Goal: Task Accomplishment & Management: Manage account settings

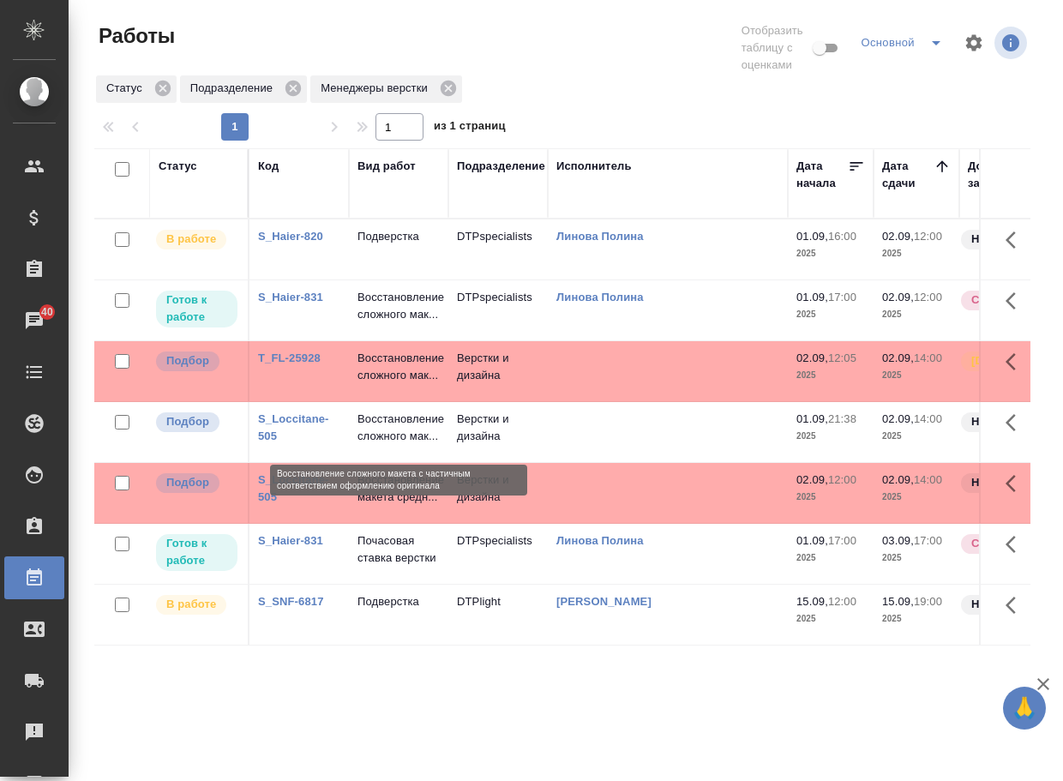
click at [375, 384] on p "Восстановление сложного мак..." at bounding box center [398, 367] width 82 height 34
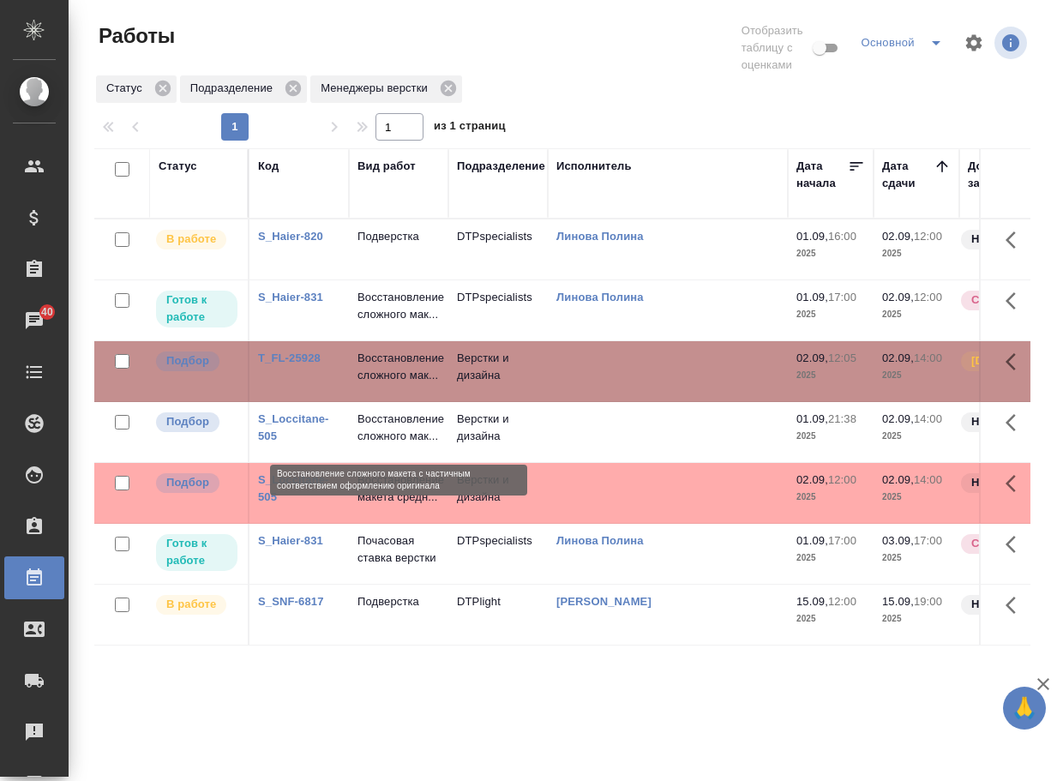
click at [375, 384] on p "Восстановление сложного мак..." at bounding box center [398, 367] width 82 height 34
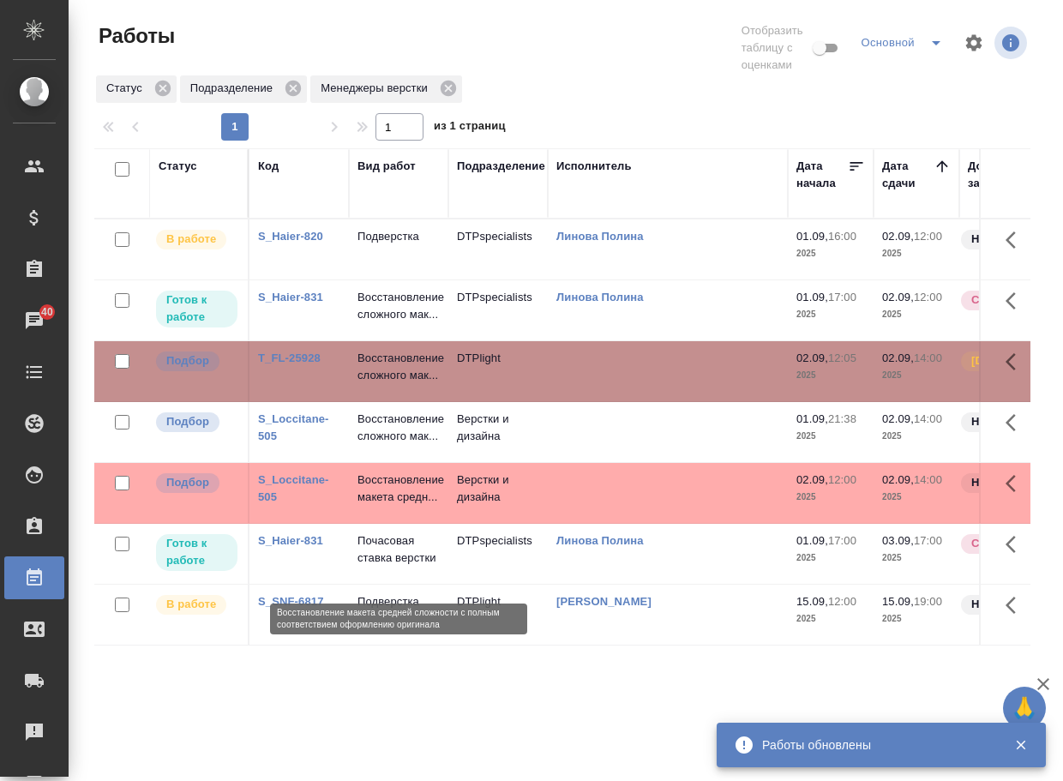
click at [399, 506] on p "Восстановление макета средн..." at bounding box center [398, 488] width 82 height 34
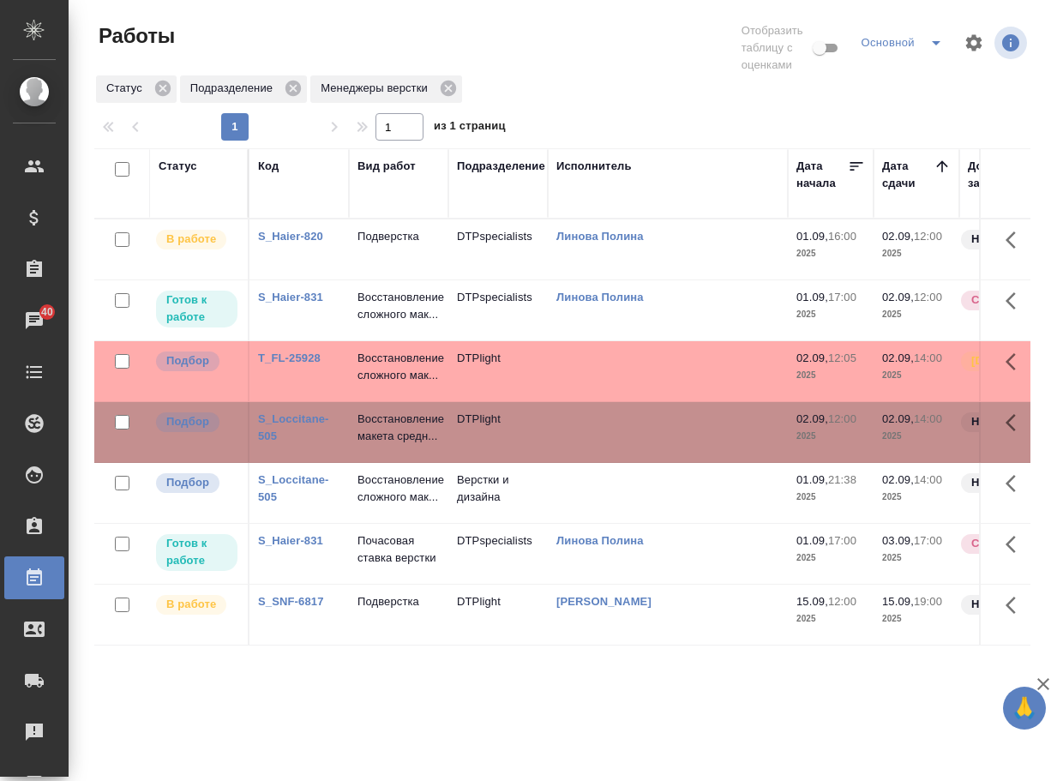
click at [291, 503] on link "S_Loccitane-505" at bounding box center [293, 488] width 71 height 30
click at [397, 506] on p "Восстановление сложного мак..." at bounding box center [398, 488] width 82 height 34
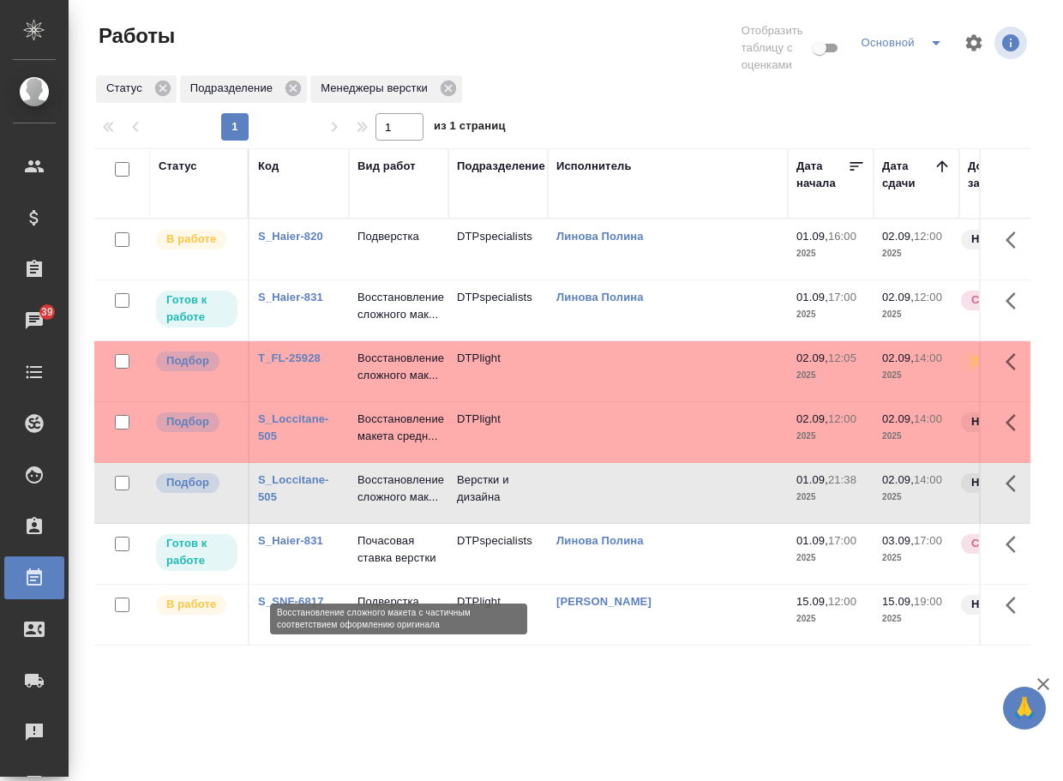
click at [397, 506] on p "Восстановление сложного мак..." at bounding box center [398, 488] width 82 height 34
click at [405, 506] on p "Восстановление сложного мак..." at bounding box center [398, 488] width 82 height 34
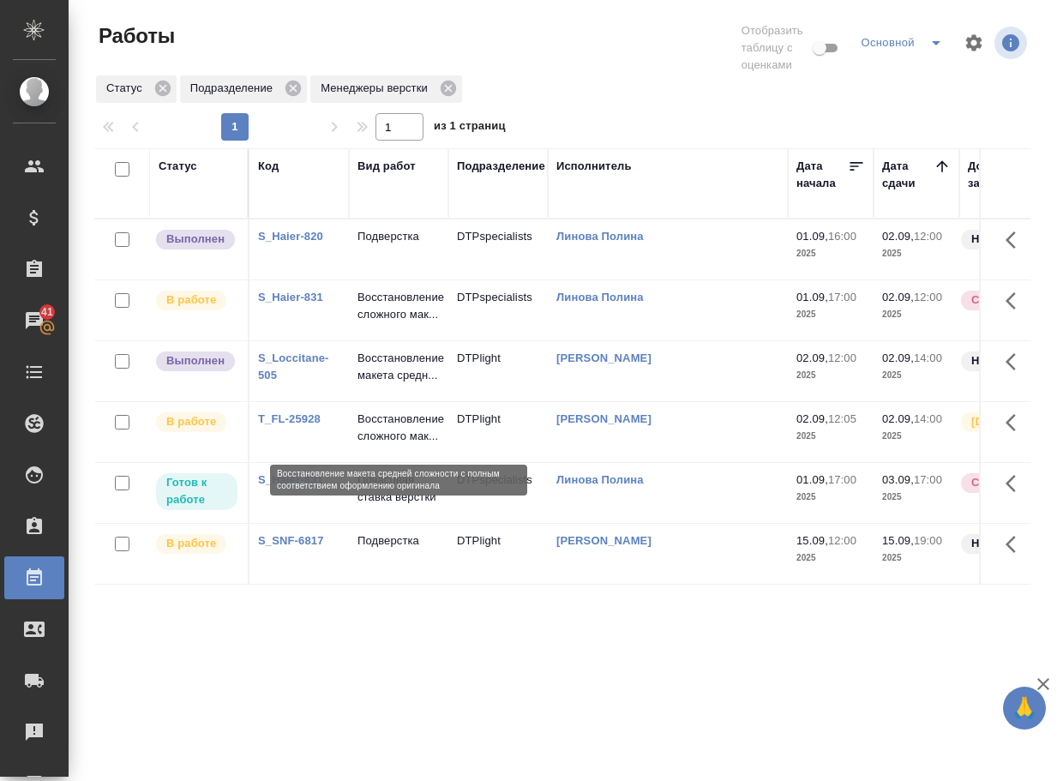
click at [399, 384] on p "Восстановление макета средн..." at bounding box center [398, 367] width 82 height 34
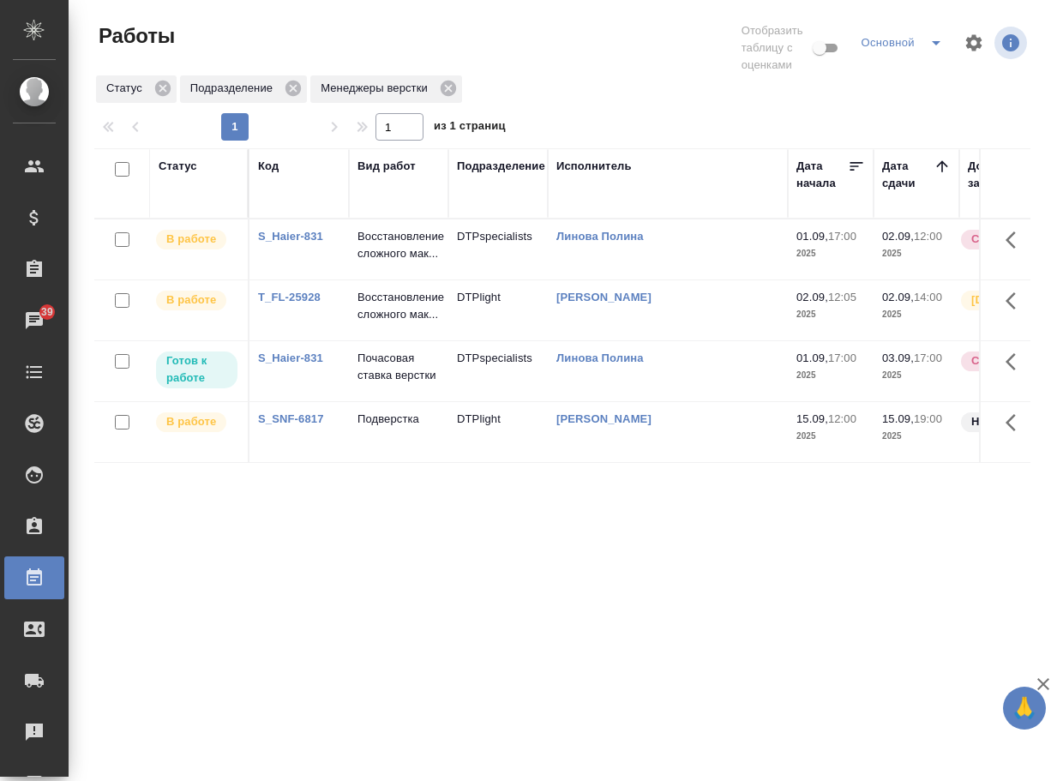
click at [629, 676] on div "Статус Код Вид работ Подразделение Исполнитель Дата начала Дата сдачи Доп. стат…" at bounding box center [562, 456] width 936 height 617
click at [727, 686] on div "Статус Код Вид работ Подразделение Исполнитель Дата начала Дата сдачи Доп. стат…" at bounding box center [562, 456] width 936 height 617
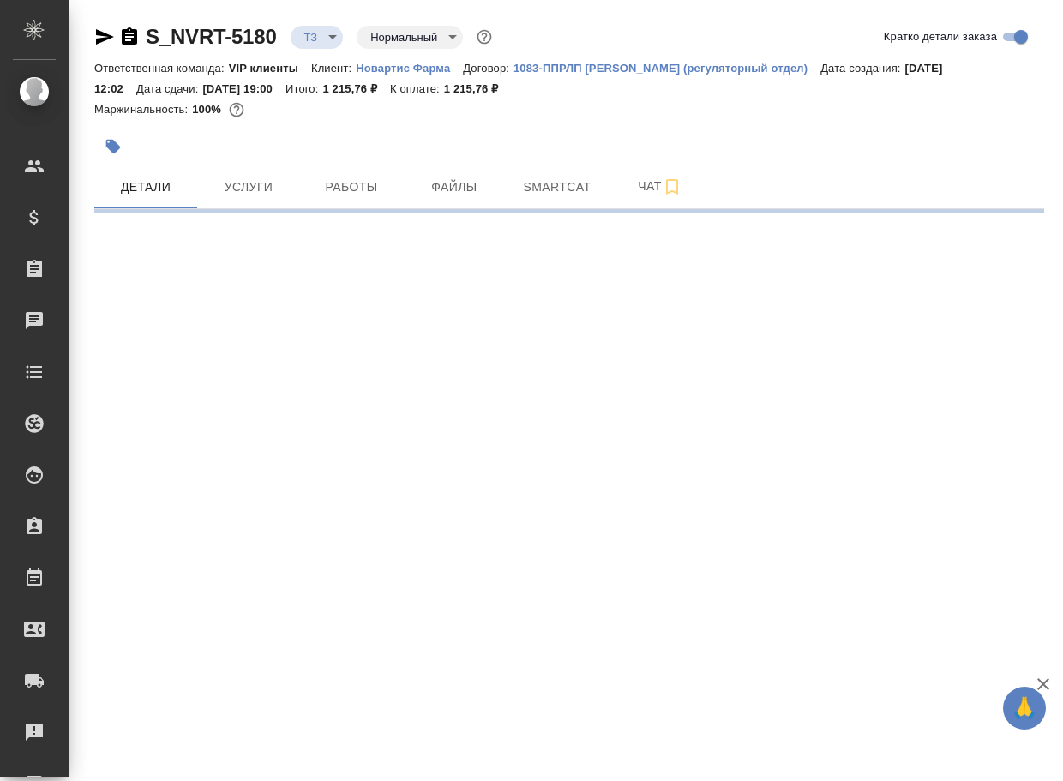
select select "RU"
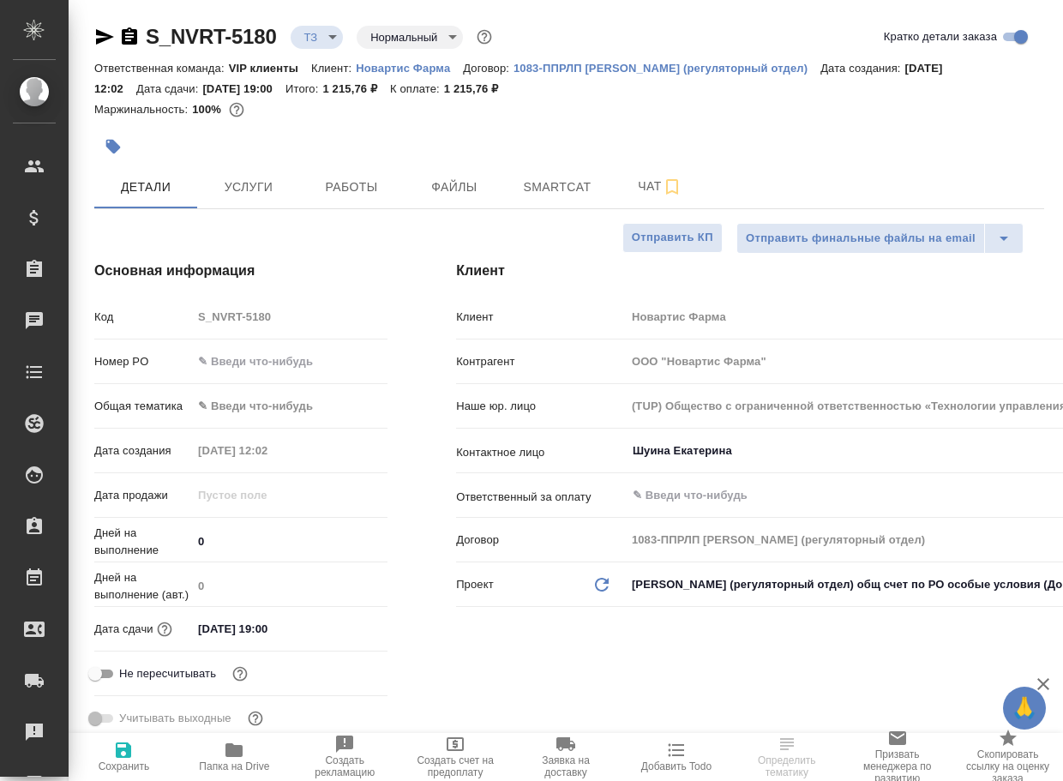
type textarea "x"
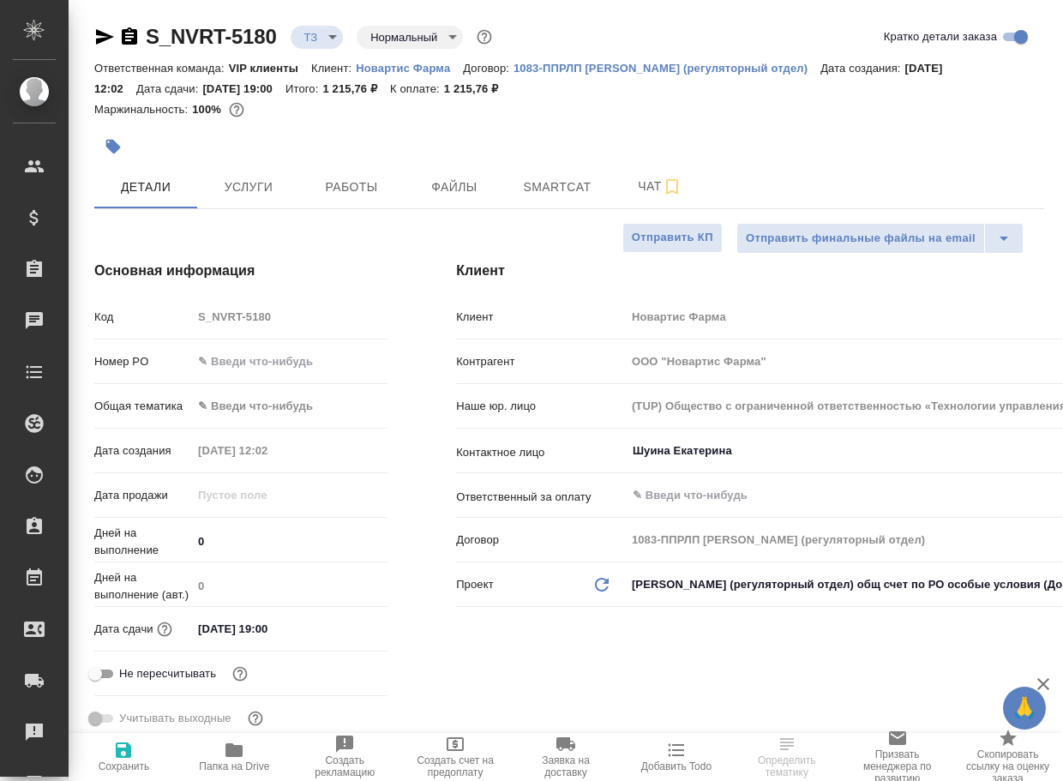
type textarea "x"
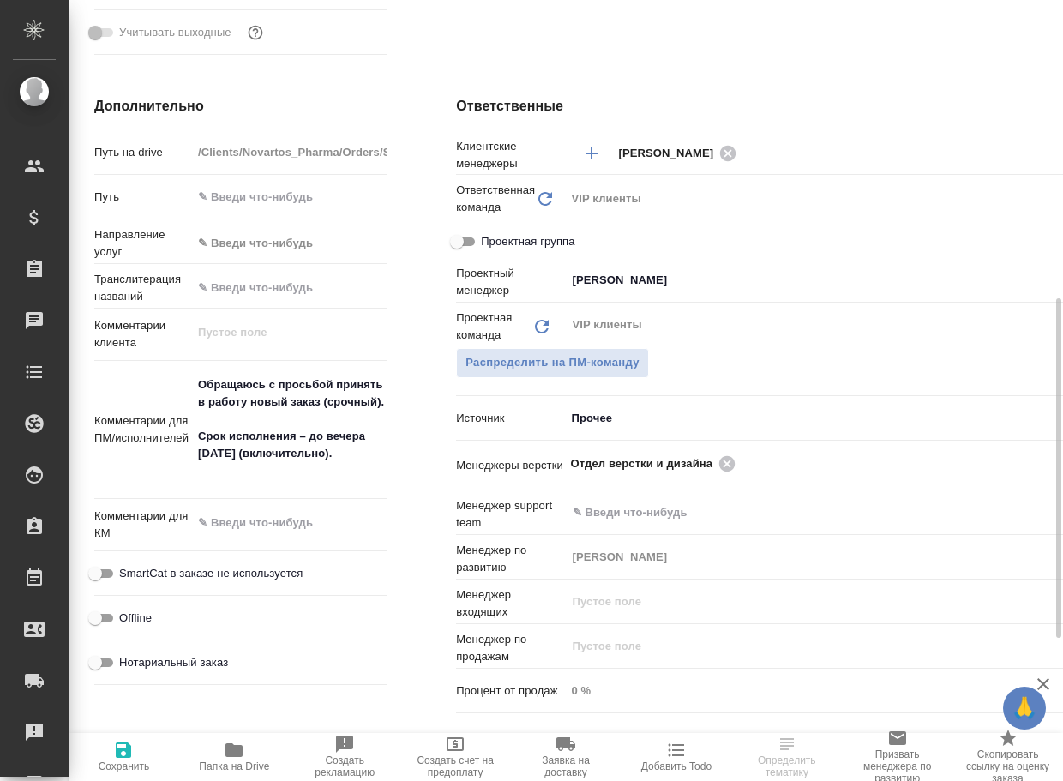
click at [238, 745] on icon "button" at bounding box center [233, 750] width 17 height 14
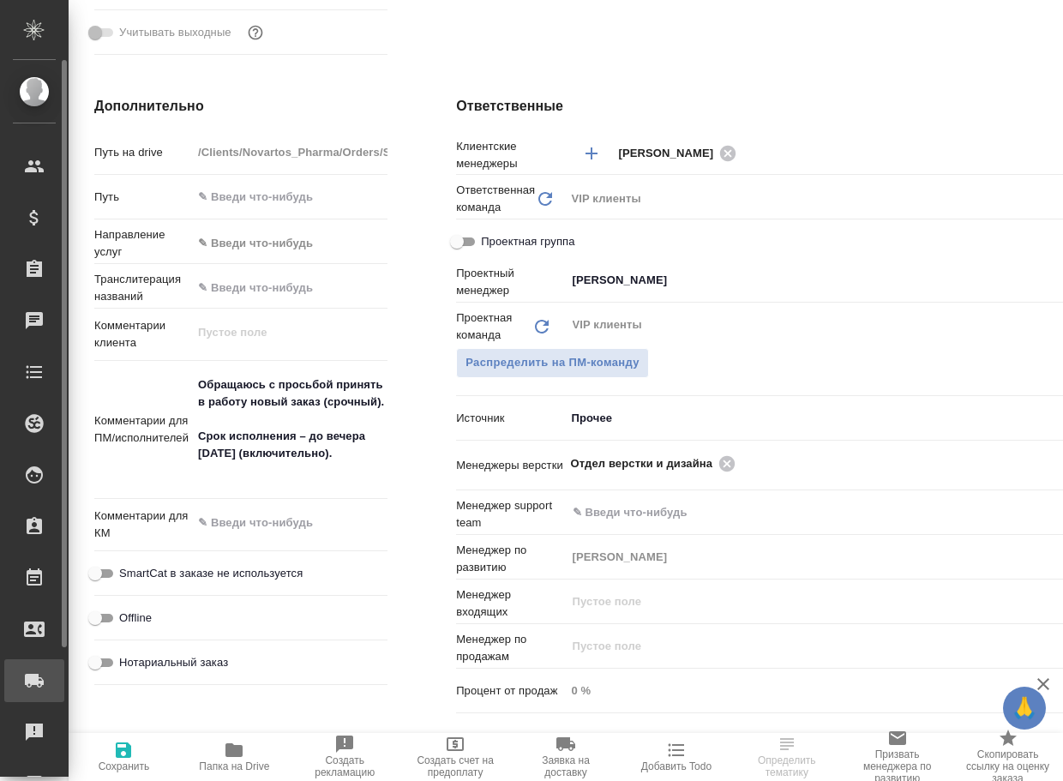
type textarea "x"
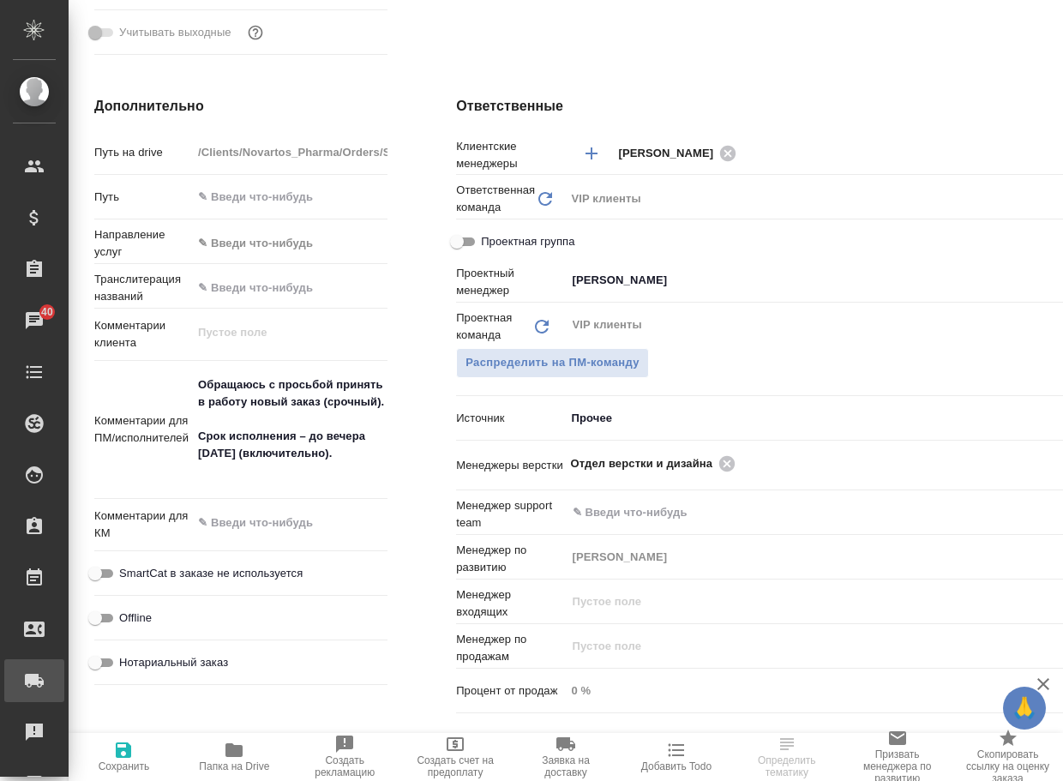
type textarea "x"
select select "RU"
type textarea "x"
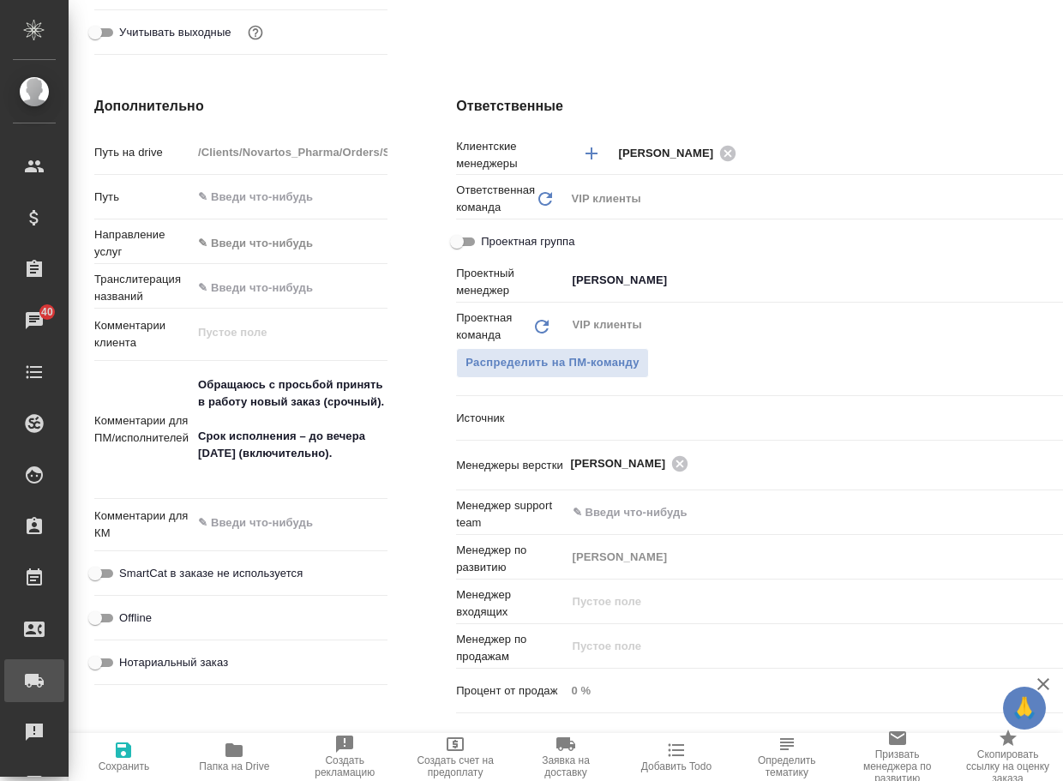
type textarea "x"
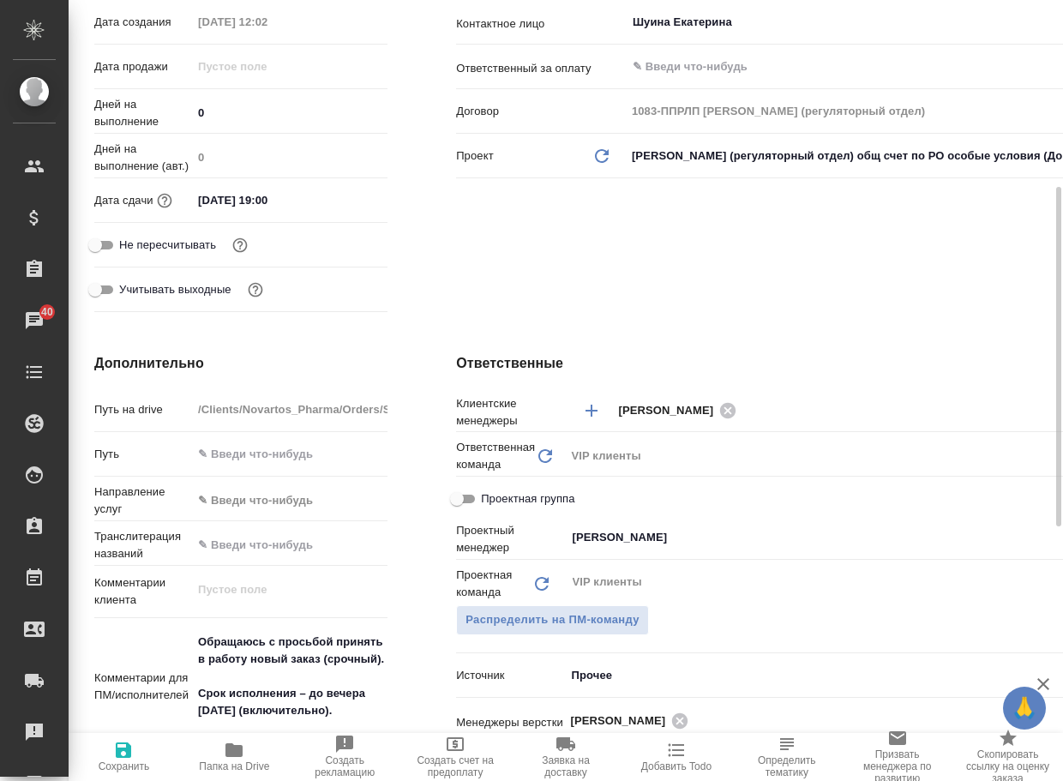
scroll to position [771, 0]
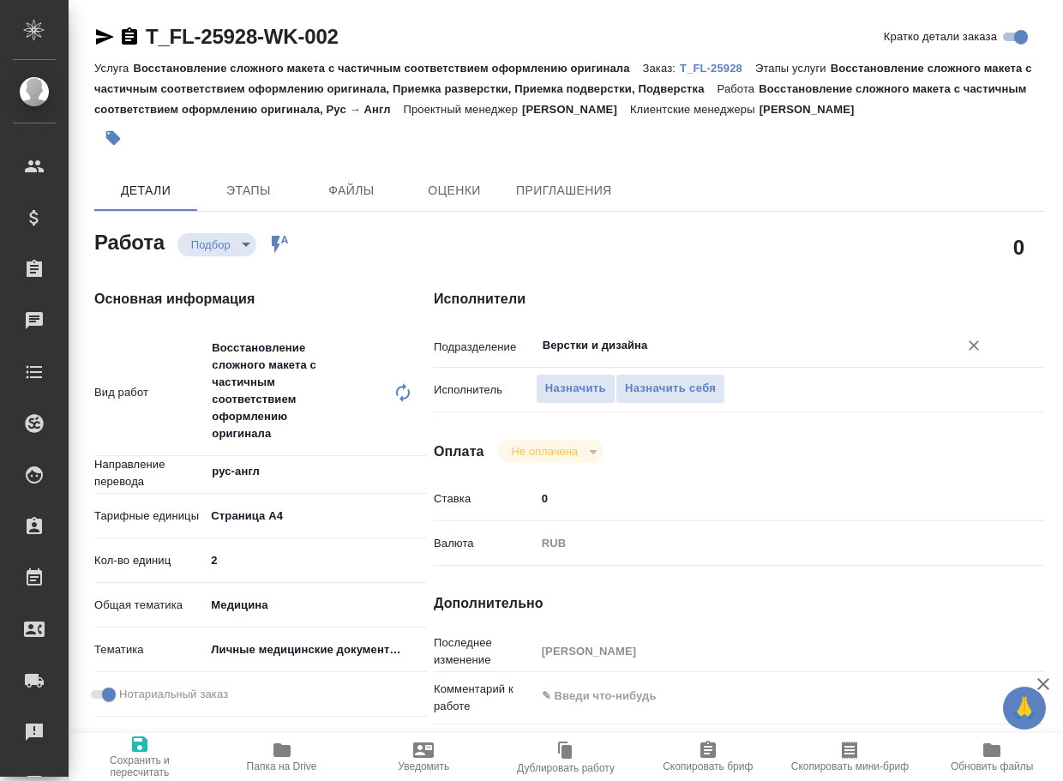
type textarea "x"
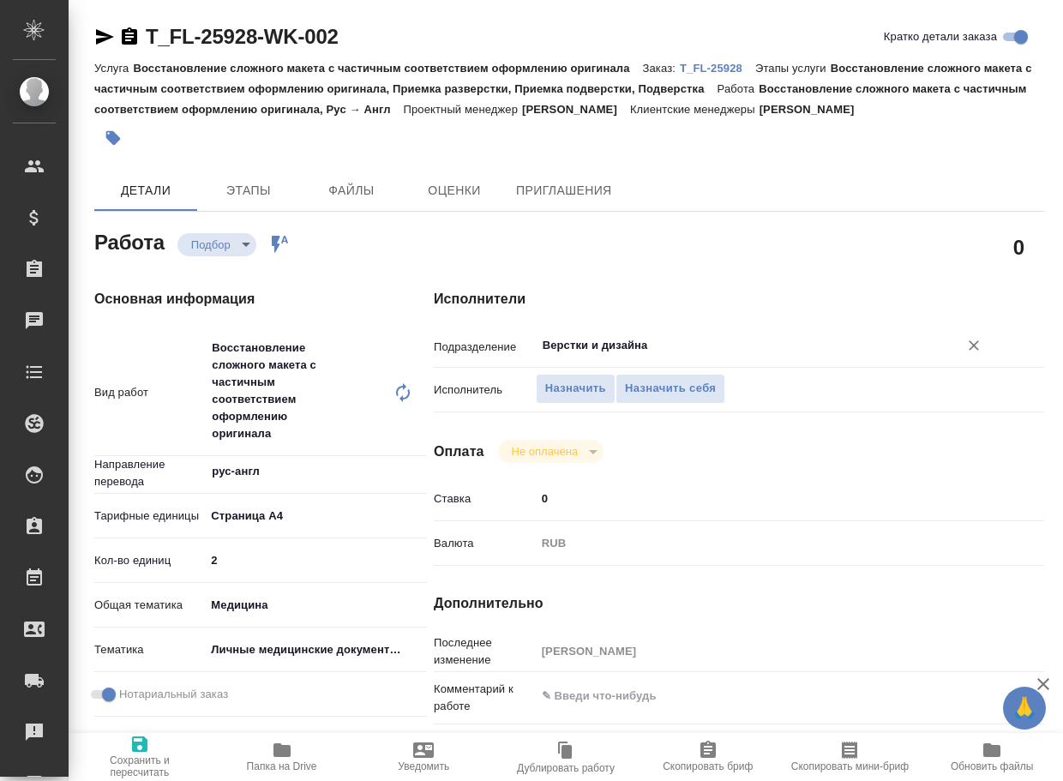
type textarea "x"
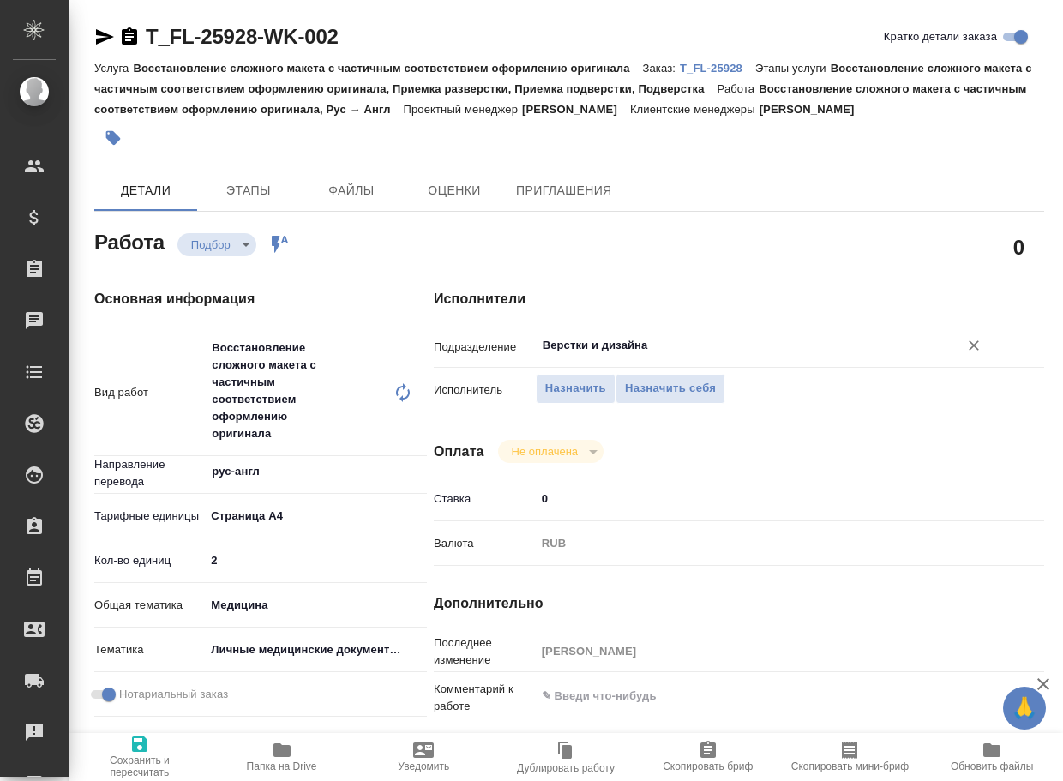
type textarea "x"
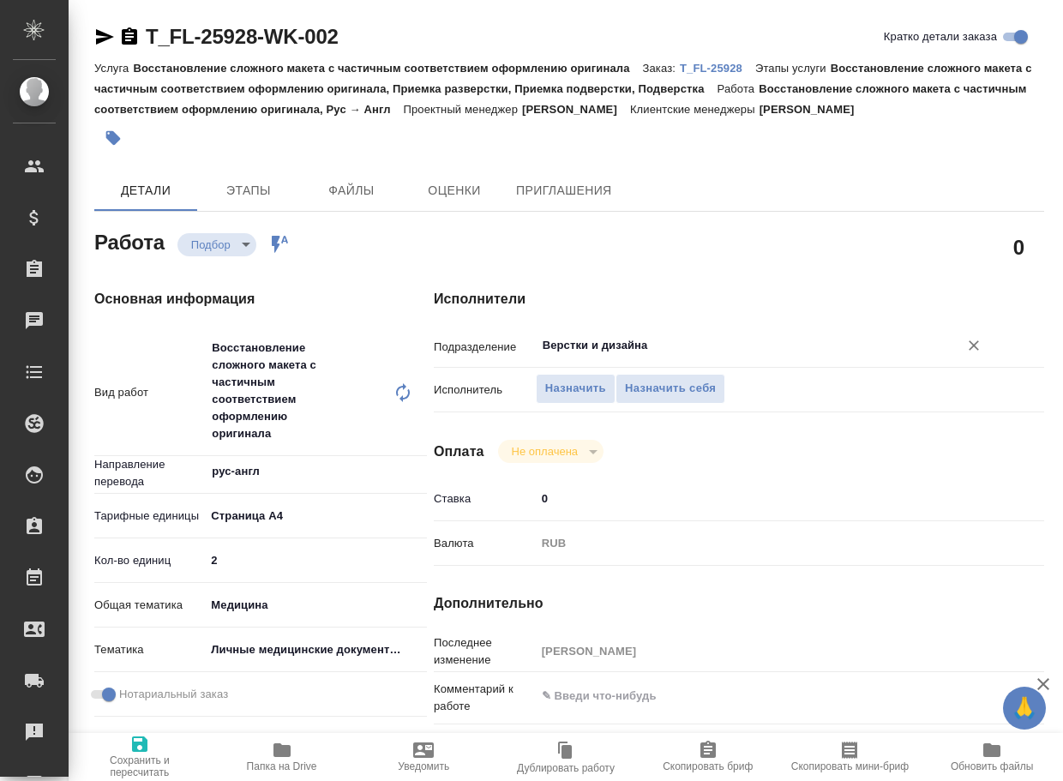
type textarea "x"
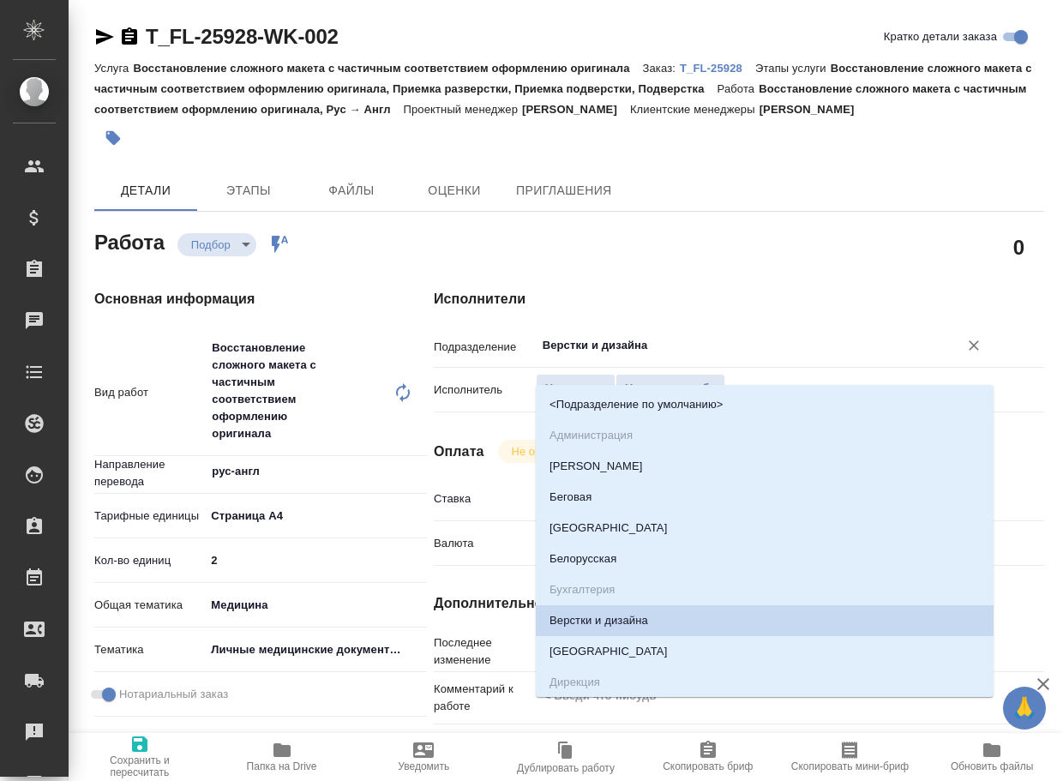
click at [675, 356] on input "Верстки и дизайна" at bounding box center [736, 345] width 390 height 21
type textarea "x"
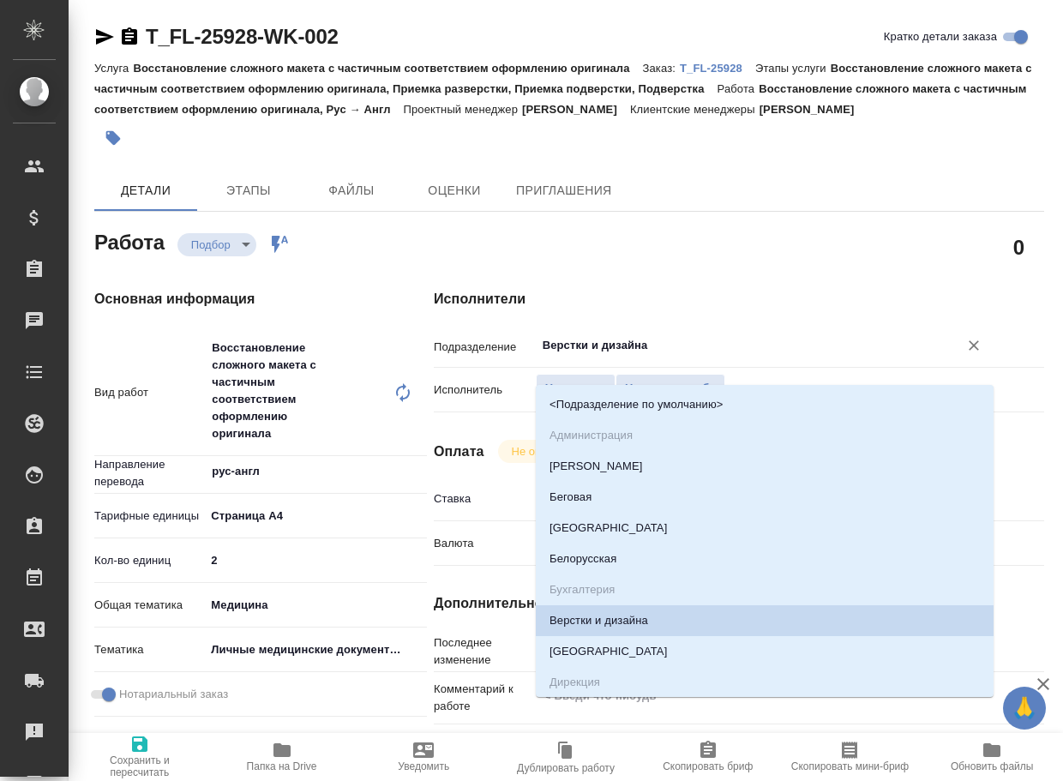
type textarea "x"
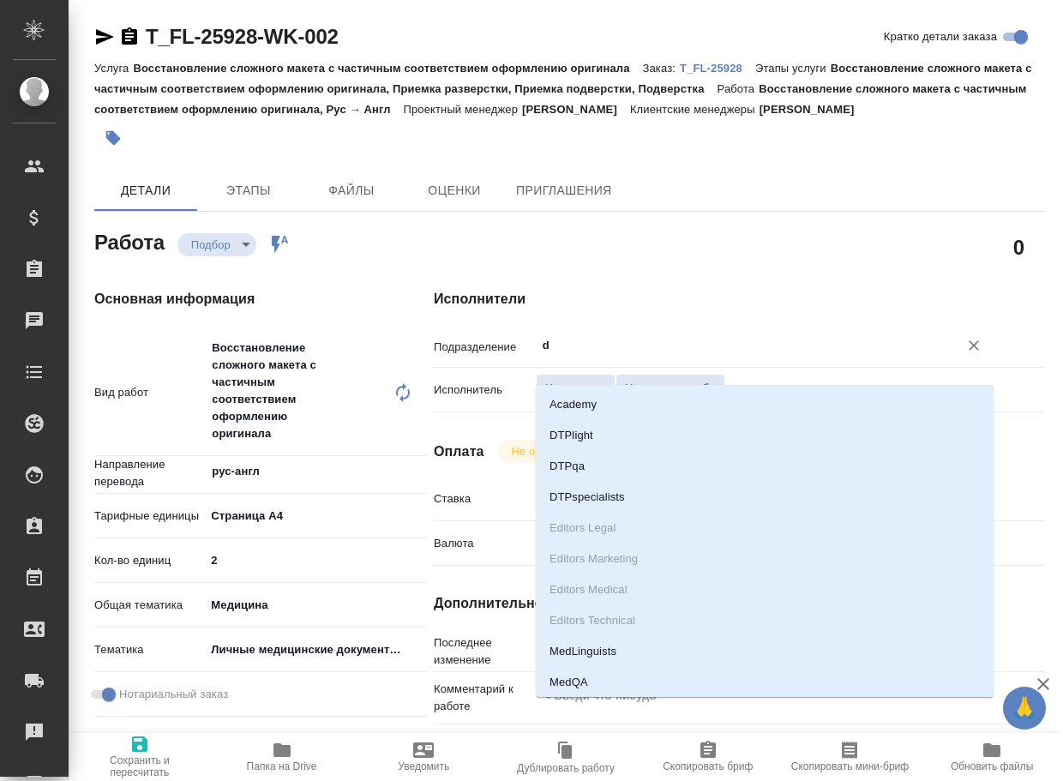
type input "dt"
type textarea "x"
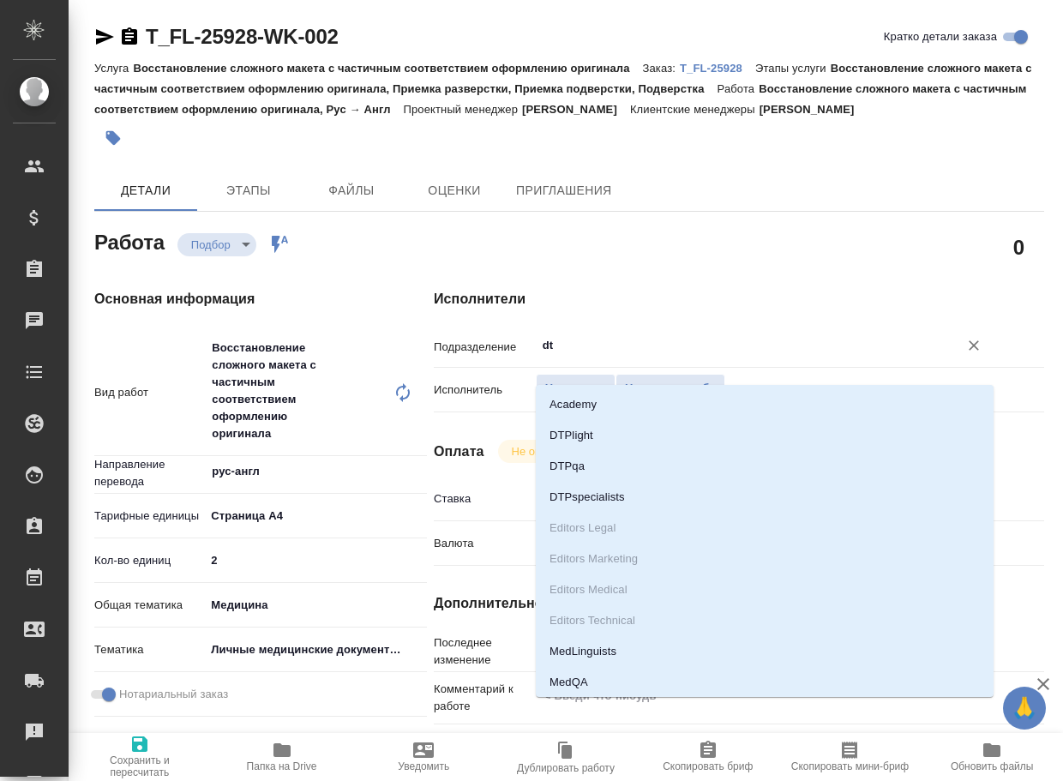
type textarea "x"
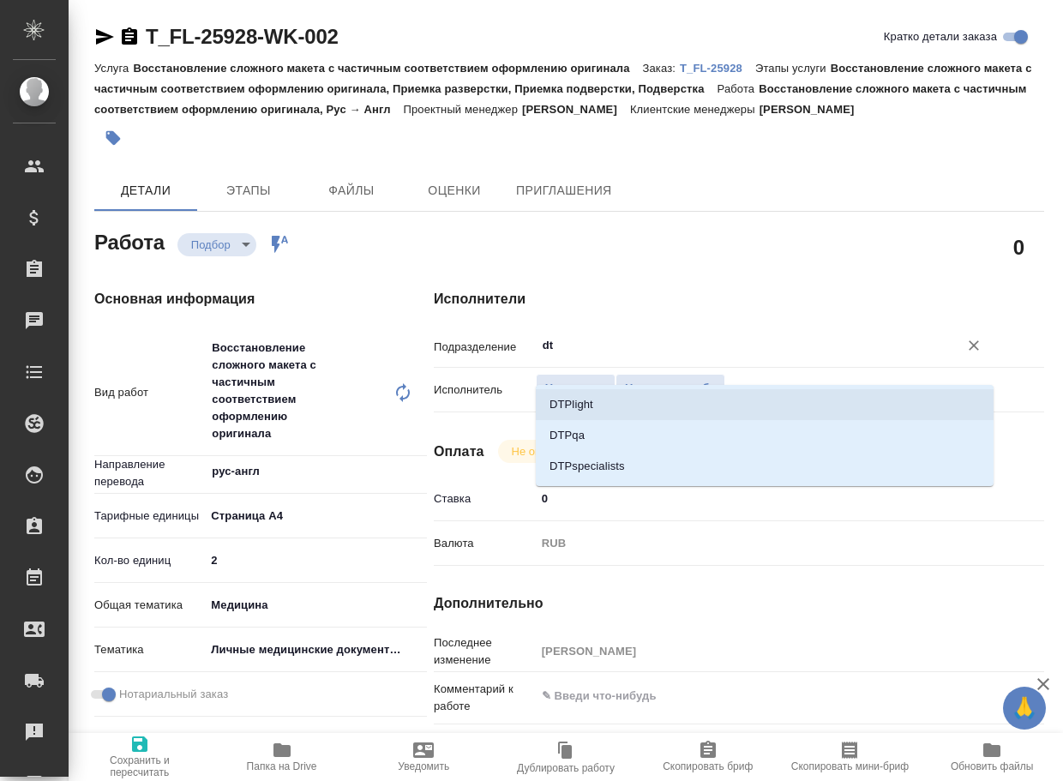
click at [662, 401] on li "DTPlight" at bounding box center [765, 404] width 458 height 31
type textarea "x"
type input "DTPlight"
type textarea "x"
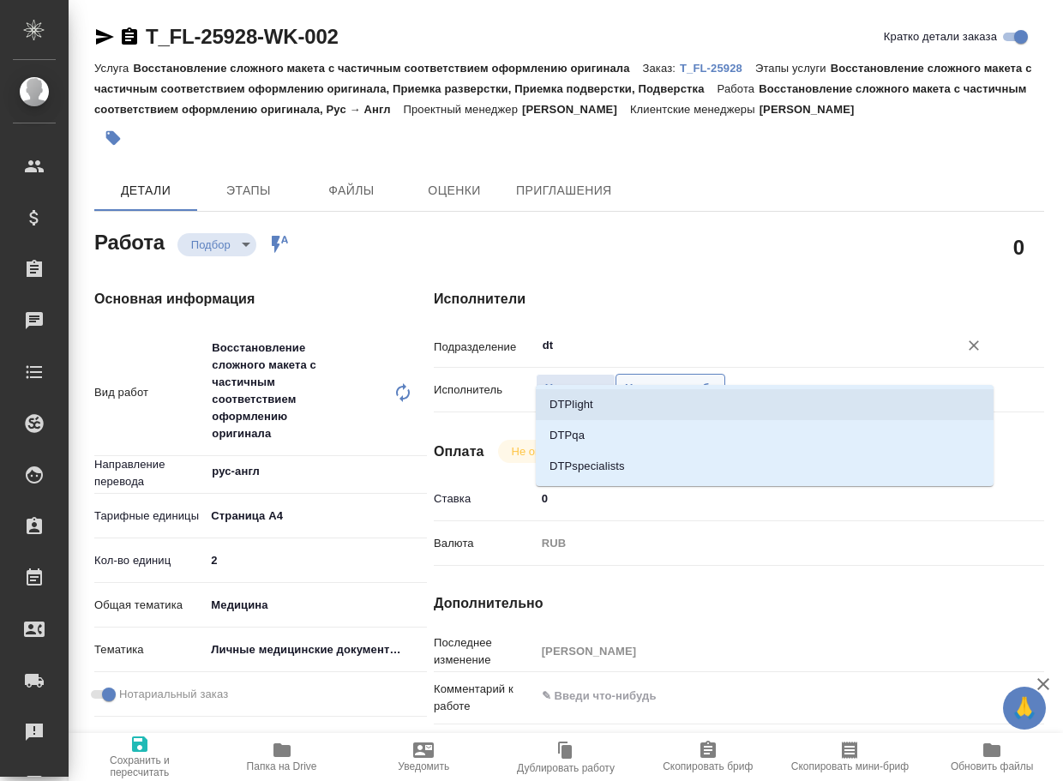
type textarea "x"
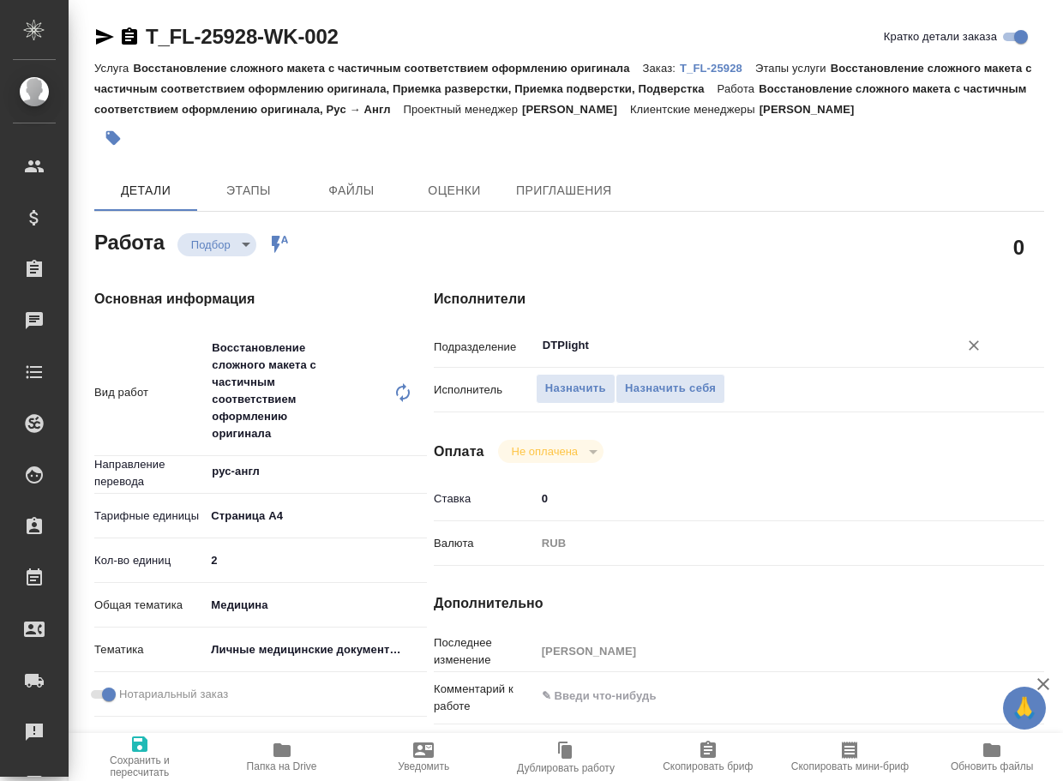
type textarea "x"
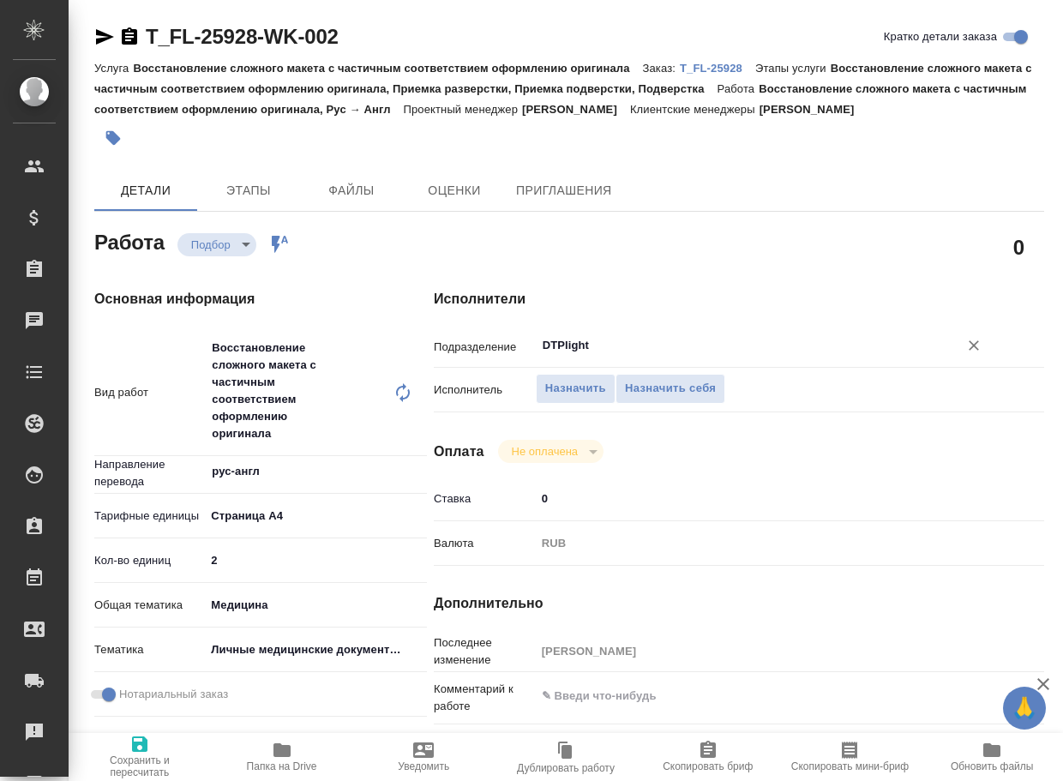
type input "DTPlight"
click at [148, 746] on icon "button" at bounding box center [139, 744] width 21 height 21
type textarea "x"
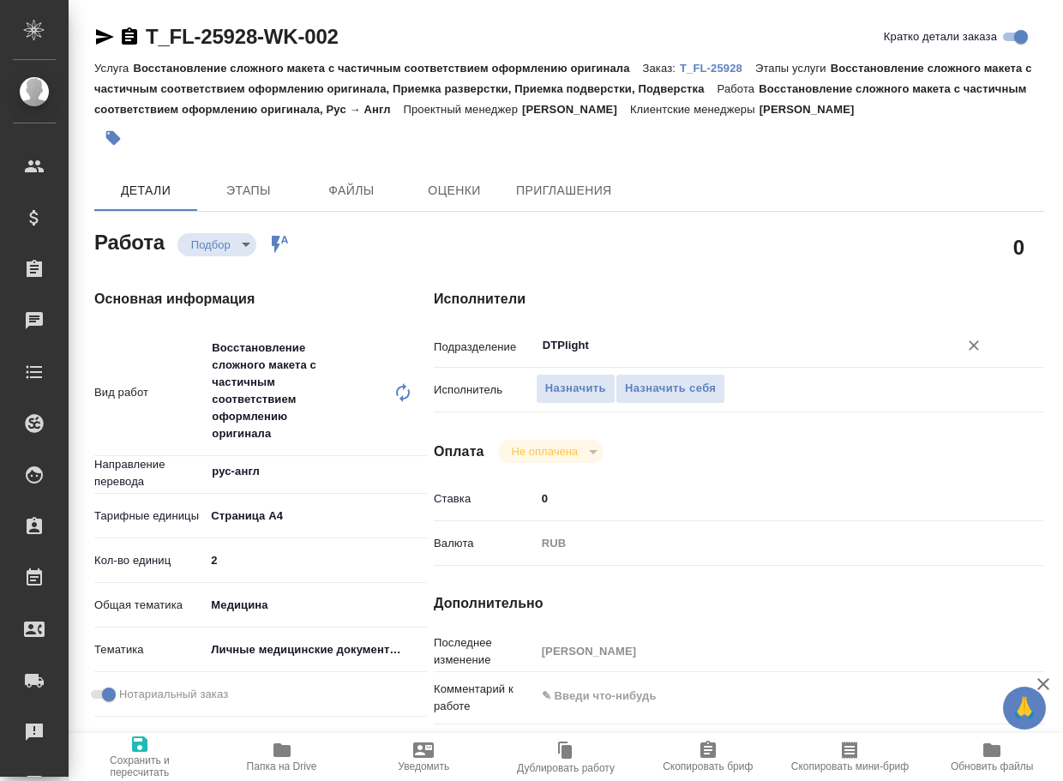
type textarea "x"
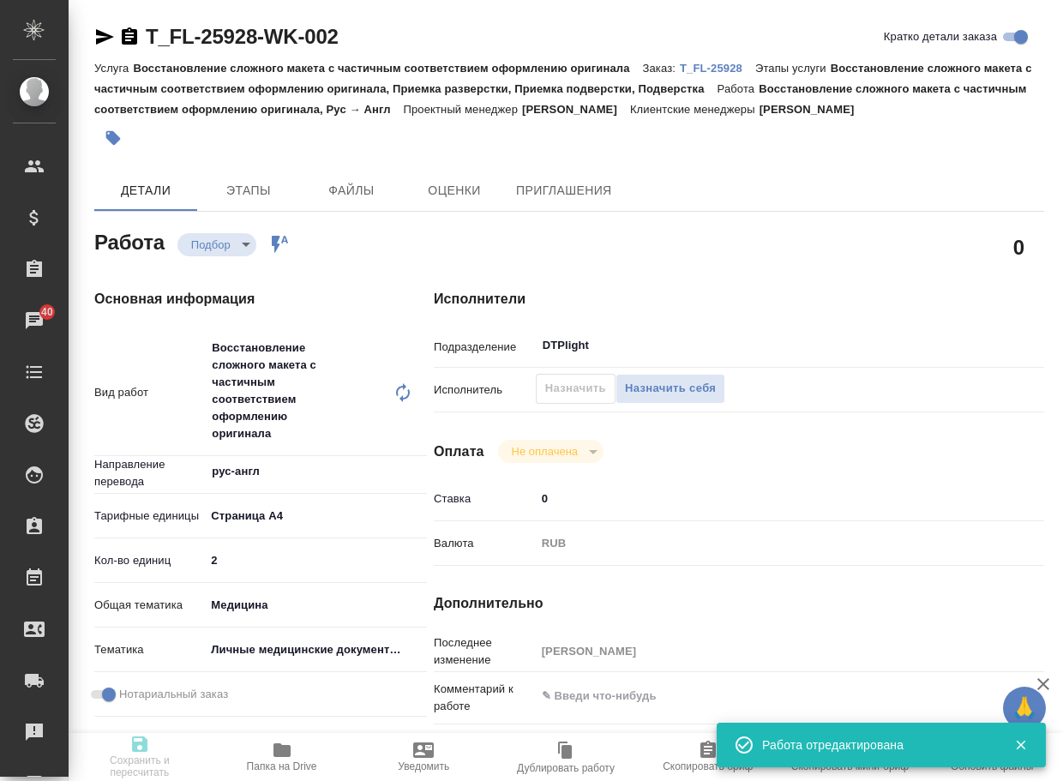
type textarea "x"
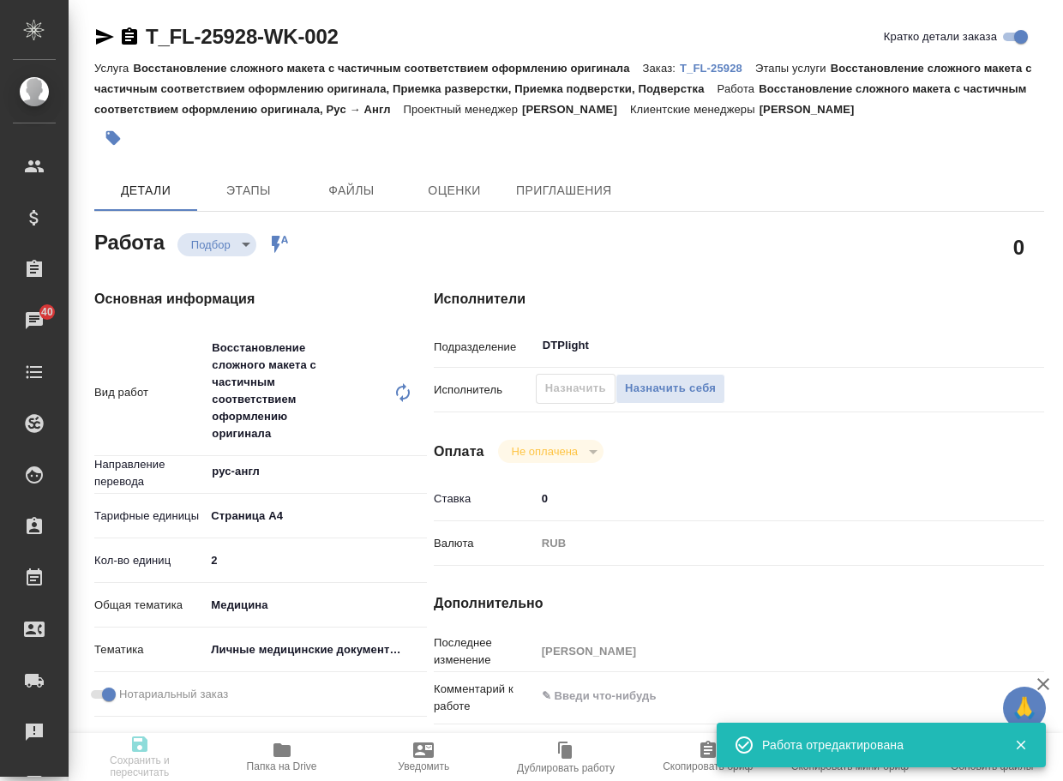
type textarea "x"
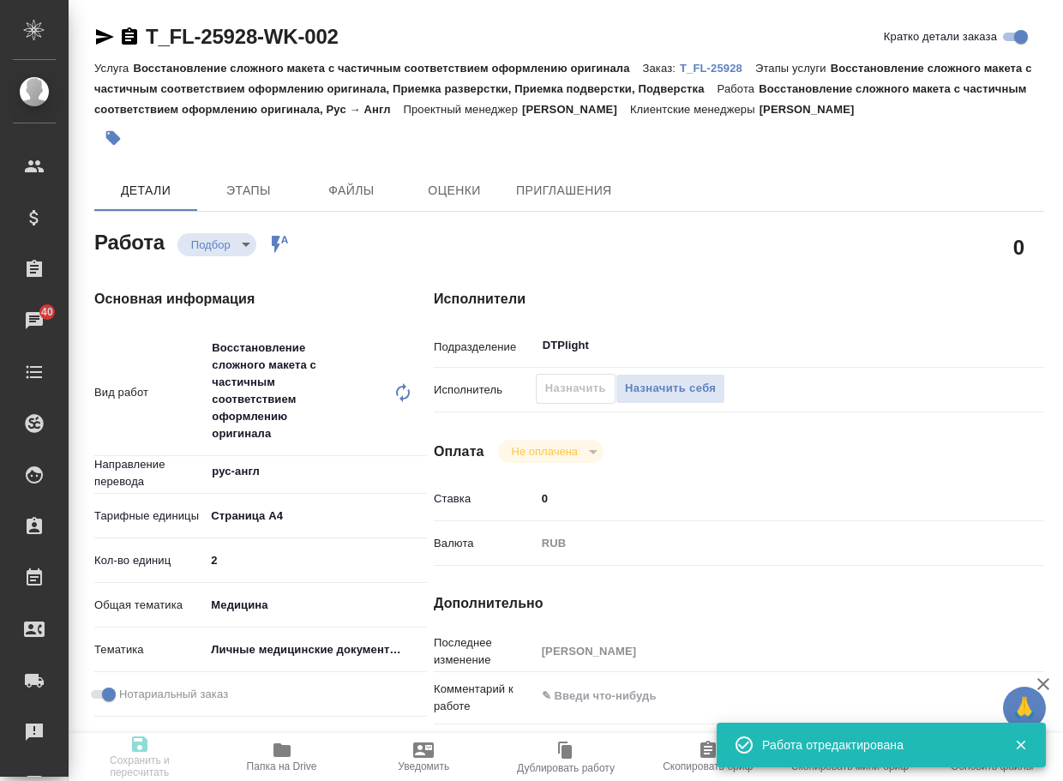
type input "recruiting"
type textarea "Восстановление сложного макета с частичным соответствием оформлению оригинала"
type textarea "x"
type input "рус-англ"
type input "5f036ec4e16dec2d6b59c8ff"
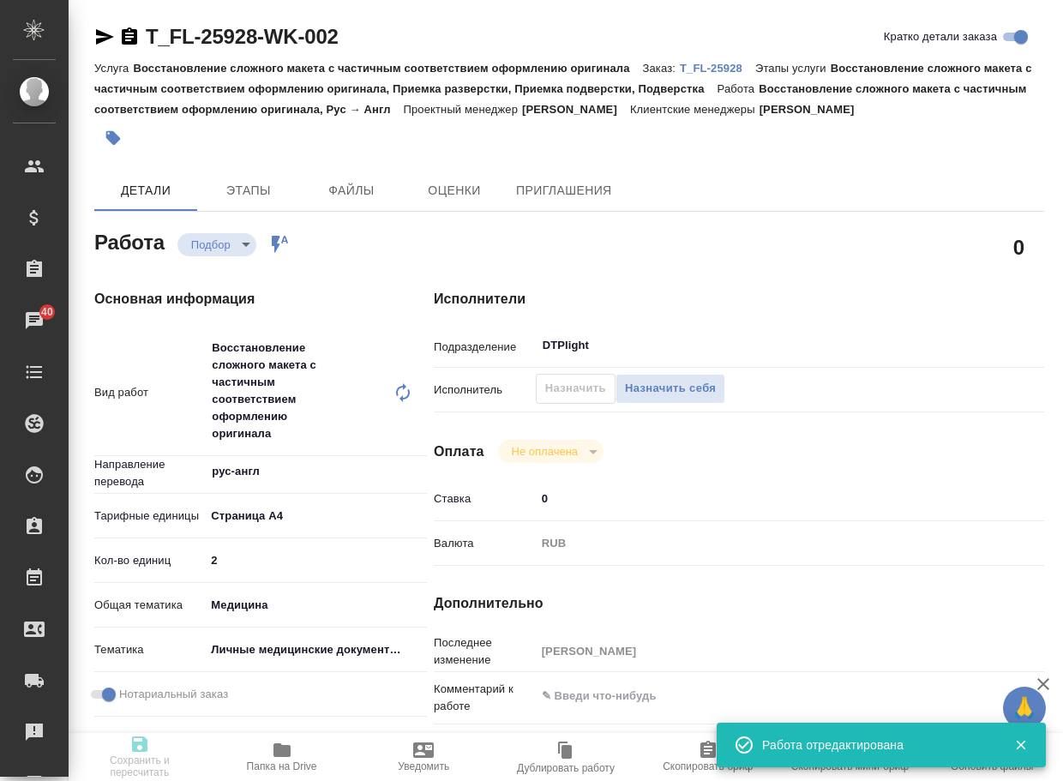
type input "2"
type input "med"
type input "5a8b8b956a9677013d343e74"
checkbox input "true"
type input "02.09.2025 12:05"
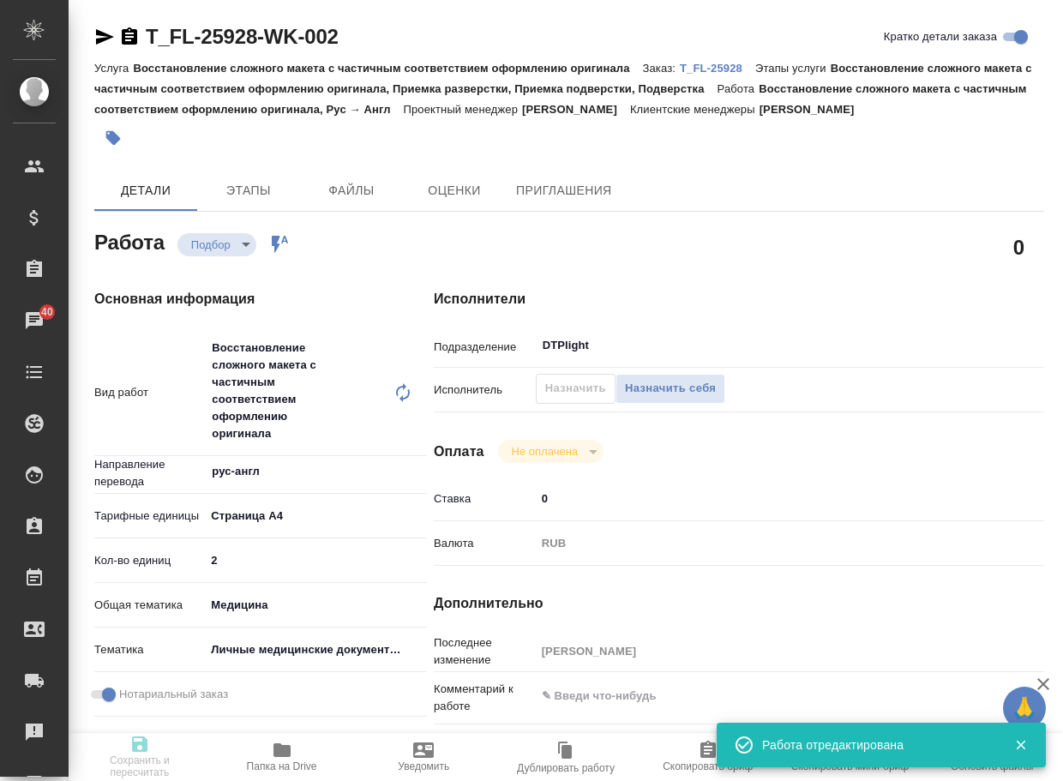
type input "02.09.2025 14:00"
type input "03.09.2025 20:00"
type input "DTPlight"
type input "notPayed"
type input "0"
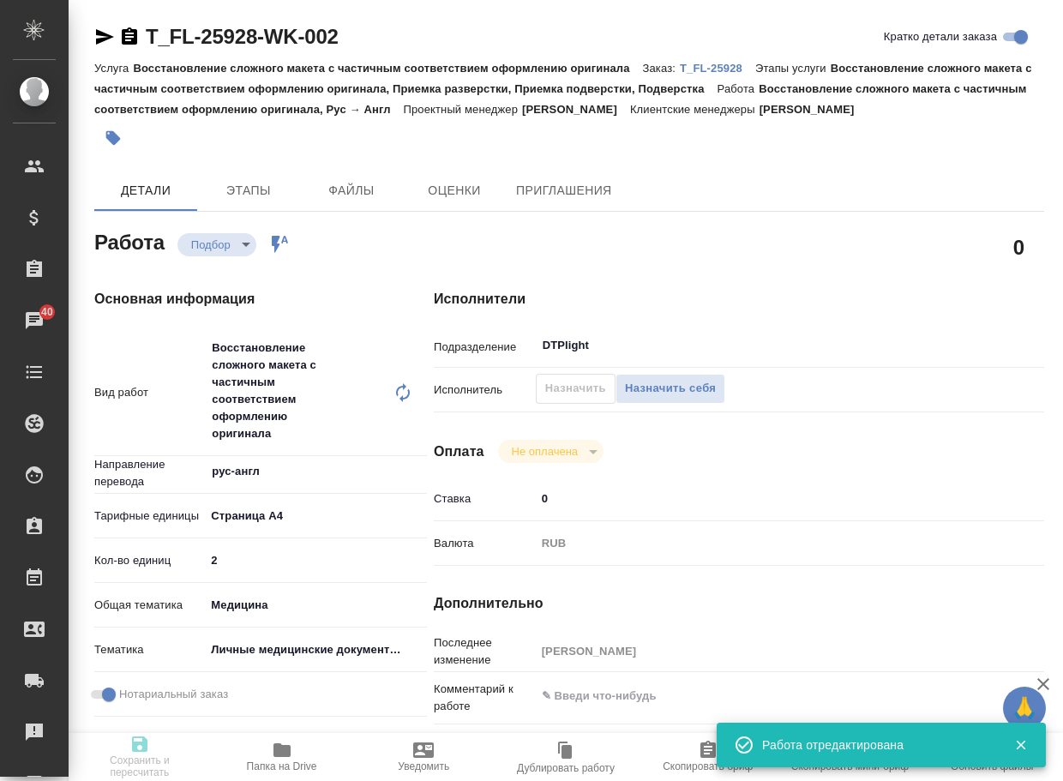
type input "RUB"
type input "Тарабановская Анастасия"
type textarea "x"
type textarea "/Clients/FL_T/Orders/T_FL-25928/DTP/T_FL-25928-WK-002"
type textarea "x"
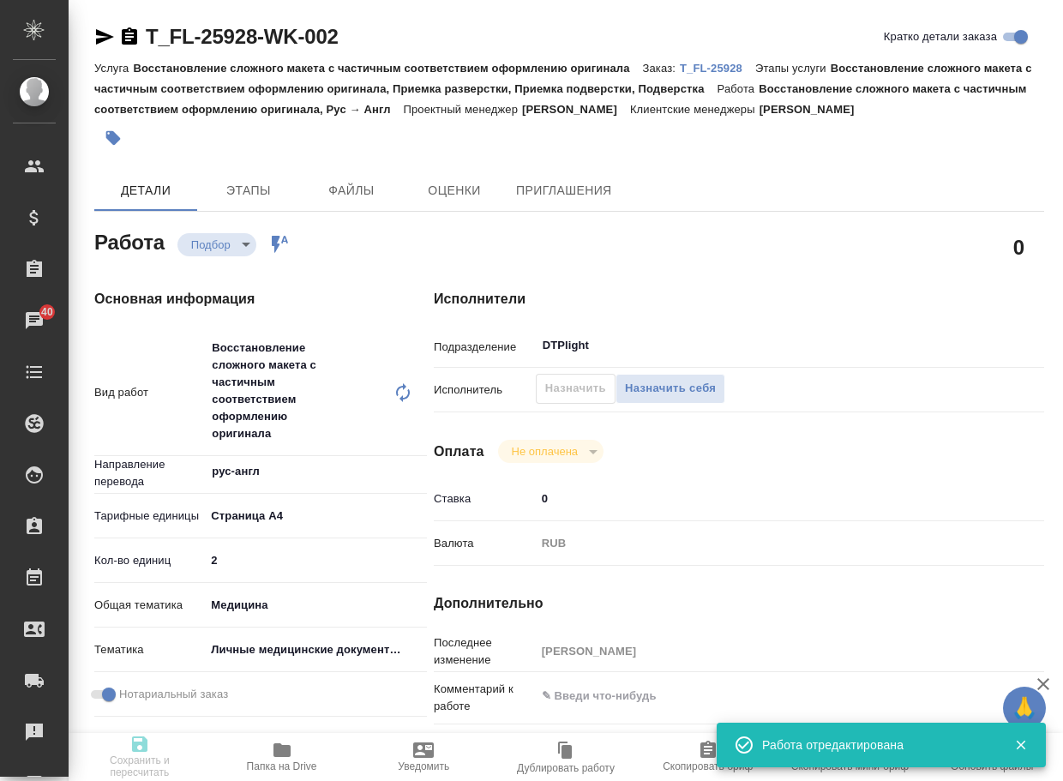
type input "T_FL-25928"
type input "Восстановление сложного макета с частичным соответствием оформлению оригинала"
type input "Восстановление сложного макета с частичным соответствием оформлению оригинала, …"
type input "Прохорова Анастасия"
type input "[PERSON_NAME]"
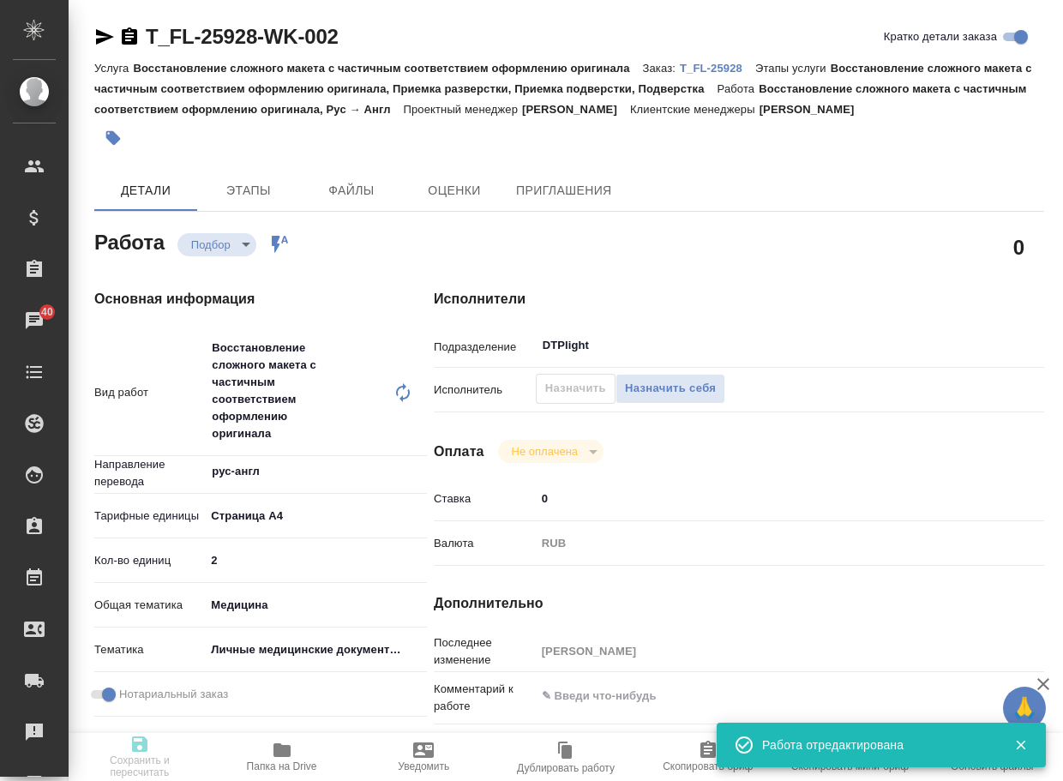
type input "/Clients/FL_T/Orders/T_FL-25928"
type textarea "Dmitrii"
type textarea "x"
type textarea "рус-анг под нот перевод выписки (на печати написано Врач Конева Евгения Романов…"
type textarea "x"
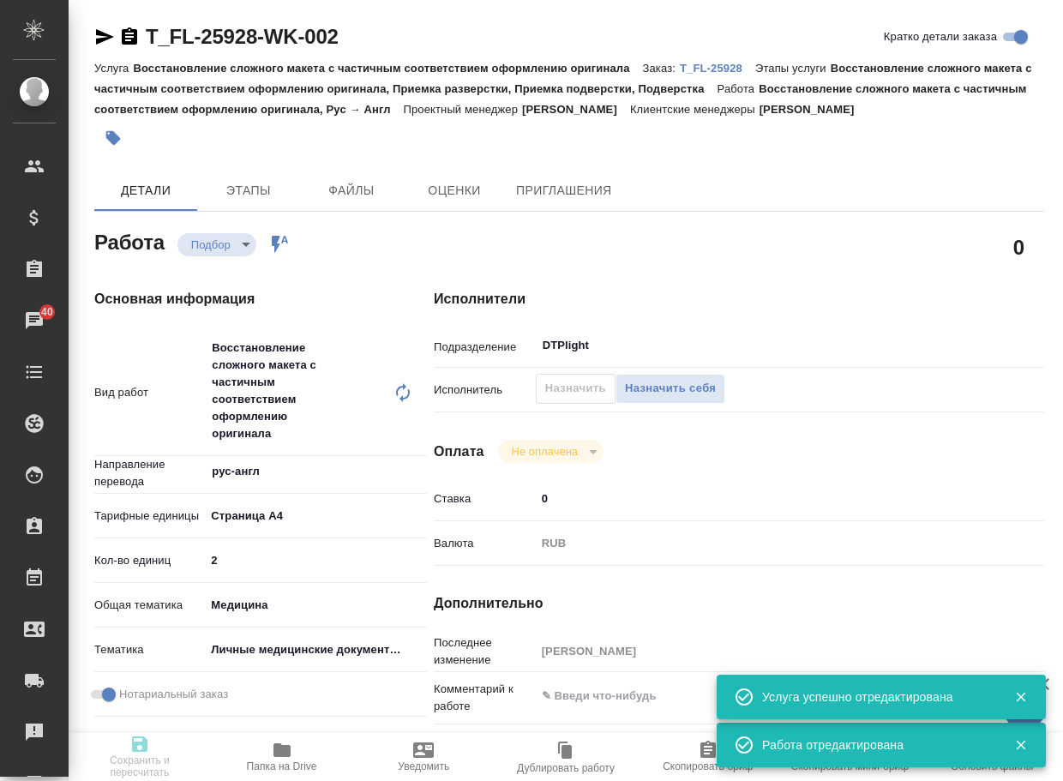
type textarea "x"
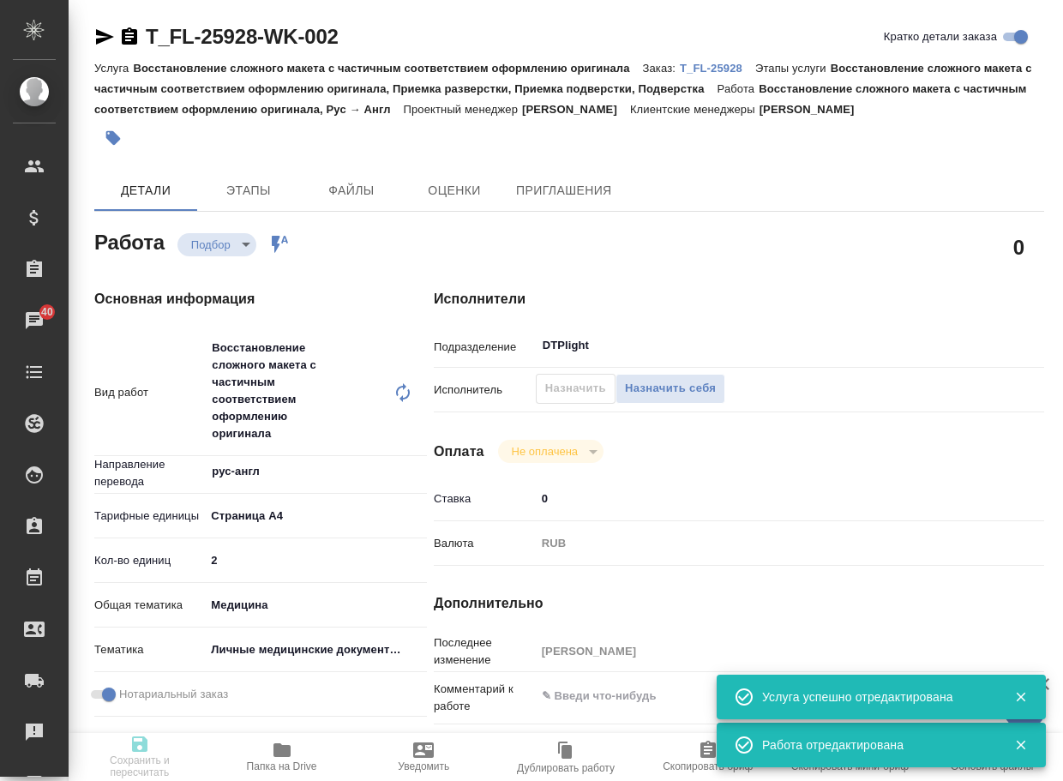
type textarea "x"
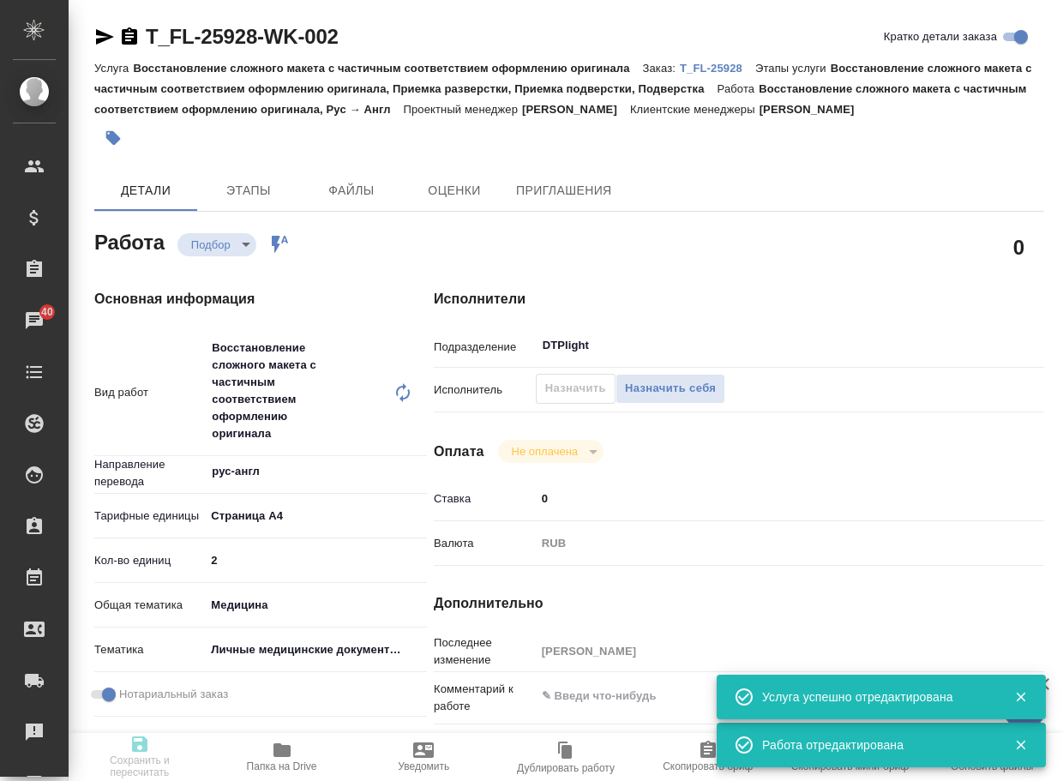
type textarea "x"
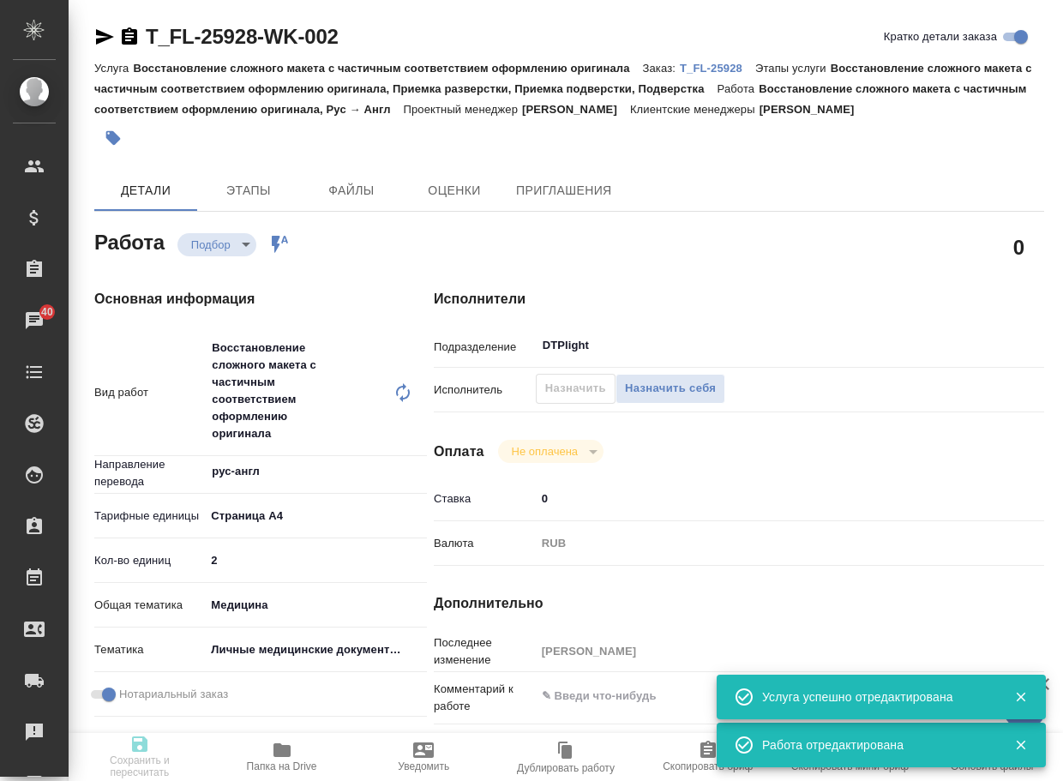
type textarea "x"
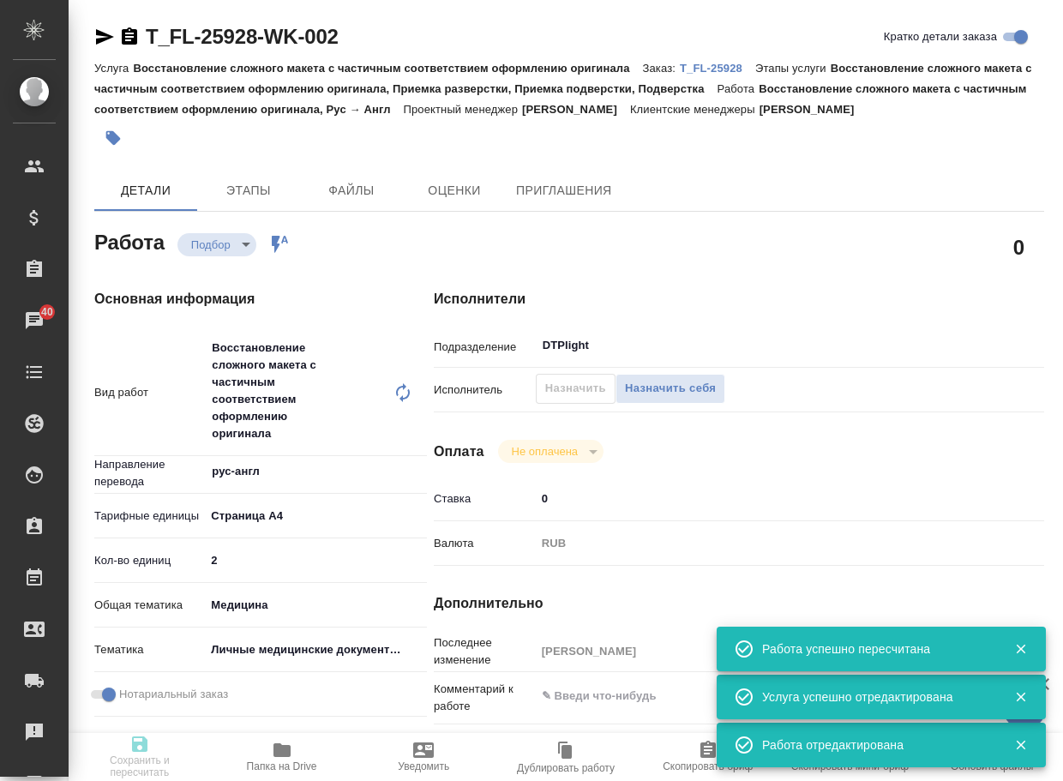
type input "recruiting"
type textarea "Восстановление сложного макета с частичным соответствием оформлению оригинала"
type textarea "x"
type input "рус-англ"
type input "5f036ec4e16dec2d6b59c8ff"
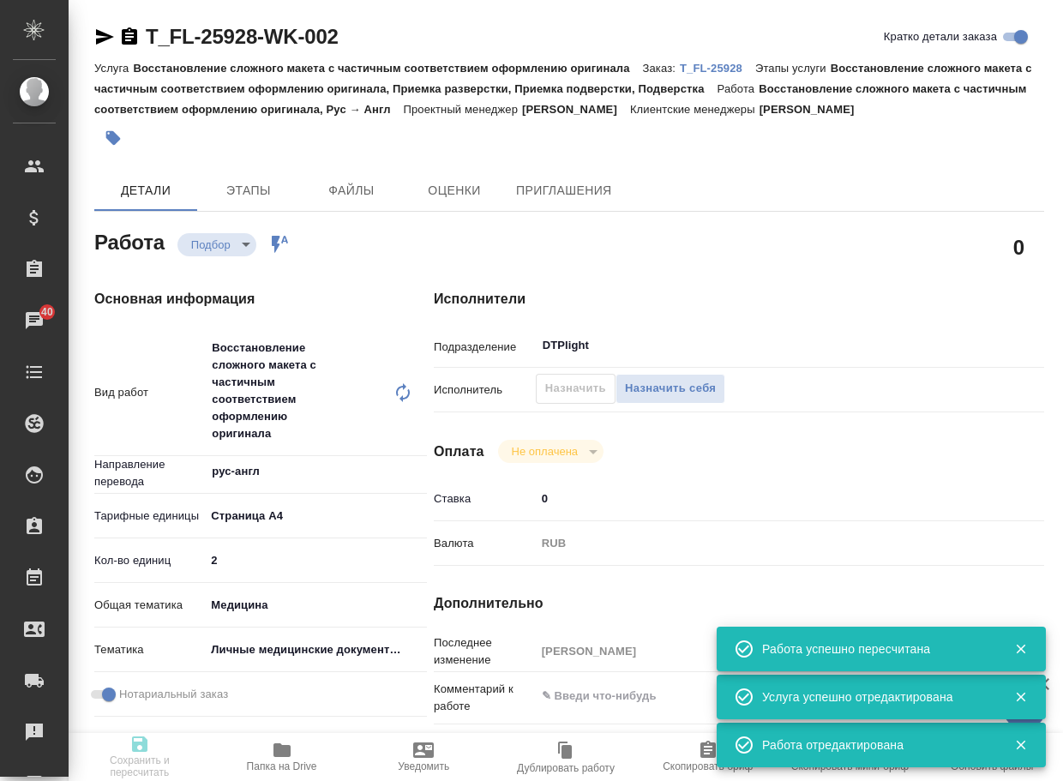
type input "2"
type input "med"
type input "5a8b8b956a9677013d343e74"
checkbox input "true"
type input "02.09.2025 12:05"
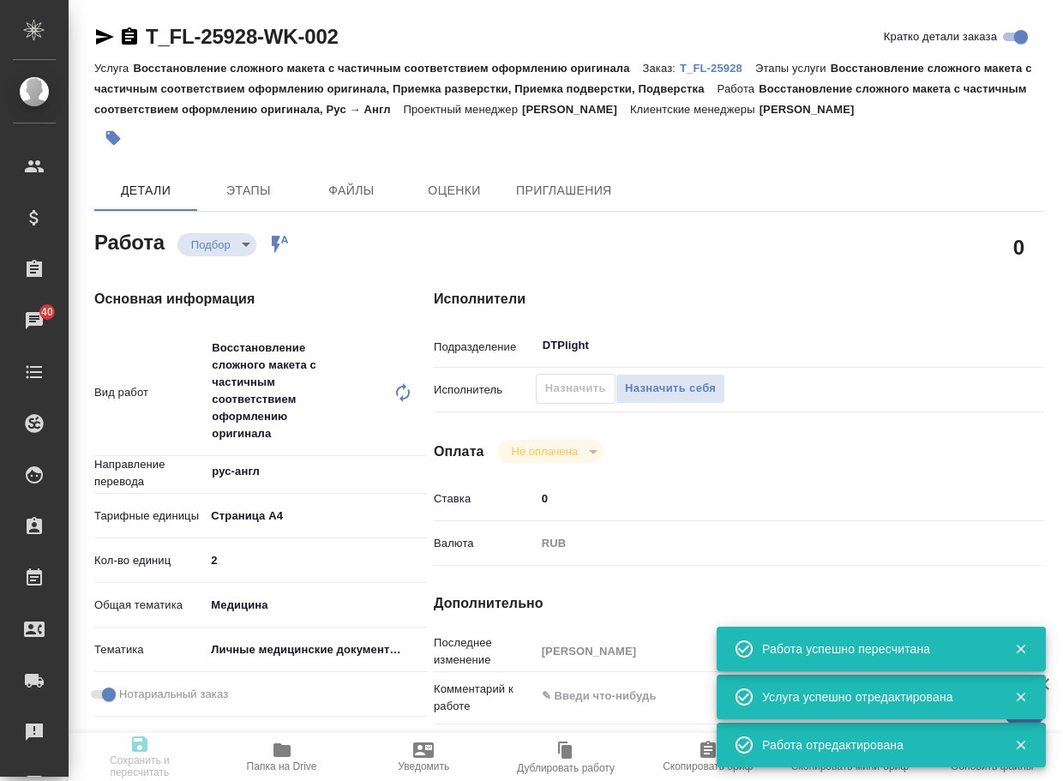
type input "02.09.2025 14:00"
type input "03.09.2025 20:00"
type input "DTPlight"
type input "notPayed"
type input "0"
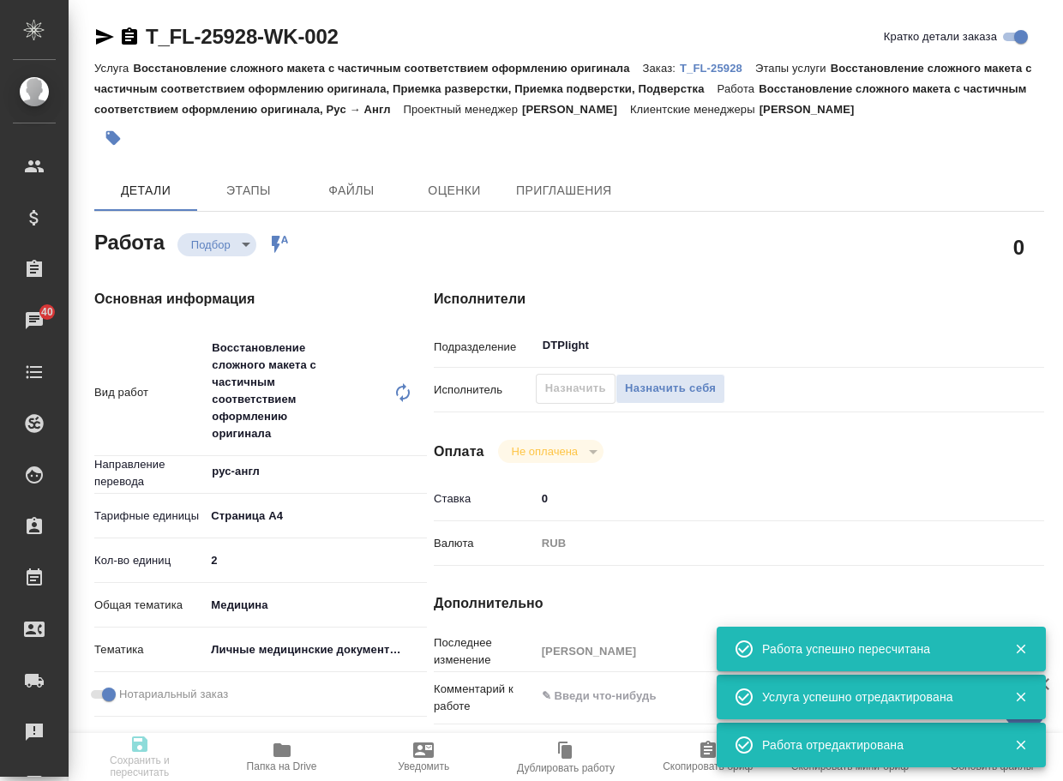
type input "RUB"
type input "Тарабановская Анастасия"
type textarea "x"
type textarea "/Clients/FL_T/Orders/T_FL-25928/DTP/T_FL-25928-WK-002"
type textarea "x"
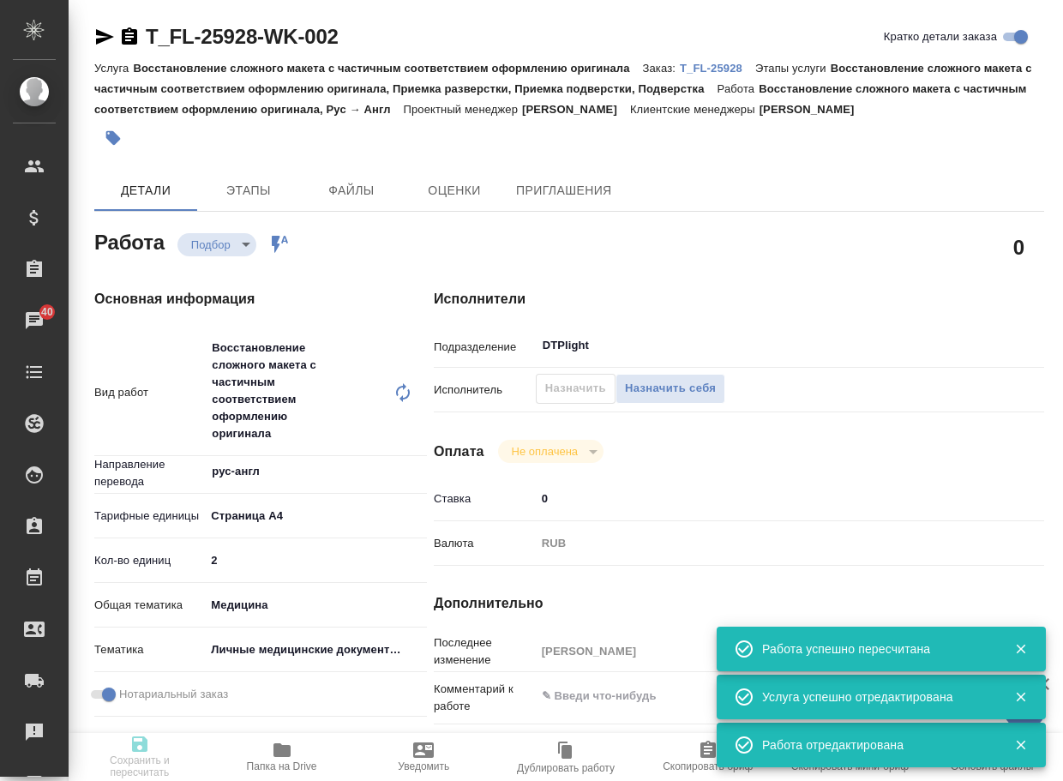
type input "T_FL-25928"
type input "Восстановление сложного макета с частичным соответствием оформлению оригинала"
type input "Восстановление сложного макета с частичным соответствием оформлению оригинала, …"
type input "Прохорова Анастасия"
type input "[PERSON_NAME]"
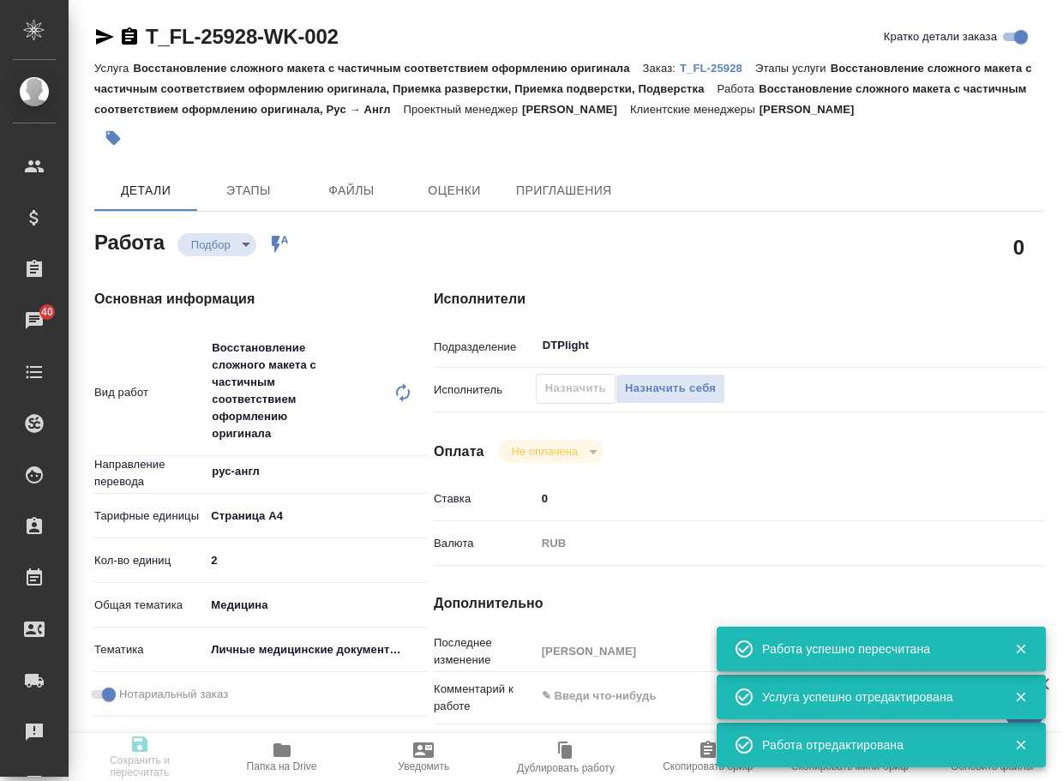
type input "/Clients/FL_T/Orders/T_FL-25928"
type textarea "Dmitrii"
type textarea "x"
type textarea "рус-анг под нот перевод выписки (на печати написано Врач Конева Евгения Романов…"
type textarea "x"
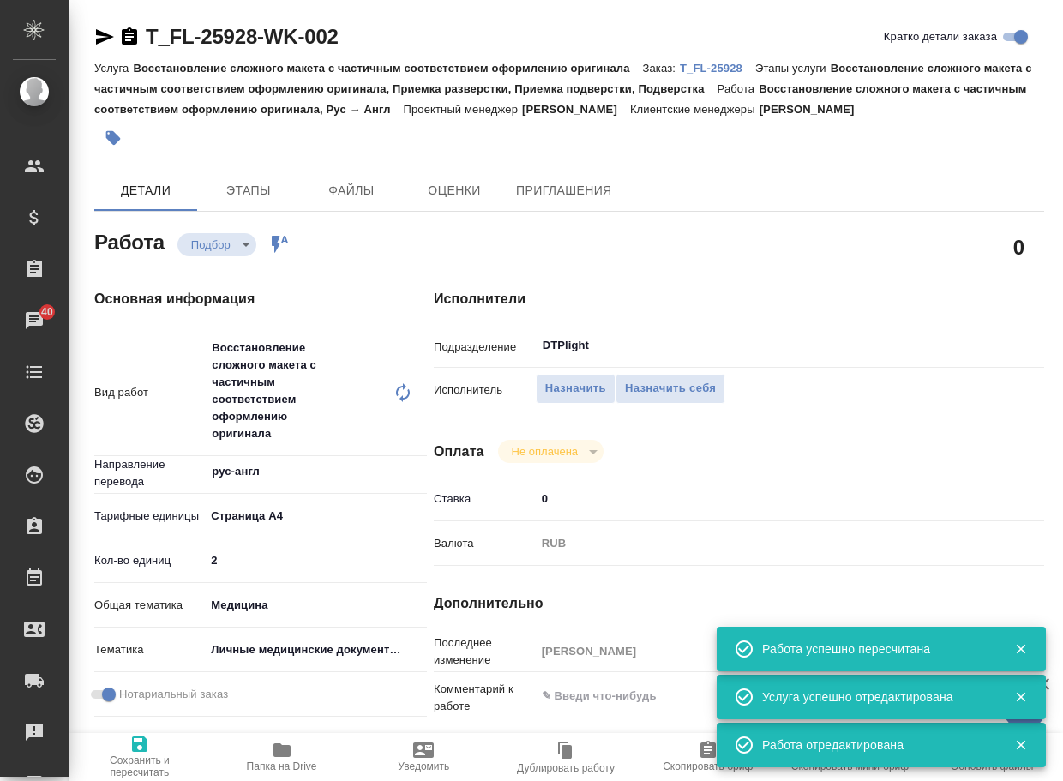
type textarea "x"
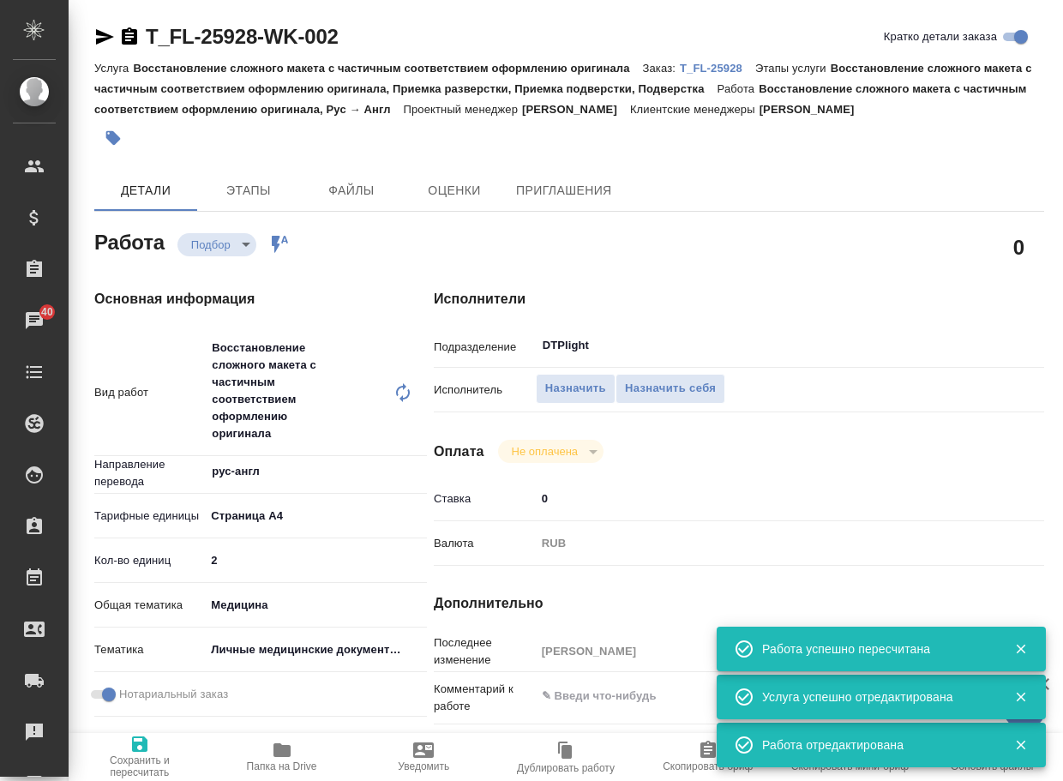
type textarea "x"
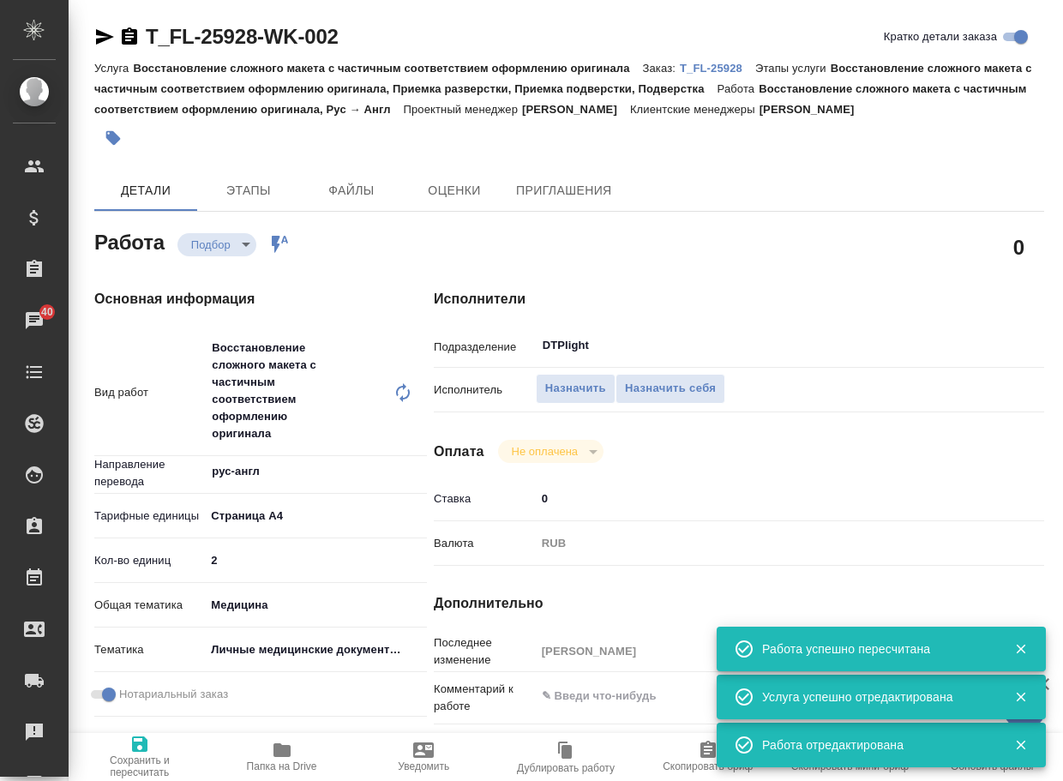
type textarea "x"
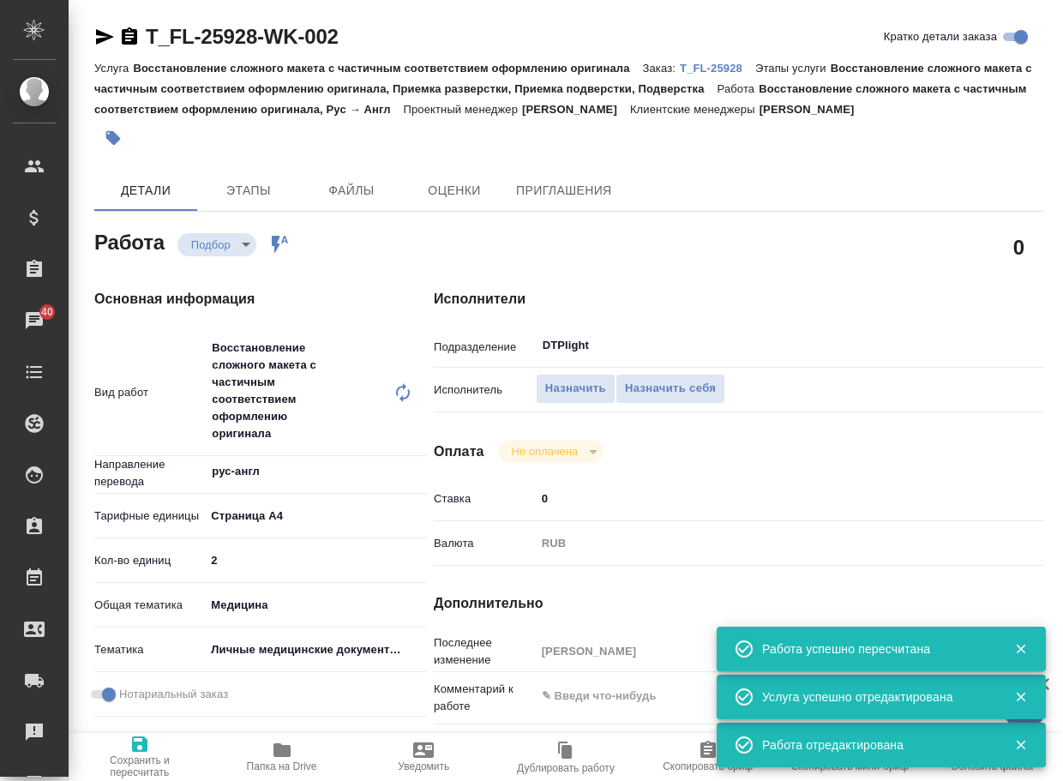
type textarea "x"
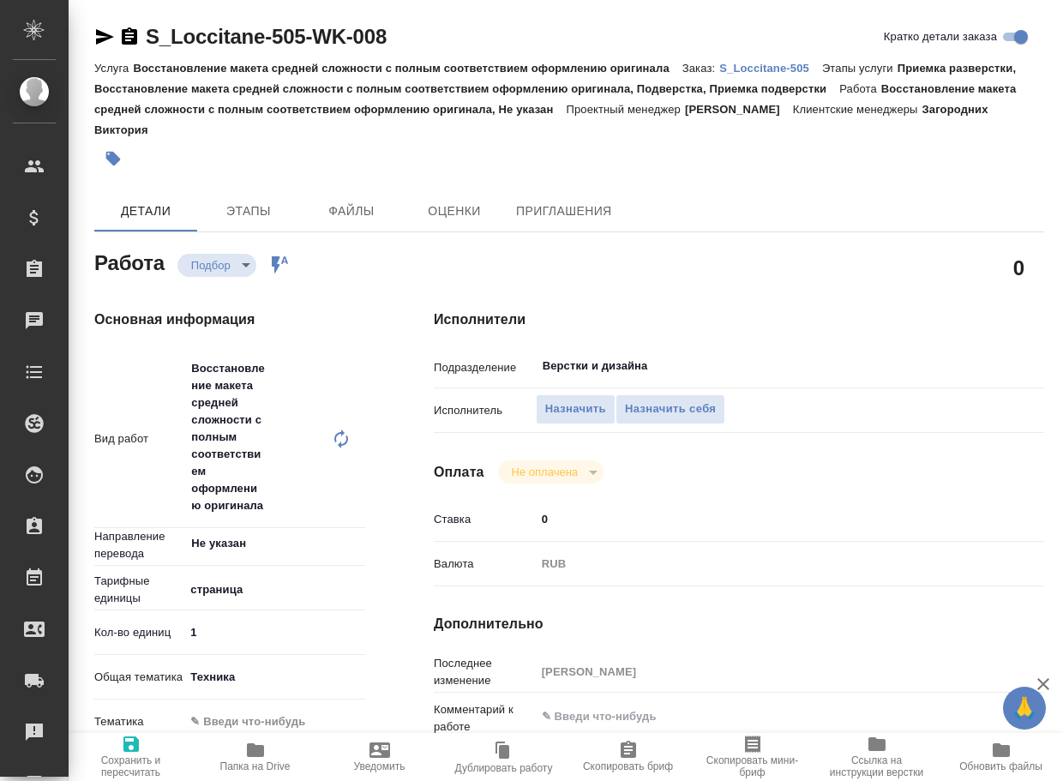
type textarea "x"
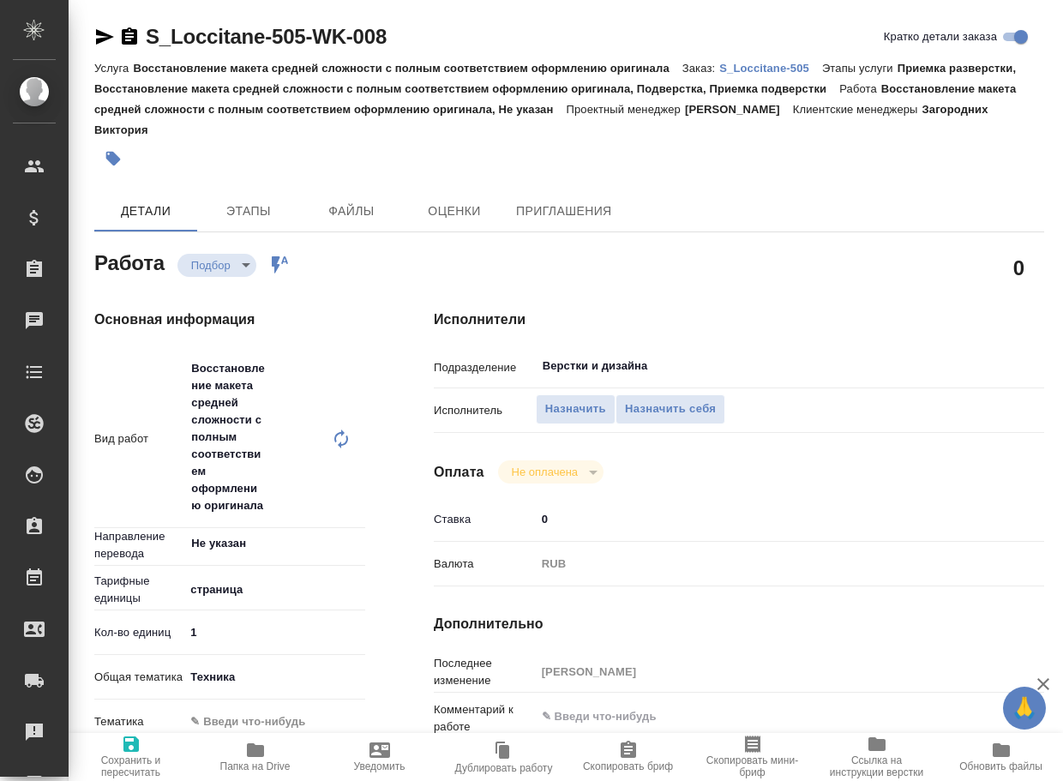
type textarea "x"
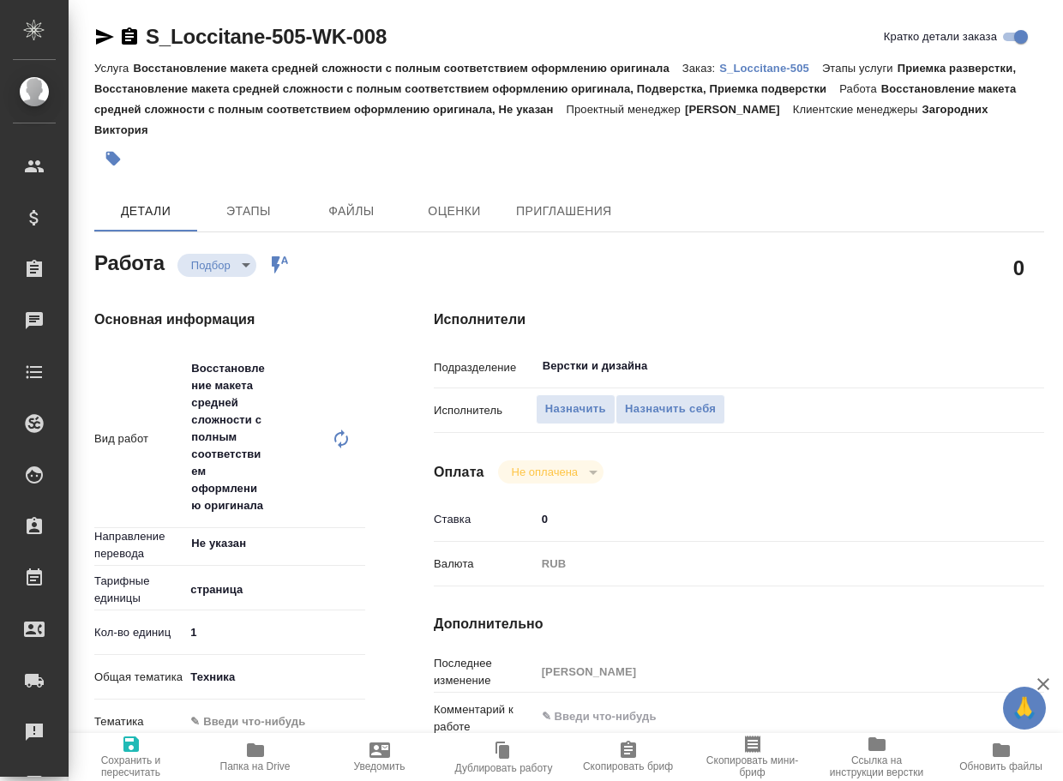
type textarea "x"
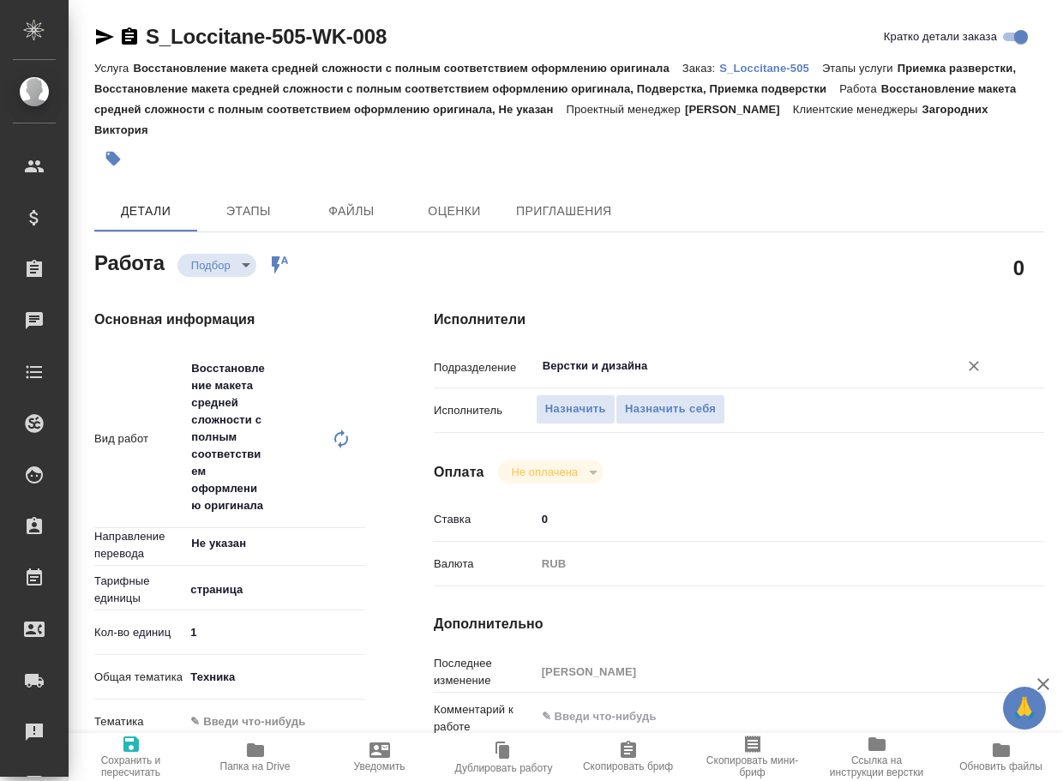
type textarea "x"
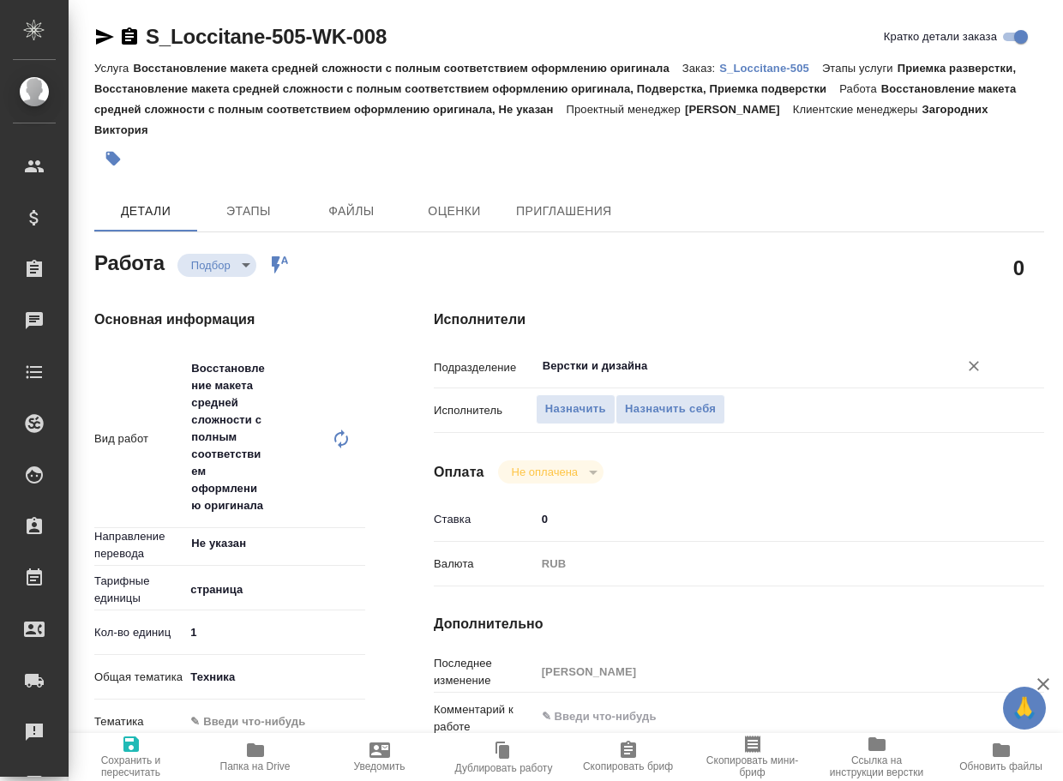
type textarea "x"
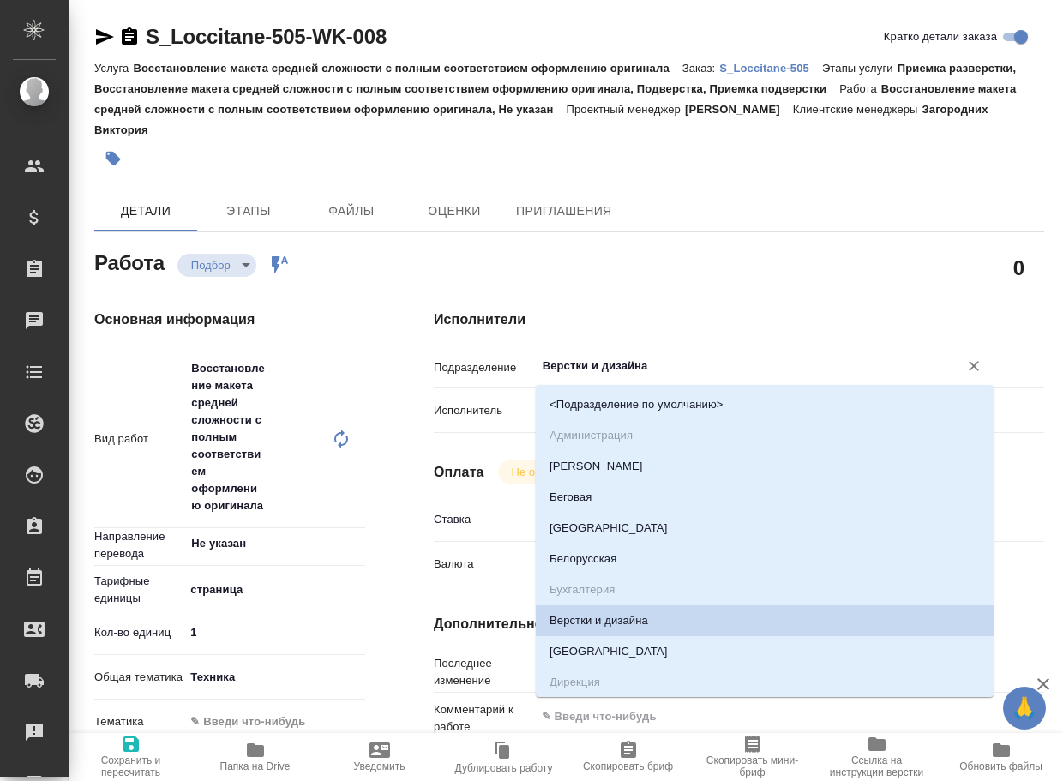
click at [657, 372] on input "Верстки и дизайна" at bounding box center [736, 366] width 390 height 21
type textarea "x"
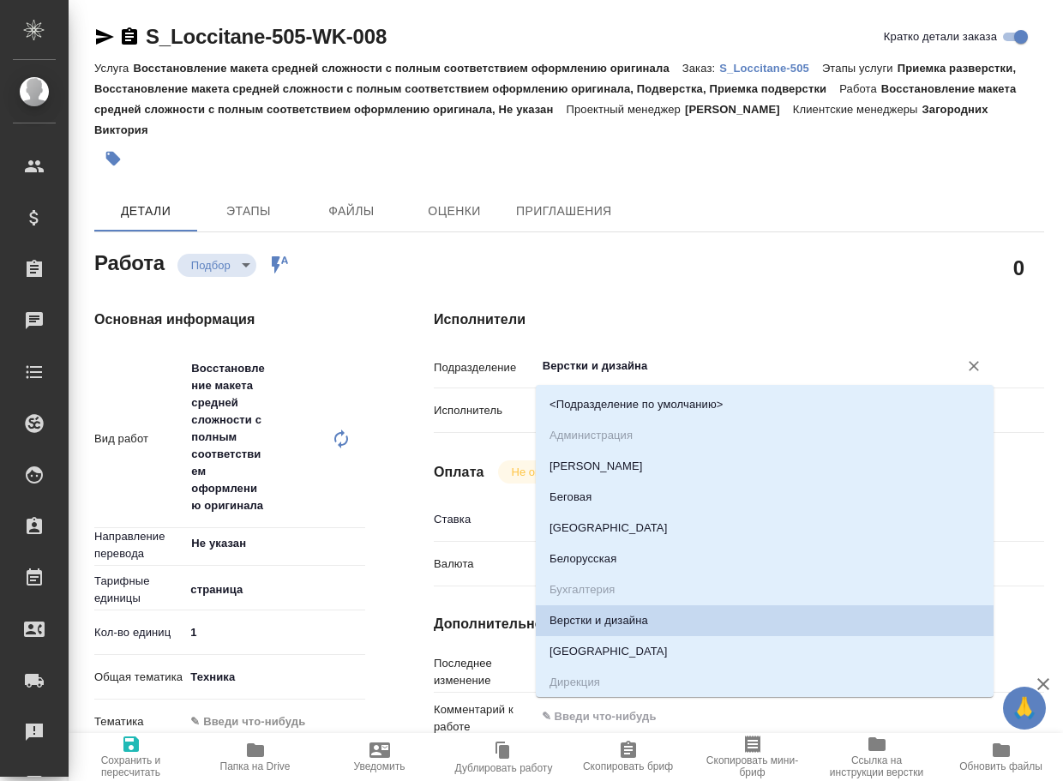
type textarea "x"
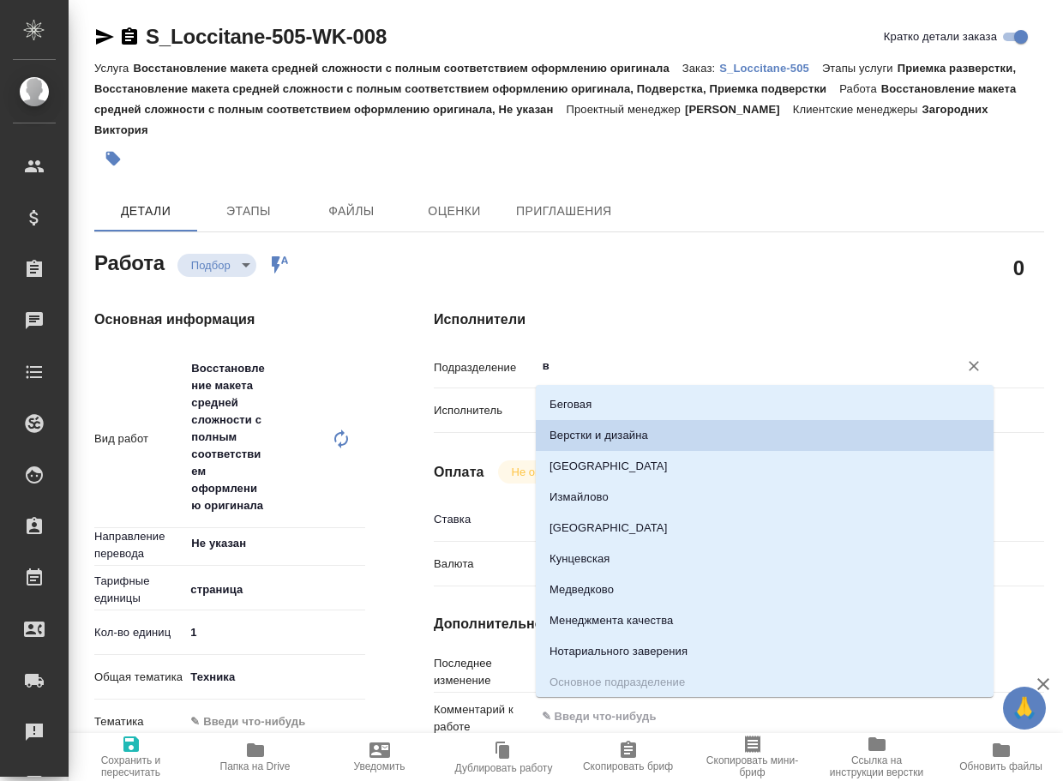
type input "ве"
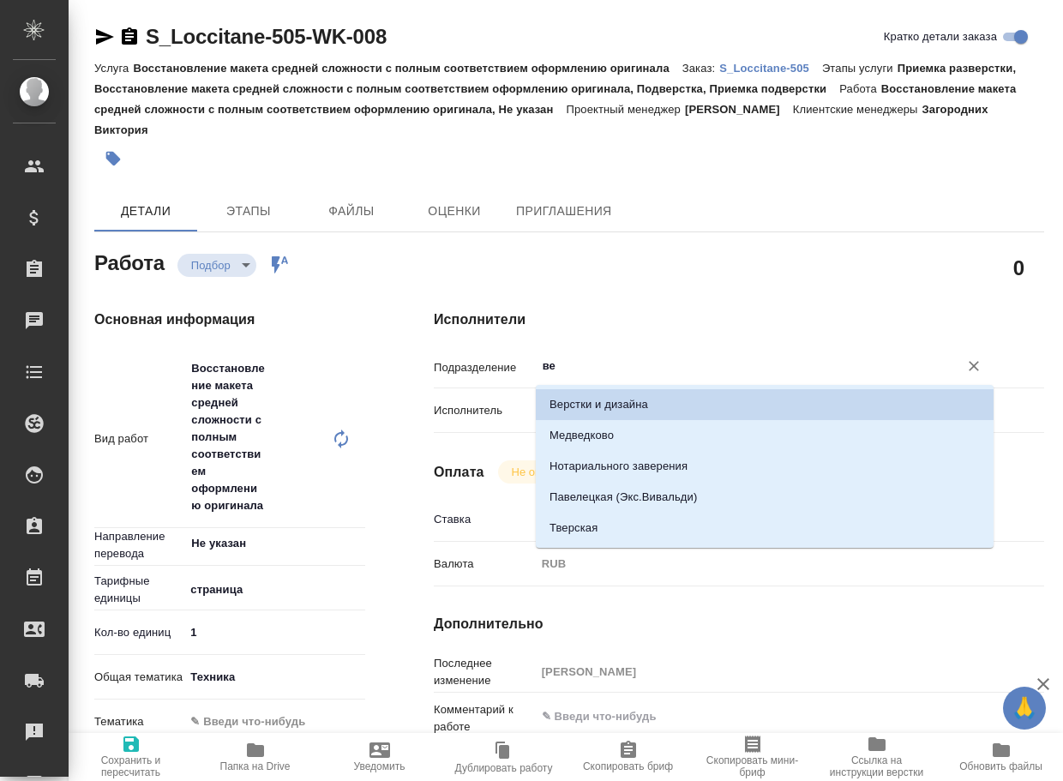
type textarea "x"
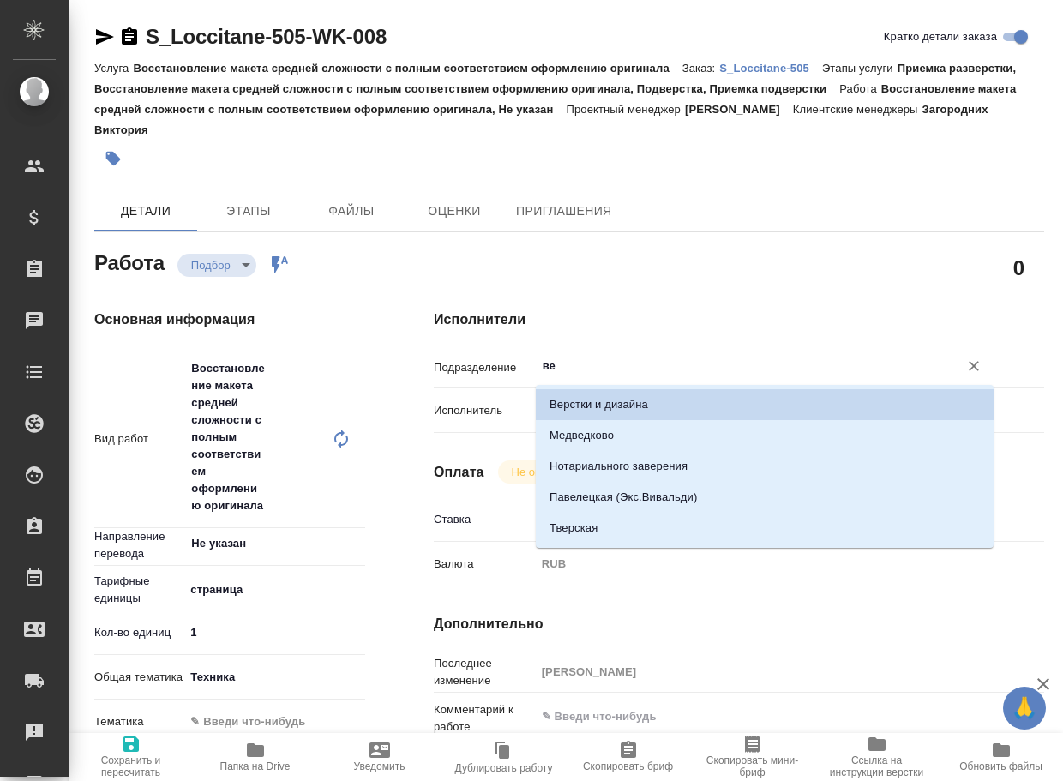
type input "в"
type textarea "x"
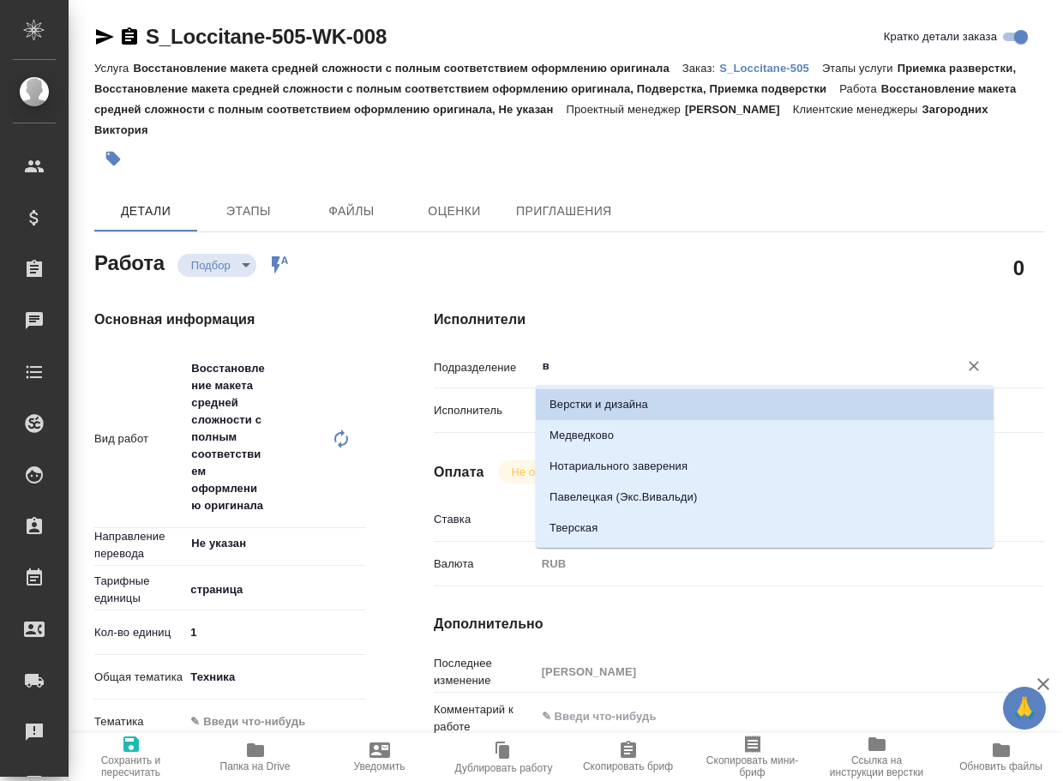
type textarea "x"
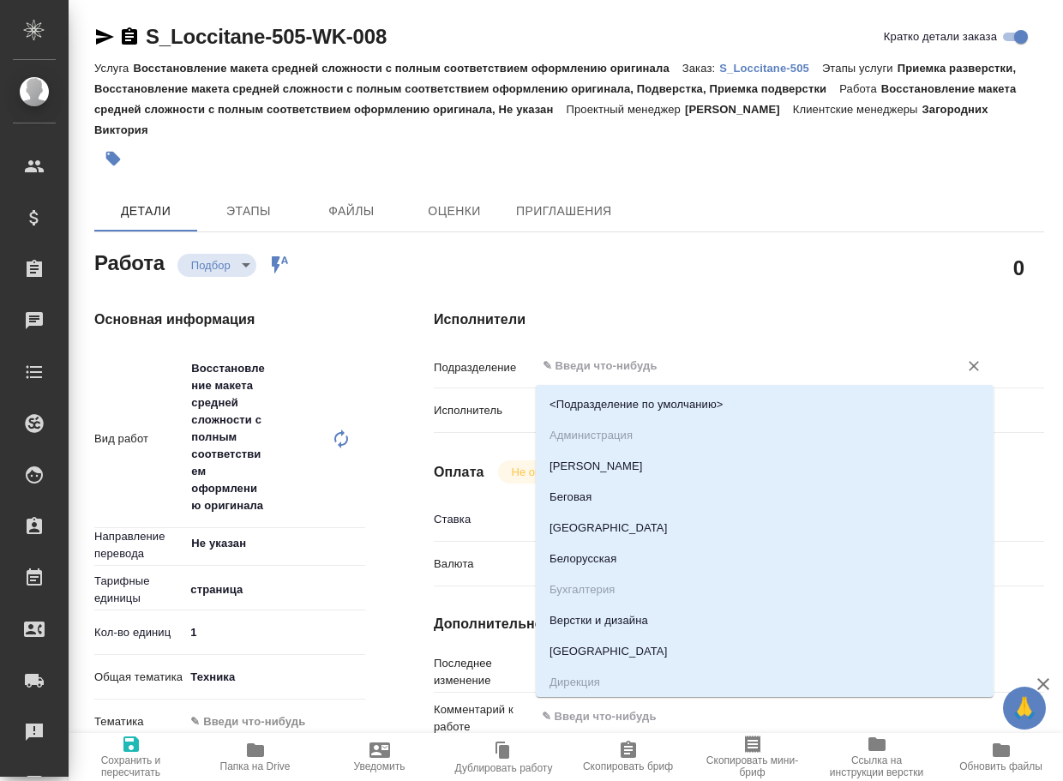
type input "d"
type textarea "x"
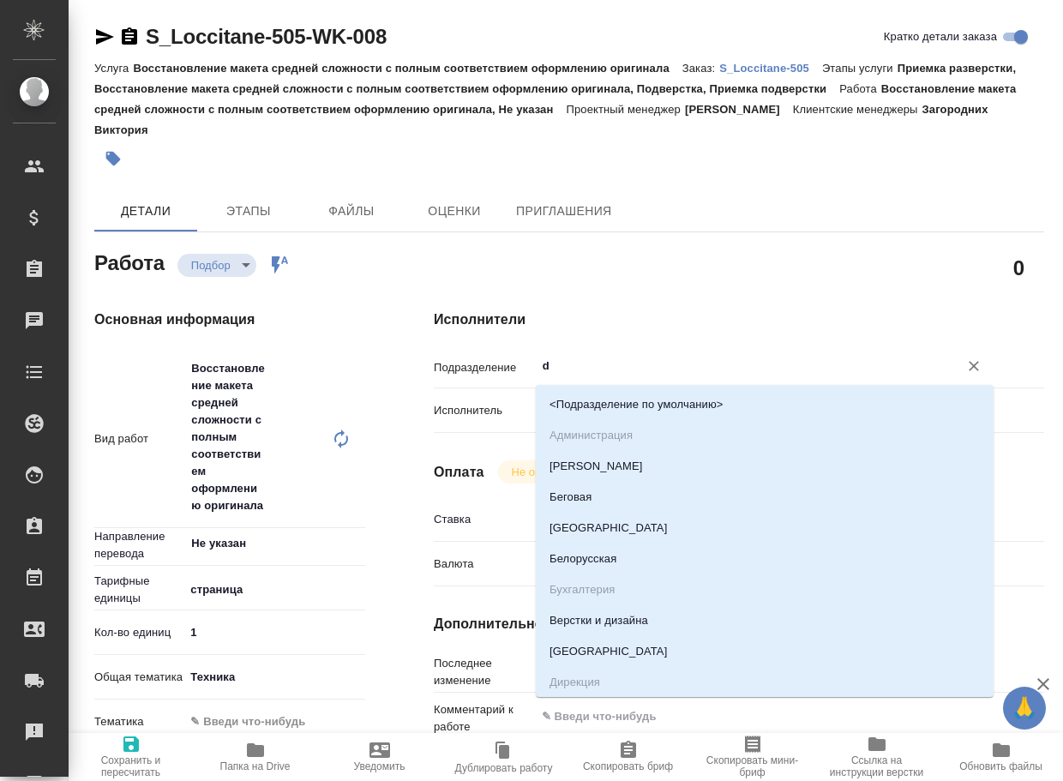
type textarea "x"
type input "dt"
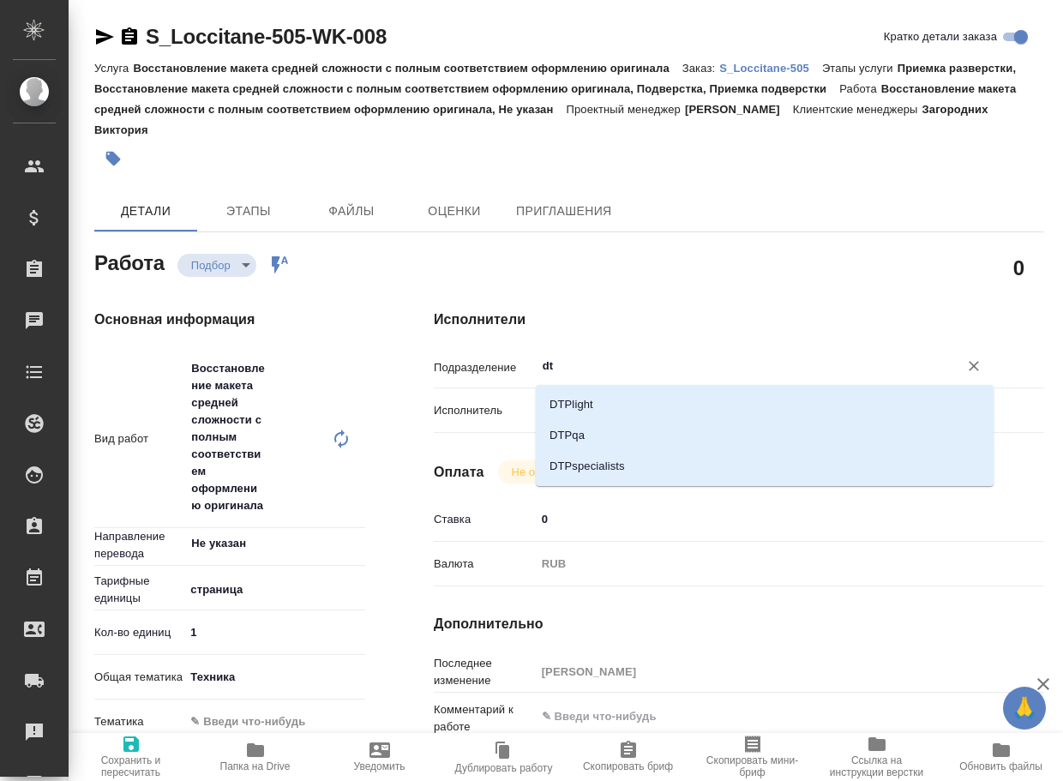
click at [622, 396] on li "DTPlight" at bounding box center [765, 404] width 458 height 31
type textarea "x"
type input "DTPlight"
type textarea "x"
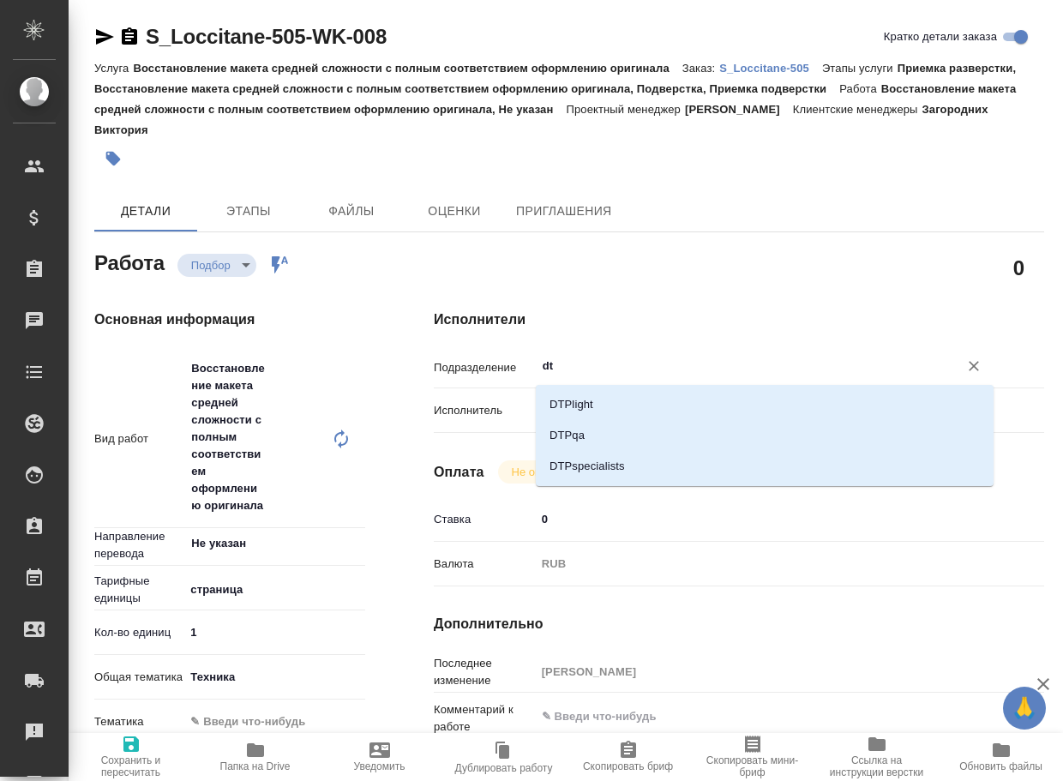
type textarea "x"
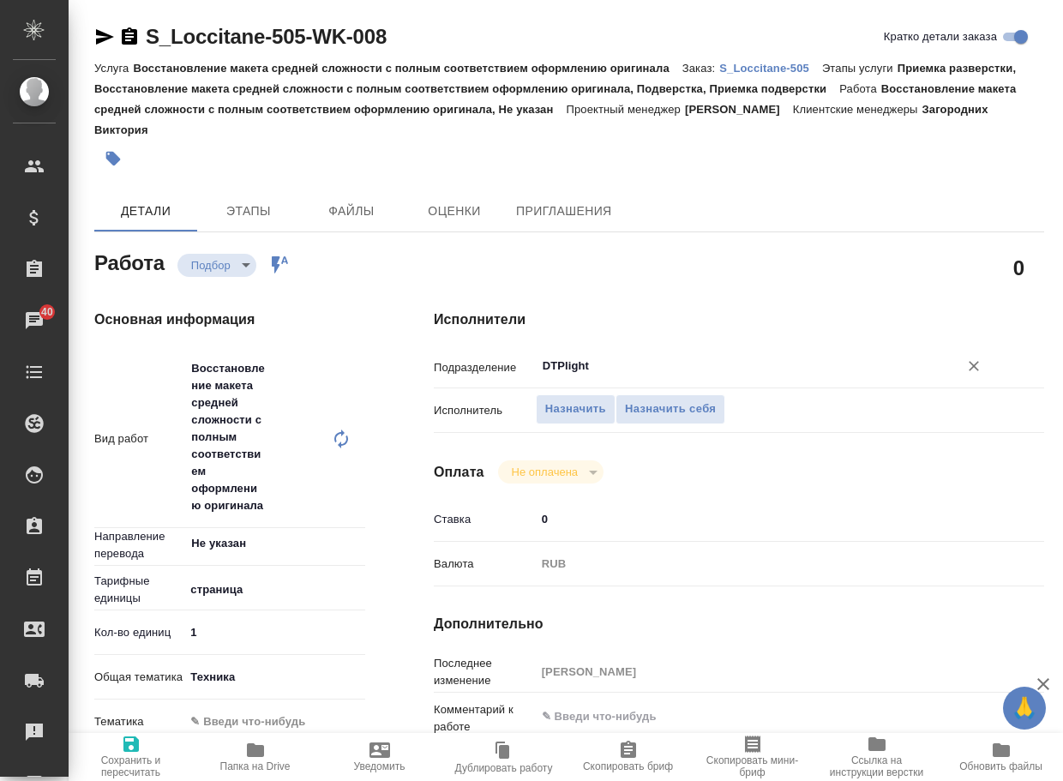
type input "DTPlight"
click at [116, 752] on span "Сохранить и пересчитать" at bounding box center [131, 756] width 104 height 45
type textarea "x"
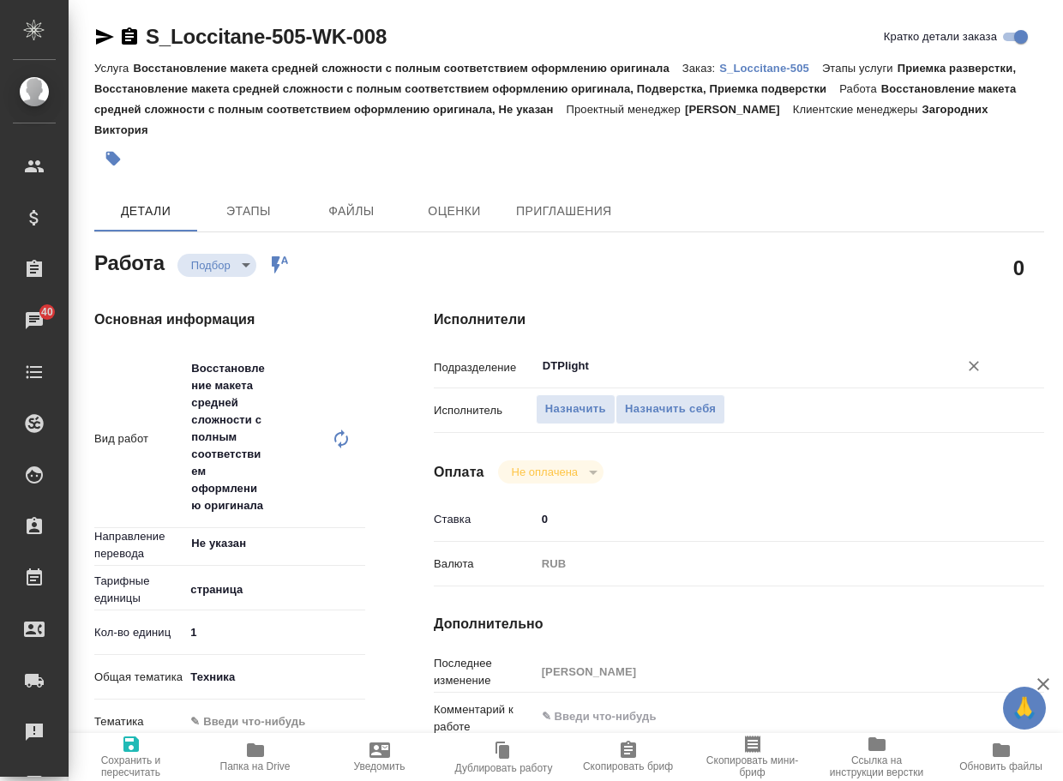
type textarea "x"
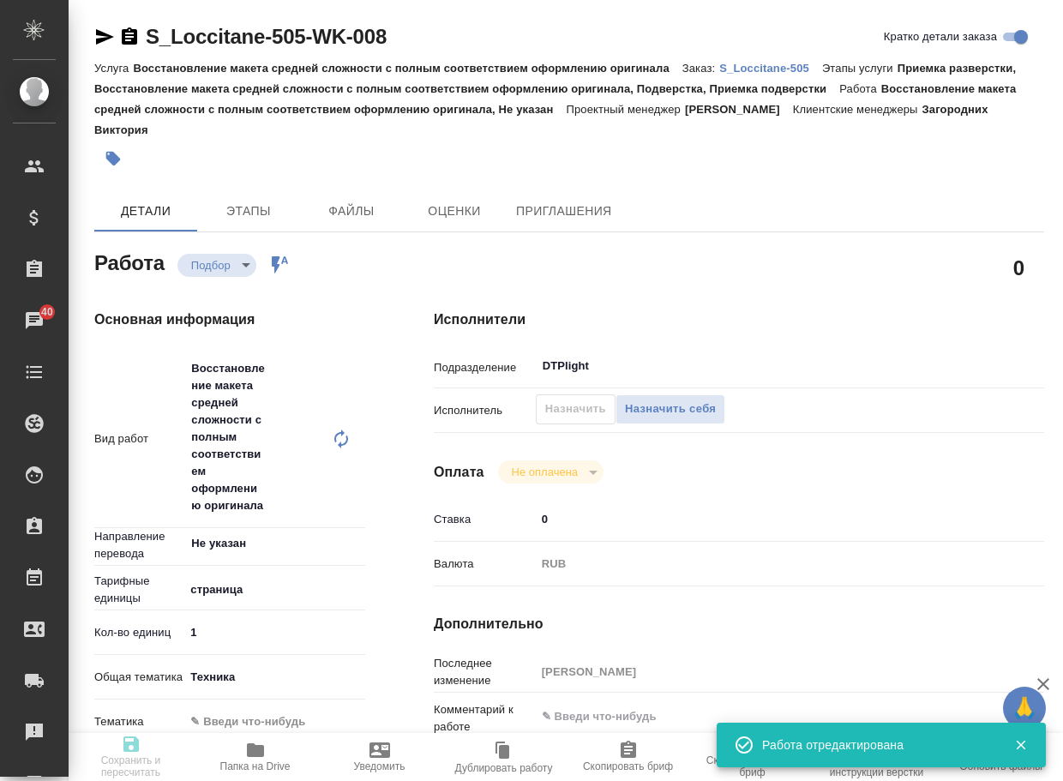
type textarea "x"
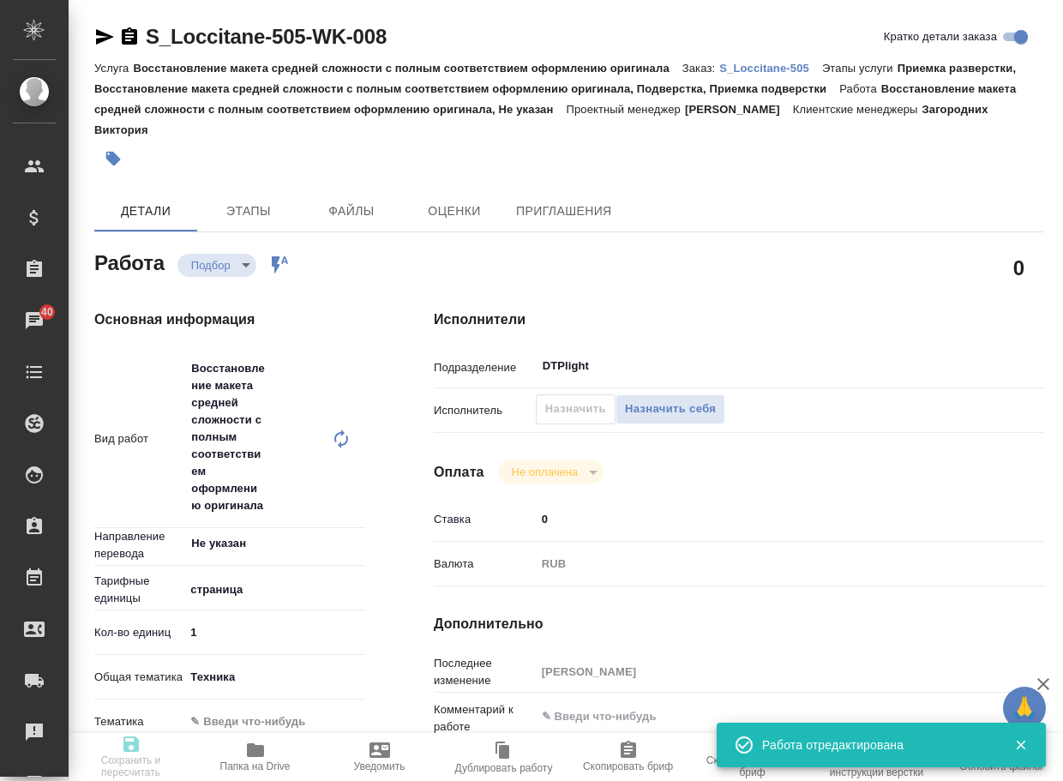
type input "recruiting"
type textarea "Восстановление макета средней сложности с полным соответствием оформлению ориги…"
type textarea "x"
type input "Не указан"
type input "5a8b1489cc6b4906c91bfdb2"
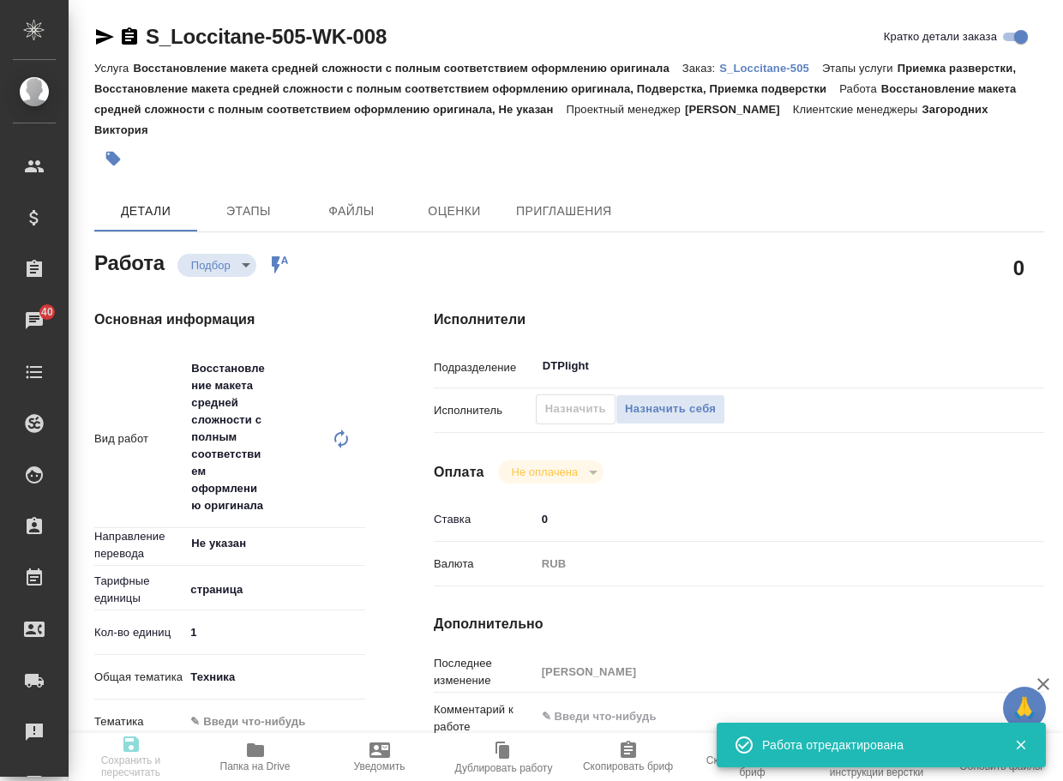
type input "1"
type input "tech"
checkbox input "true"
type input "02.09.2025 12:00"
type input "02.09.2025 14:00"
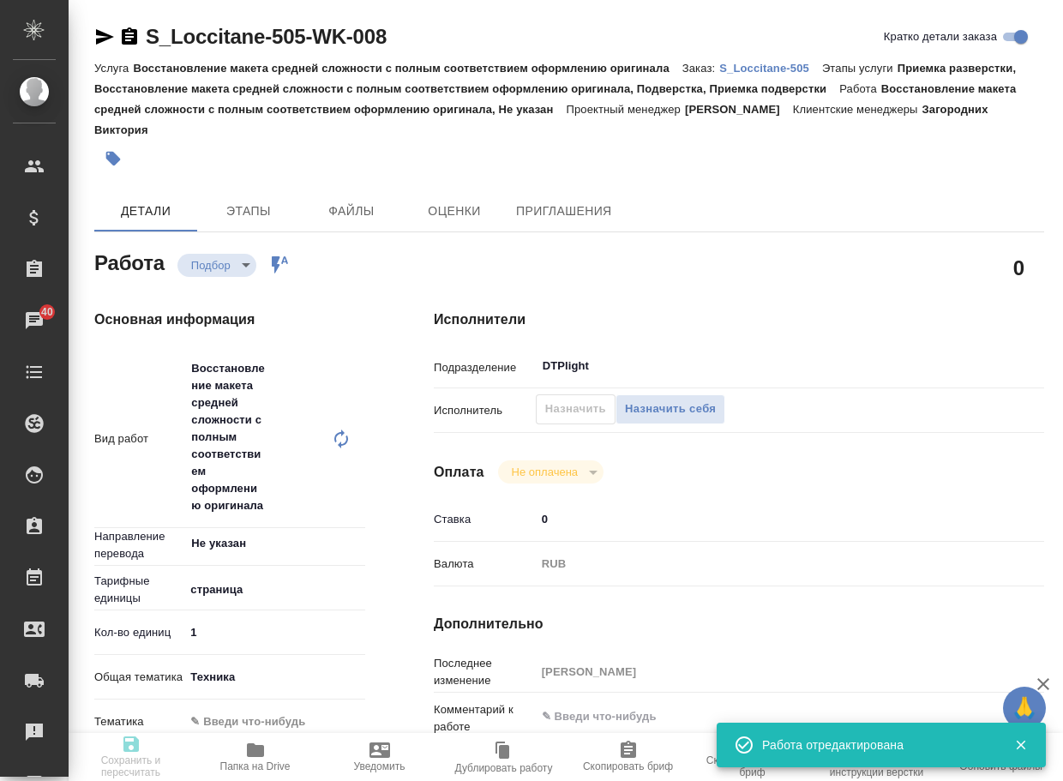
type input "[DATE] 20:00"
type input "DTPlight"
type input "notPayed"
type input "0"
type input "RUB"
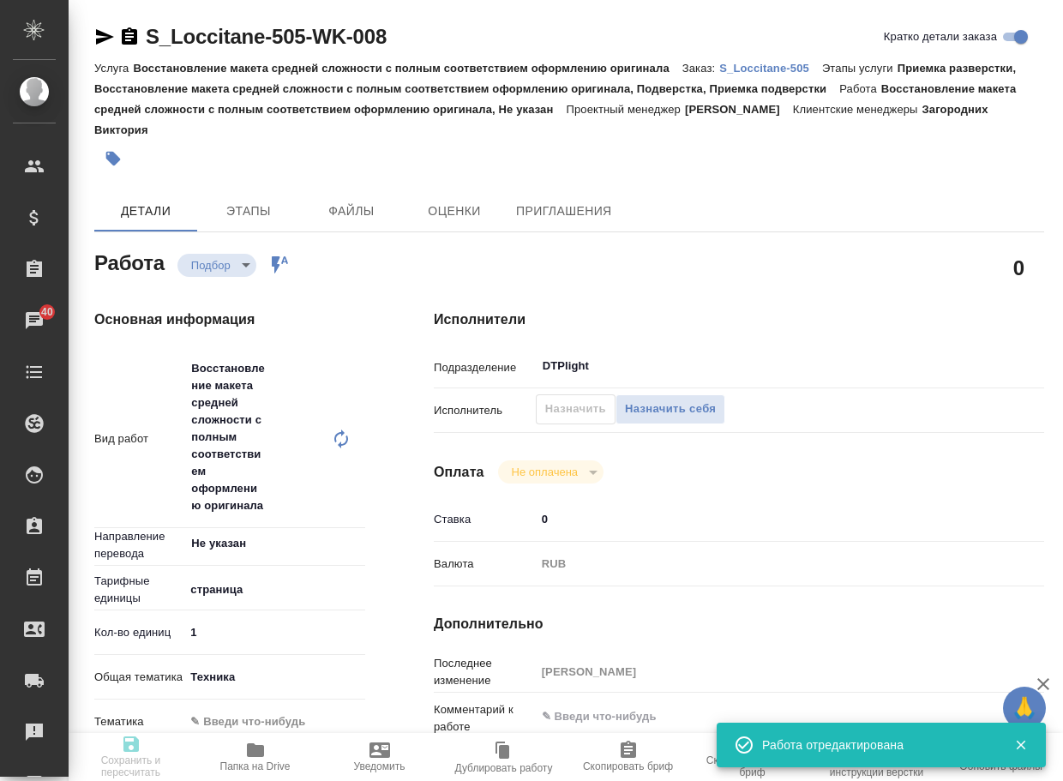
type input "[PERSON_NAME]"
type textarea "x"
type textarea "/Clients/LOccitane/Orders/S_Loccitane-505/DTP/S_Loccitane-505-WK-008"
type textarea "x"
type input "S_Loccitane-505"
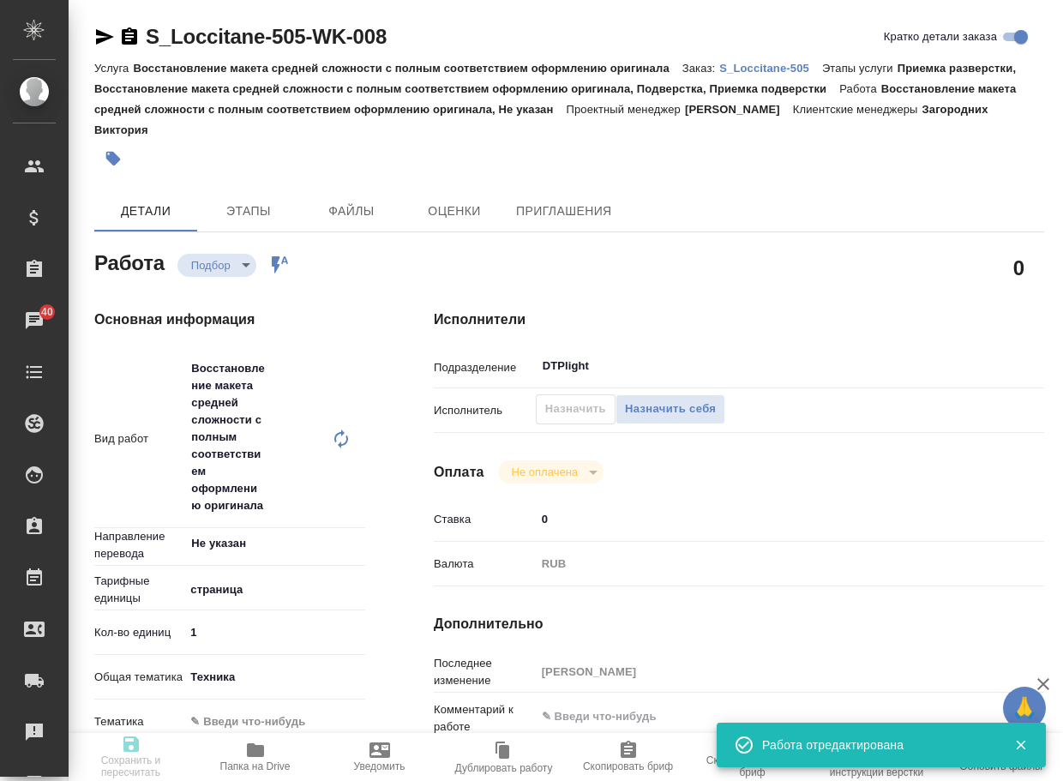
type input "Восстановление макета средней сложности с полным соответствием оформлению ориги…"
type input "Приемка разверстки, Восстановление макета средней сложности с полным соответств…"
type input "Загородних Виктория"
type input "[PERSON_NAME]"
type input "/Clients/LOccitane/Orders/S_Loccitane-505"
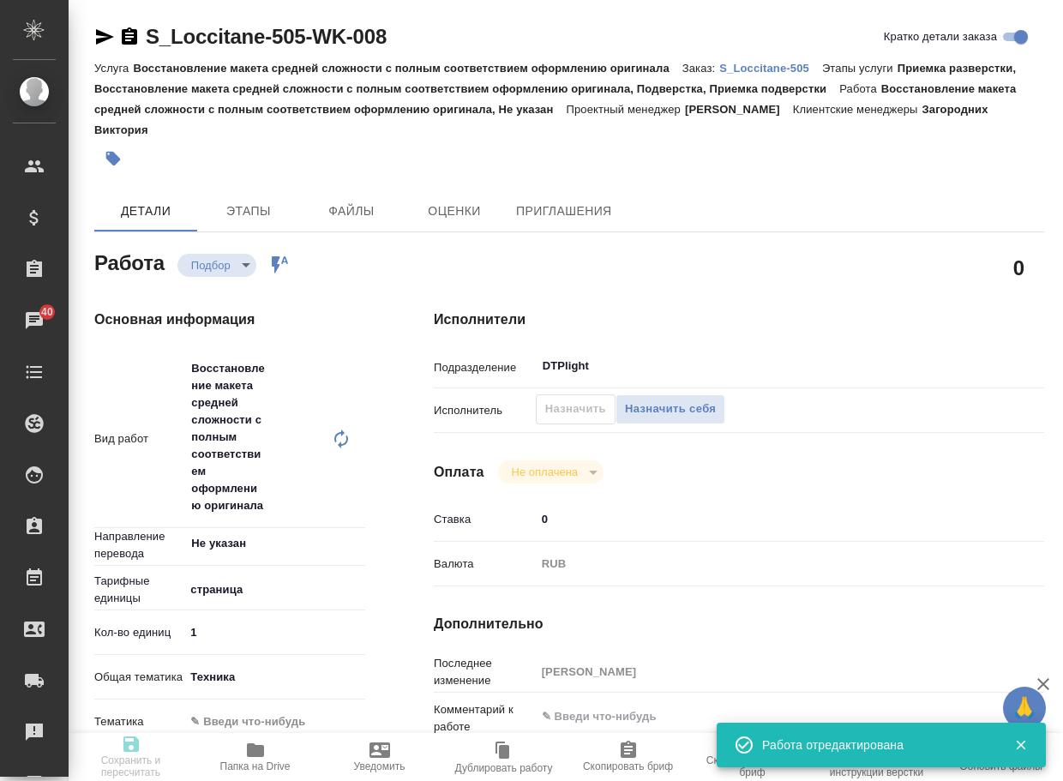
type textarea "x"
type textarea "на перевод и заверение Наименование продукции Успокаивающая гелевая маска для л…"
type textarea "x"
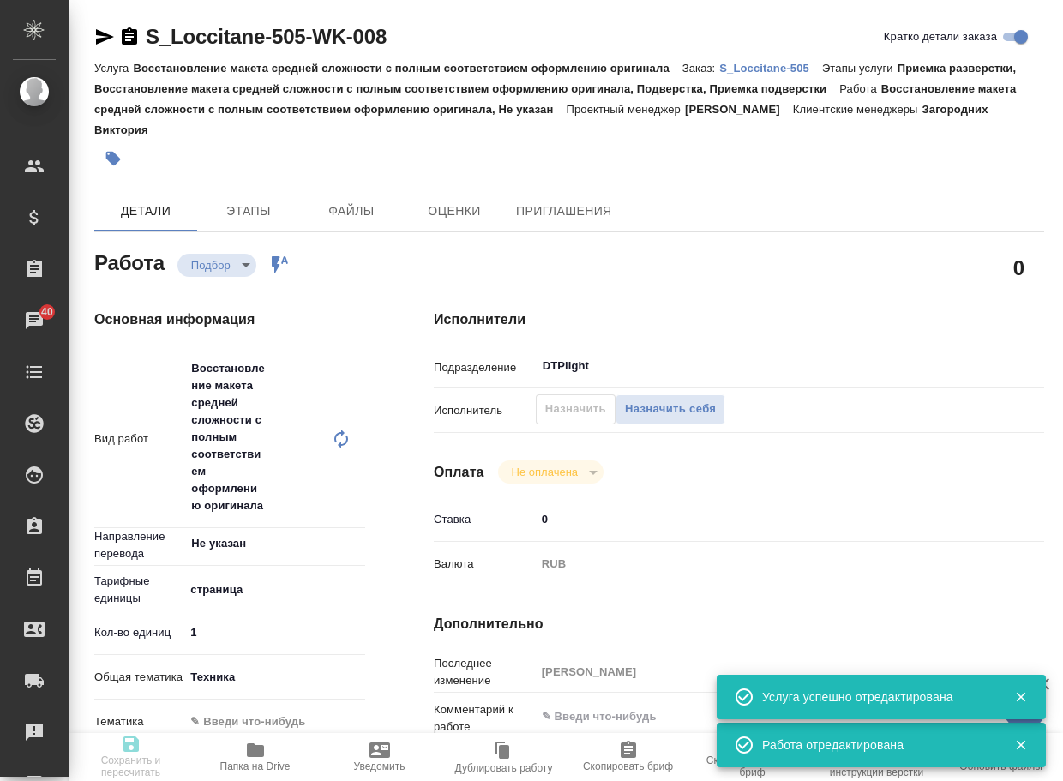
type textarea "x"
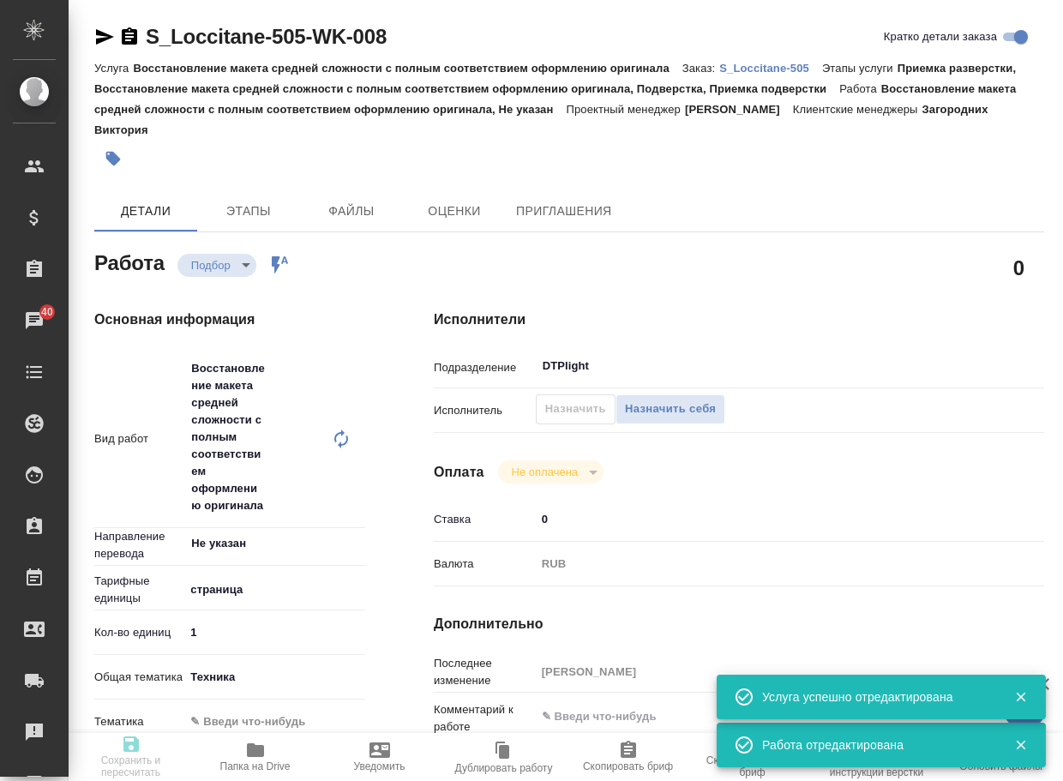
type textarea "x"
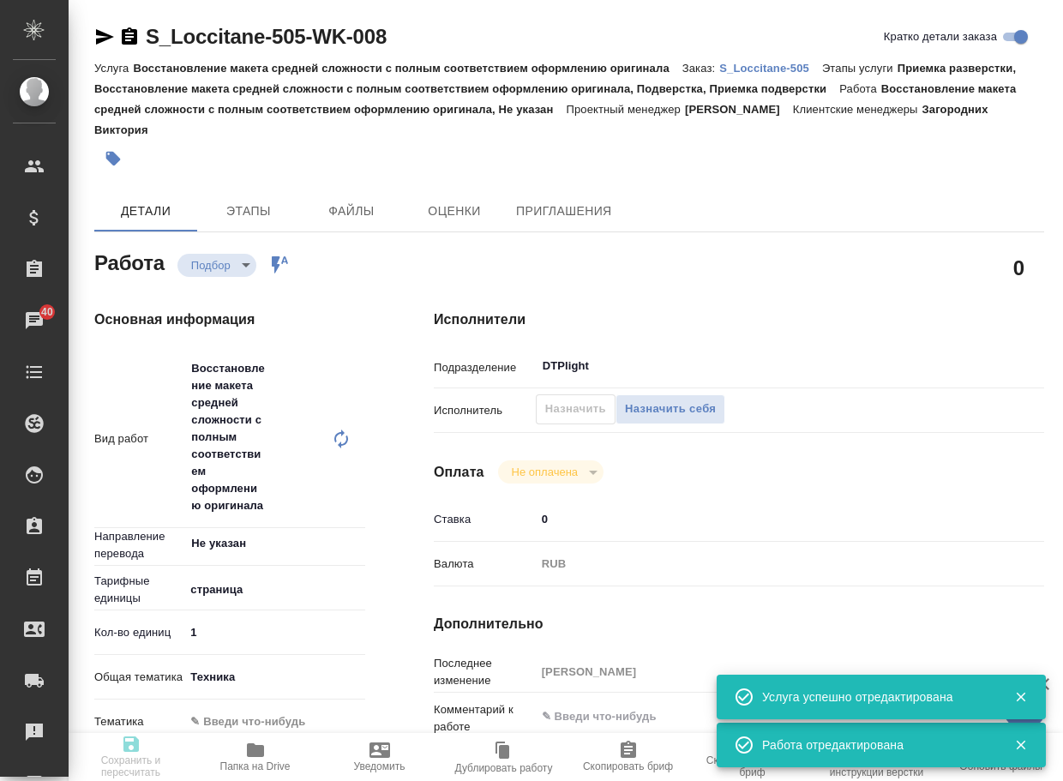
type textarea "x"
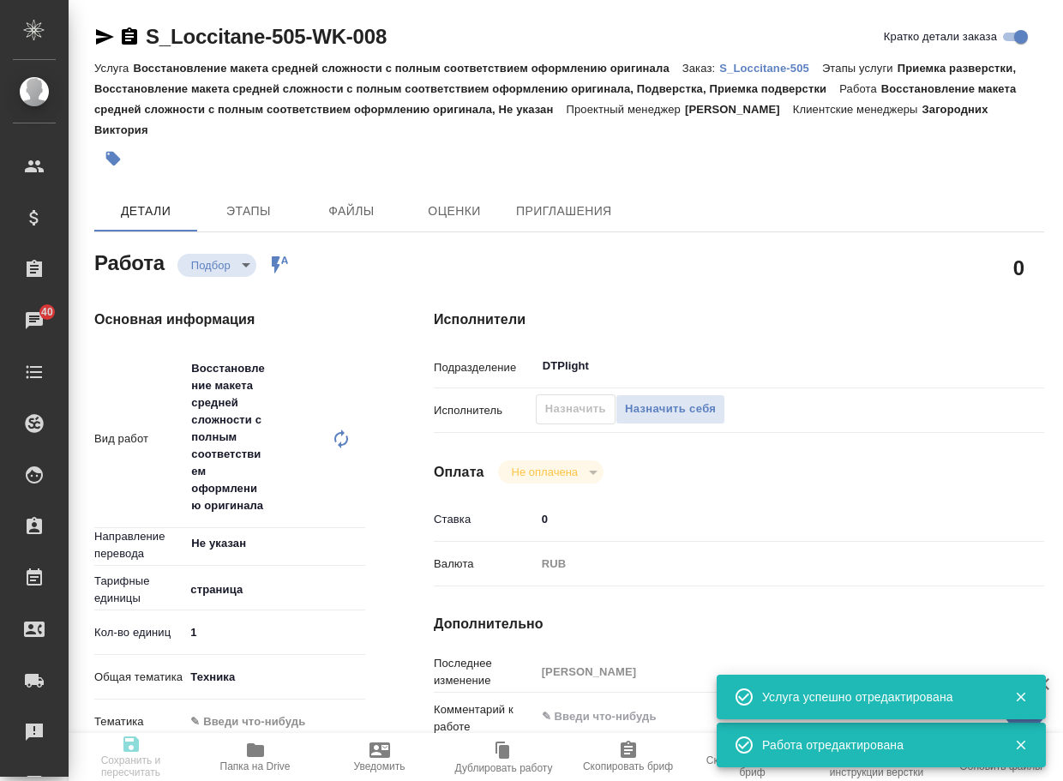
type textarea "x"
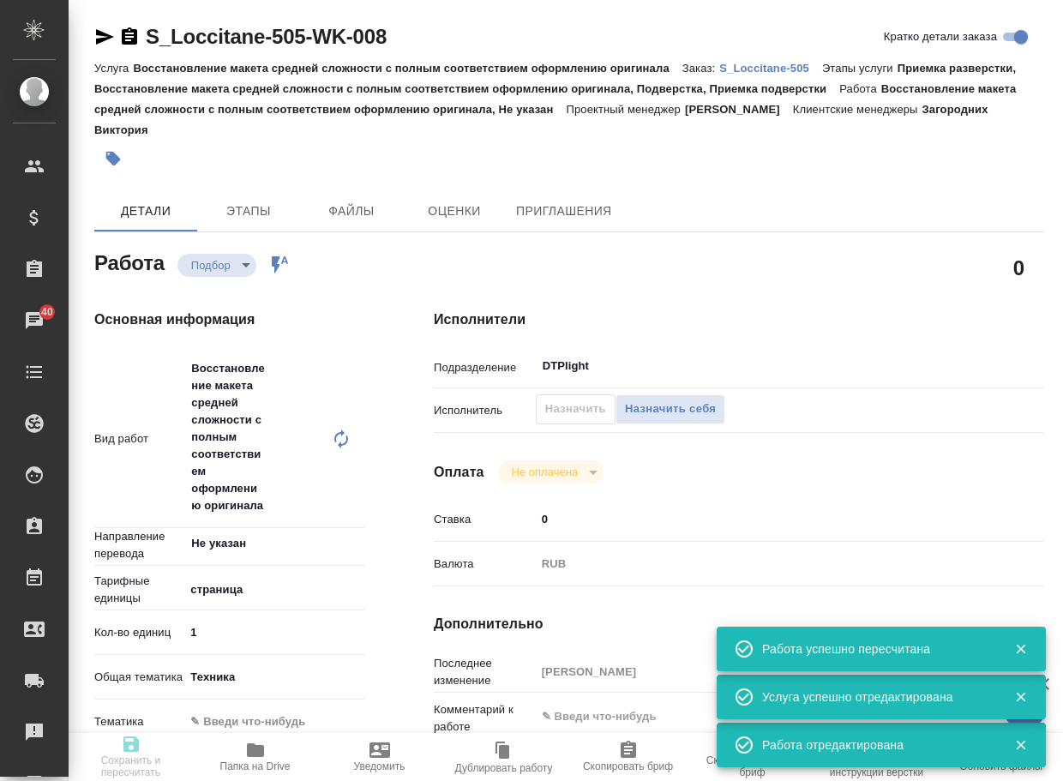
type input "recruiting"
type textarea "Восстановление макета средней сложности с полным соответствием оформлению ориги…"
type textarea "x"
type input "Не указан"
type input "5a8b1489cc6b4906c91bfdb2"
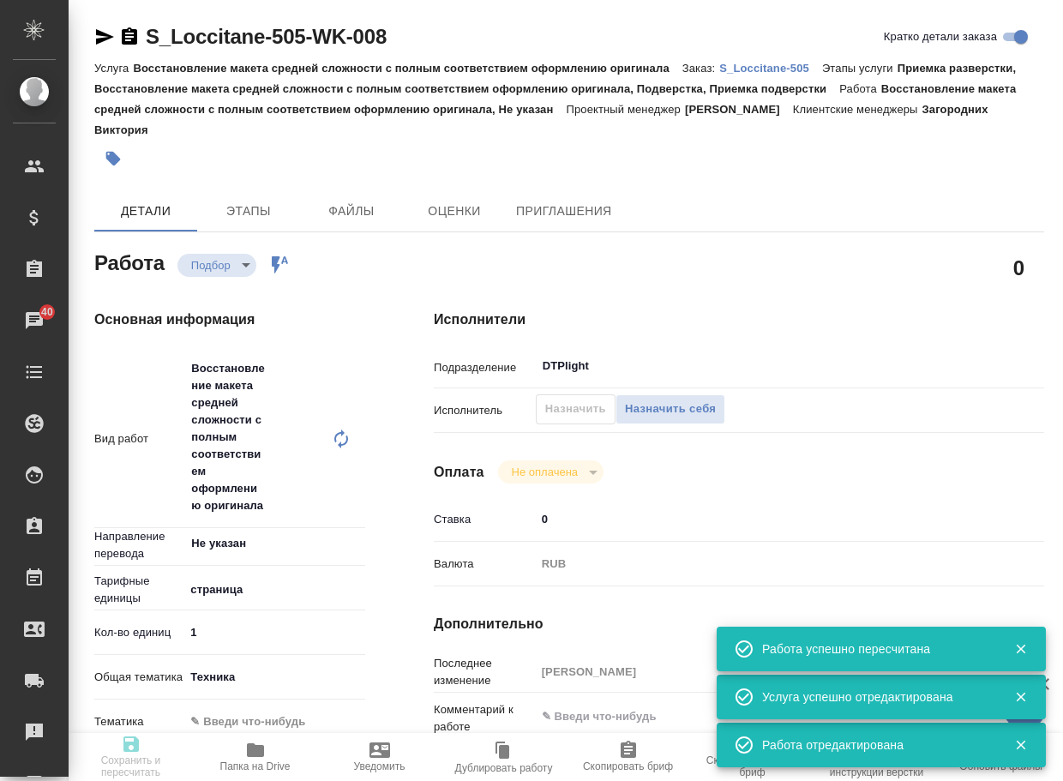
type input "1"
type input "tech"
checkbox input "true"
type input "02.09.2025 12:00"
type input "02.09.2025 14:00"
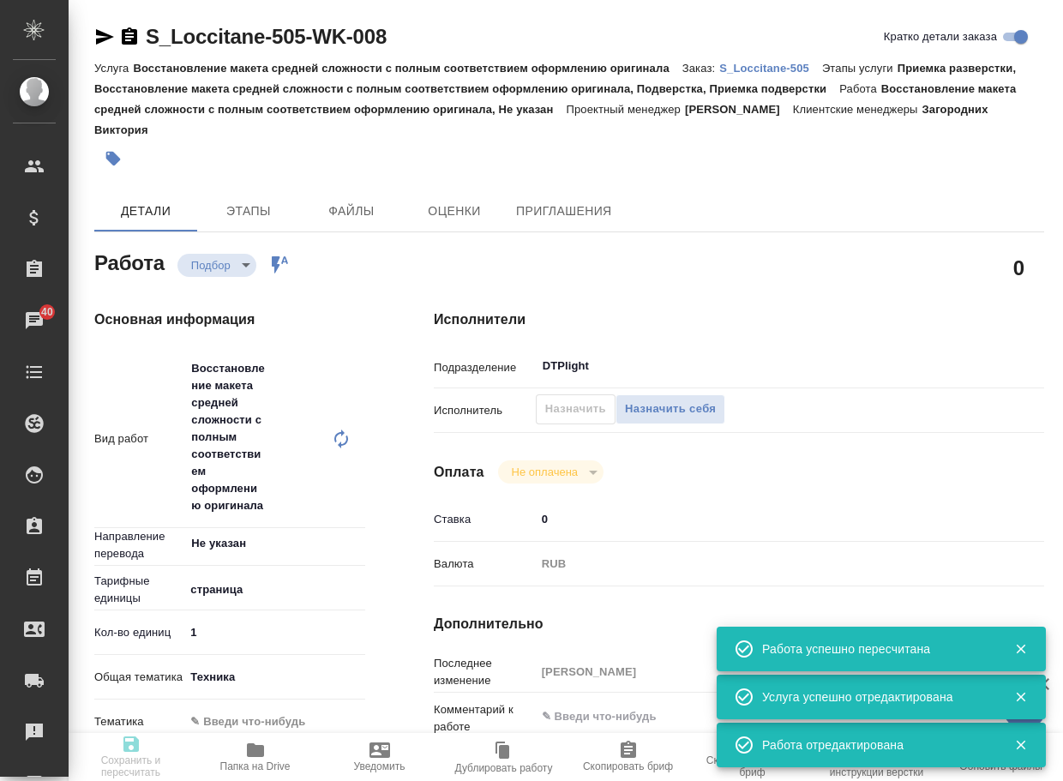
type input "[DATE] 20:00"
type input "DTPlight"
type input "notPayed"
type input "0"
type input "RUB"
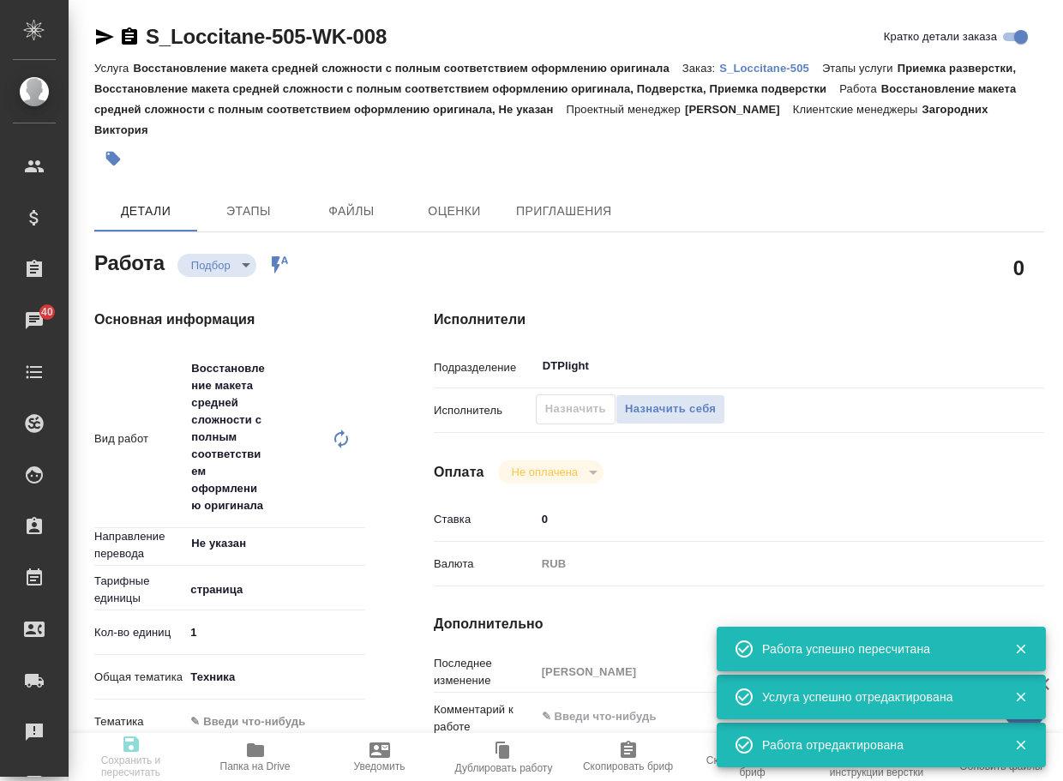
type input "[PERSON_NAME]"
type textarea "x"
type textarea "/Clients/LOccitane/Orders/S_Loccitane-505/DTP/S_Loccitane-505-WK-008"
type textarea "x"
type input "S_Loccitane-505"
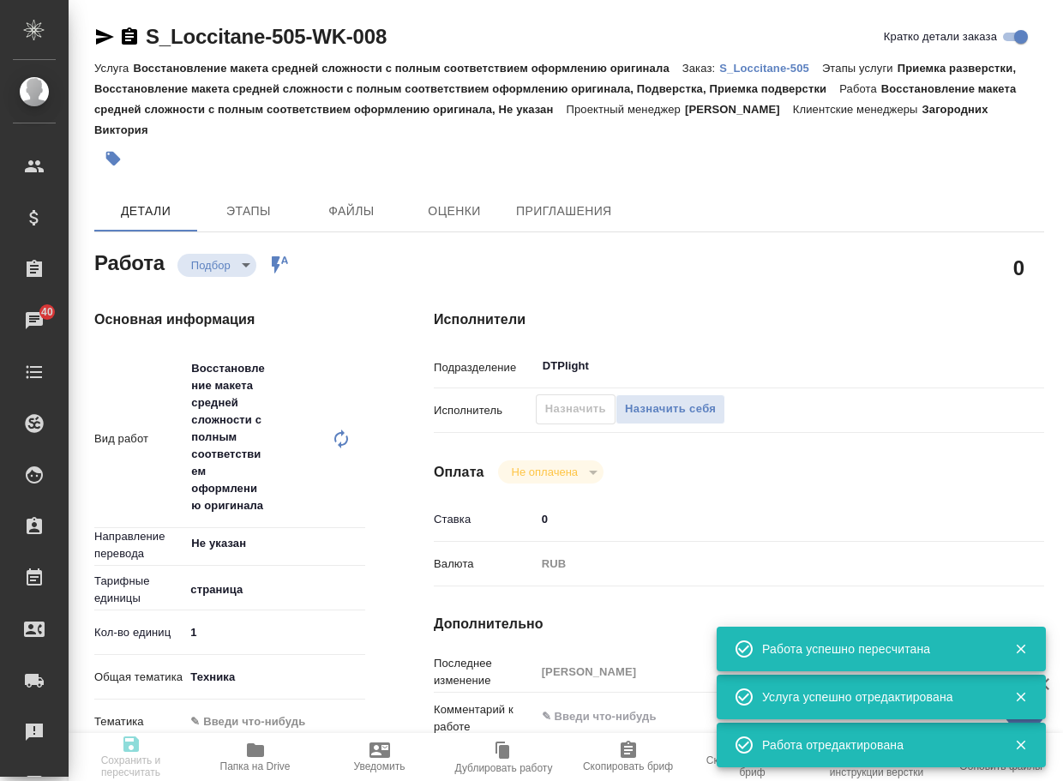
type input "Восстановление макета средней сложности с полным соответствием оформлению ориги…"
type input "Приемка разверстки, Восстановление макета средней сложности с полным соответств…"
type input "Загородних Виктория"
type input "[PERSON_NAME]"
type input "/Clients/LOccitane/Orders/S_Loccitane-505"
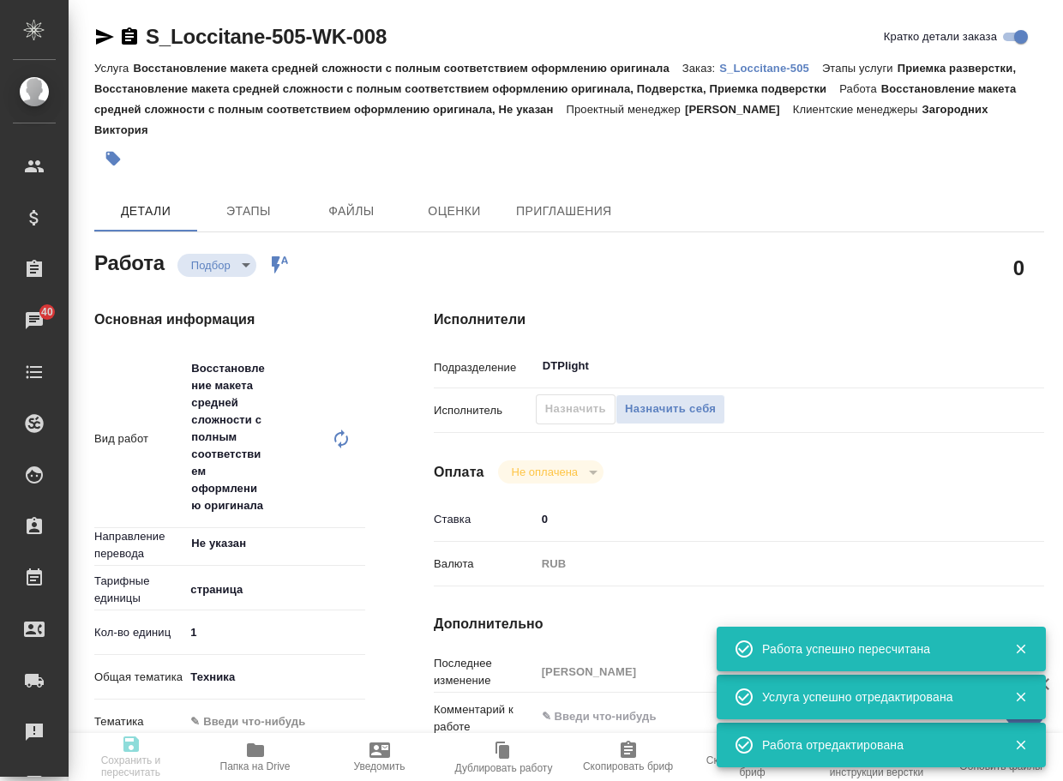
type textarea "x"
type textarea "на перевод и заверение Наименование продукции Успокаивающая гелевая маска для л…"
type textarea "x"
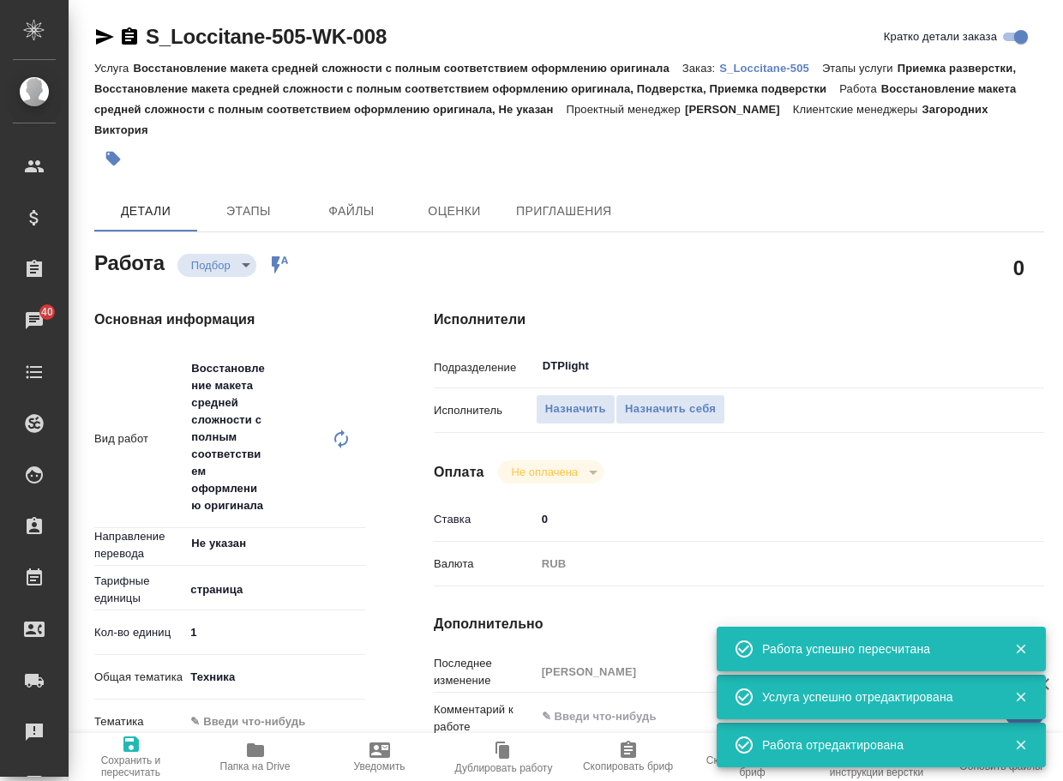
type textarea "x"
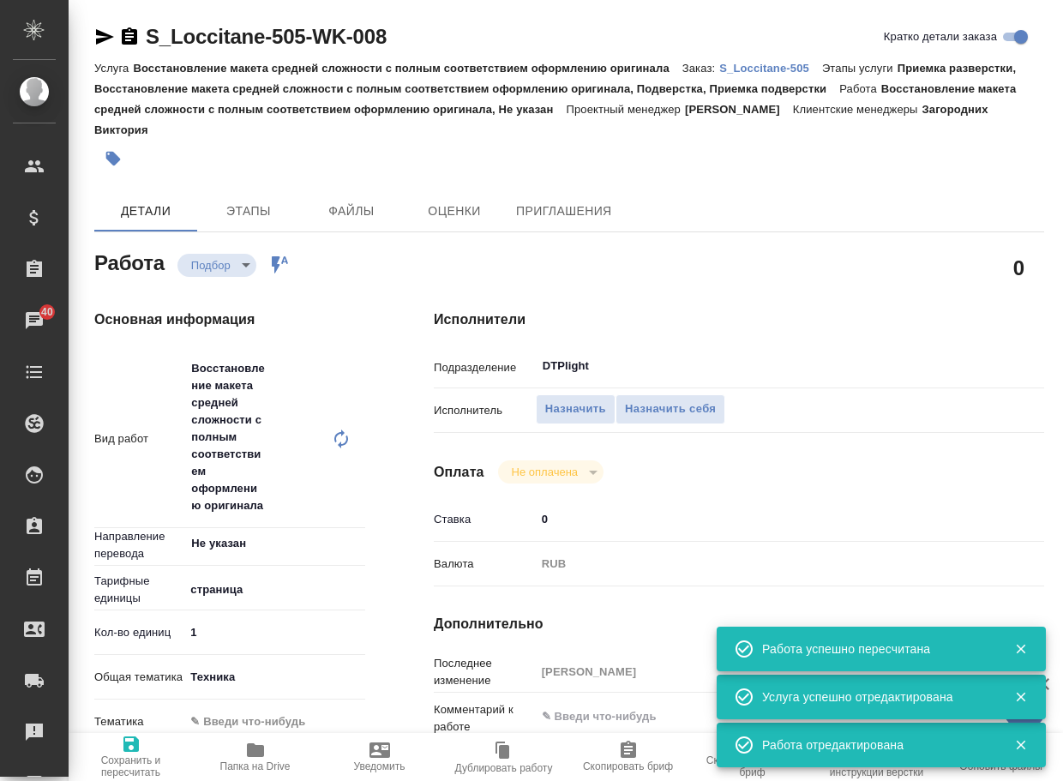
type textarea "x"
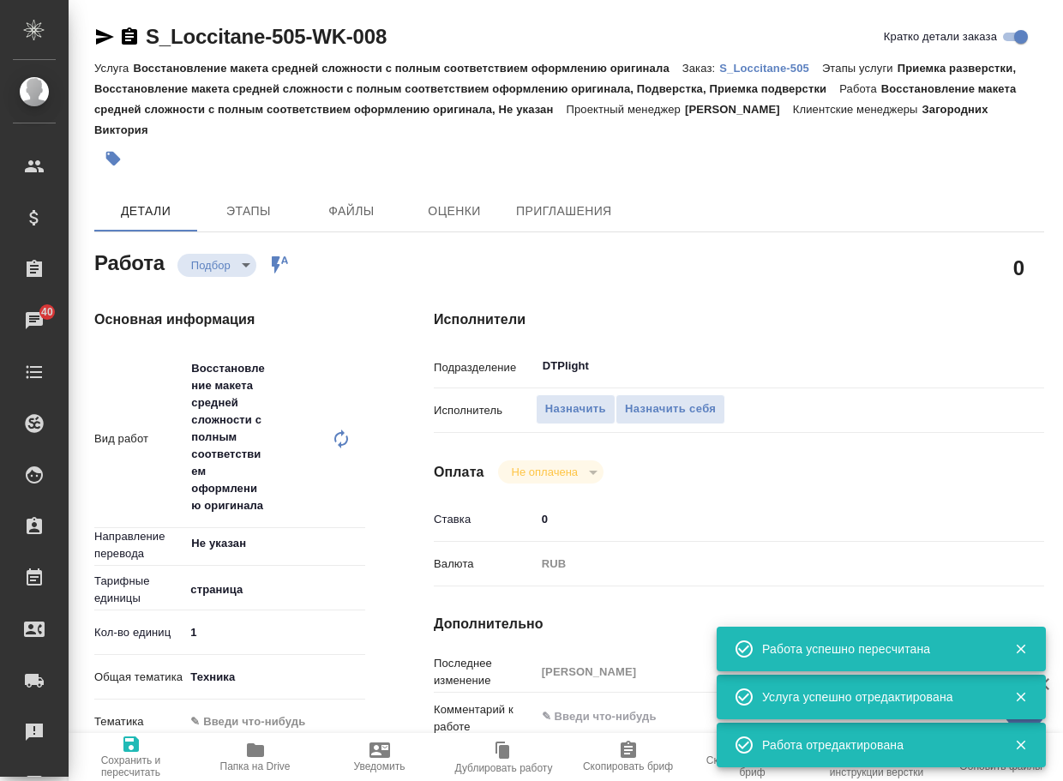
type textarea "x"
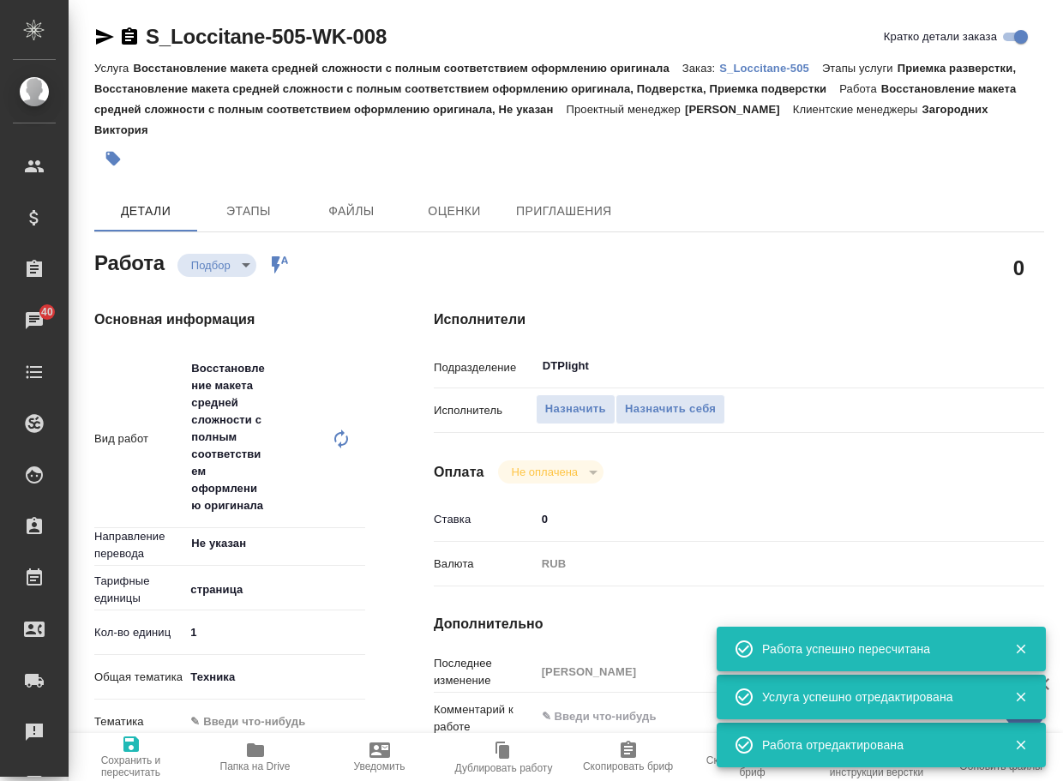
type textarea "x"
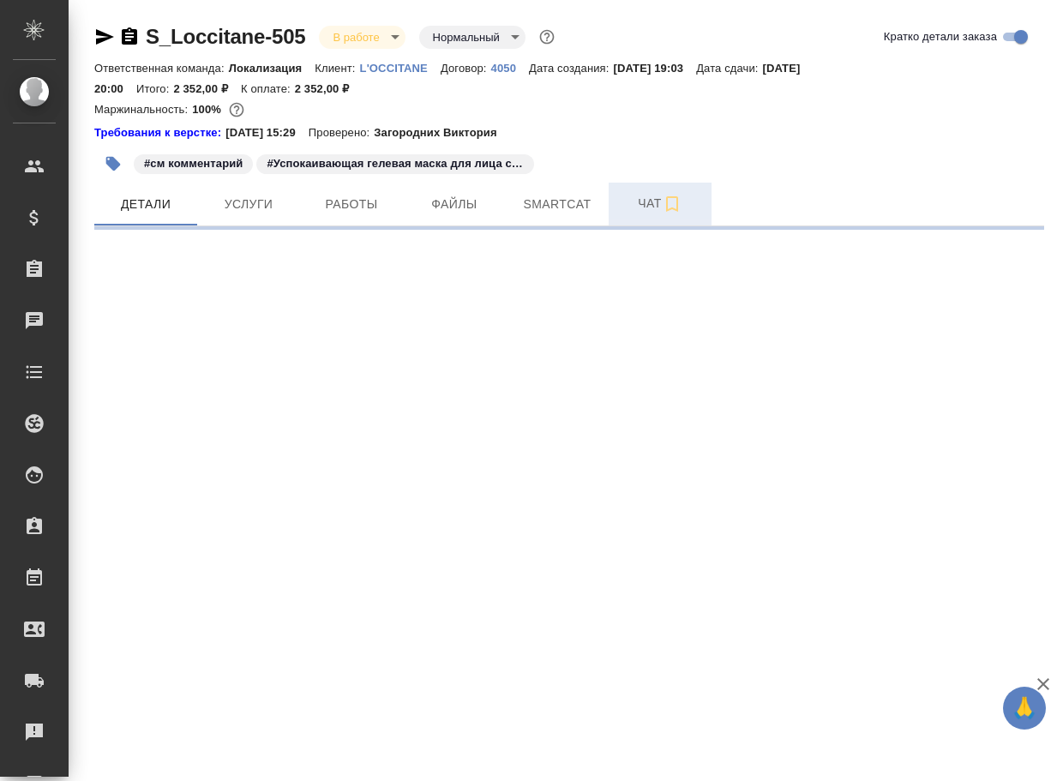
select select "RU"
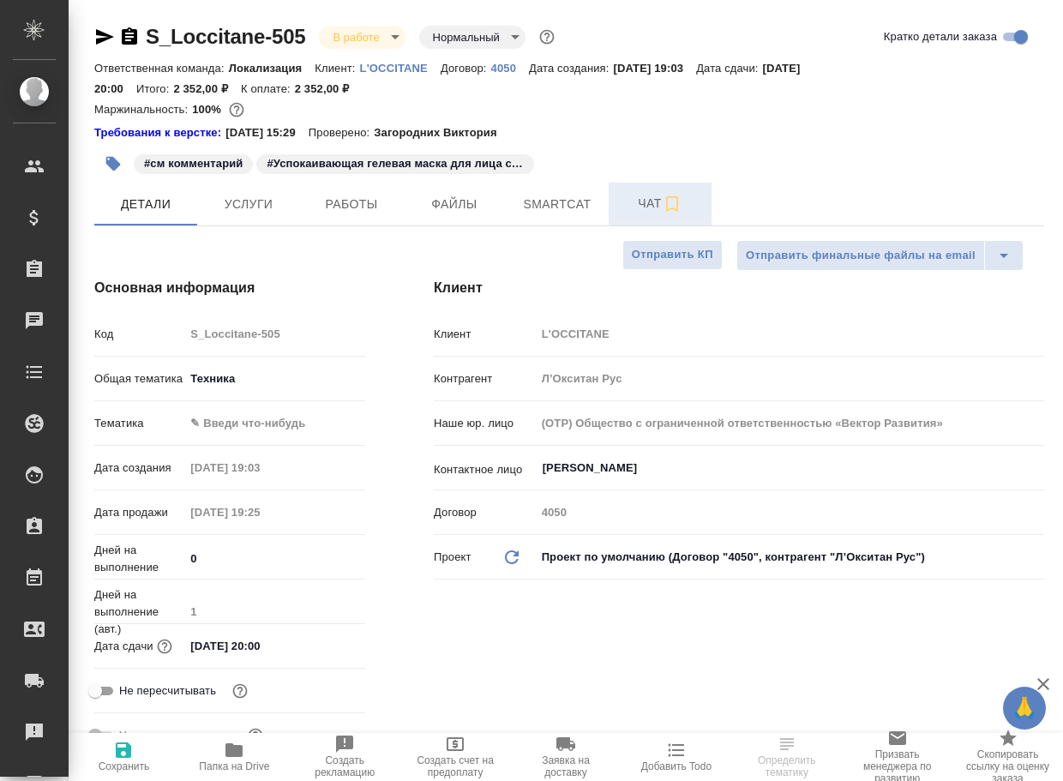
type textarea "x"
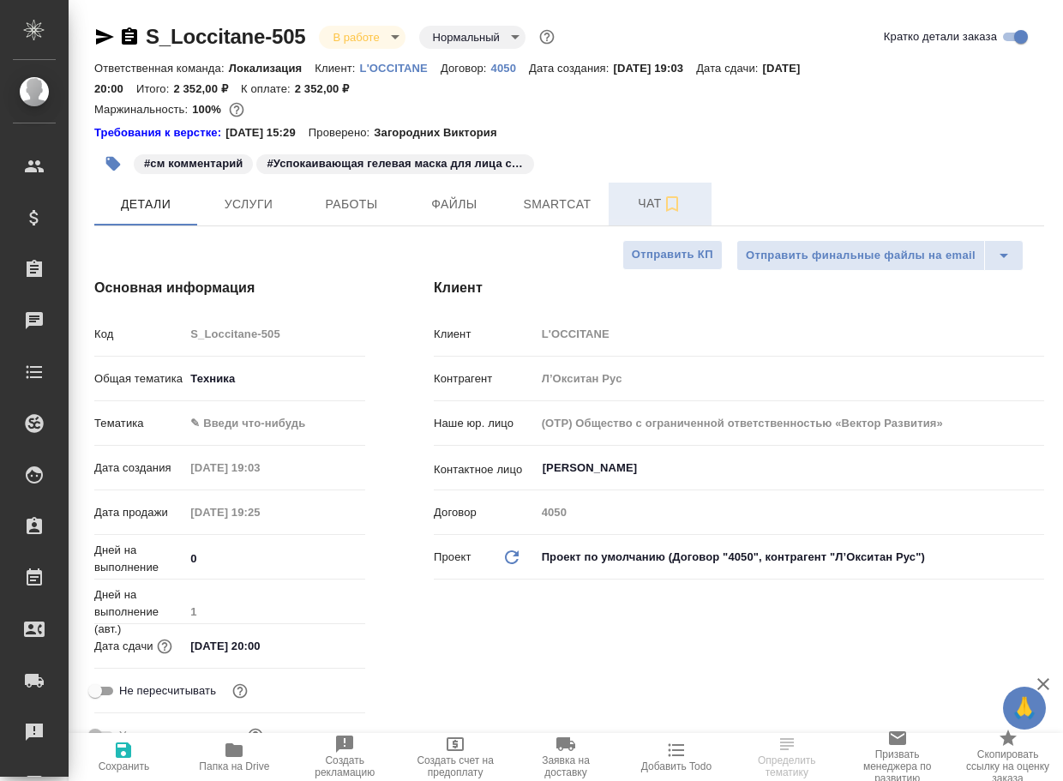
type textarea "x"
click at [639, 209] on span "Чат" at bounding box center [660, 203] width 82 height 21
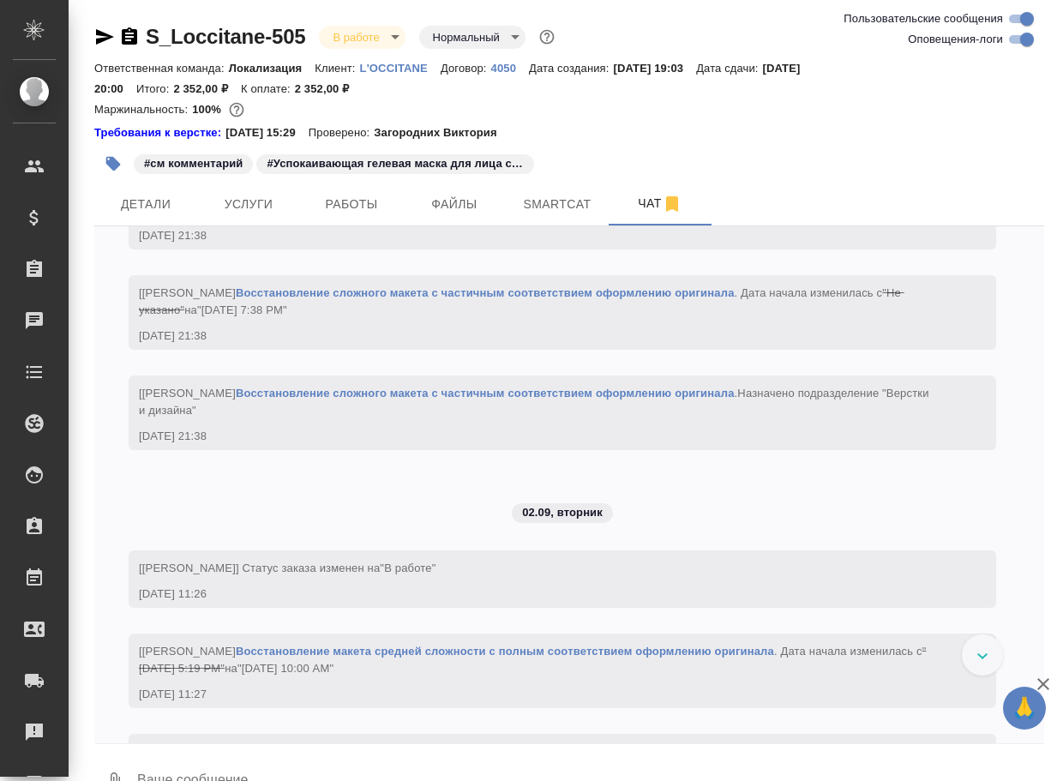
click at [1016, 42] on input "Оповещения-логи" at bounding box center [1027, 39] width 62 height 21
checkbox input "false"
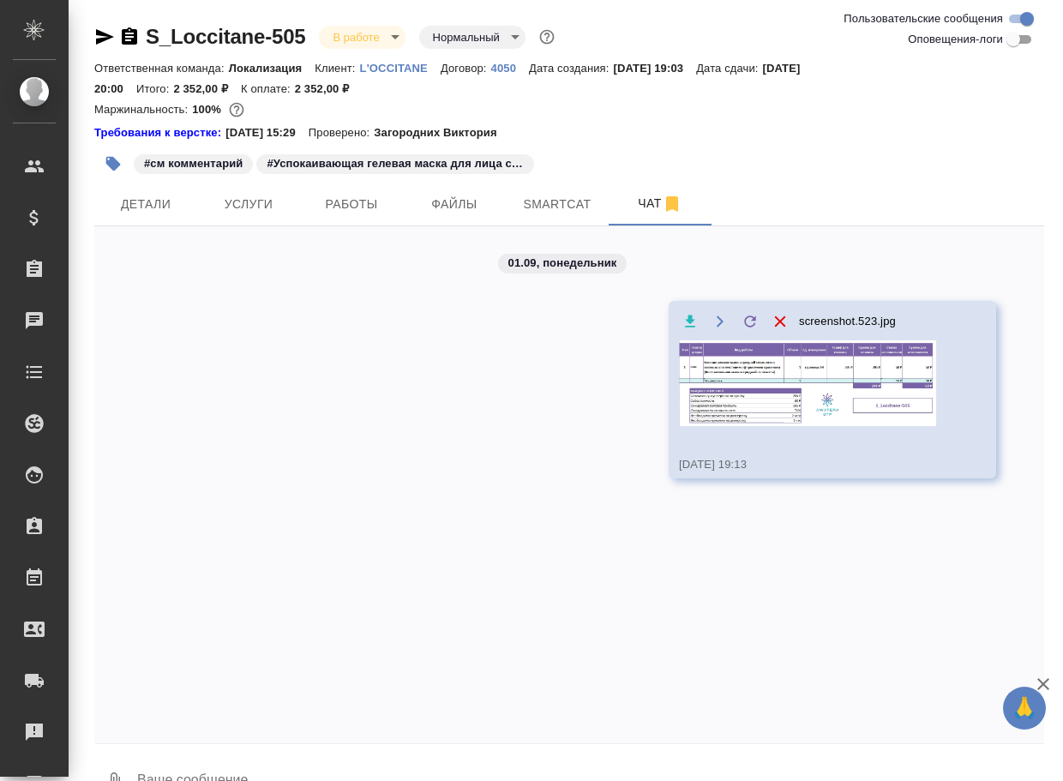
click at [750, 395] on img at bounding box center [807, 383] width 257 height 86
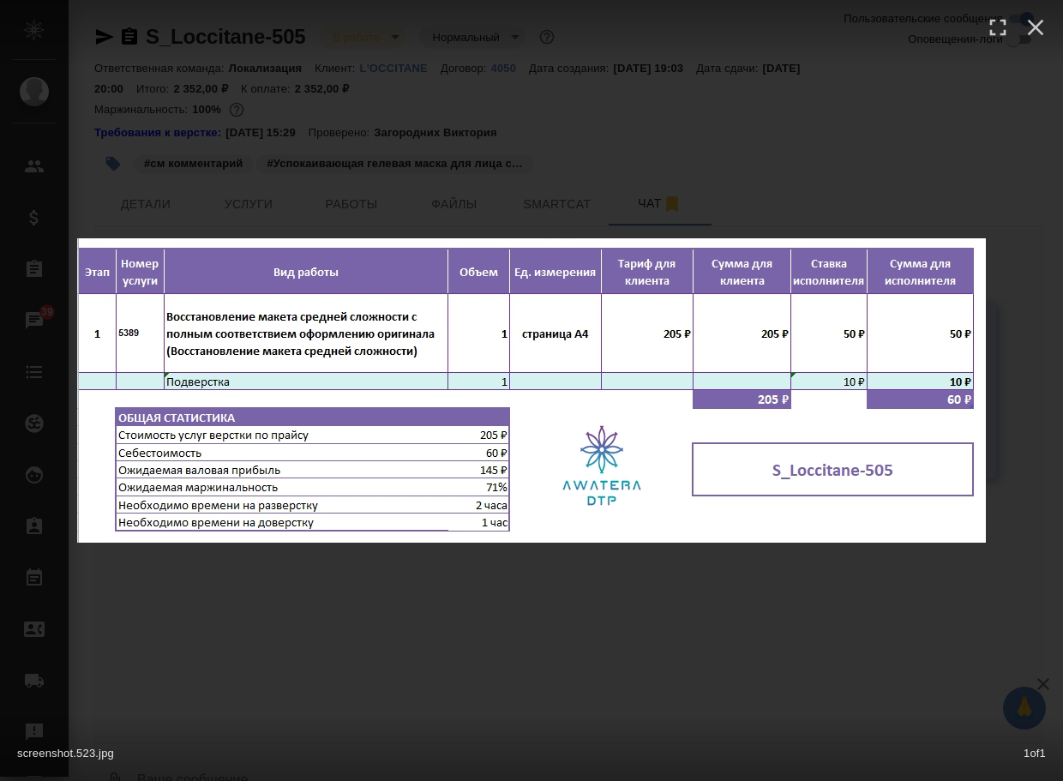
click at [684, 585] on div "screenshot.523.jpg 1 of 1" at bounding box center [531, 390] width 1063 height 781
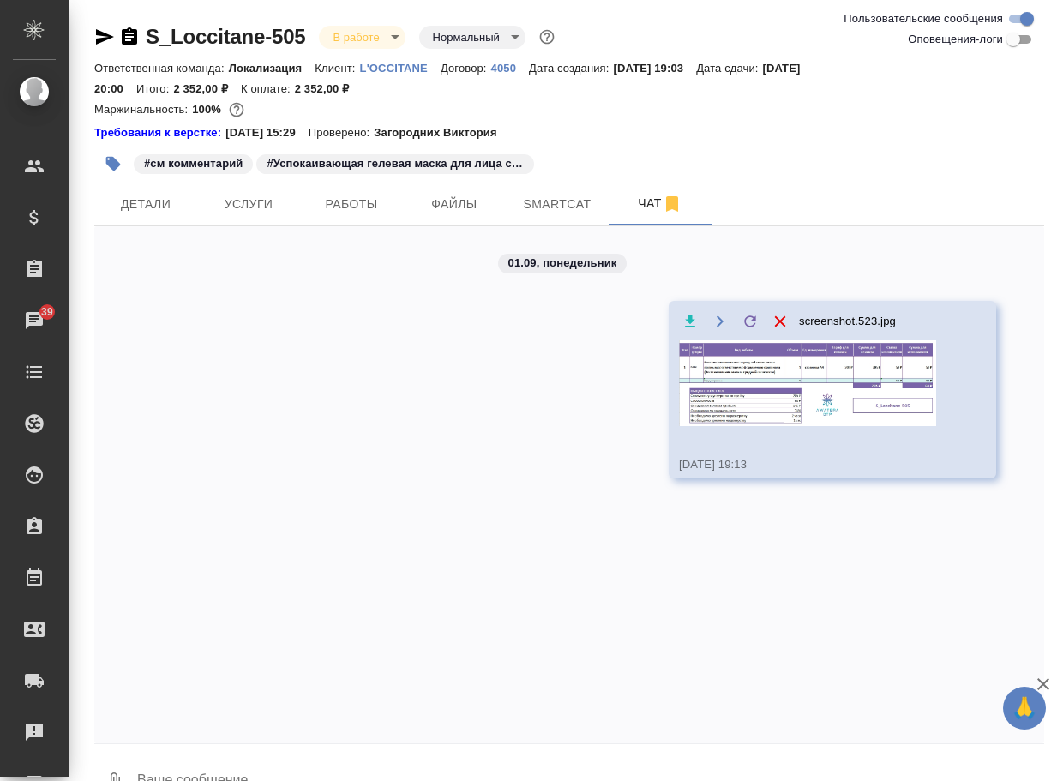
click at [755, 405] on img at bounding box center [807, 383] width 257 height 86
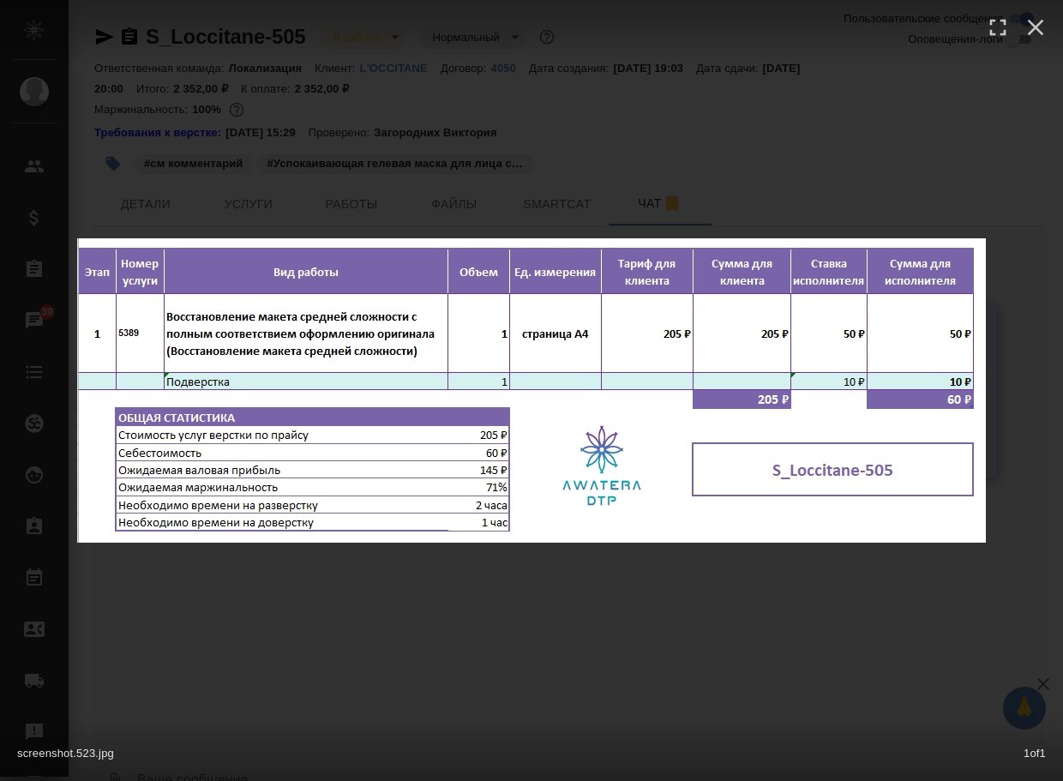
click at [472, 628] on div "screenshot.523.jpg 1 of 1" at bounding box center [531, 390] width 1063 height 781
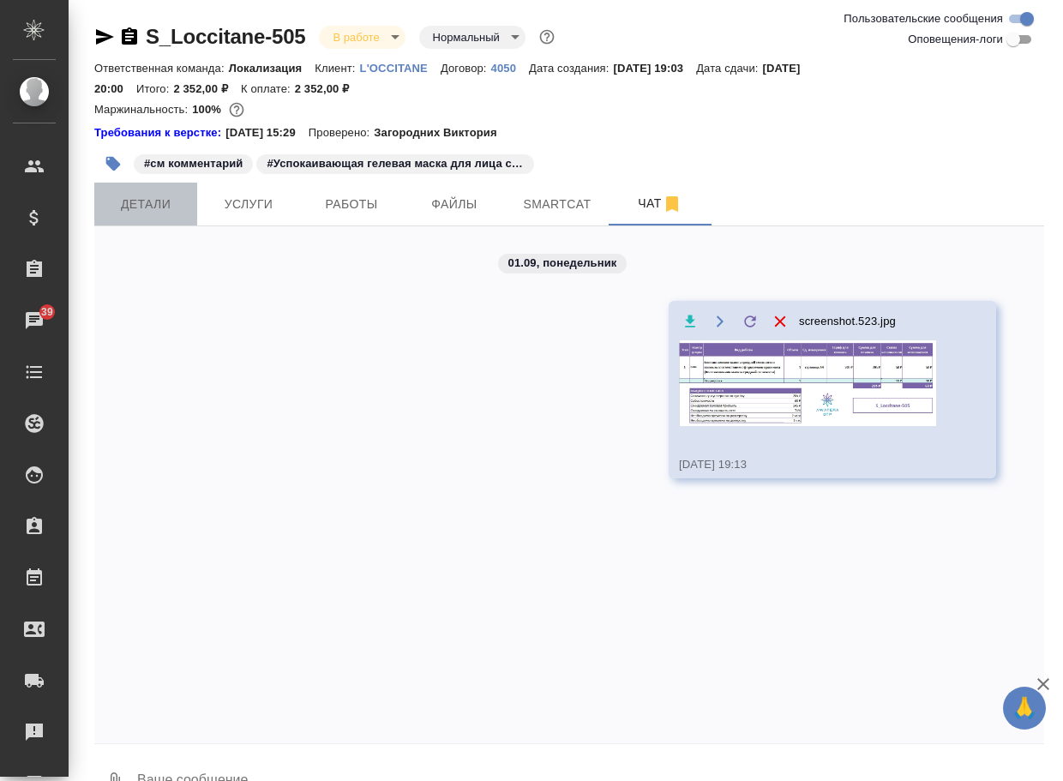
click at [136, 221] on button "Детали" at bounding box center [145, 204] width 103 height 43
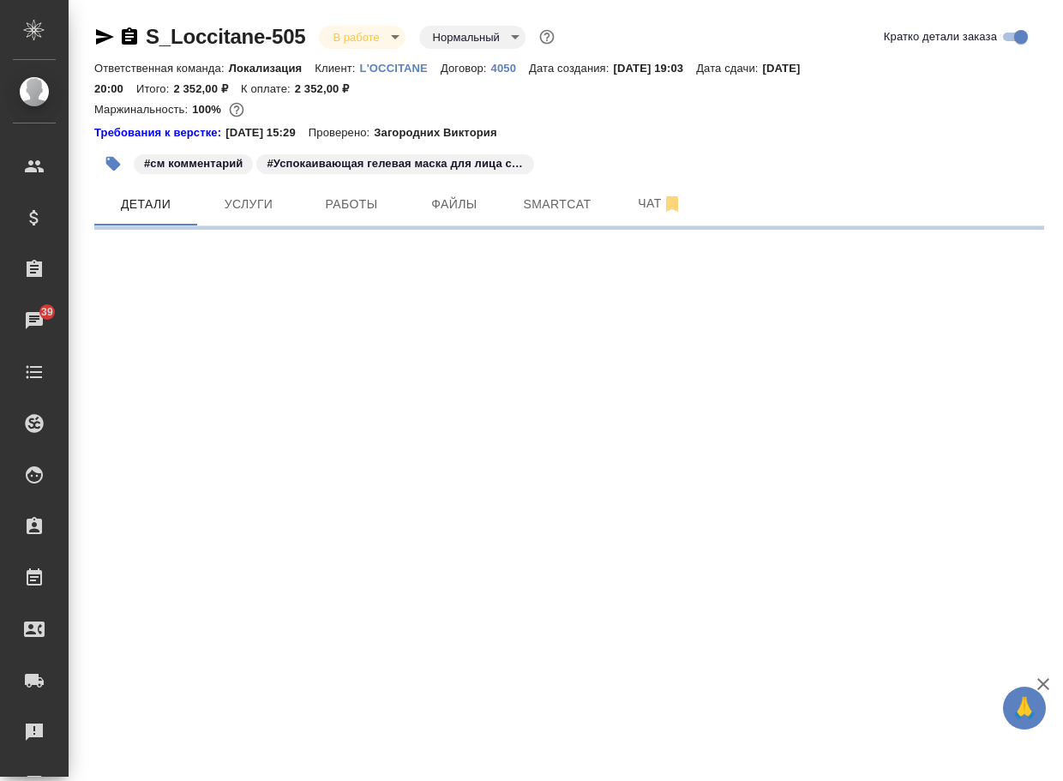
select select "RU"
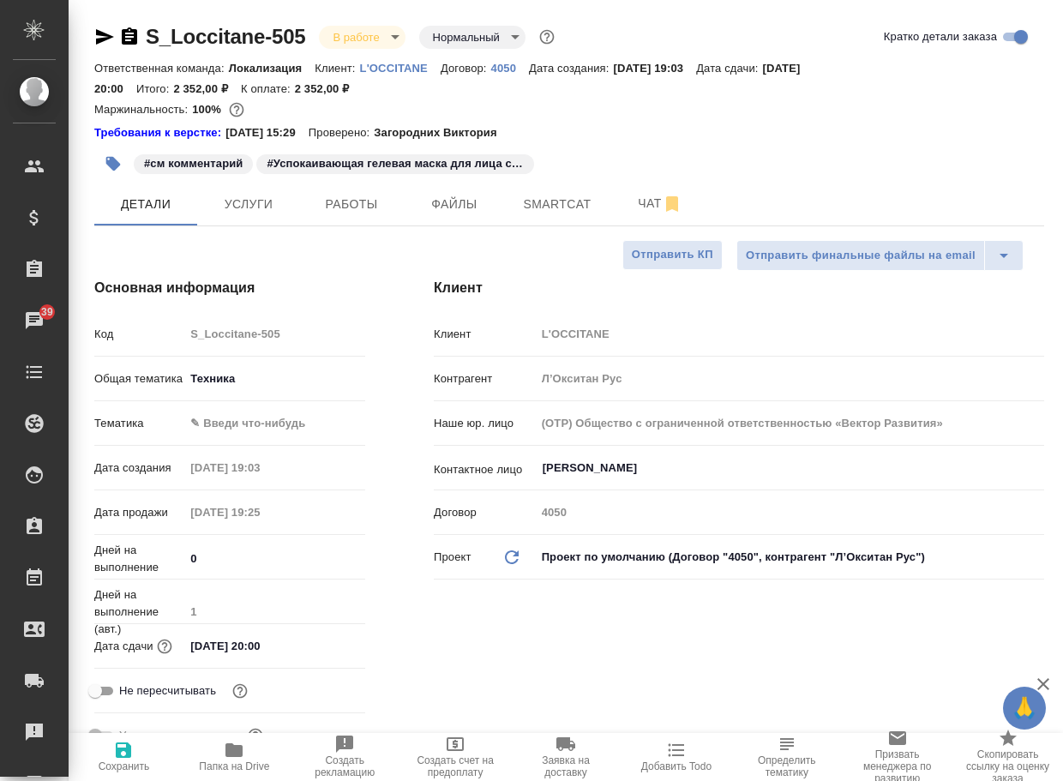
type textarea "x"
click at [242, 749] on icon "button" at bounding box center [233, 750] width 17 height 14
type textarea "x"
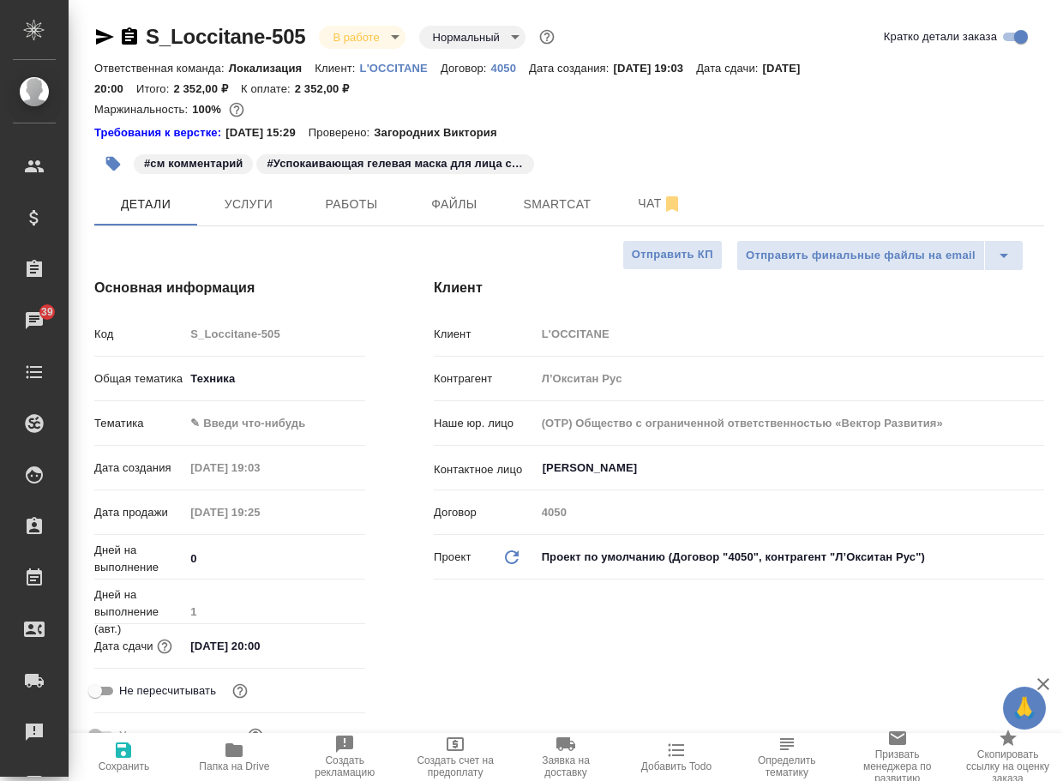
type textarea "x"
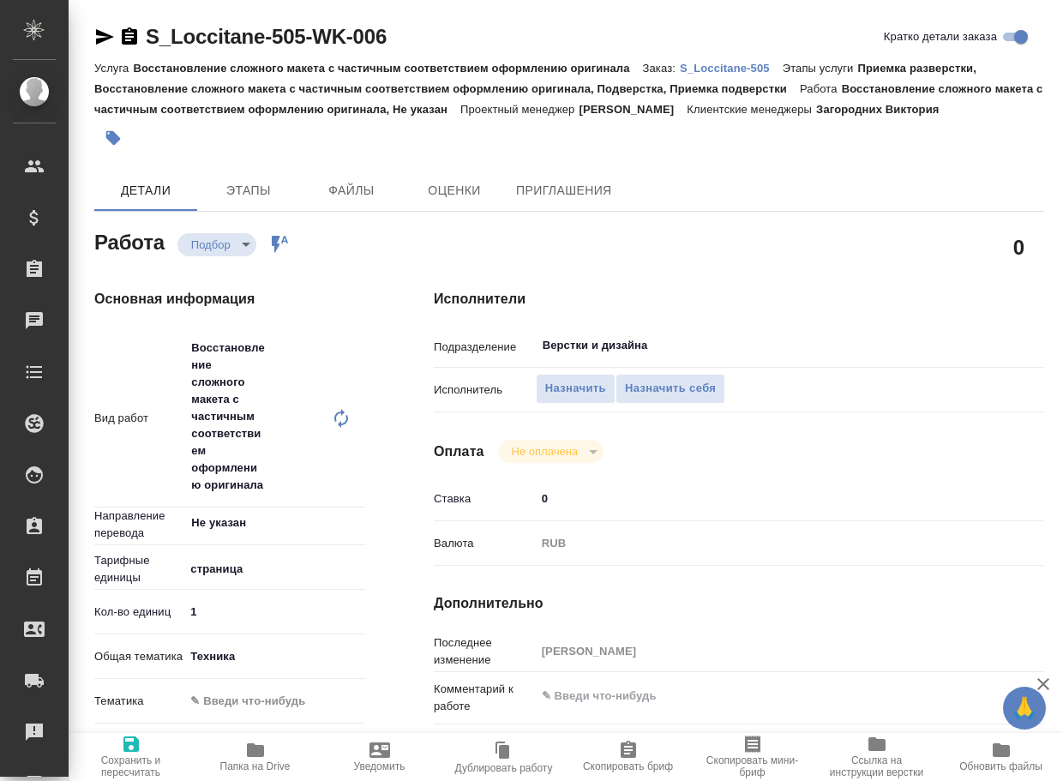
type textarea "x"
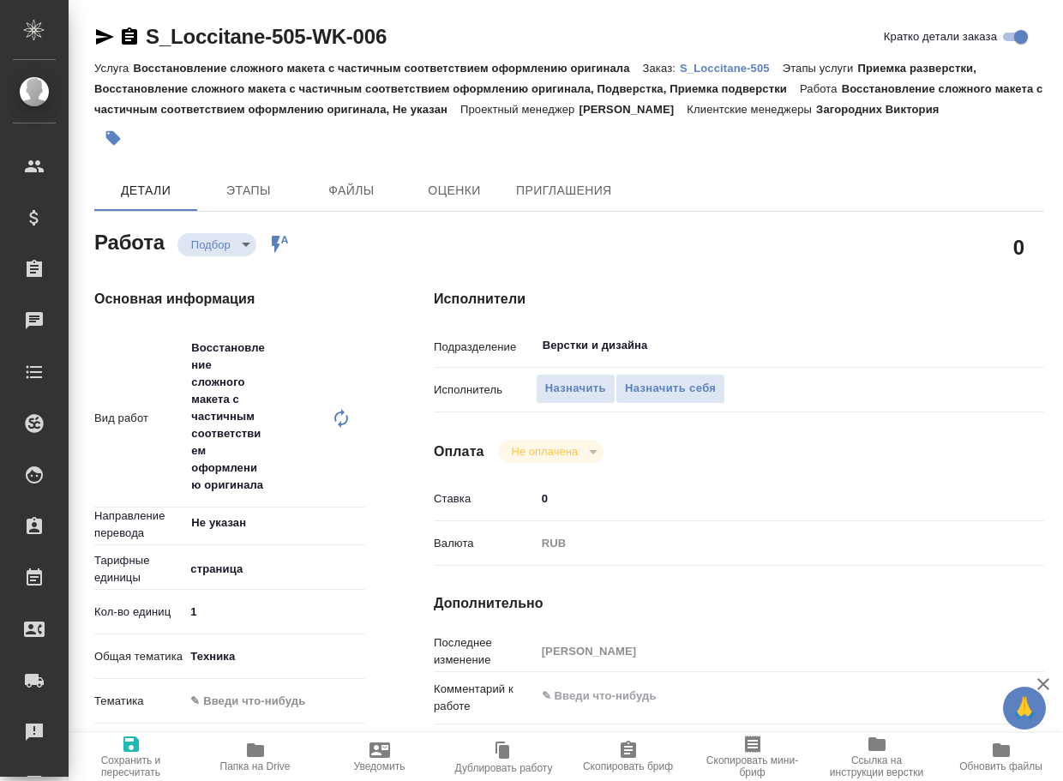
type textarea "x"
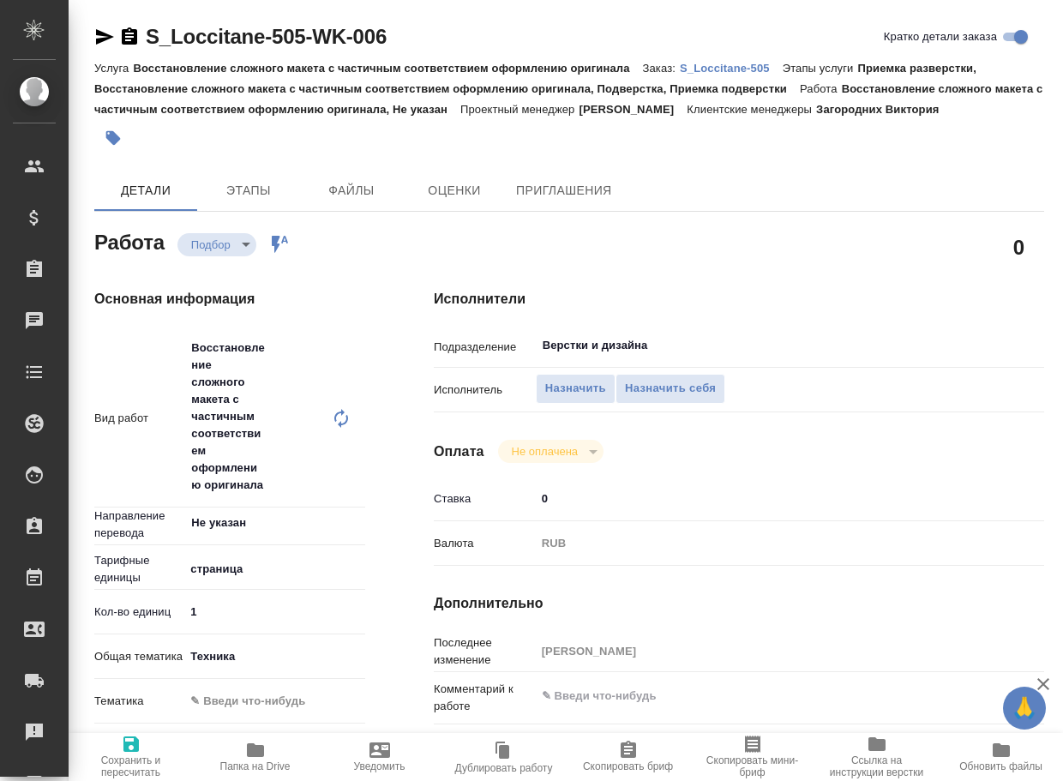
type textarea "x"
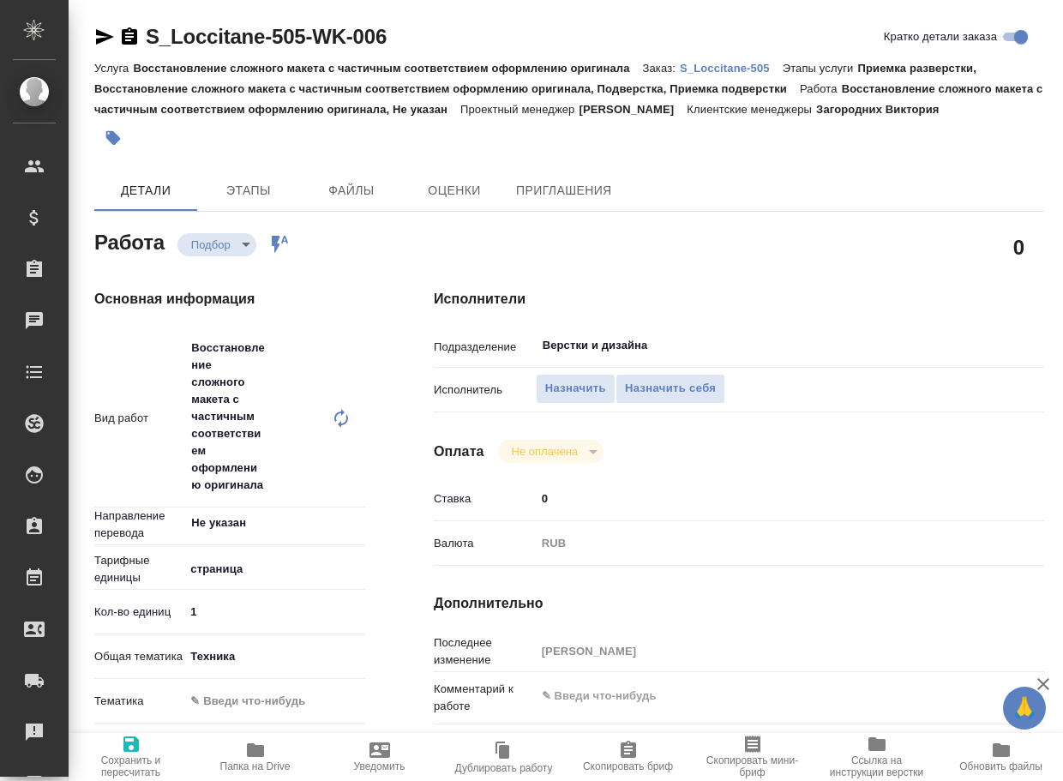
type textarea "x"
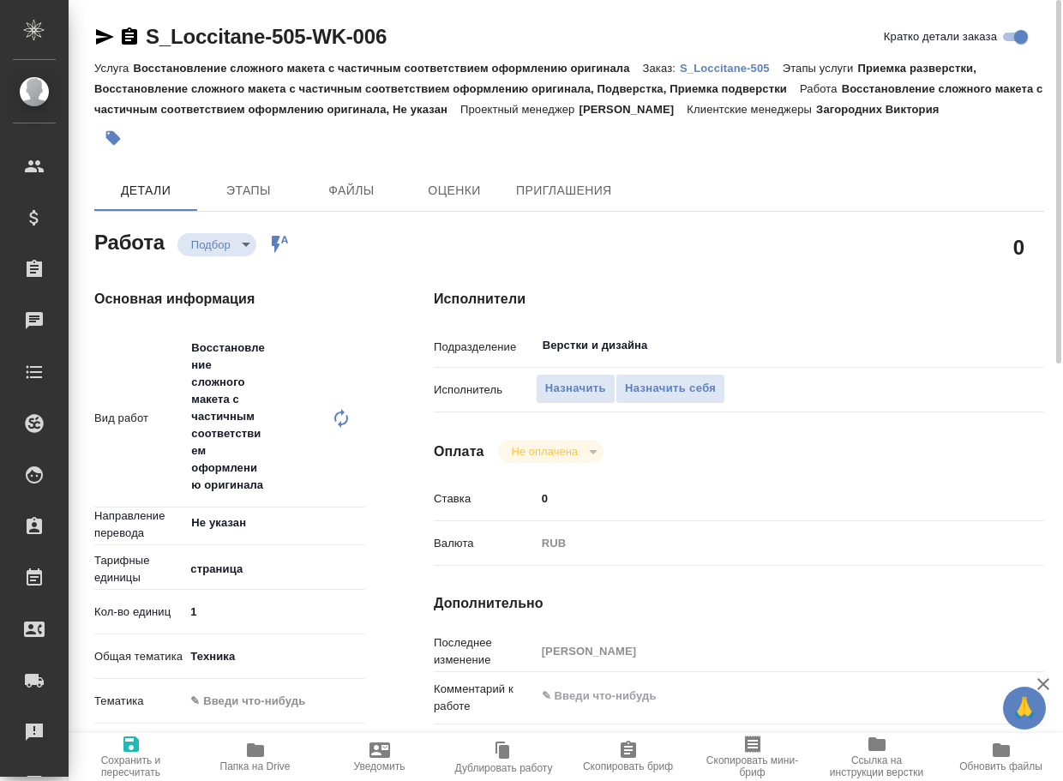
type textarea "x"
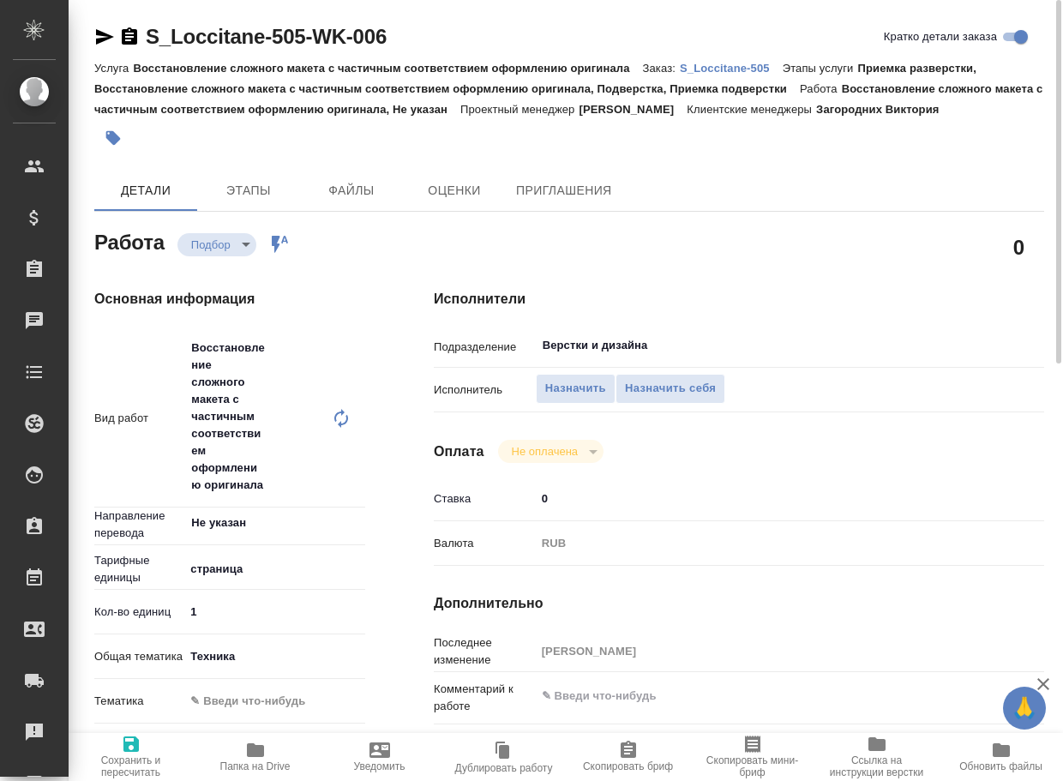
click at [210, 273] on body "🙏 .cls-1 fill:#fff; AWATERA Arsenyeva Vera Клиенты Спецификации Заказы Чаты Tod…" at bounding box center [531, 390] width 1063 height 781
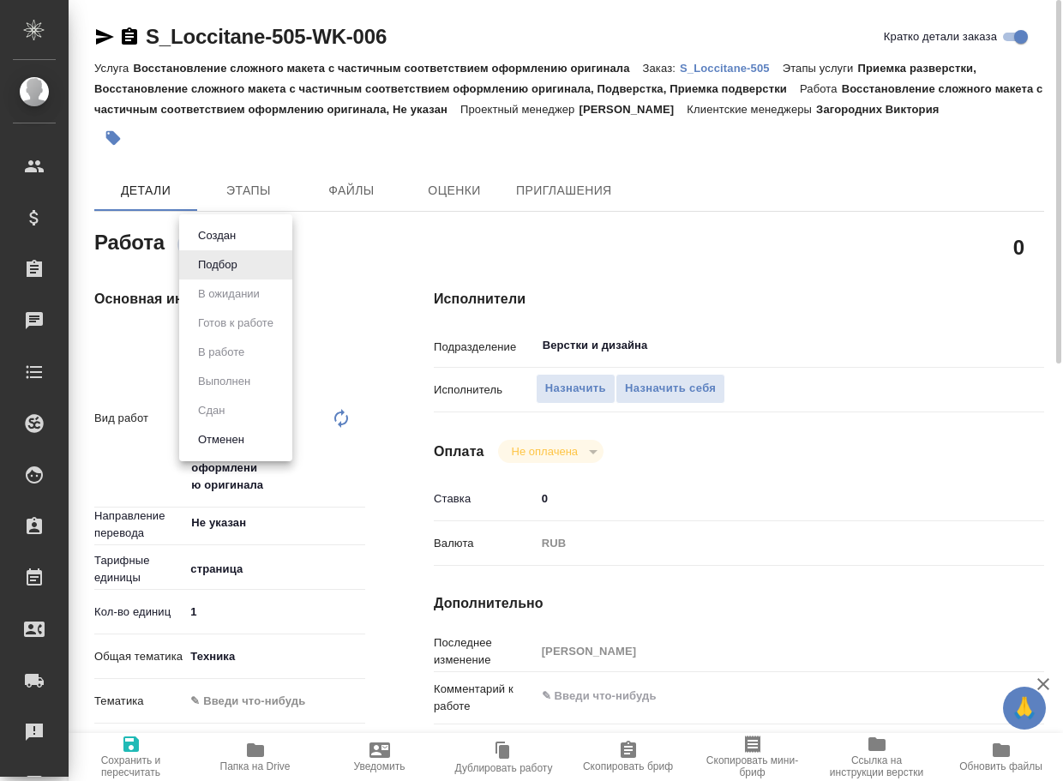
type textarea "x"
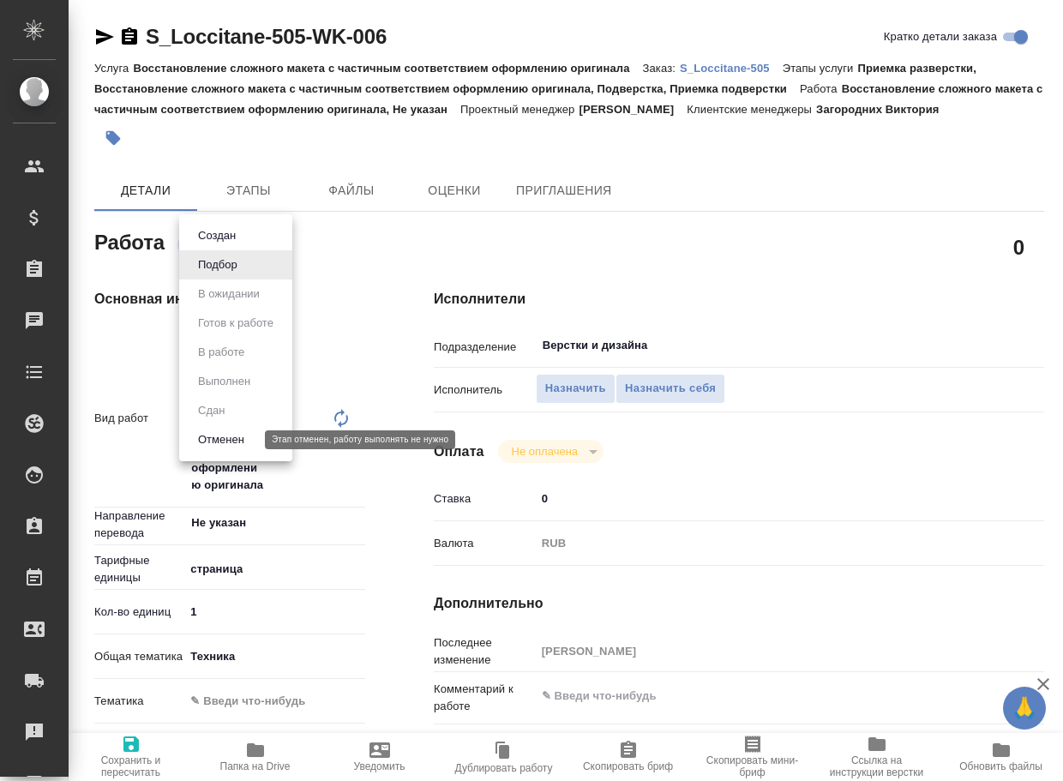
click at [217, 440] on button "Отменен" at bounding box center [221, 439] width 57 height 19
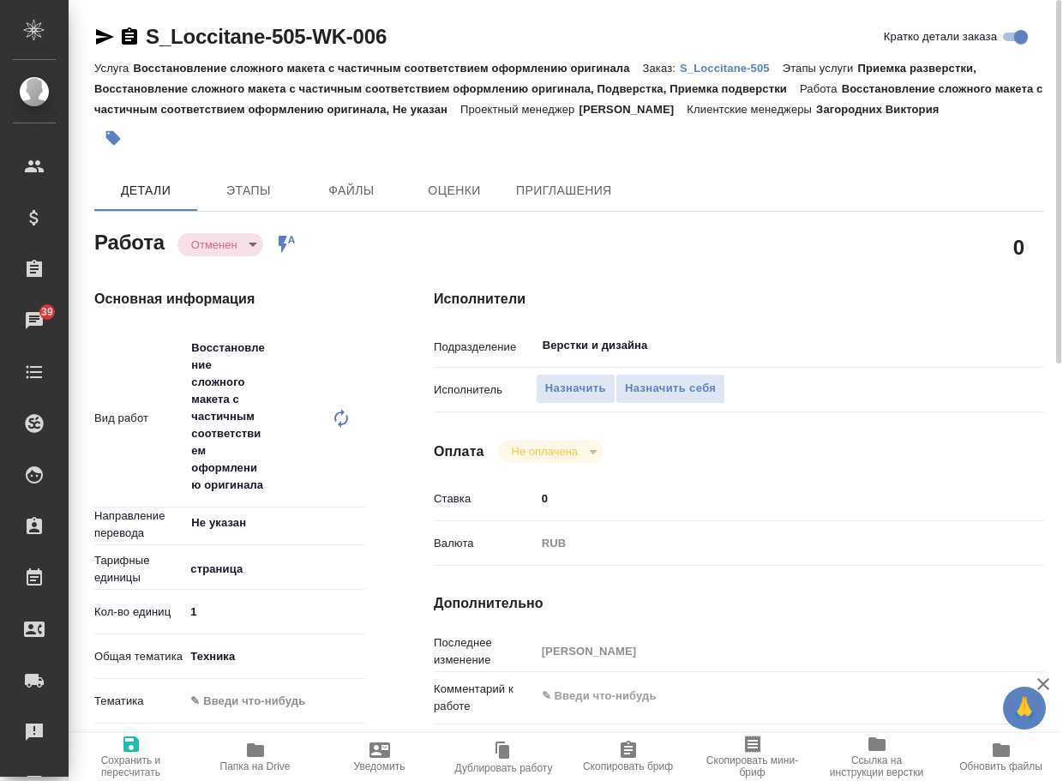
type textarea "x"
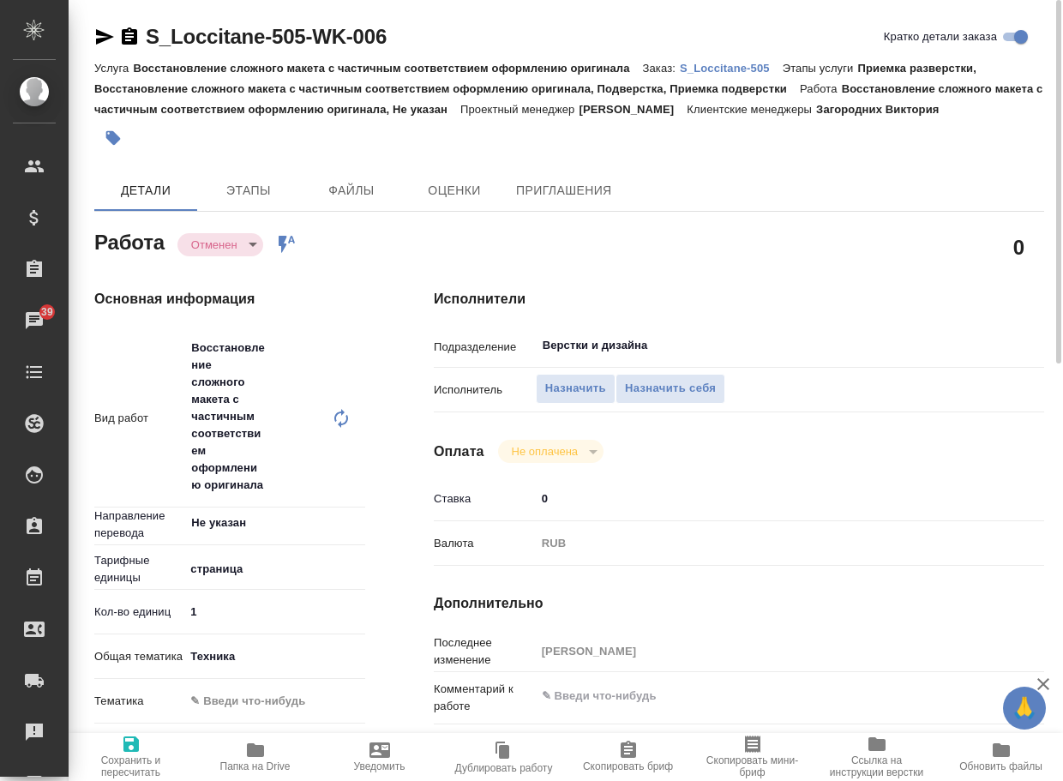
type textarea "x"
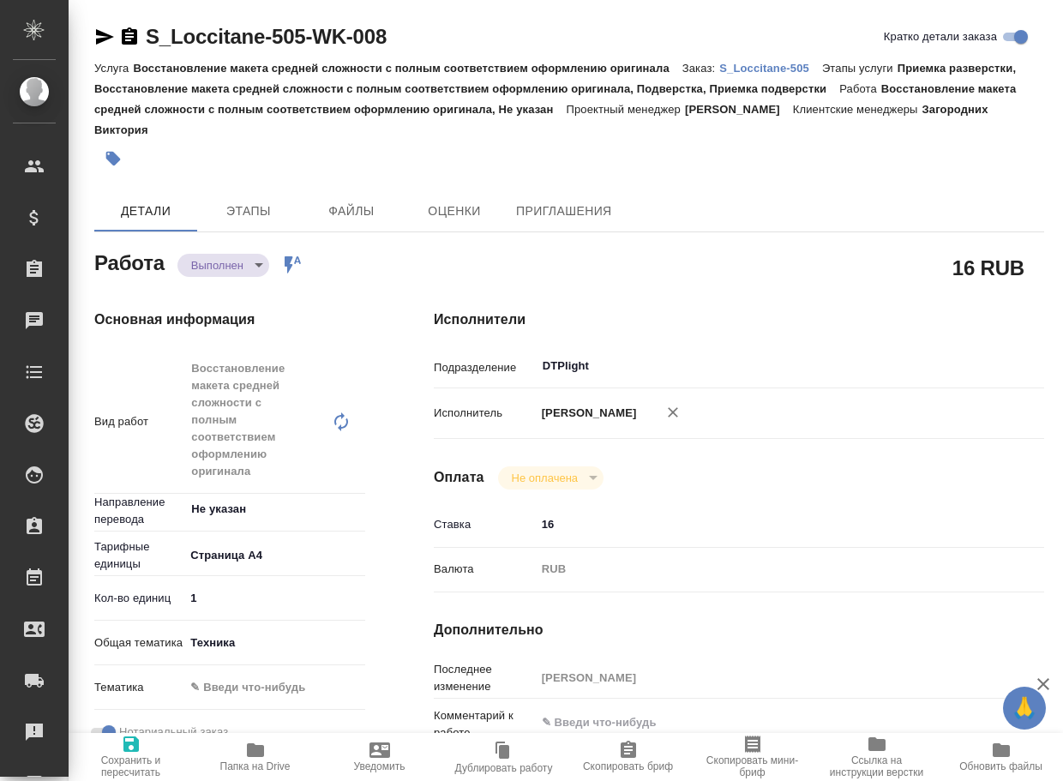
type textarea "x"
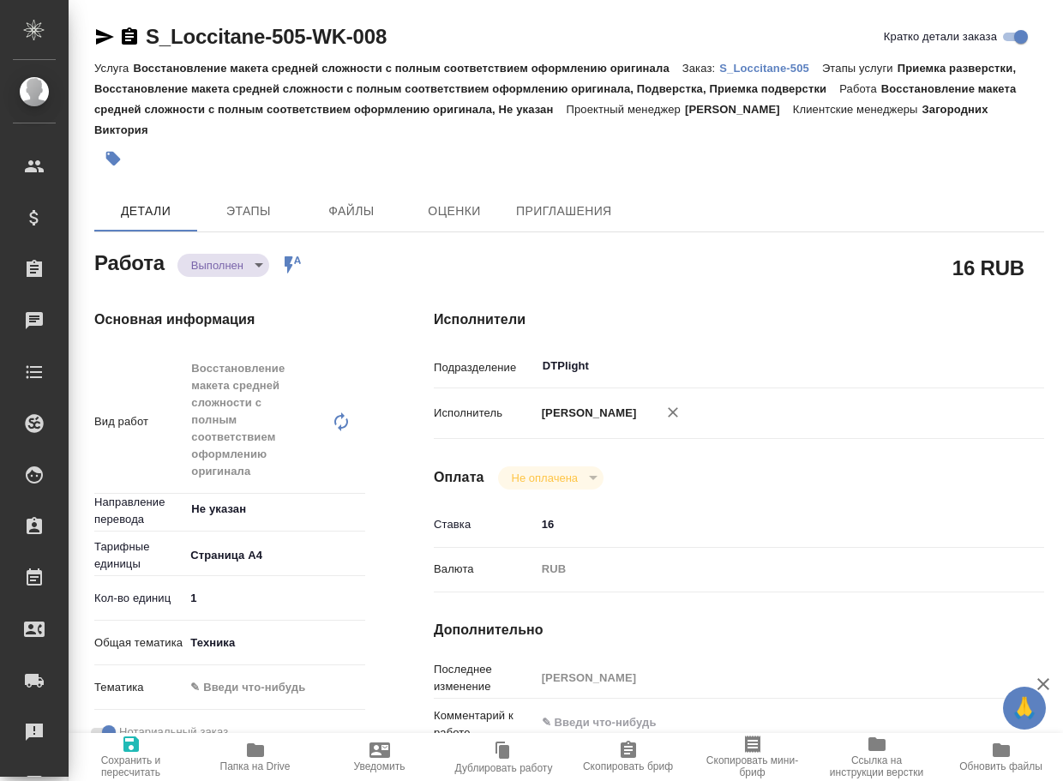
type textarea "x"
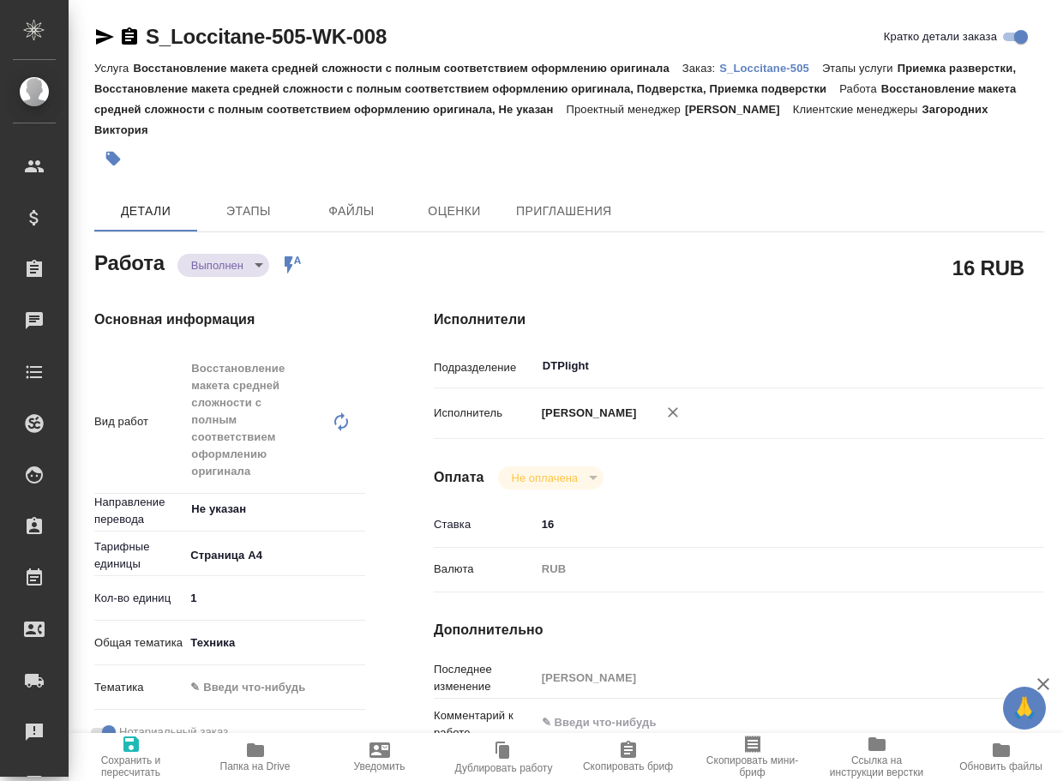
type textarea "x"
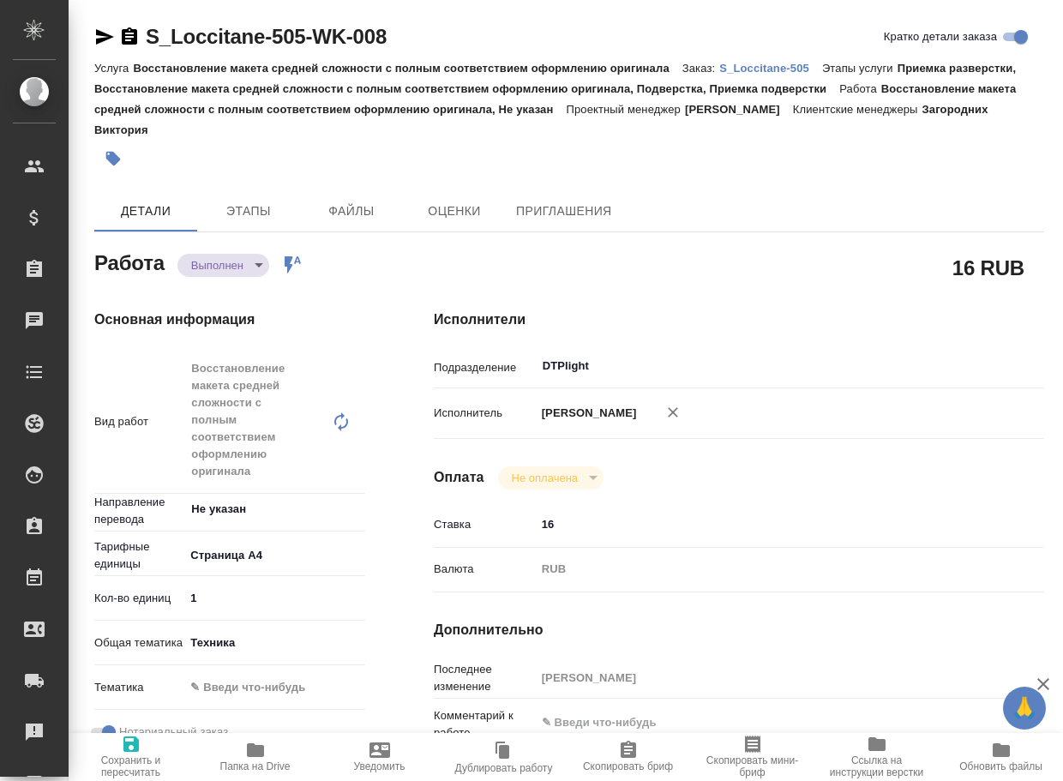
type textarea "x"
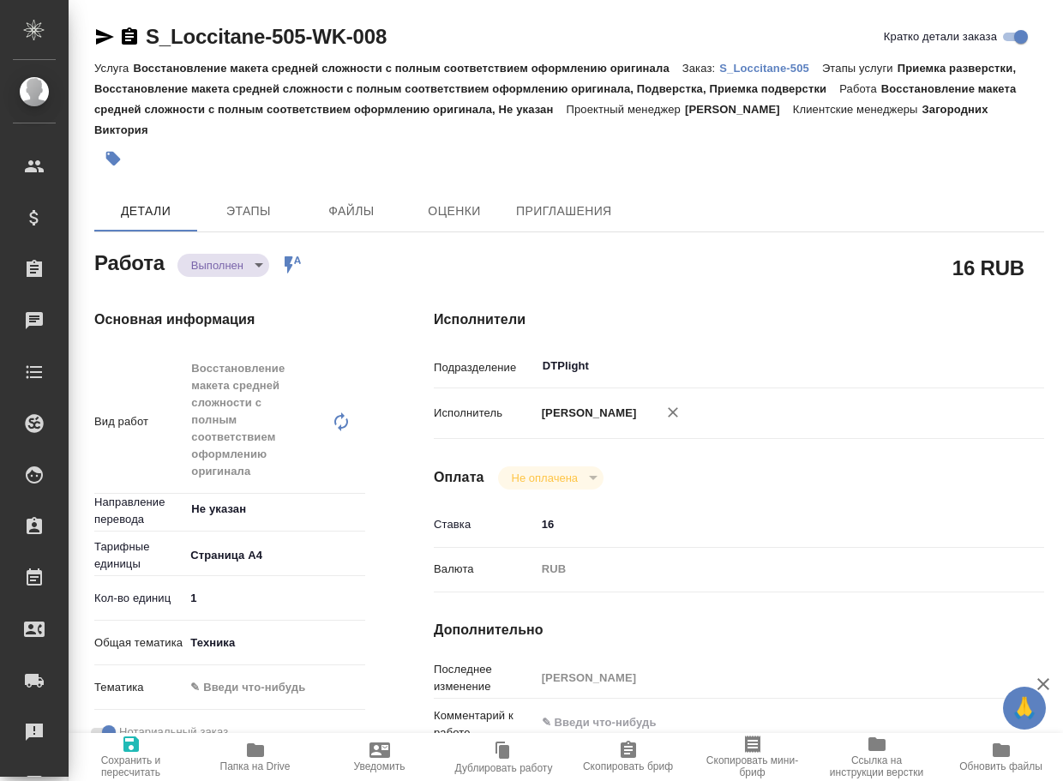
type textarea "x"
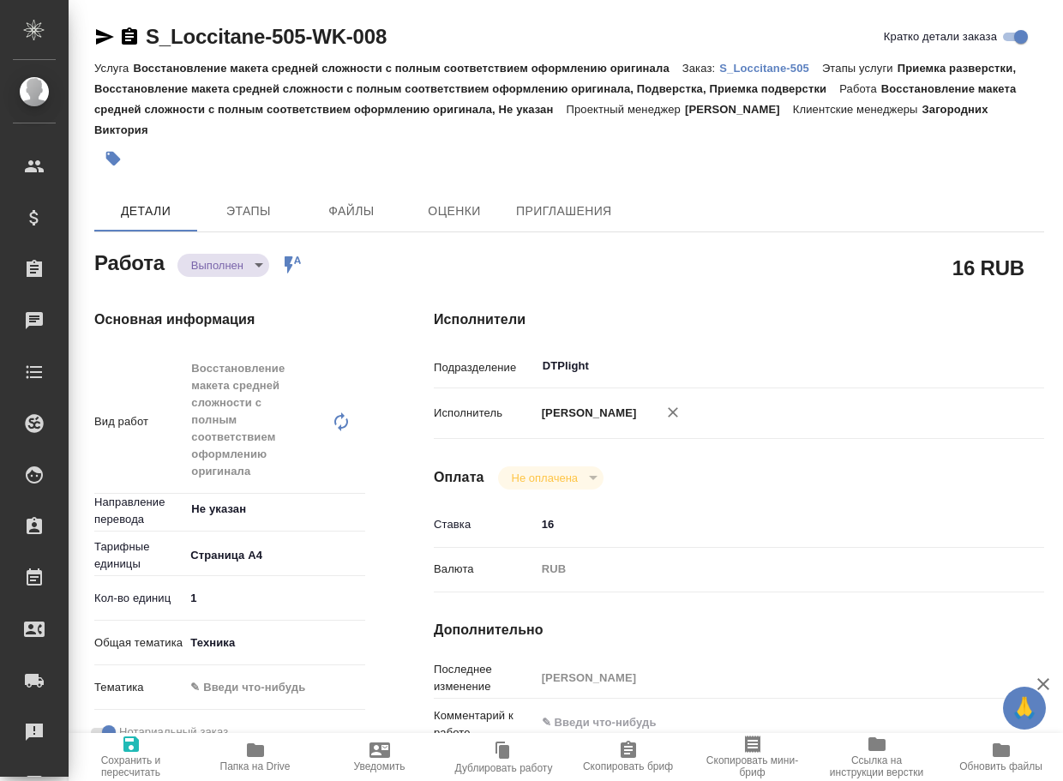
type textarea "x"
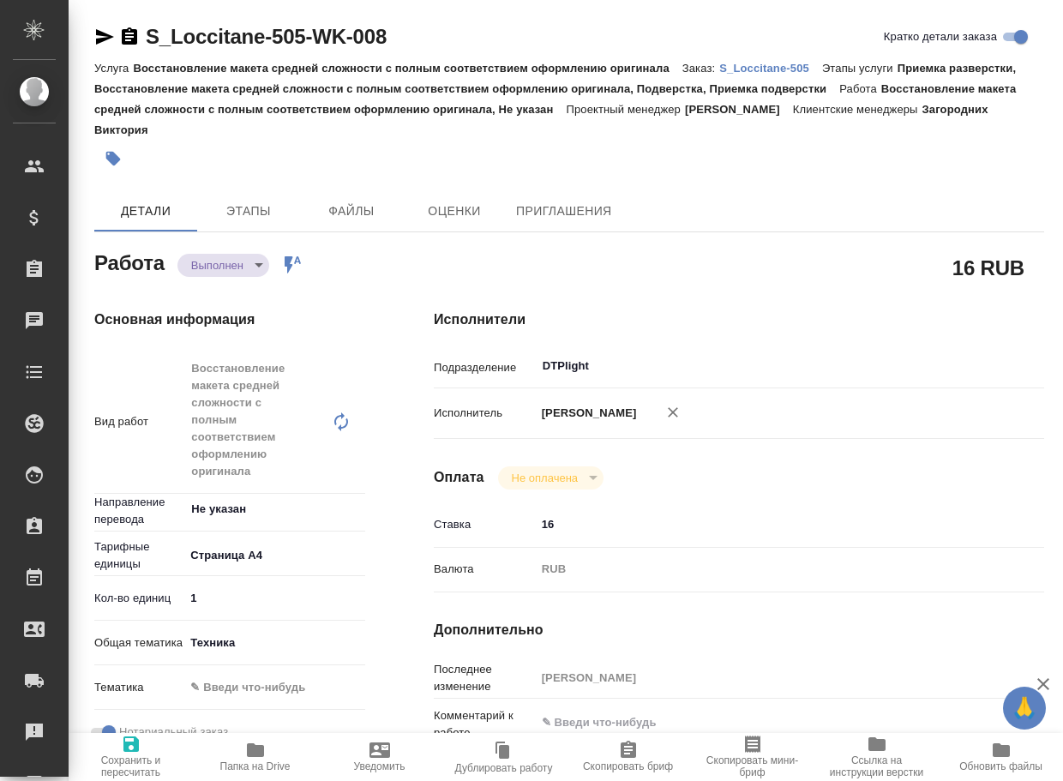
type textarea "x"
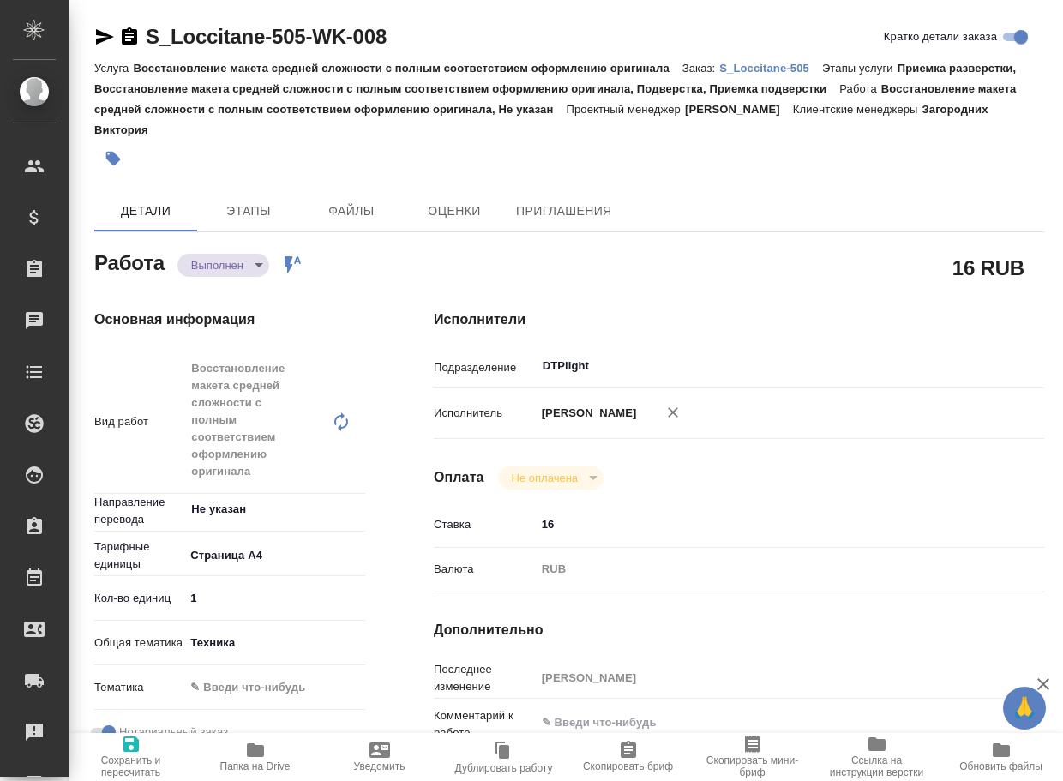
type textarea "x"
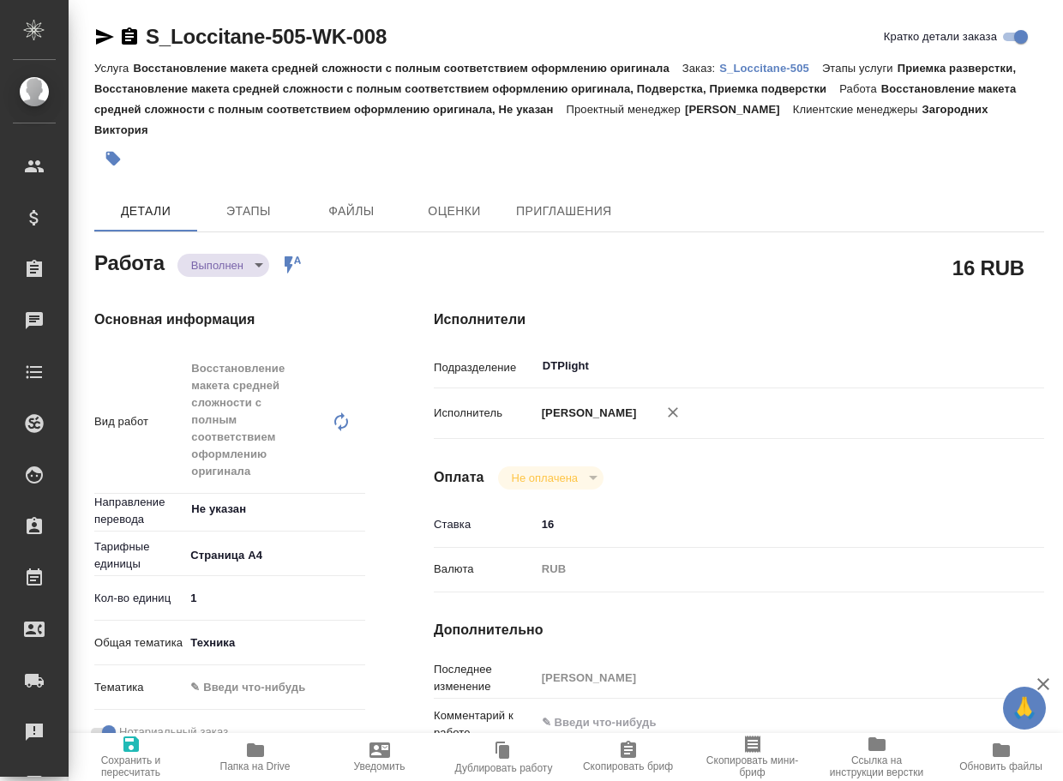
click at [252, 740] on icon "button" at bounding box center [255, 750] width 21 height 21
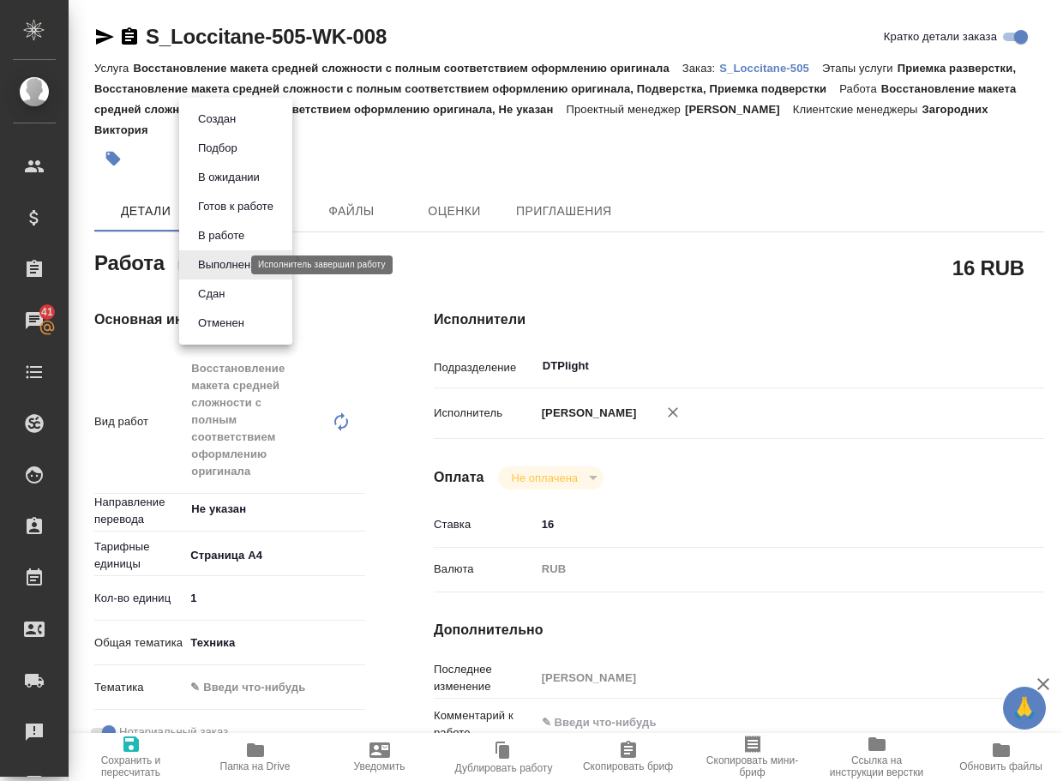
click at [228, 261] on body "🙏 .cls-1 fill:#fff; AWATERA Arsenyeva Vera Клиенты Спецификации Заказы 41 Чаты …" at bounding box center [531, 390] width 1063 height 781
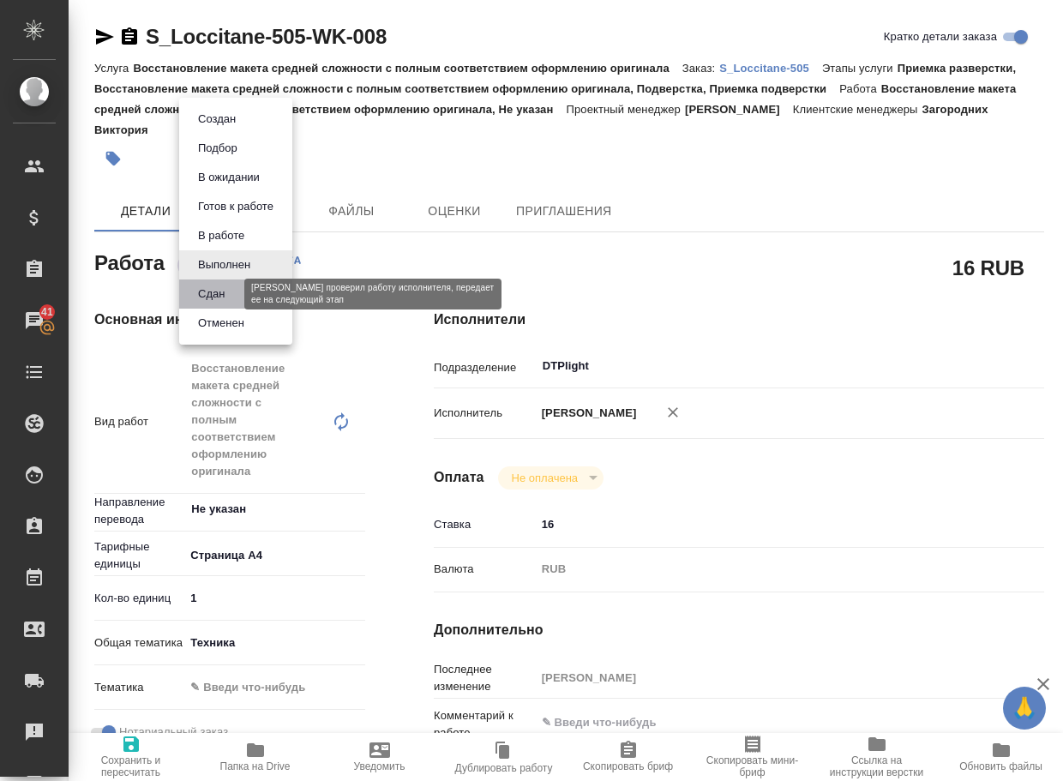
click at [229, 292] on button "Сдан" at bounding box center [211, 294] width 37 height 19
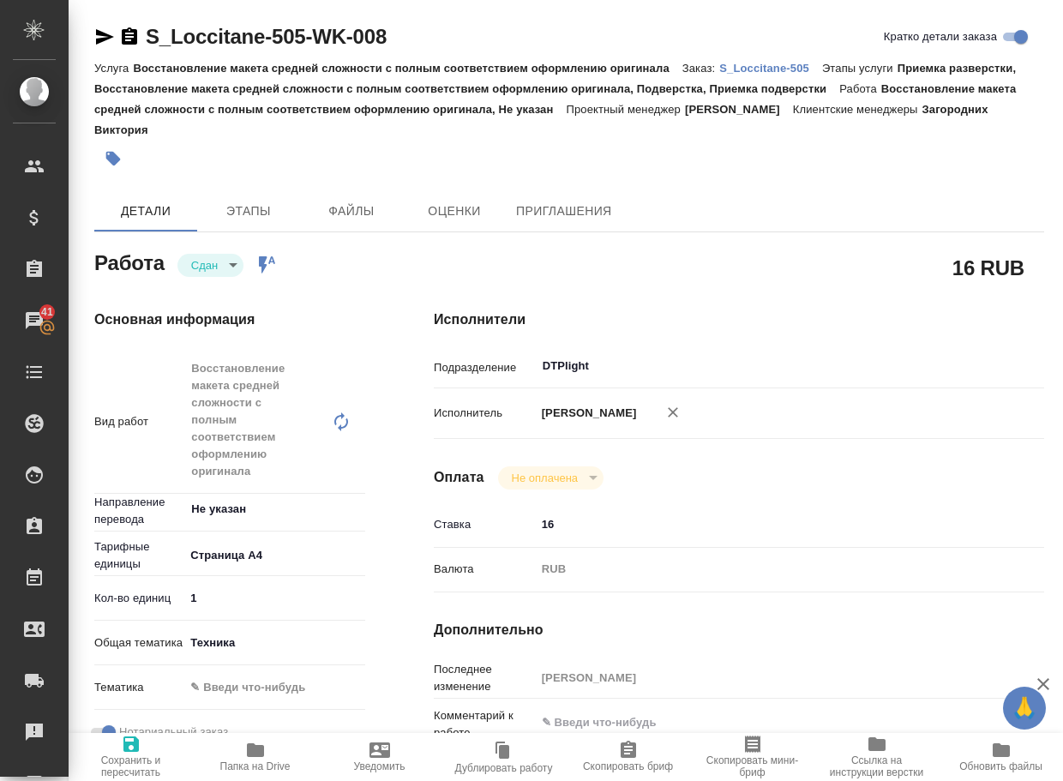
type textarea "x"
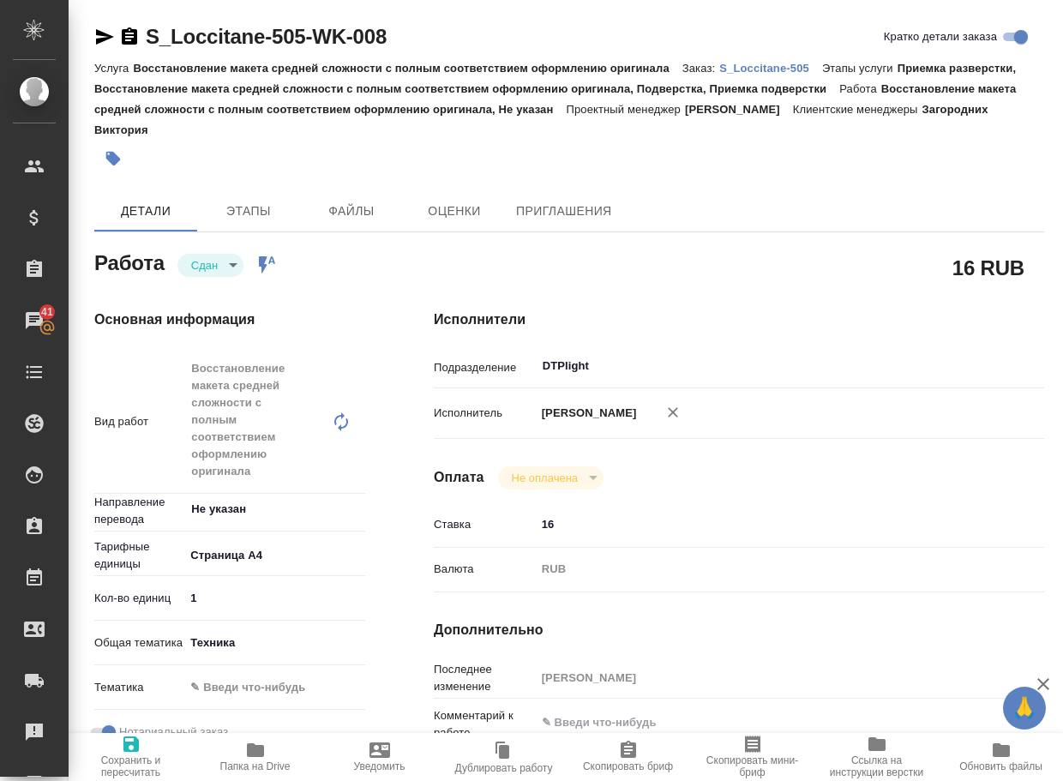
click at [789, 68] on p "S_Loccitane-505" at bounding box center [770, 68] width 103 height 13
type textarea "x"
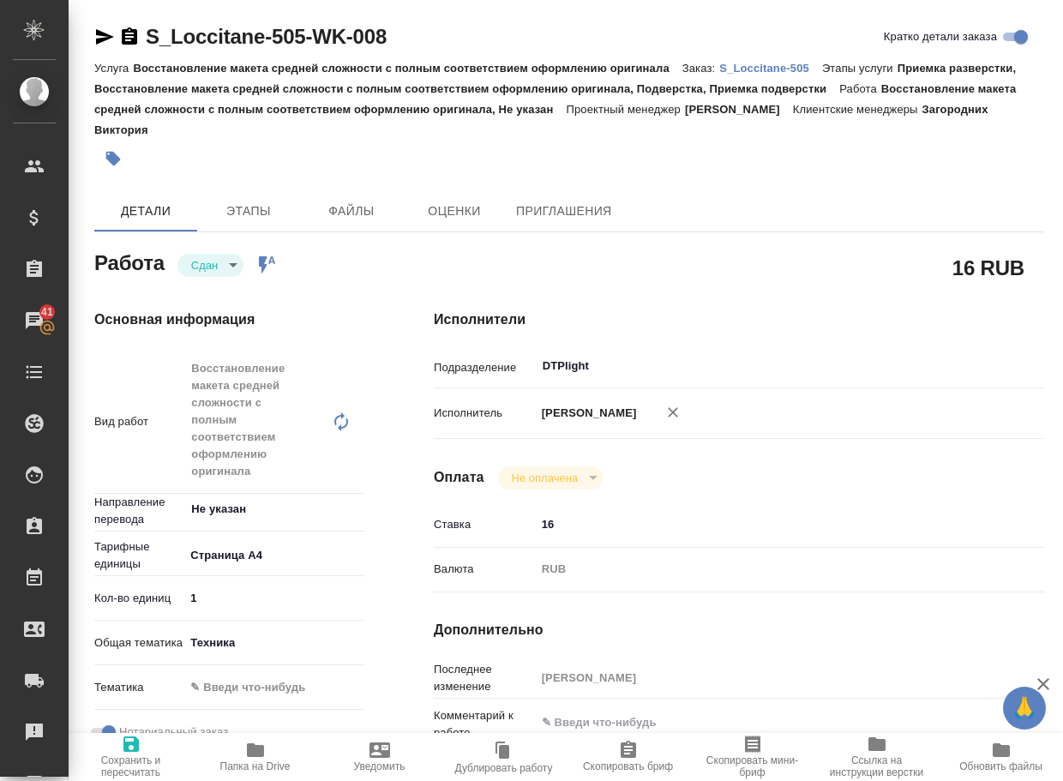
type textarea "x"
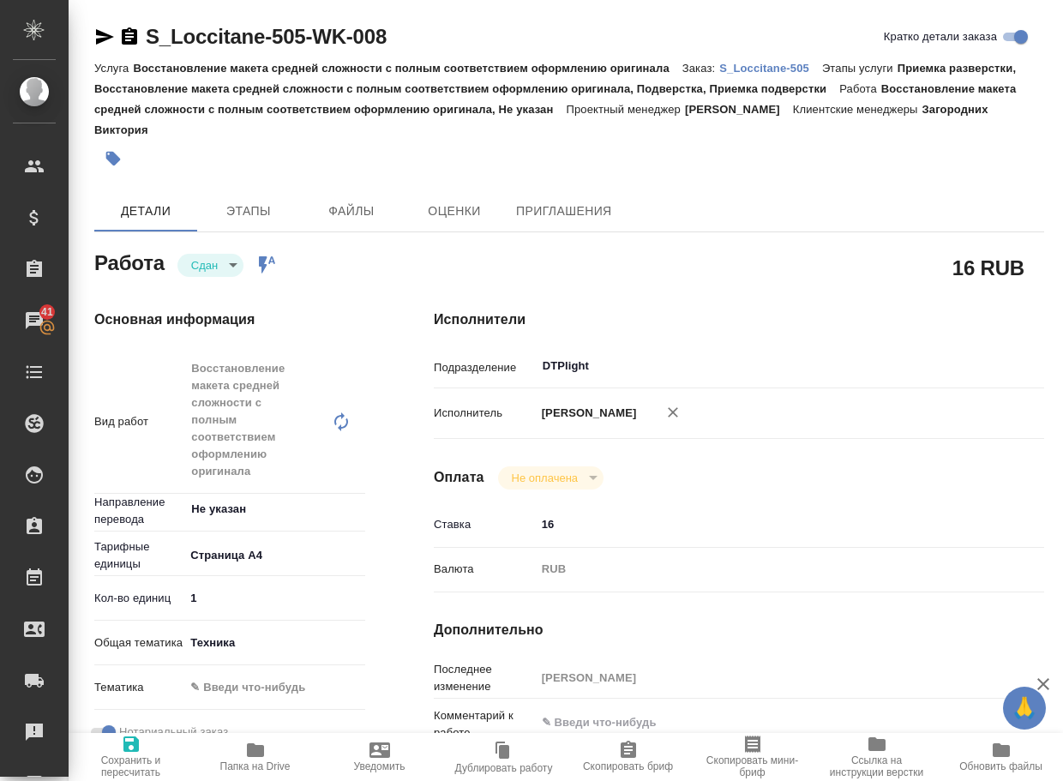
type textarea "x"
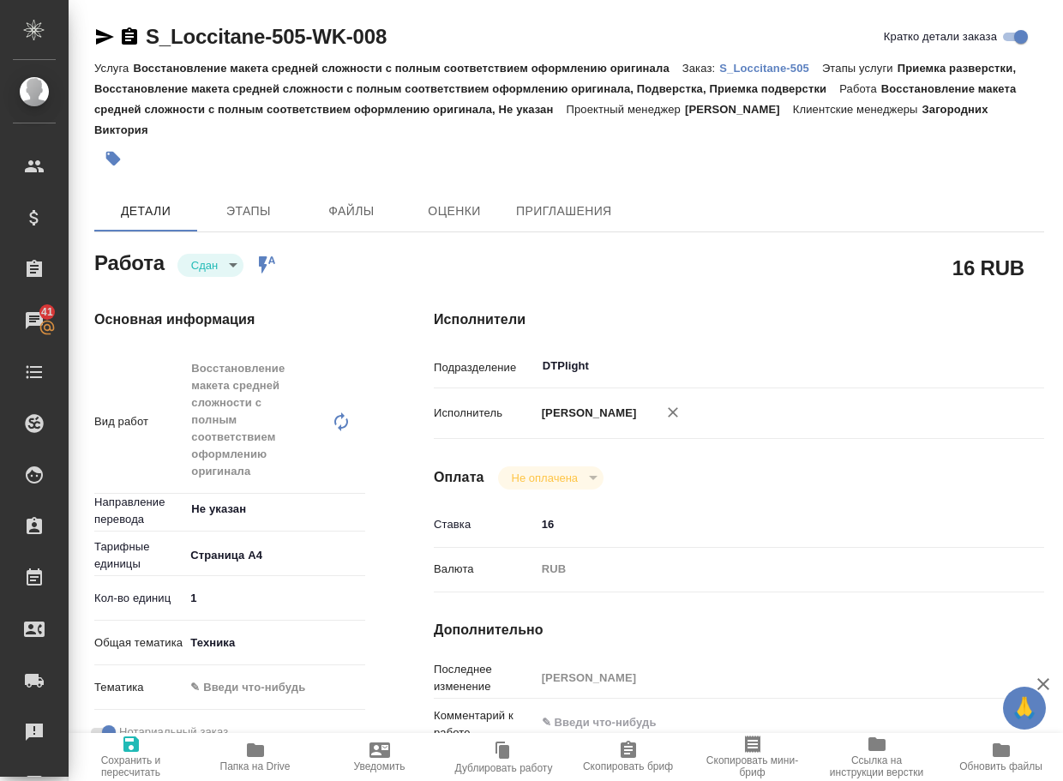
type textarea "x"
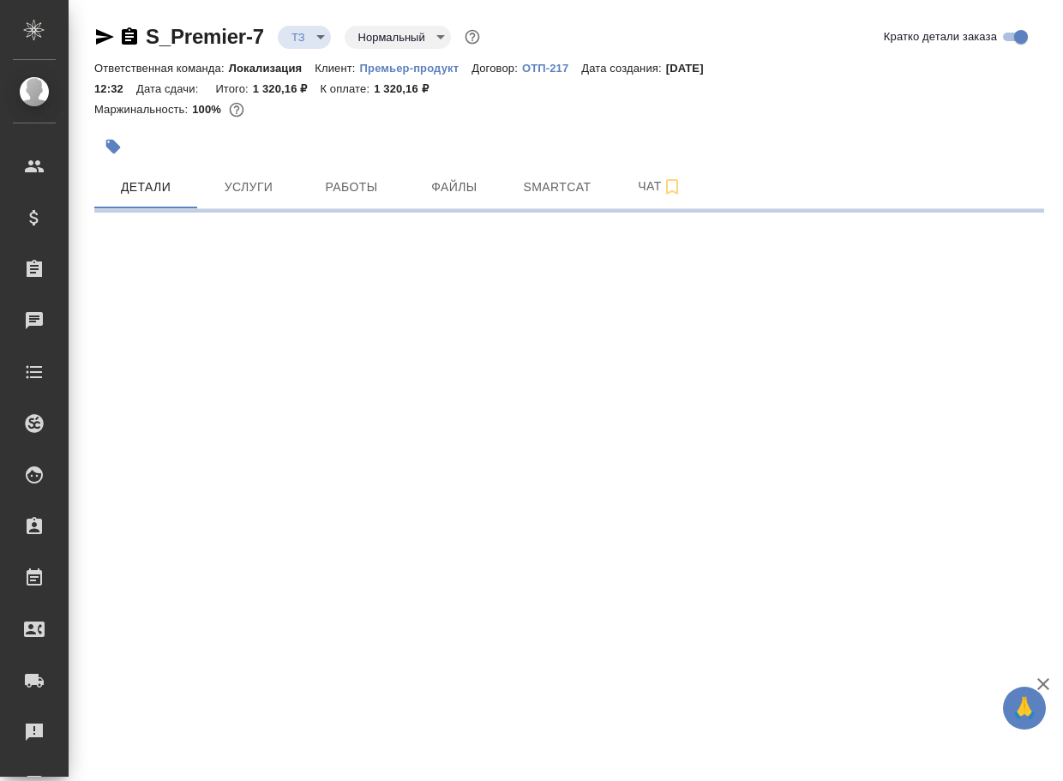
select select "RU"
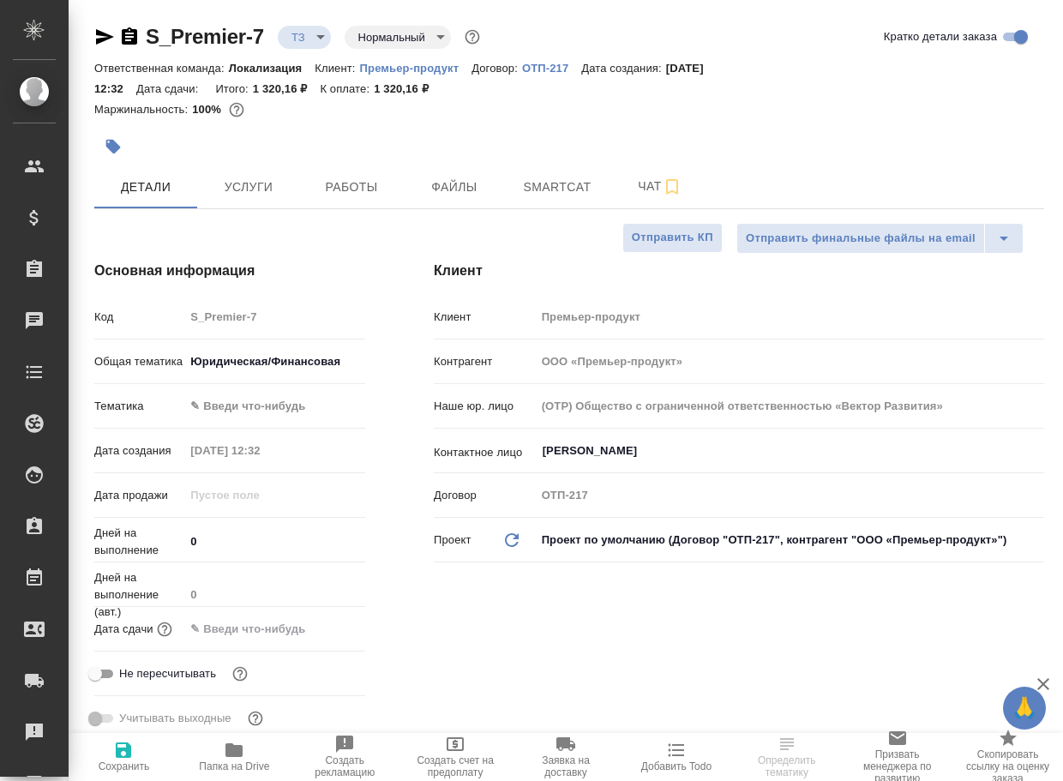
type textarea "x"
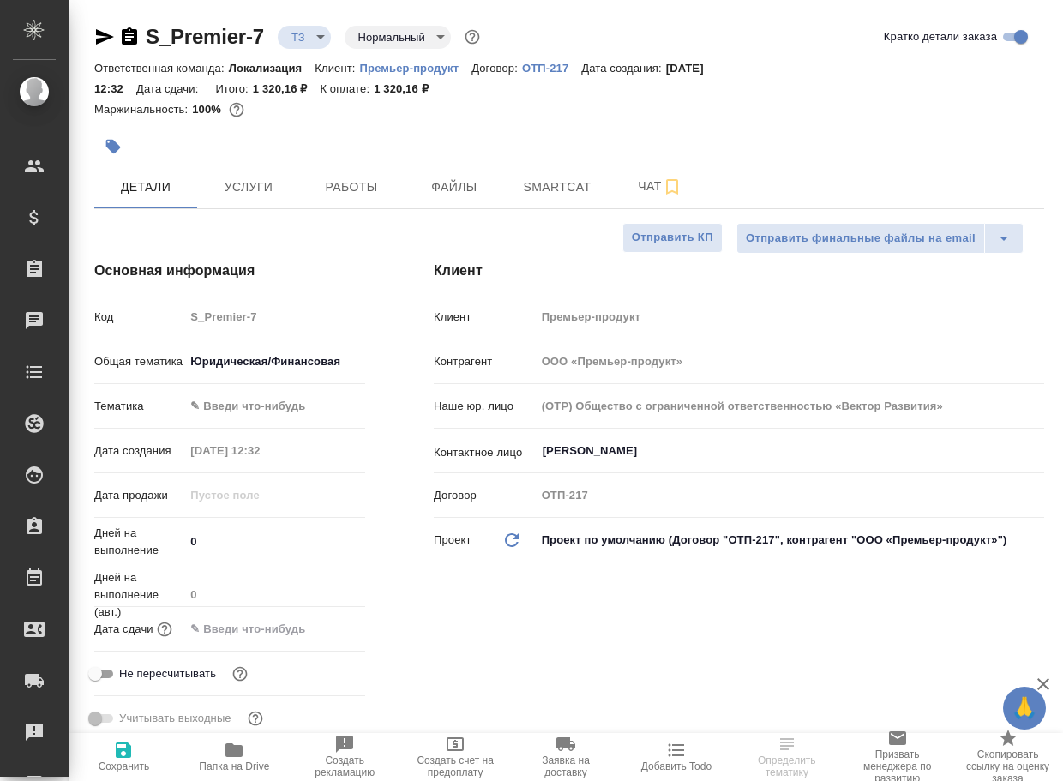
type textarea "x"
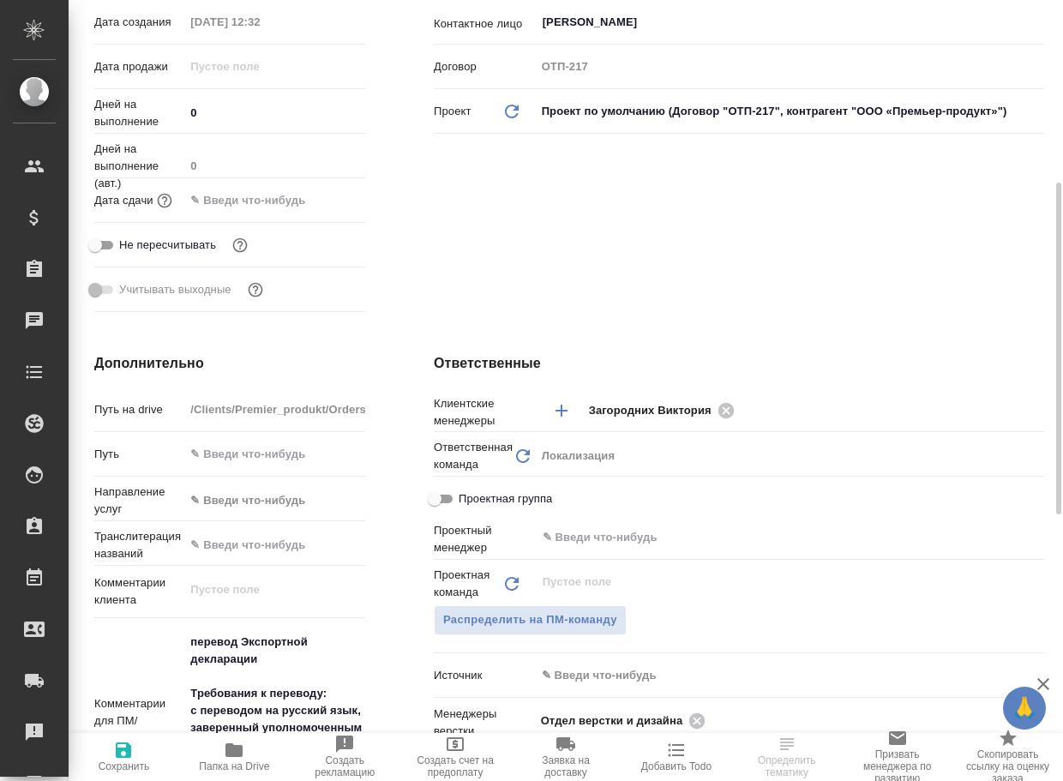
scroll to position [600, 0]
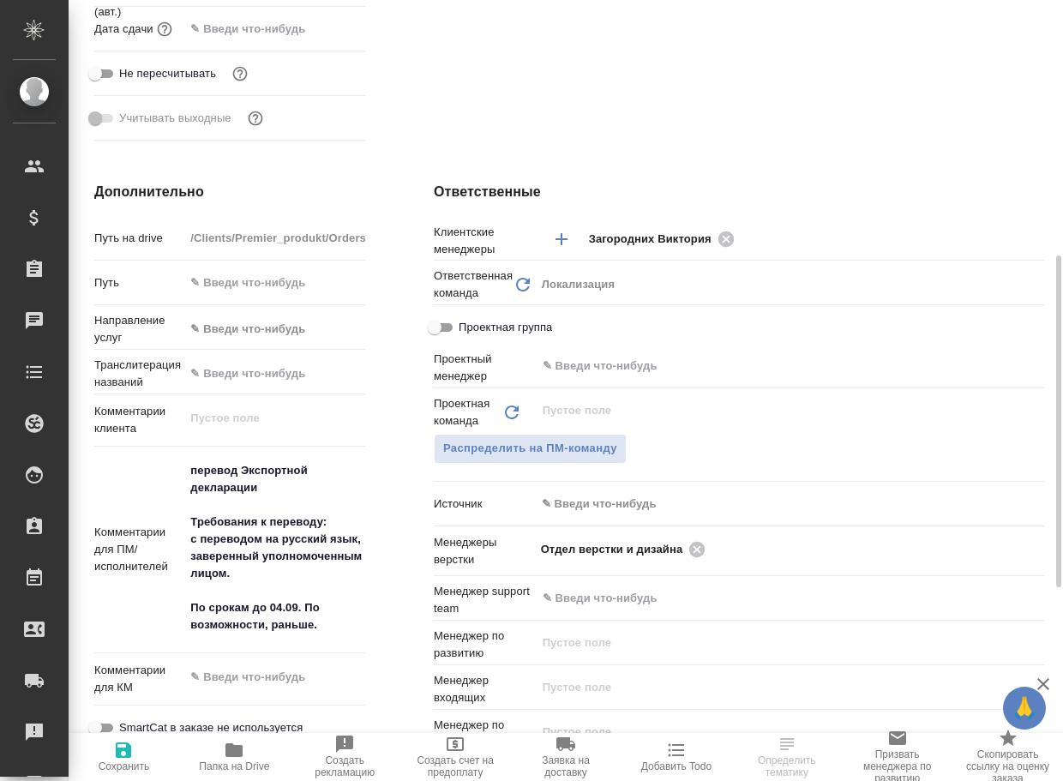
type textarea "x"
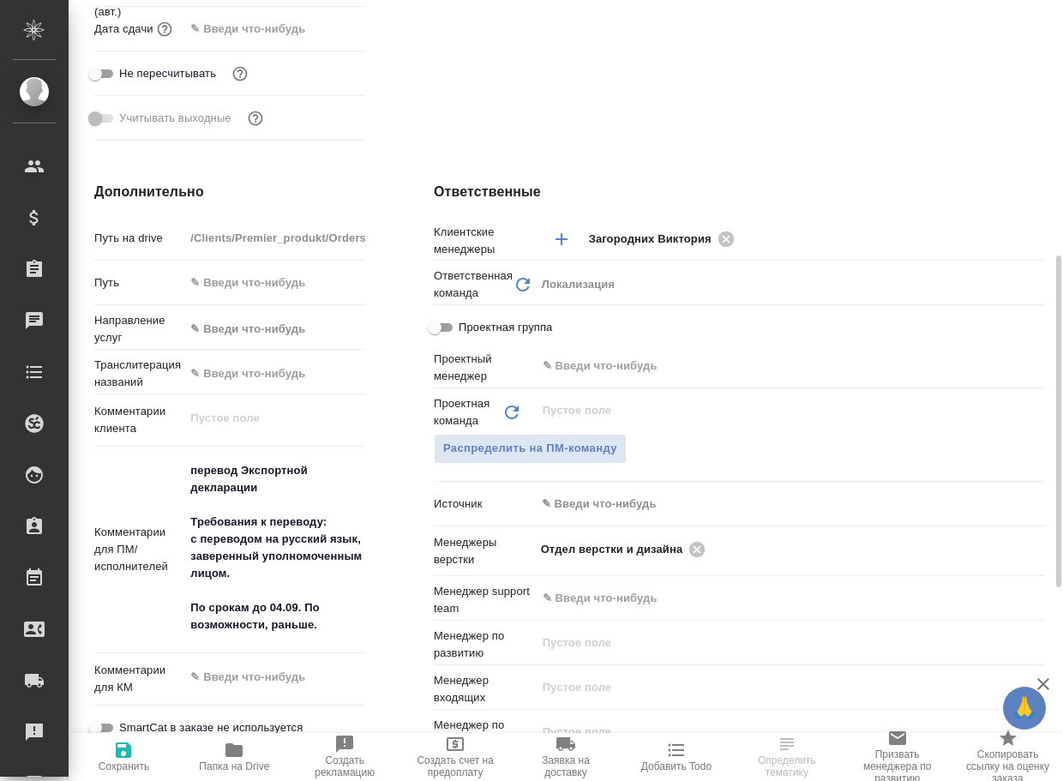
type textarea "x"
click at [253, 768] on span "Папка на Drive" at bounding box center [234, 766] width 70 height 12
type textarea "x"
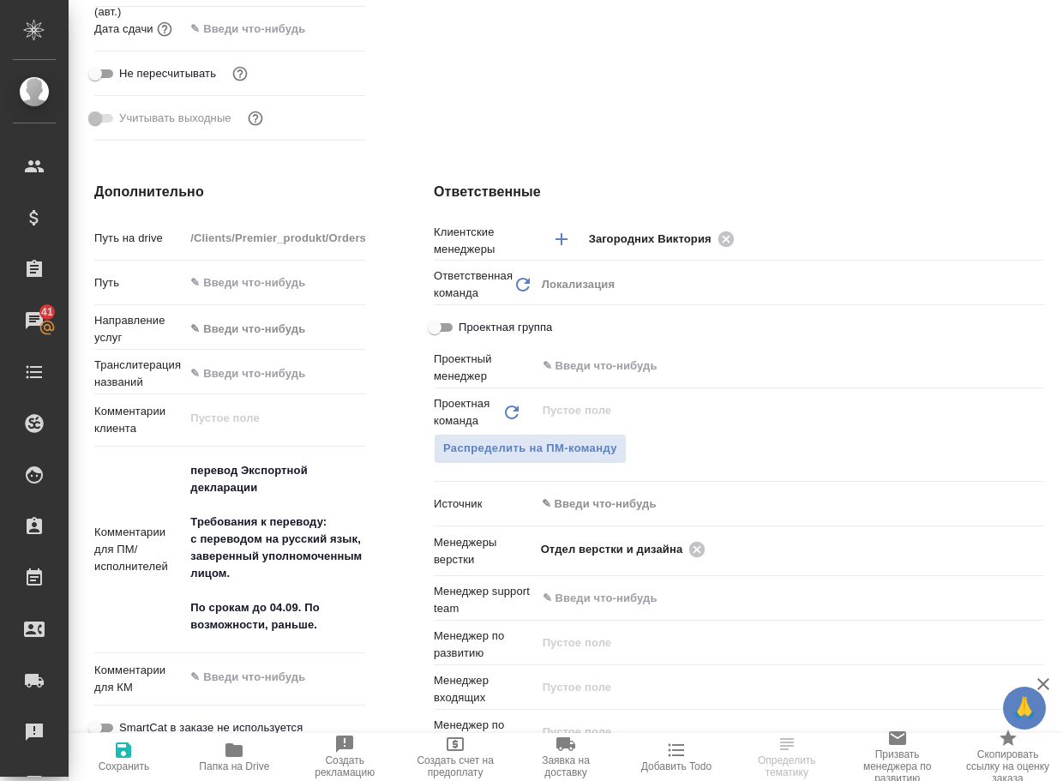
type textarea "x"
select select "RU"
type textarea "x"
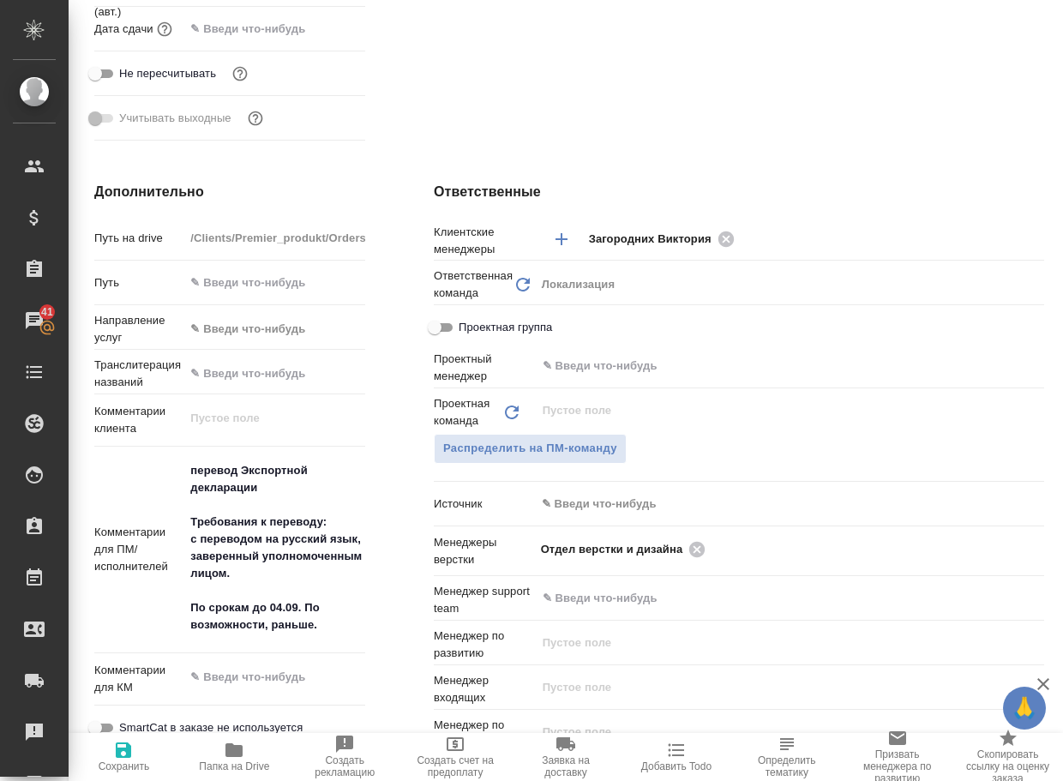
type textarea "x"
click at [693, 546] on icon at bounding box center [696, 548] width 15 height 15
type textarea "x"
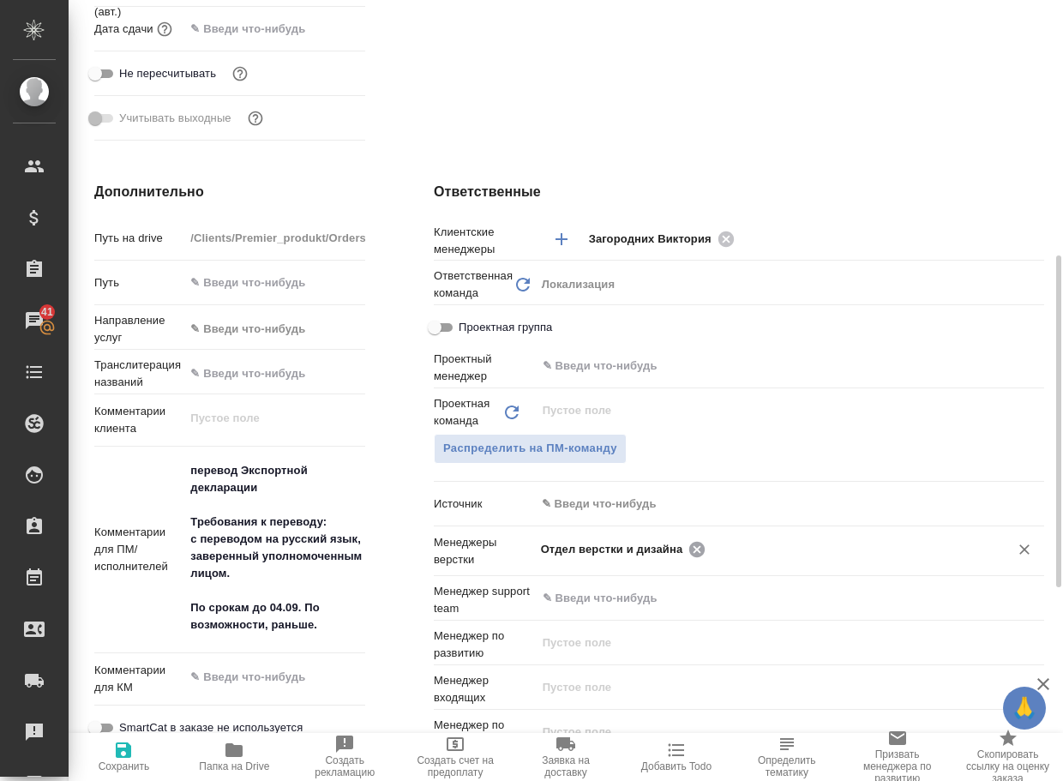
type textarea "x"
click at [693, 546] on input "text" at bounding box center [761, 548] width 441 height 21
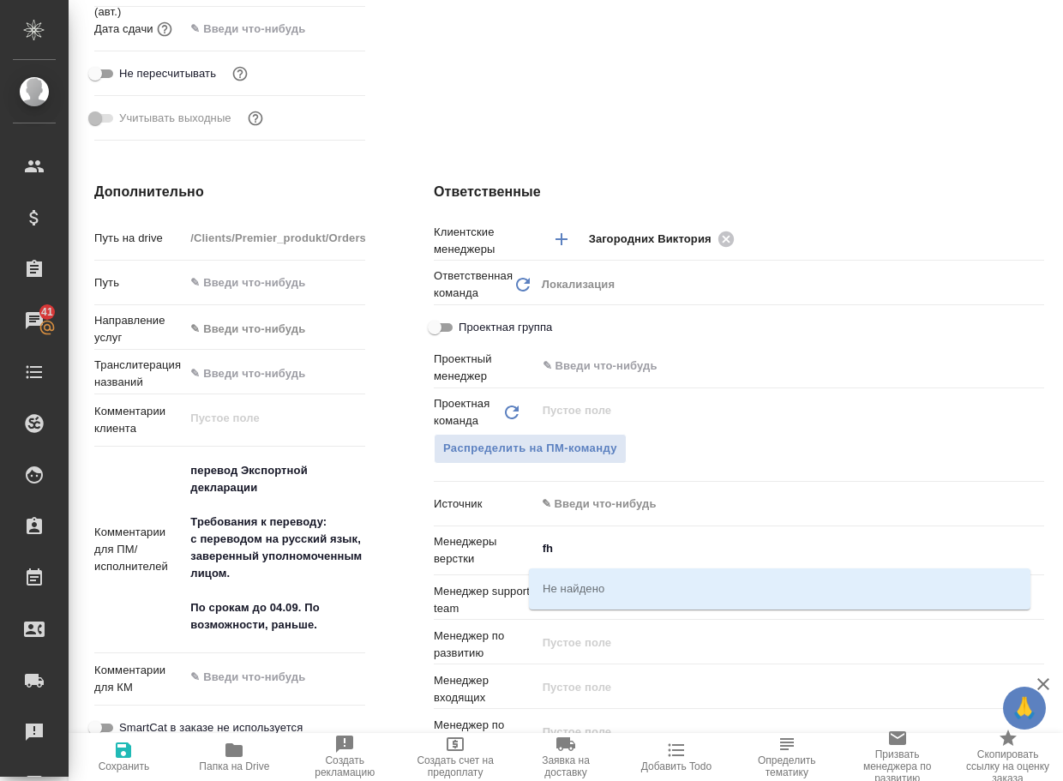
type input "f"
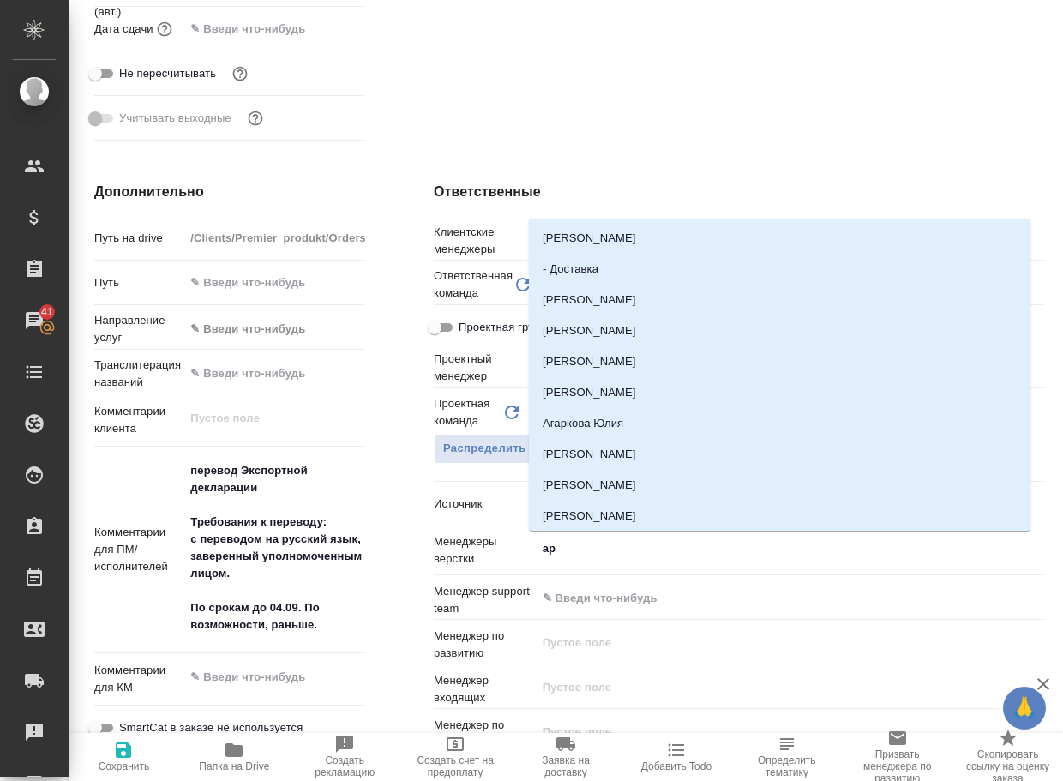
type input "арс"
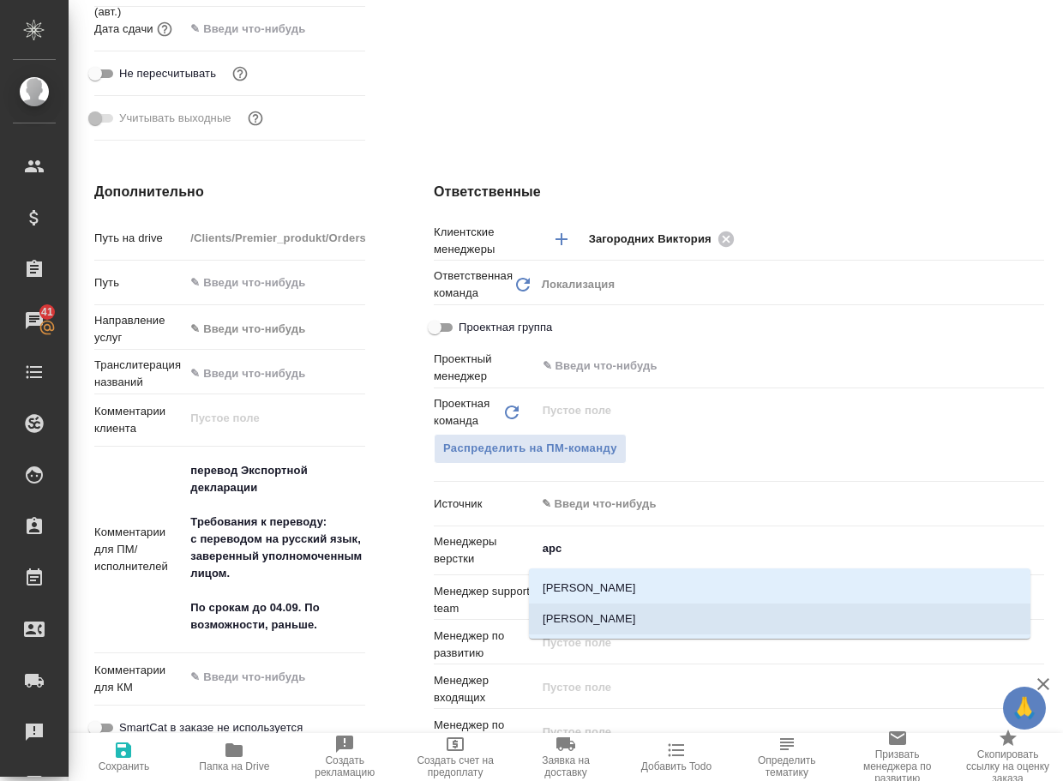
click at [657, 618] on li "[PERSON_NAME]" at bounding box center [779, 618] width 501 height 31
type textarea "x"
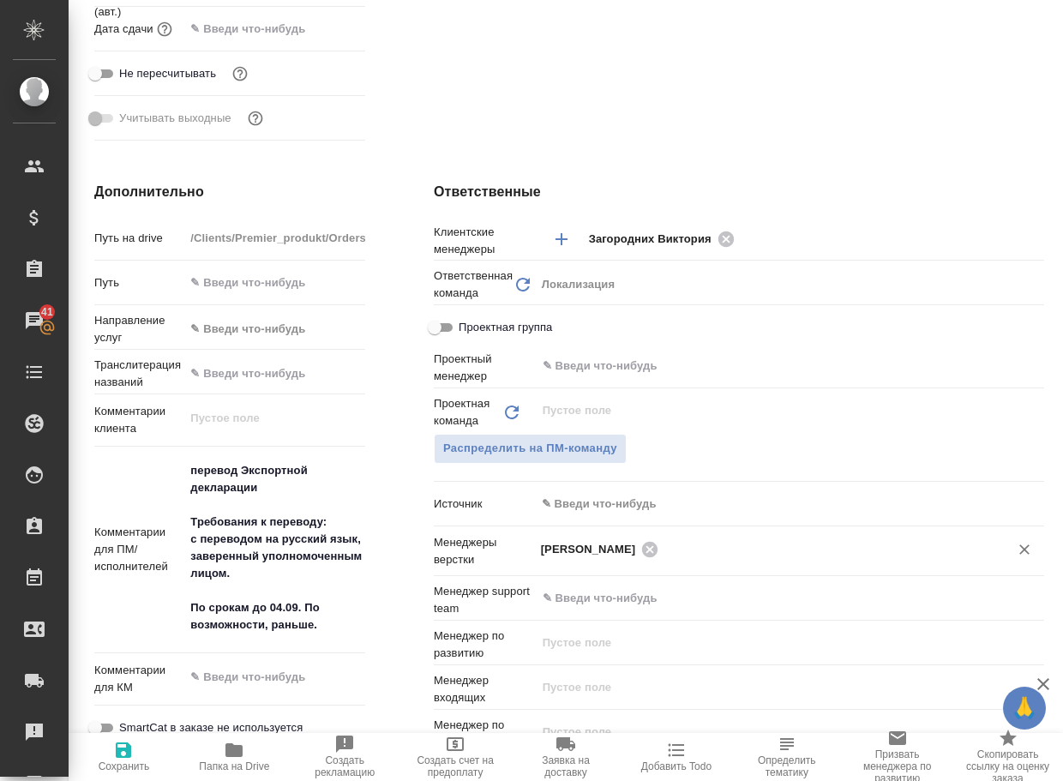
click at [123, 755] on icon "button" at bounding box center [123, 750] width 21 height 21
type textarea "x"
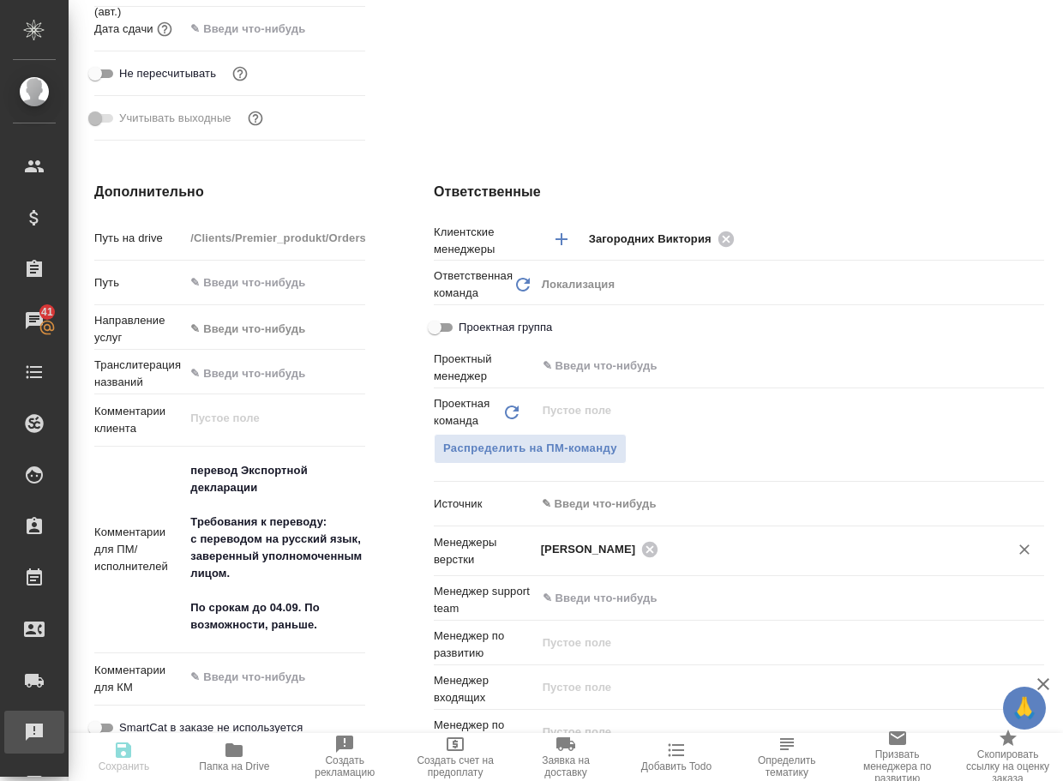
type textarea "x"
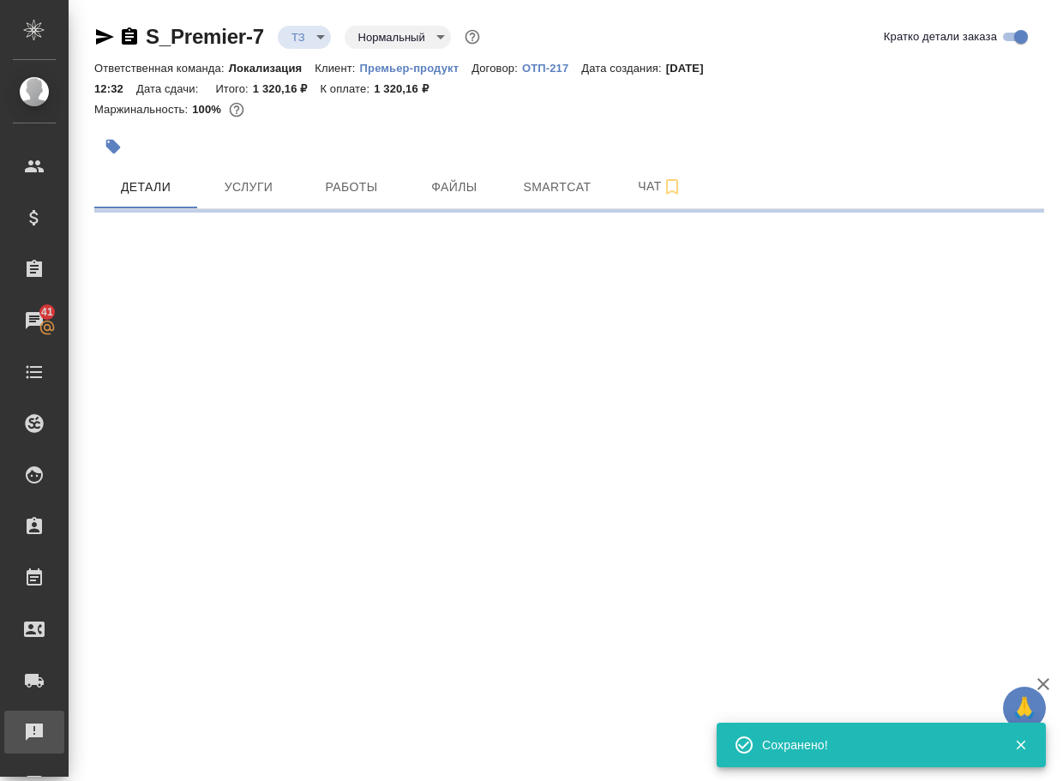
scroll to position [0, 0]
select select "RU"
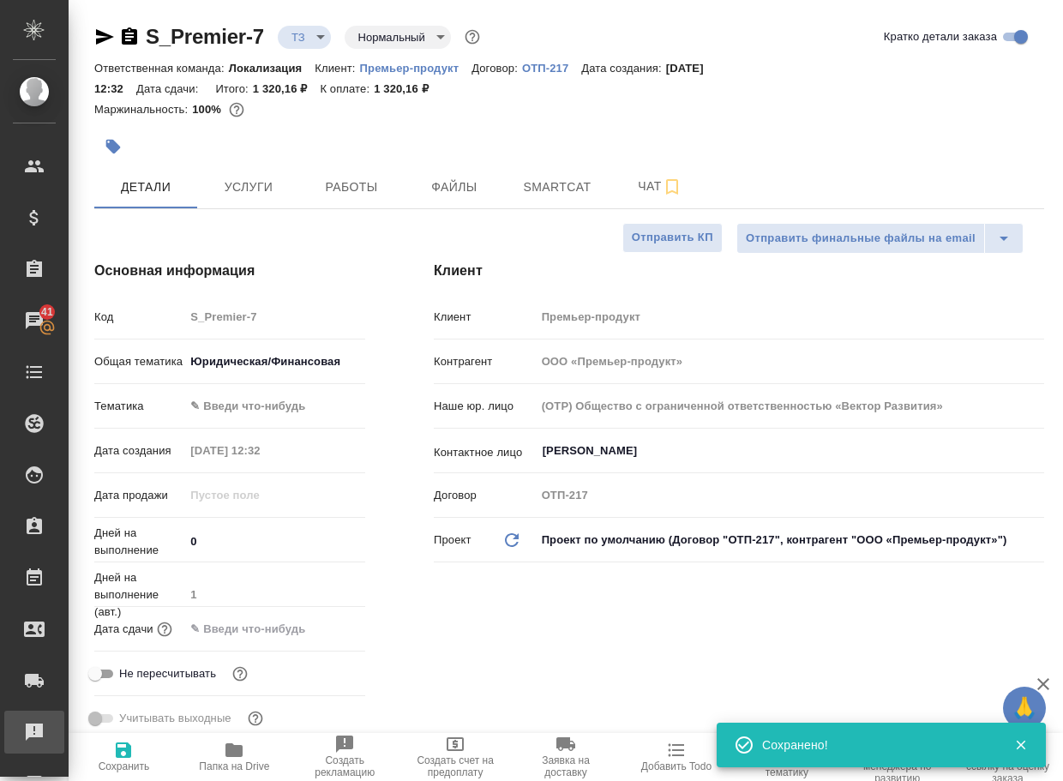
type textarea "x"
click at [306, 38] on body "🙏 .cls-1 fill:#fff; AWATERA Arsenyeva Vera Клиенты Спецификации Заказы 40 Чаты …" at bounding box center [531, 390] width 1063 height 781
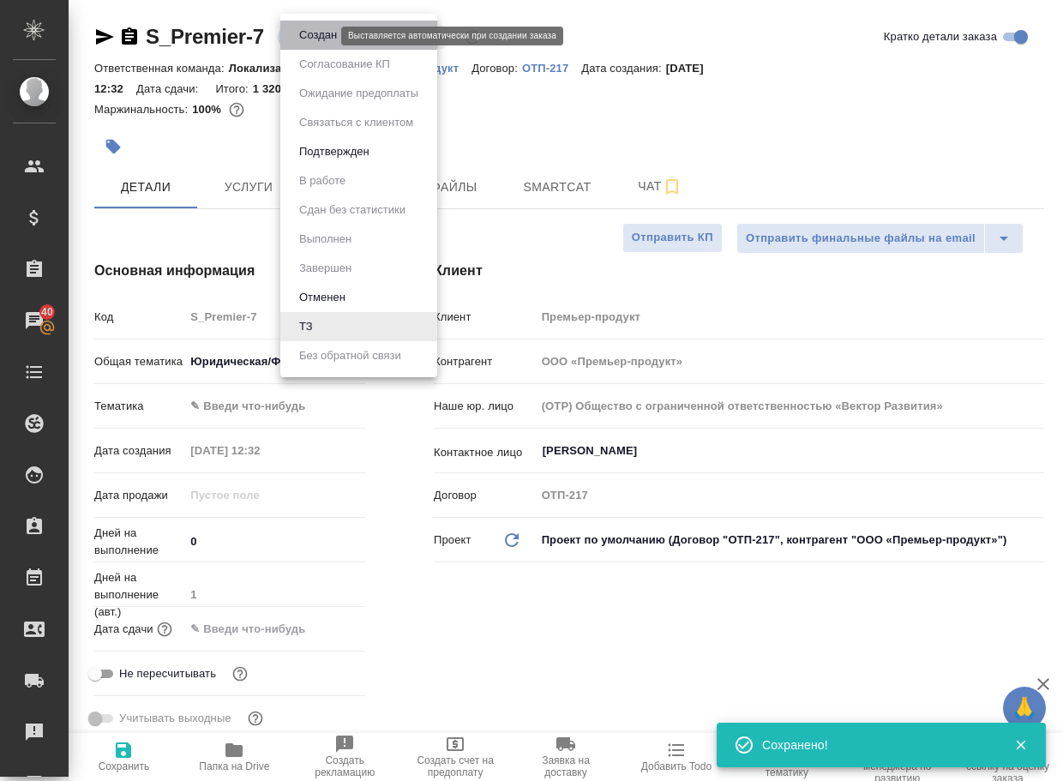
click at [315, 40] on button "Создан" at bounding box center [318, 35] width 48 height 19
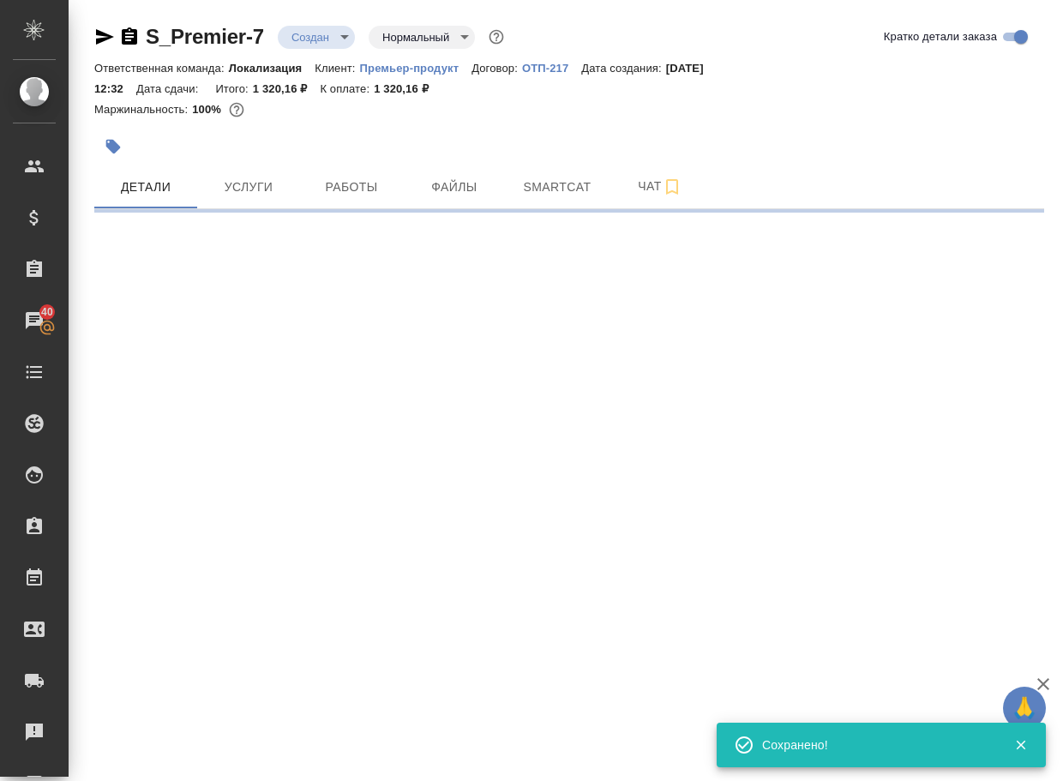
select select "RU"
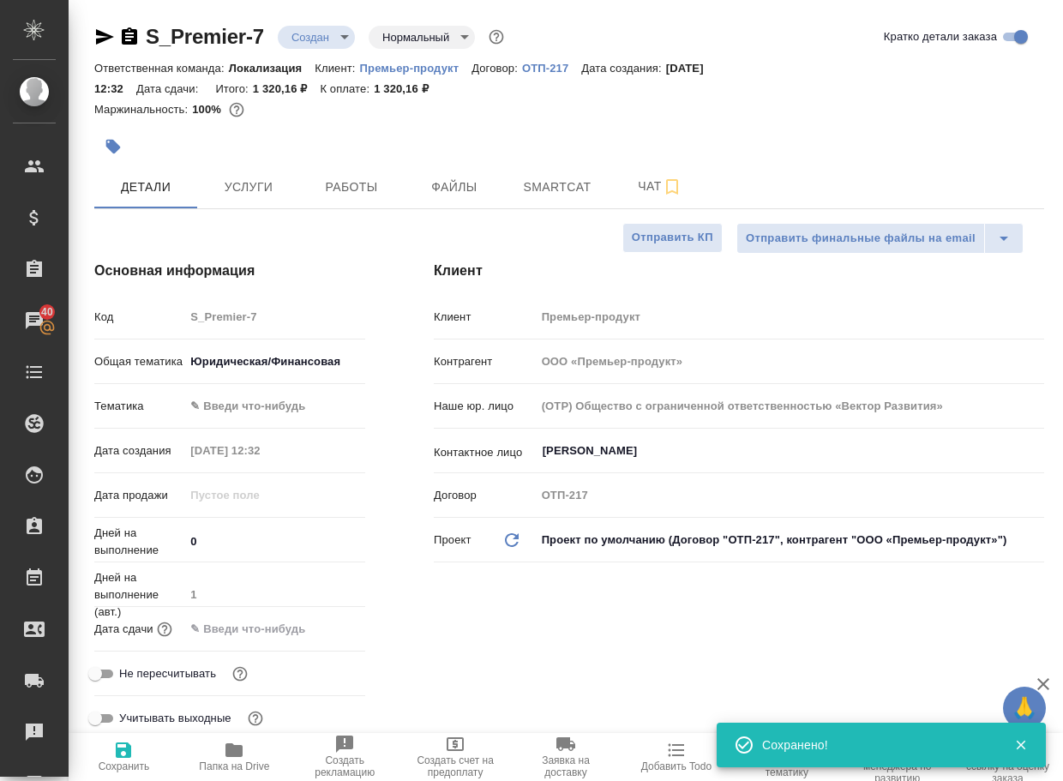
type textarea "x"
drag, startPoint x: 273, startPoint y: 47, endPoint x: 117, endPoint y: 39, distance: 156.2
click at [117, 39] on div "S_Premier-7 Создан new Нормальный normal" at bounding box center [300, 36] width 413 height 27
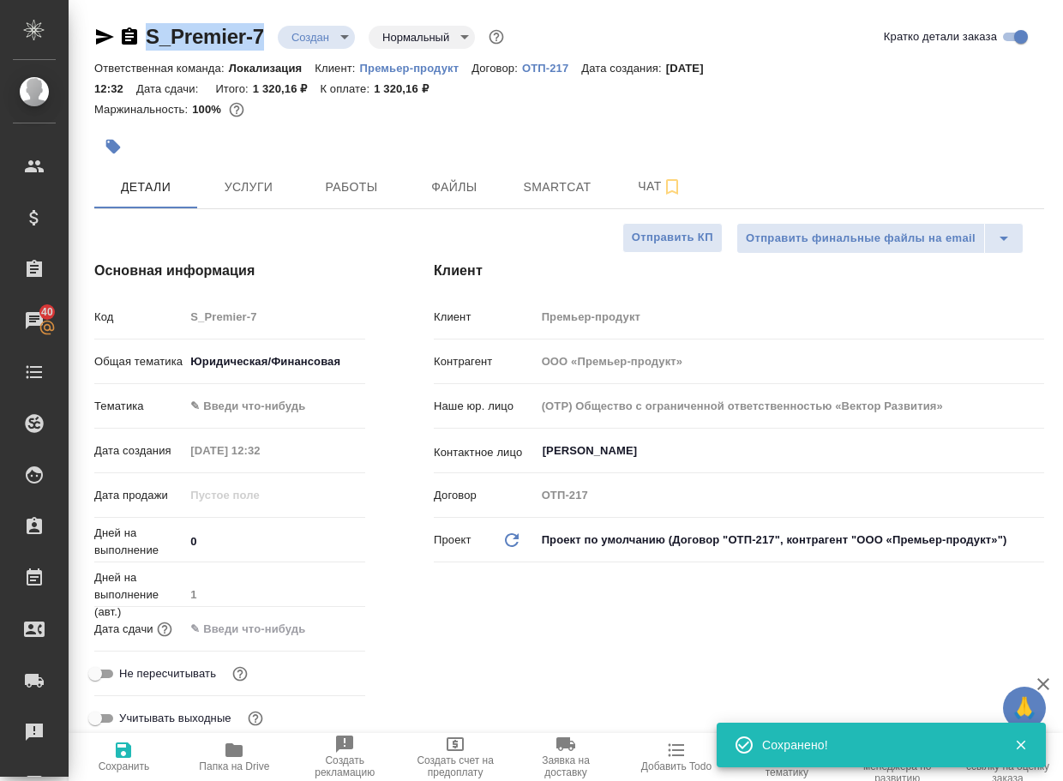
type textarea "x"
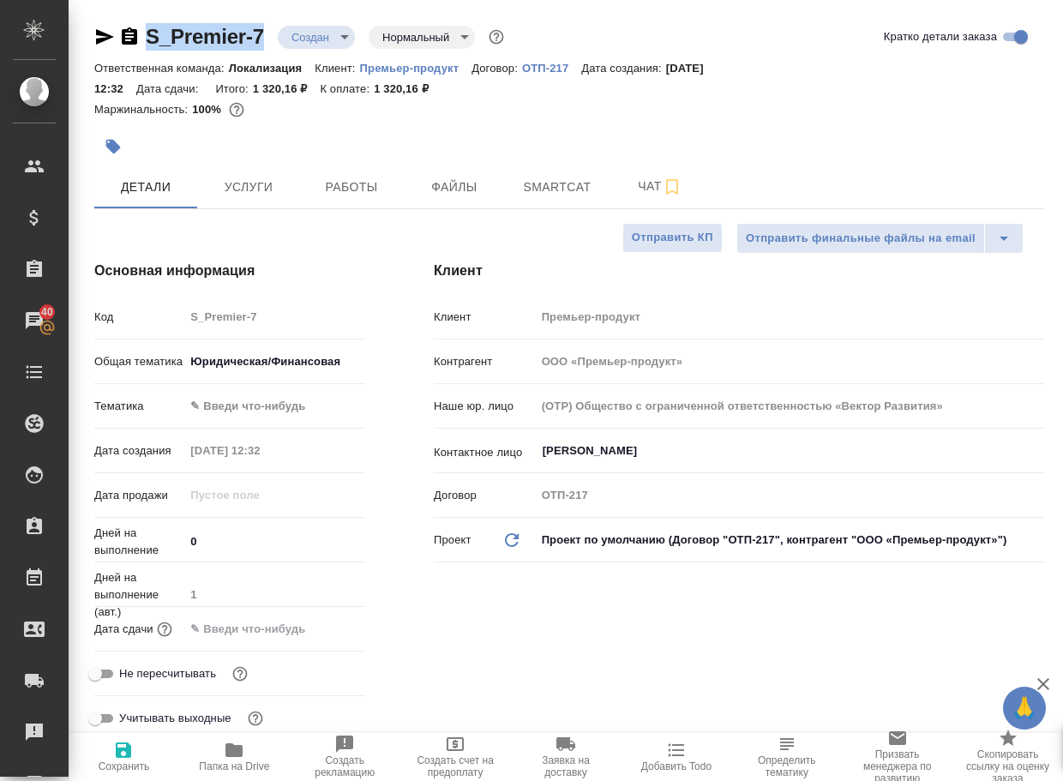
copy link "S_Premier-7"
type textarea "x"
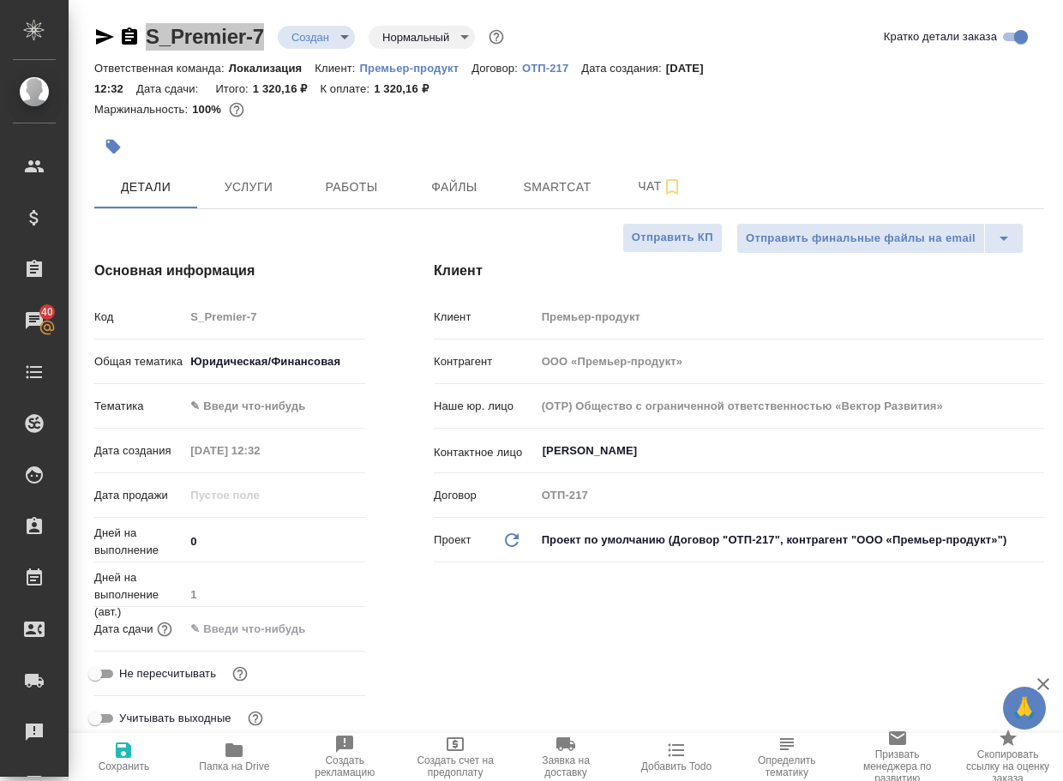
type textarea "x"
drag, startPoint x: 642, startPoint y: 185, endPoint x: 641, endPoint y: 175, distance: 10.3
click at [642, 185] on span "Чат" at bounding box center [660, 186] width 82 height 21
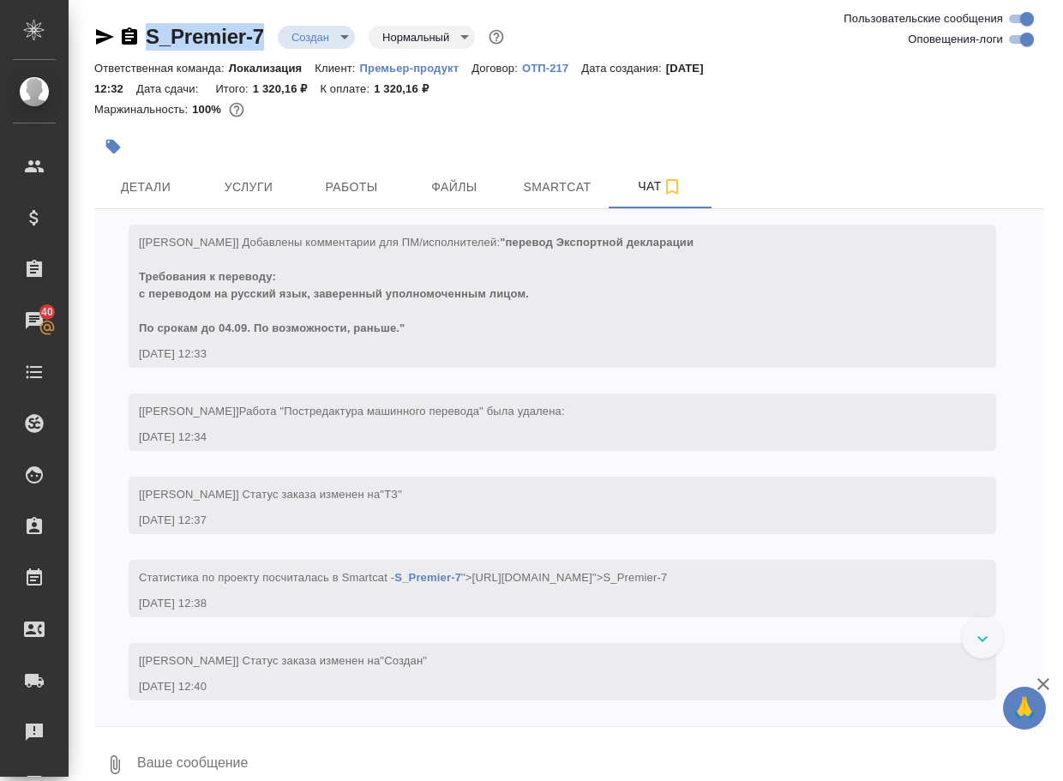
scroll to position [409, 0]
click at [117, 758] on icon "button" at bounding box center [115, 764] width 9 height 19
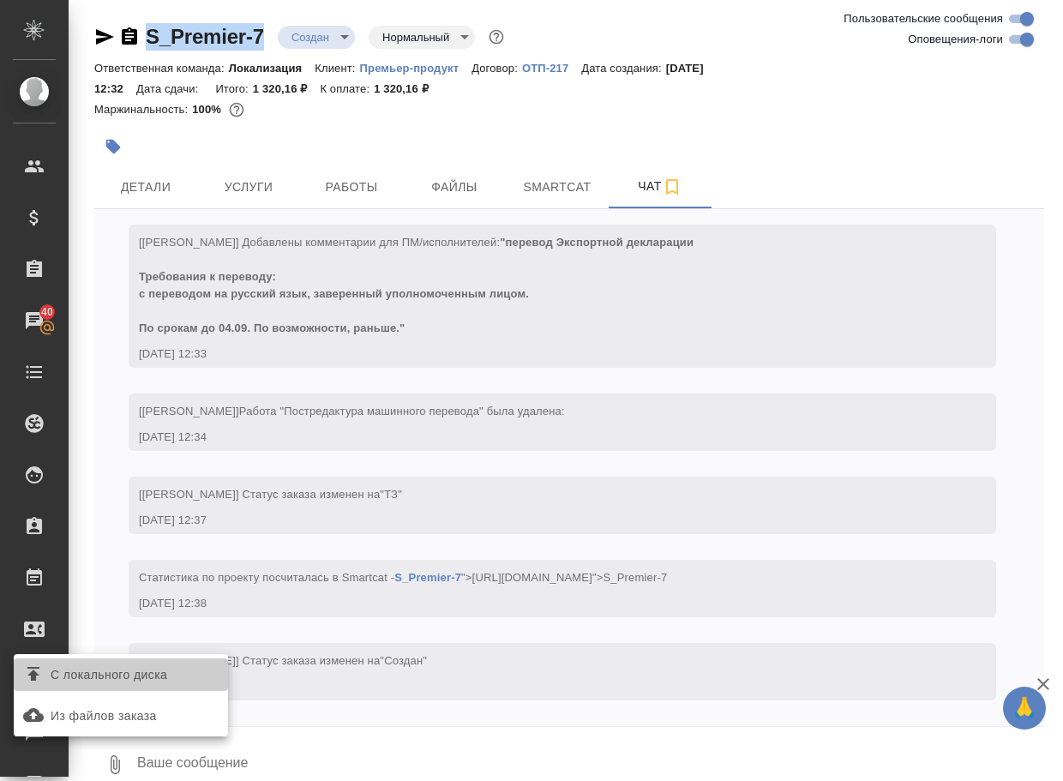
click at [167, 675] on span "С локального диска" at bounding box center [109, 674] width 117 height 21
click at [0, 0] on input "С локального диска" at bounding box center [0, 0] width 0 height 0
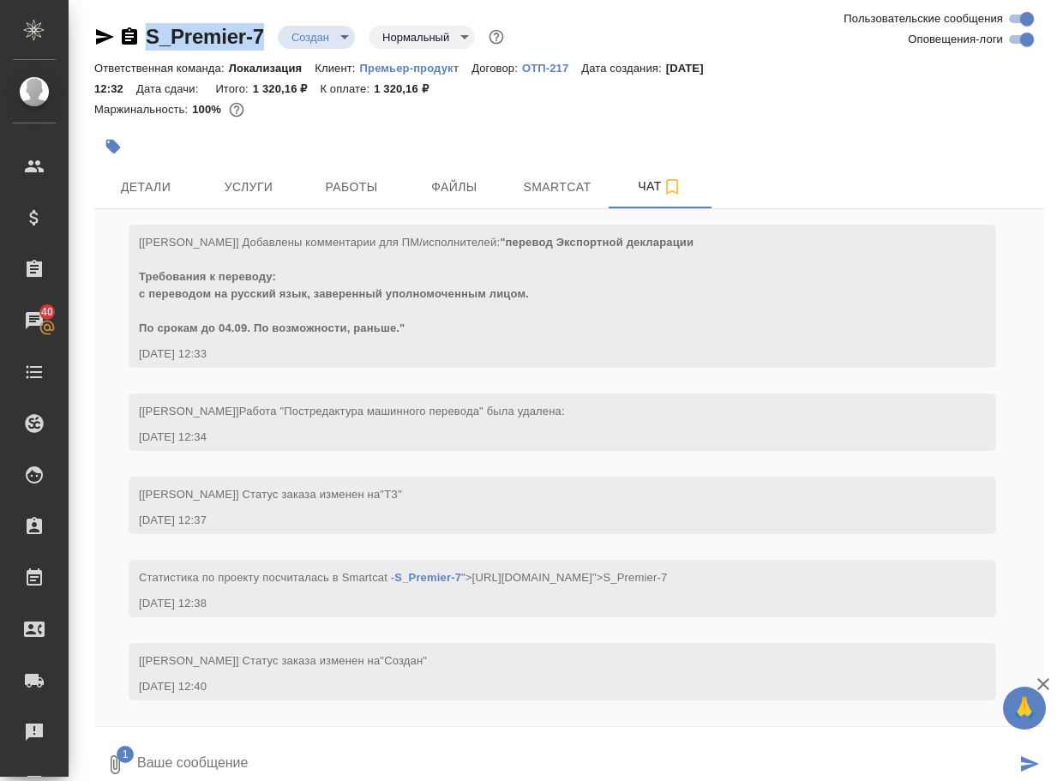
scroll to position [14, 0]
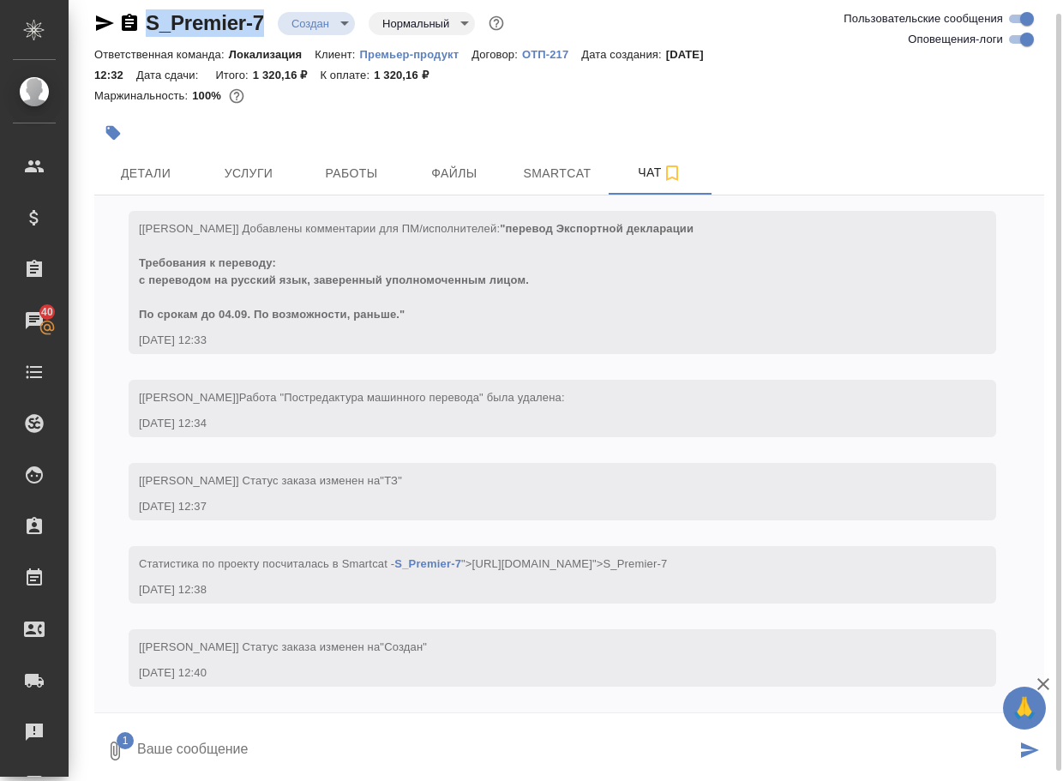
drag, startPoint x: 170, startPoint y: 750, endPoint x: 170, endPoint y: 736, distance: 13.7
click at [170, 744] on textarea at bounding box center [575, 751] width 880 height 58
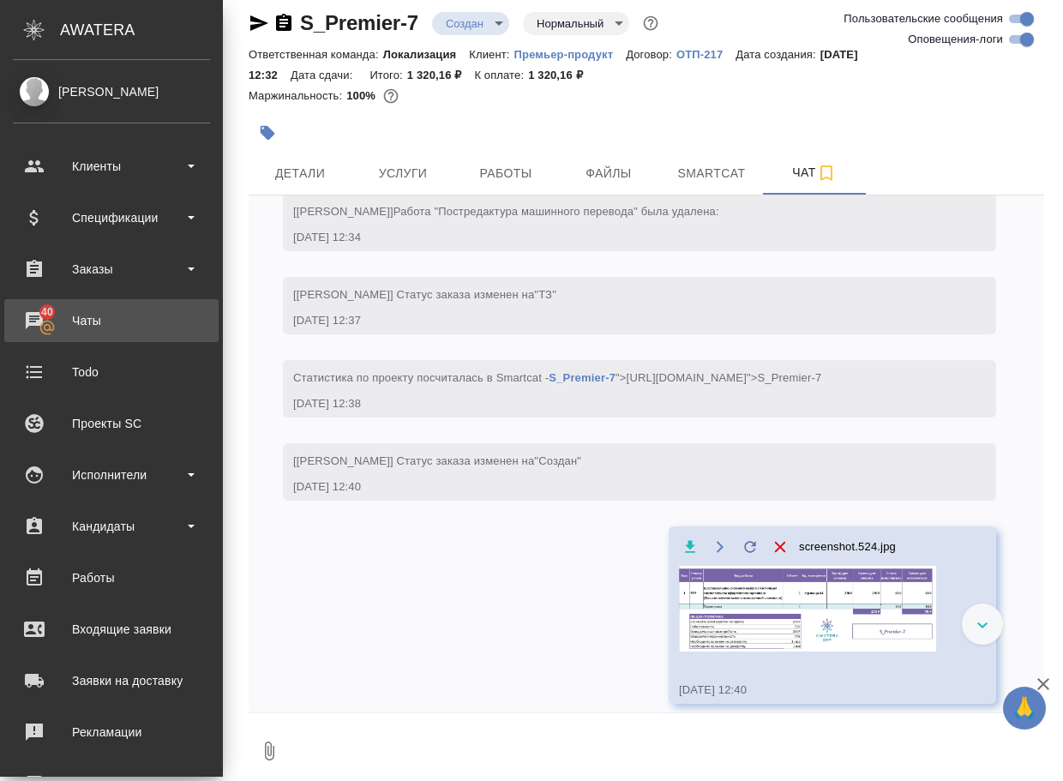
click at [81, 315] on div "Чаты" at bounding box center [111, 321] width 197 height 26
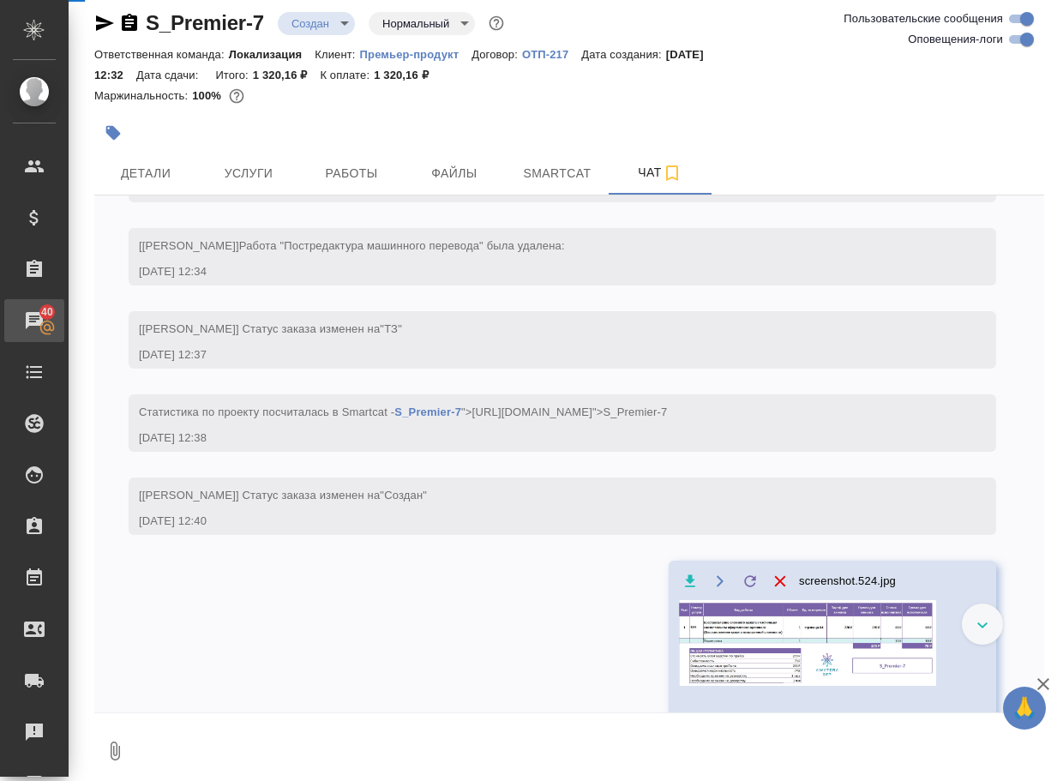
scroll to position [526, 0]
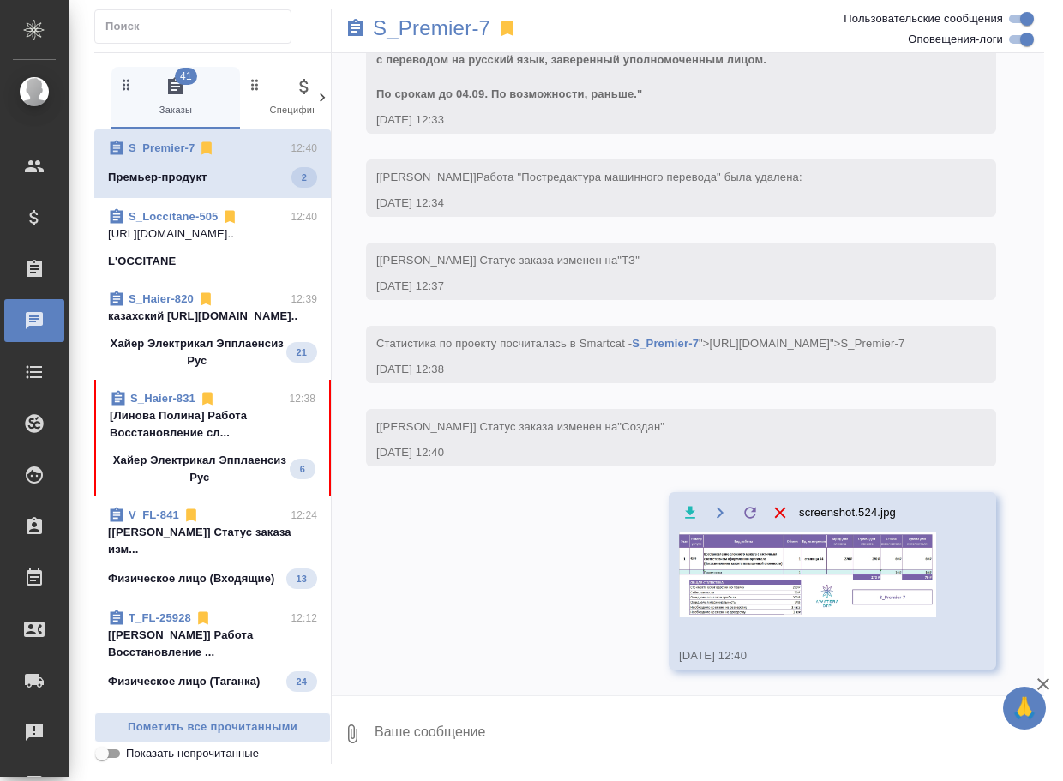
scroll to position [555, 0]
click at [173, 469] on p "Хайер Электрикал Эпплаенсиз Рус" at bounding box center [200, 469] width 180 height 34
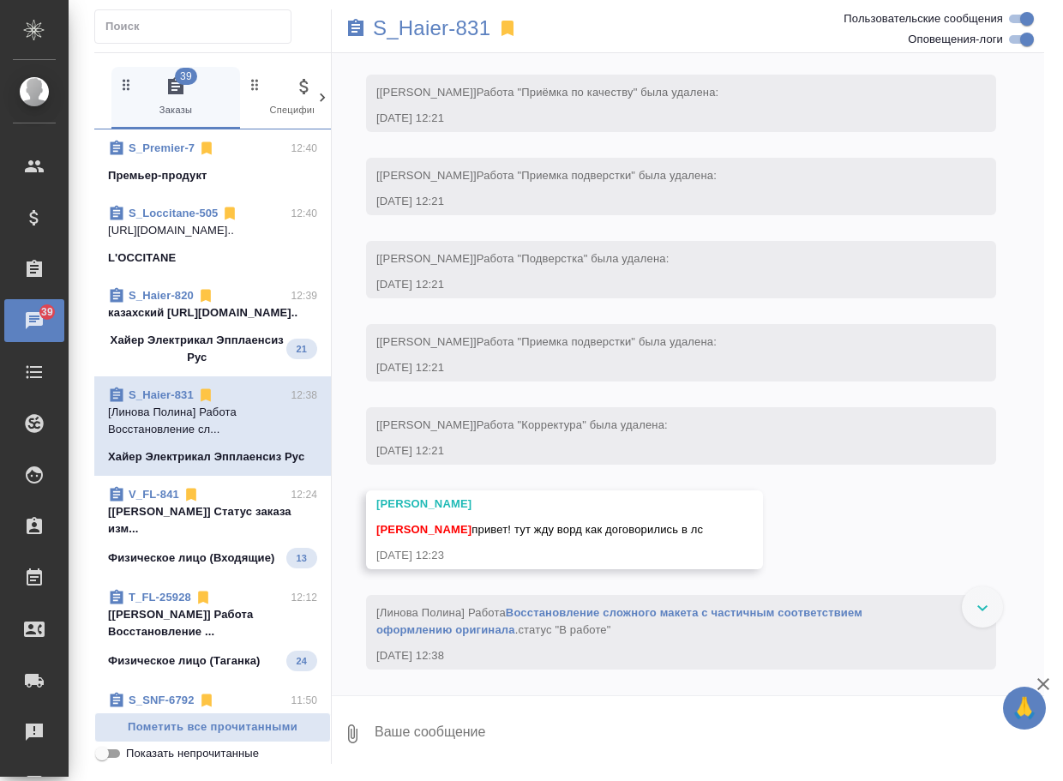
scroll to position [8722, 0]
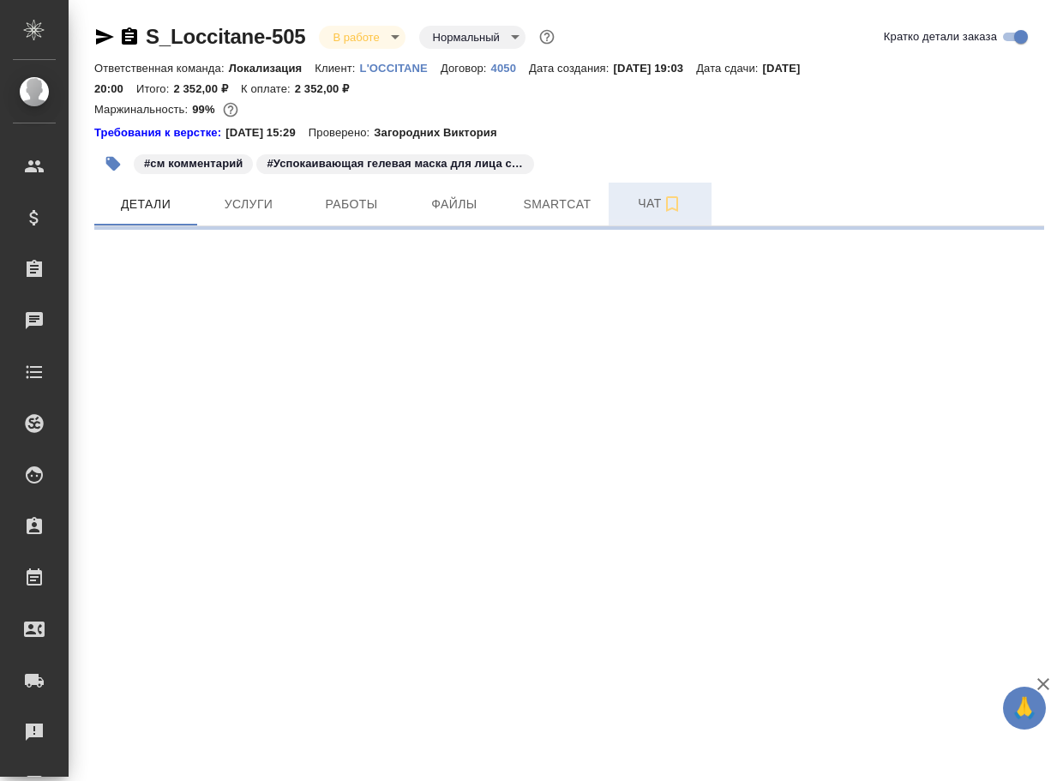
select select "RU"
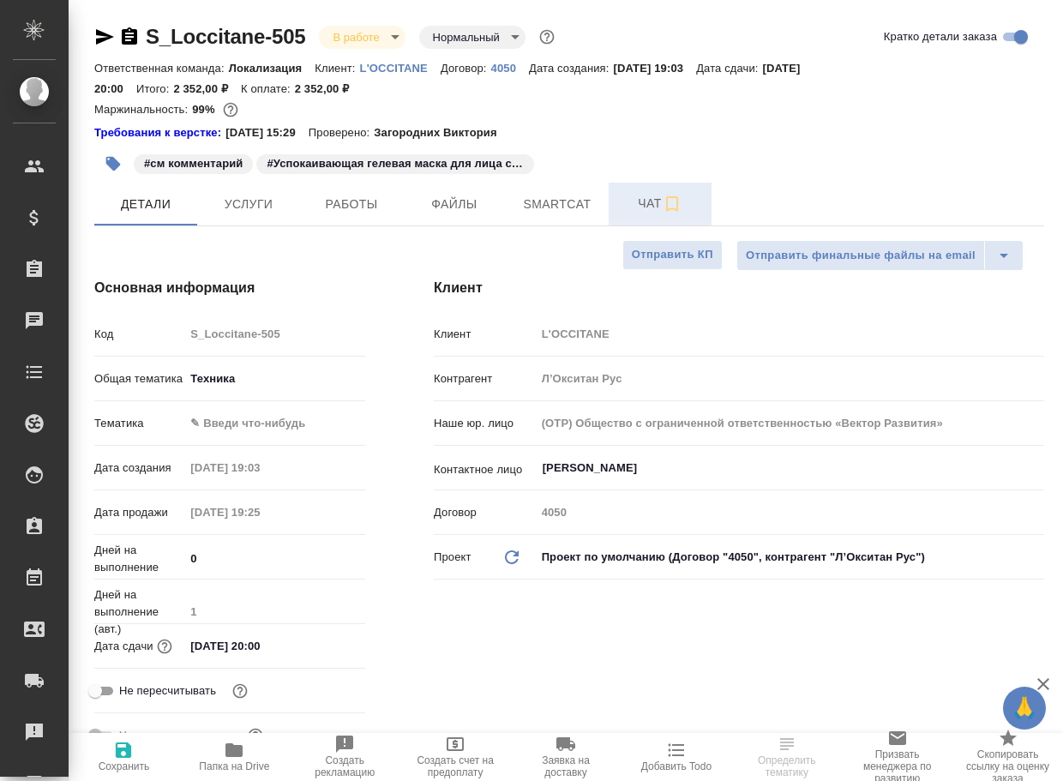
type textarea "x"
click at [653, 205] on span "Чат" at bounding box center [660, 203] width 82 height 21
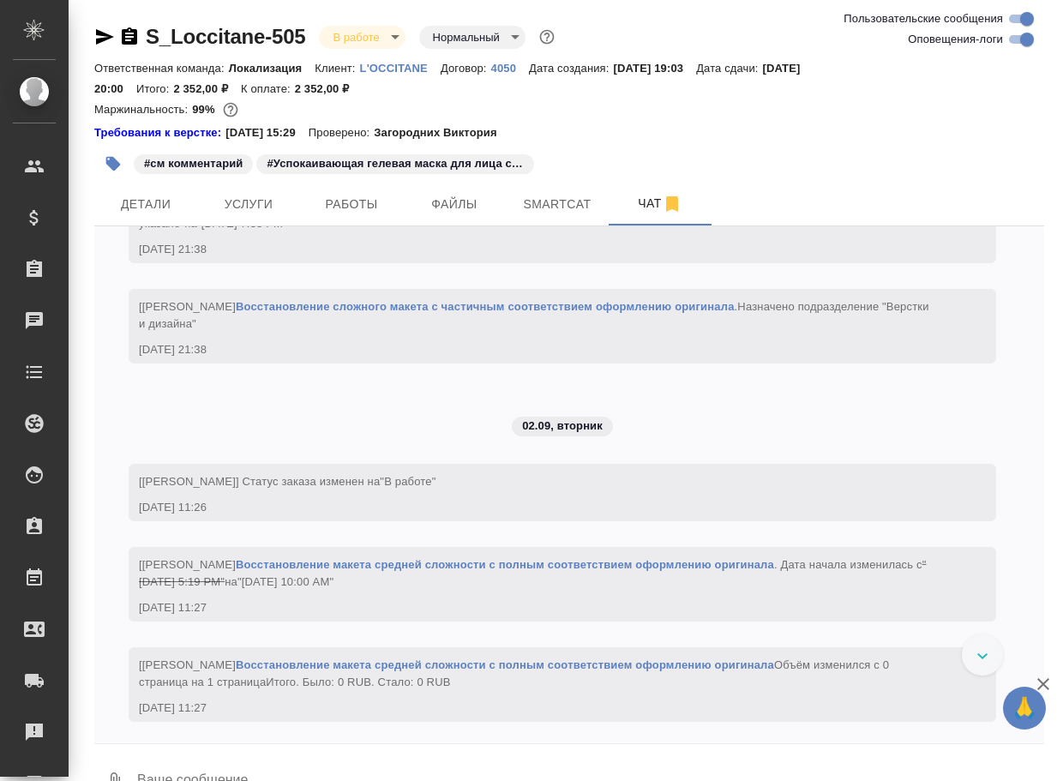
click at [246, 762] on textarea at bounding box center [589, 781] width 908 height 58
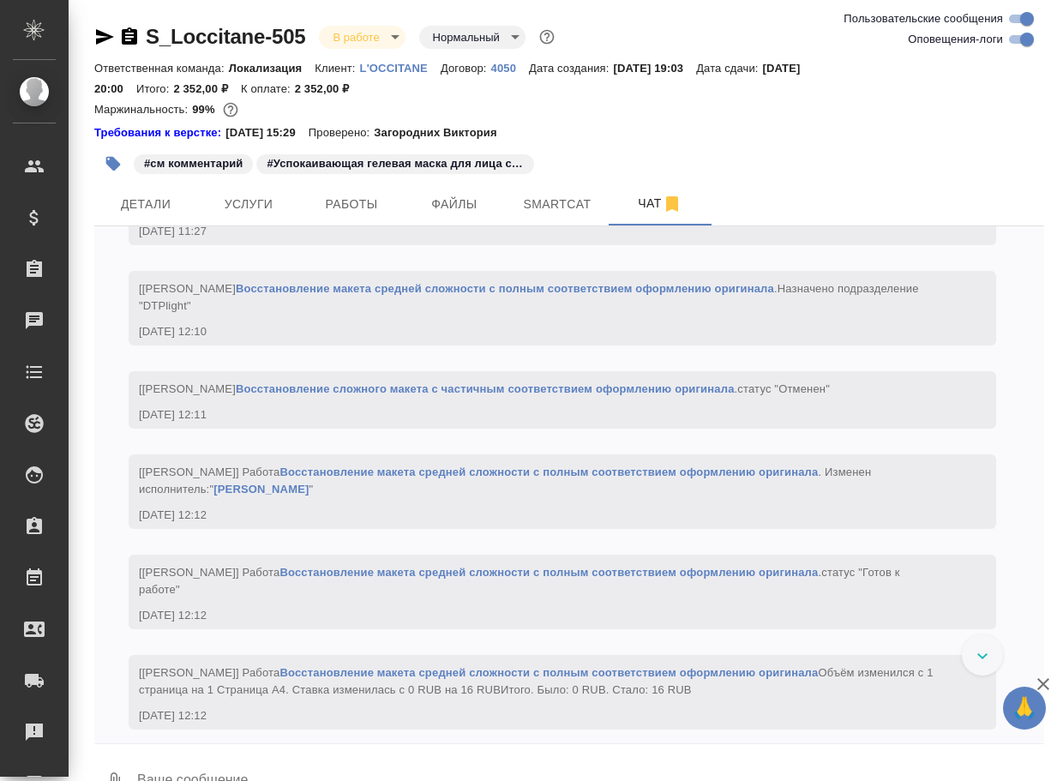
scroll to position [3524, 0]
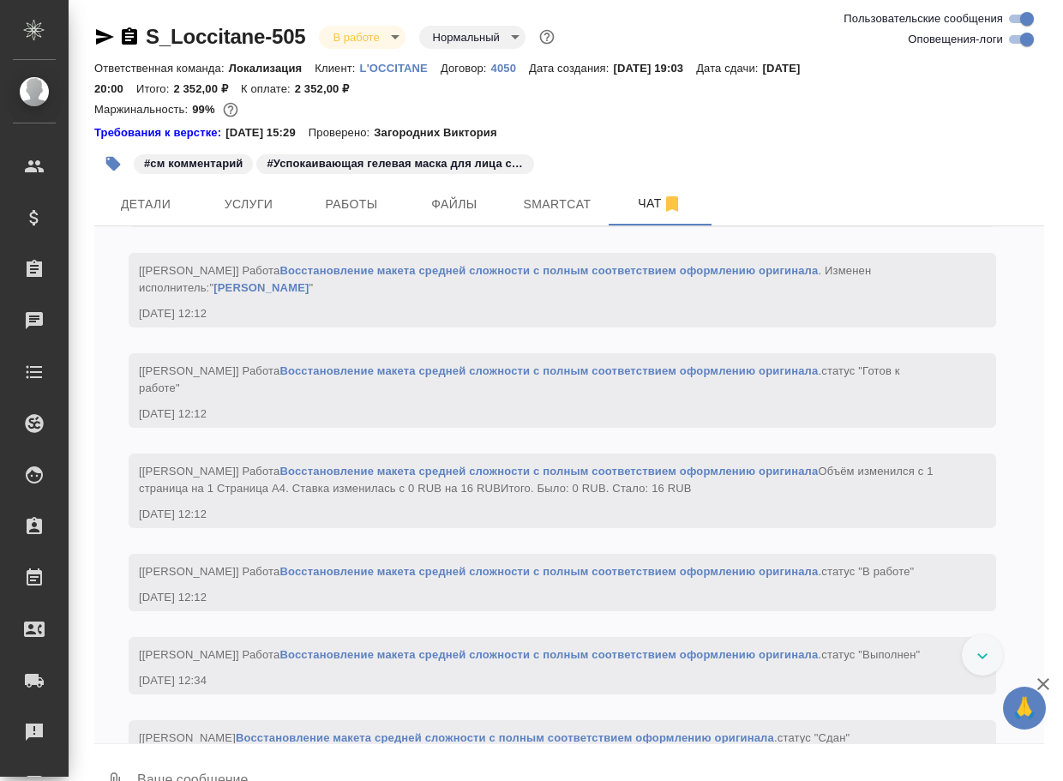
paste textarea "[URL][DOMAIN_NAME]"
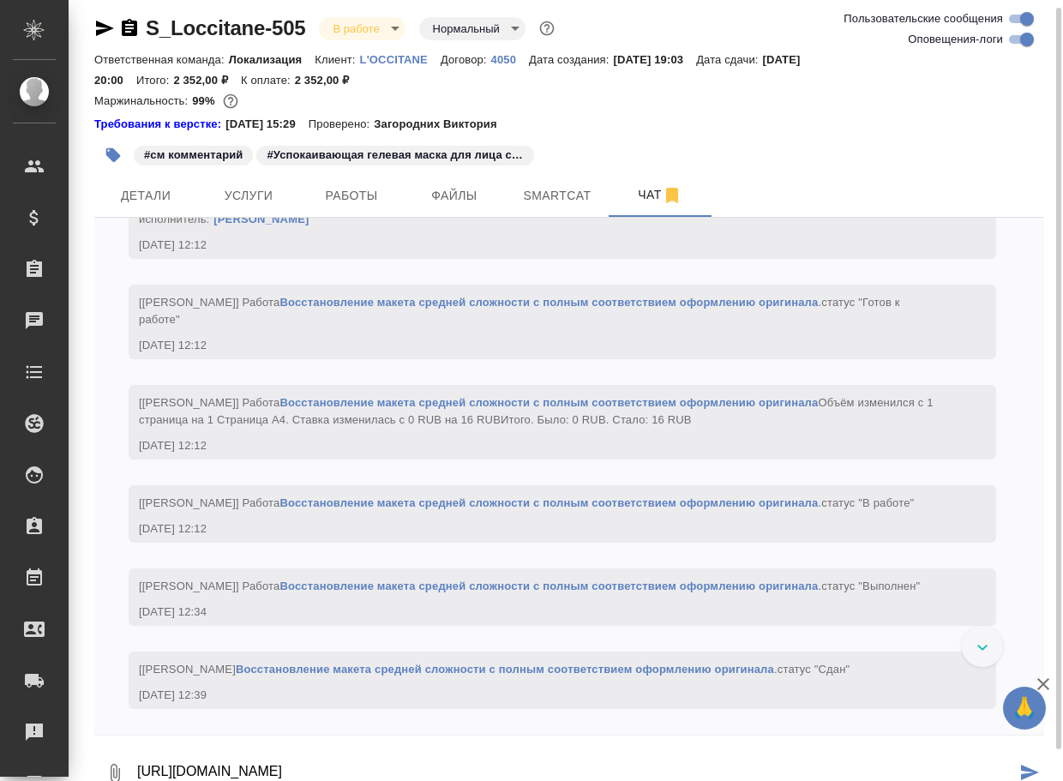
type textarea "[URL][DOMAIN_NAME]"
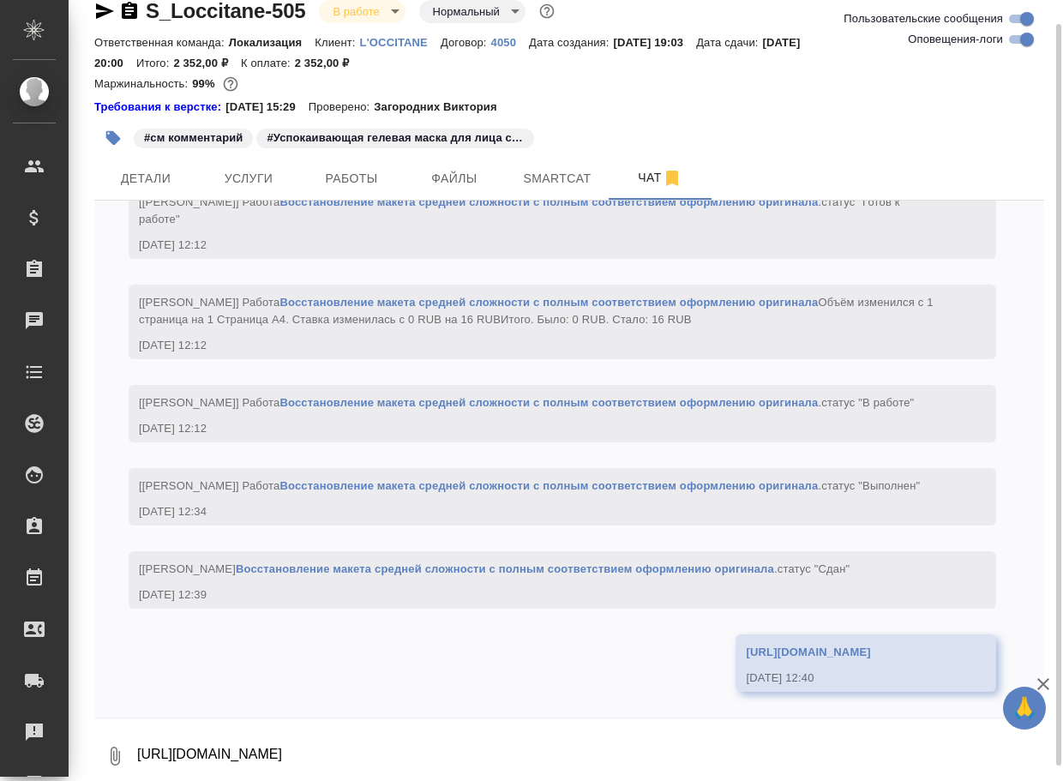
scroll to position [3839, 0]
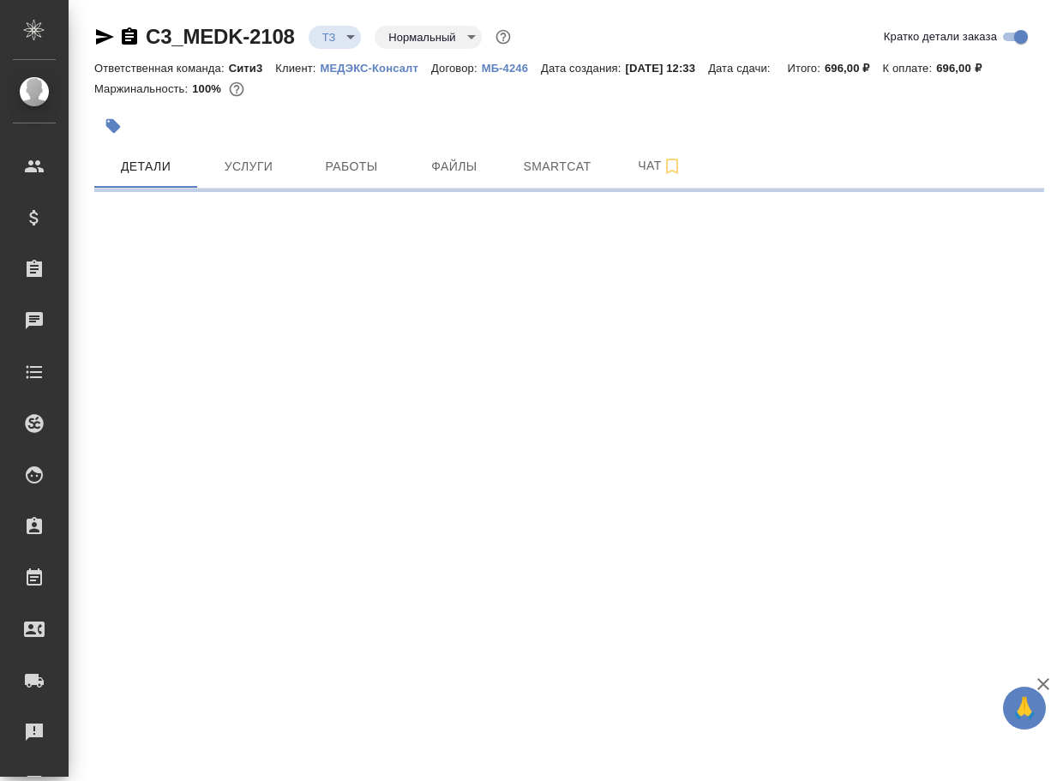
select select "RU"
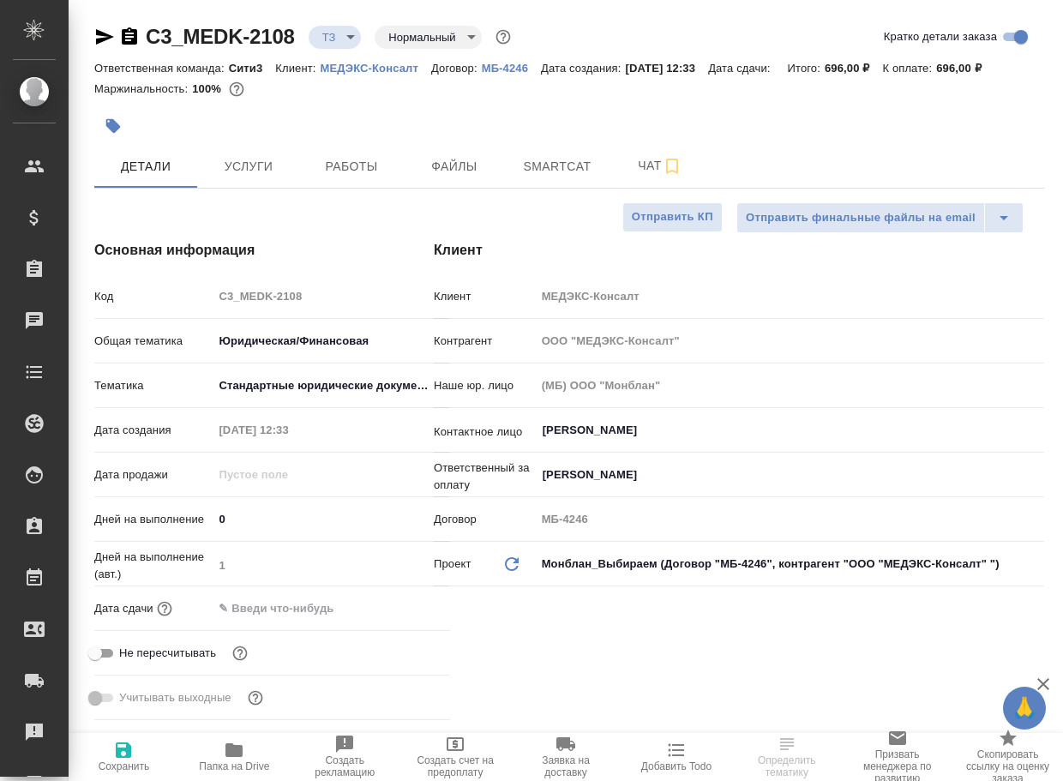
type textarea "x"
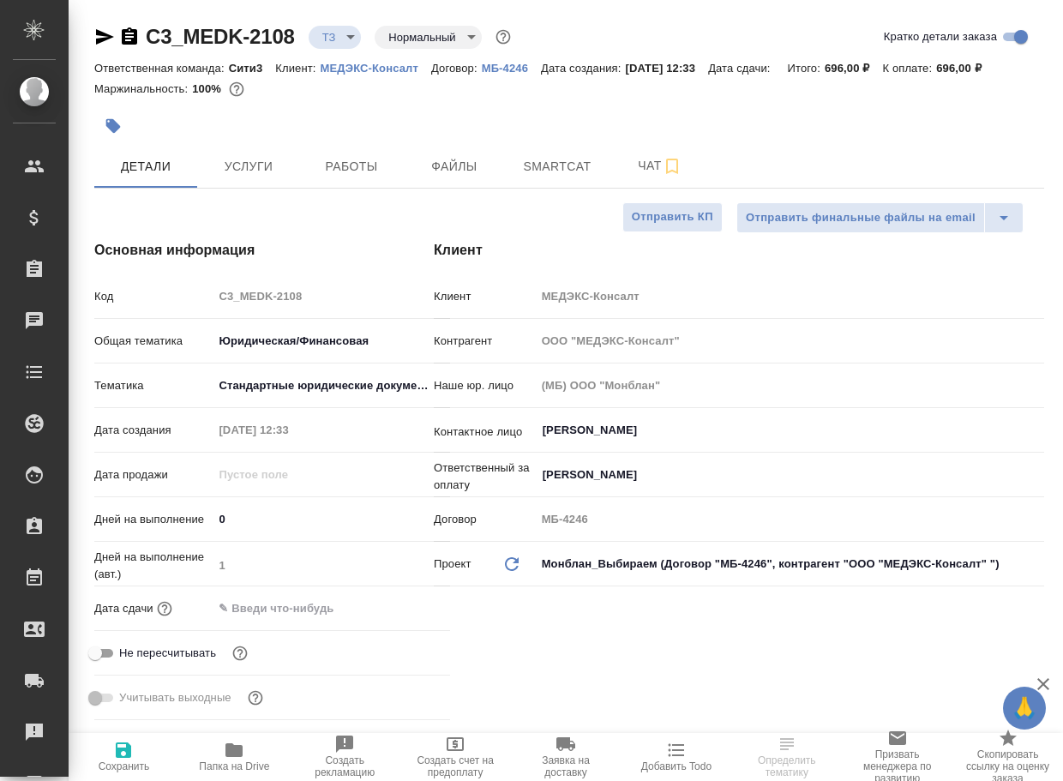
type textarea "x"
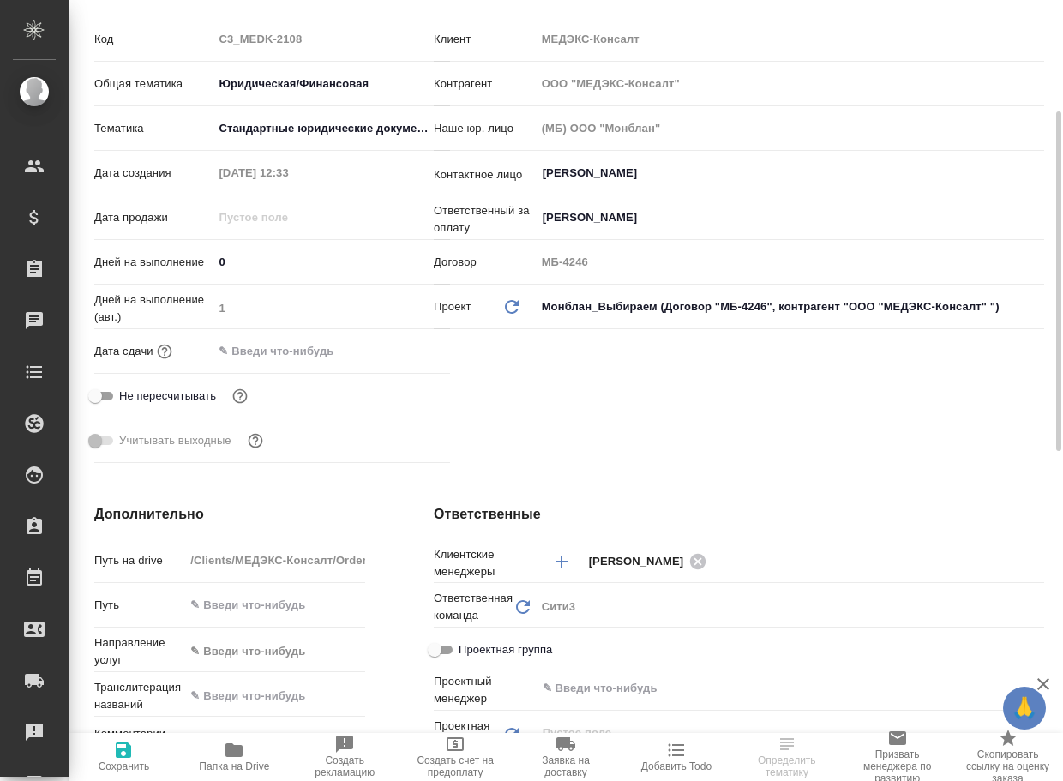
scroll to position [600, 0]
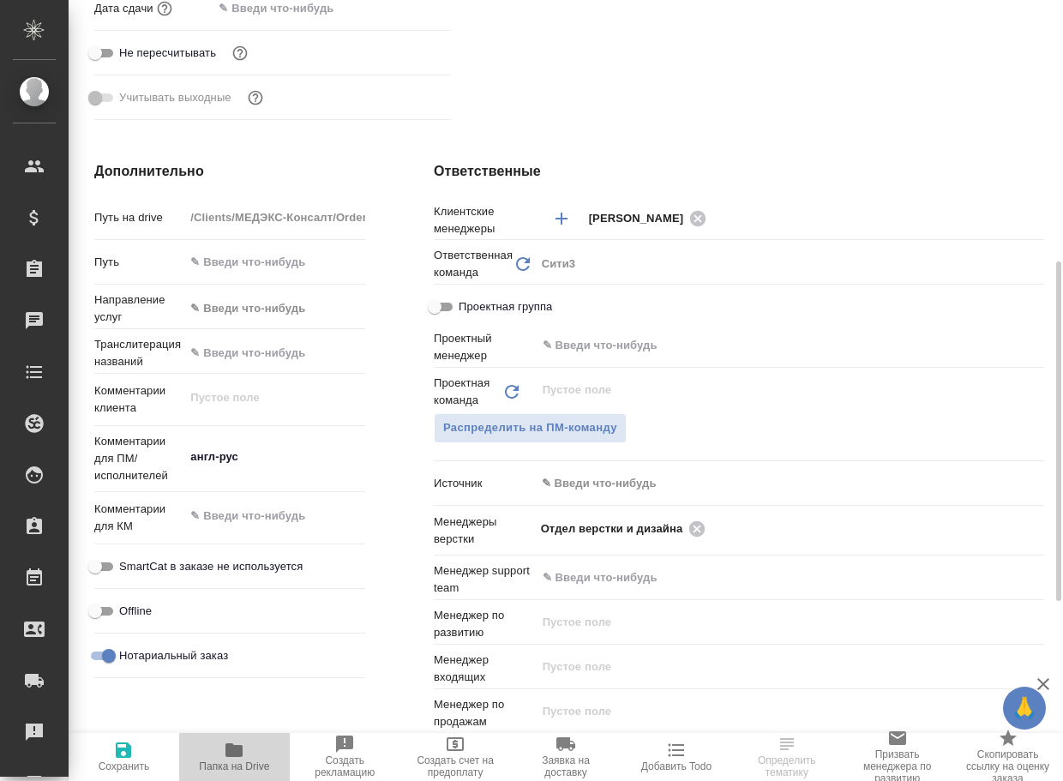
click at [231, 754] on icon "button" at bounding box center [233, 750] width 17 height 14
type textarea "x"
select select "RU"
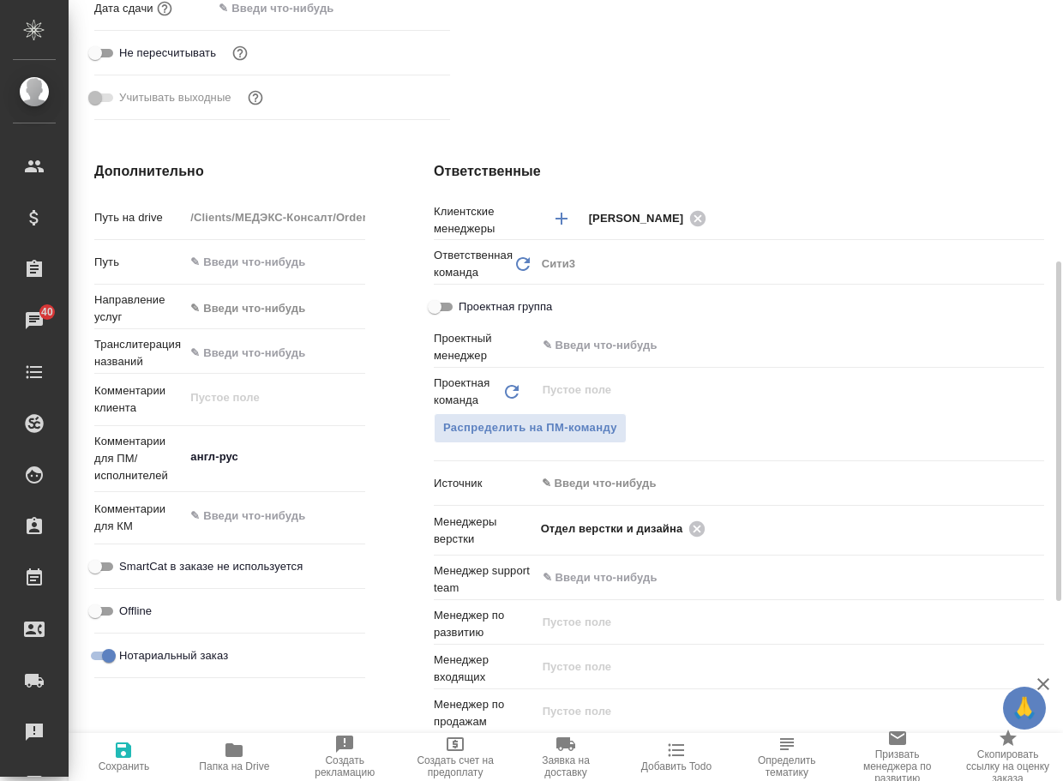
type textarea "x"
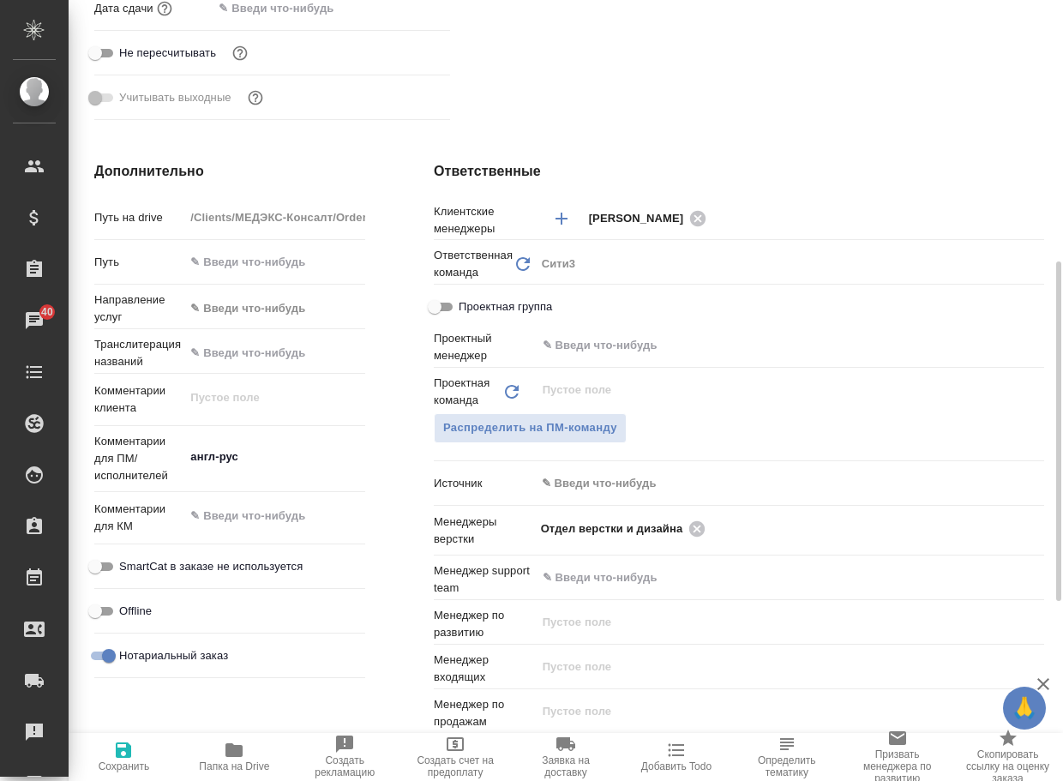
type textarea "x"
click at [703, 536] on icon at bounding box center [696, 527] width 15 height 15
type textarea "x"
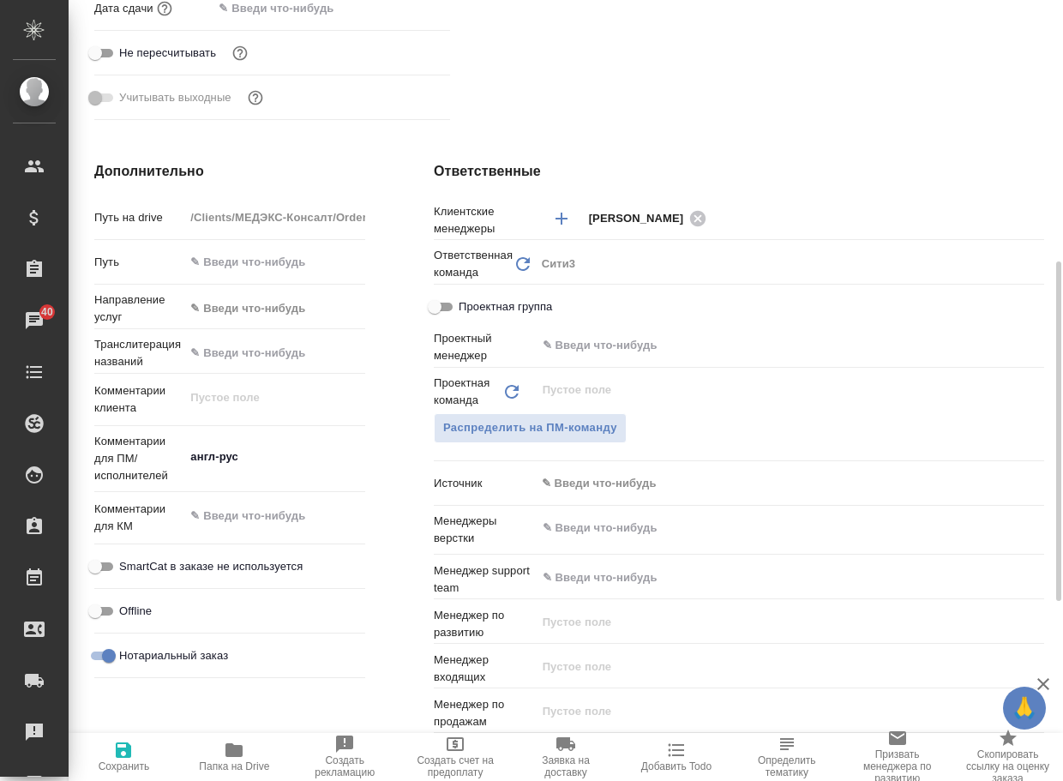
click at [703, 538] on input "text" at bounding box center [761, 528] width 441 height 21
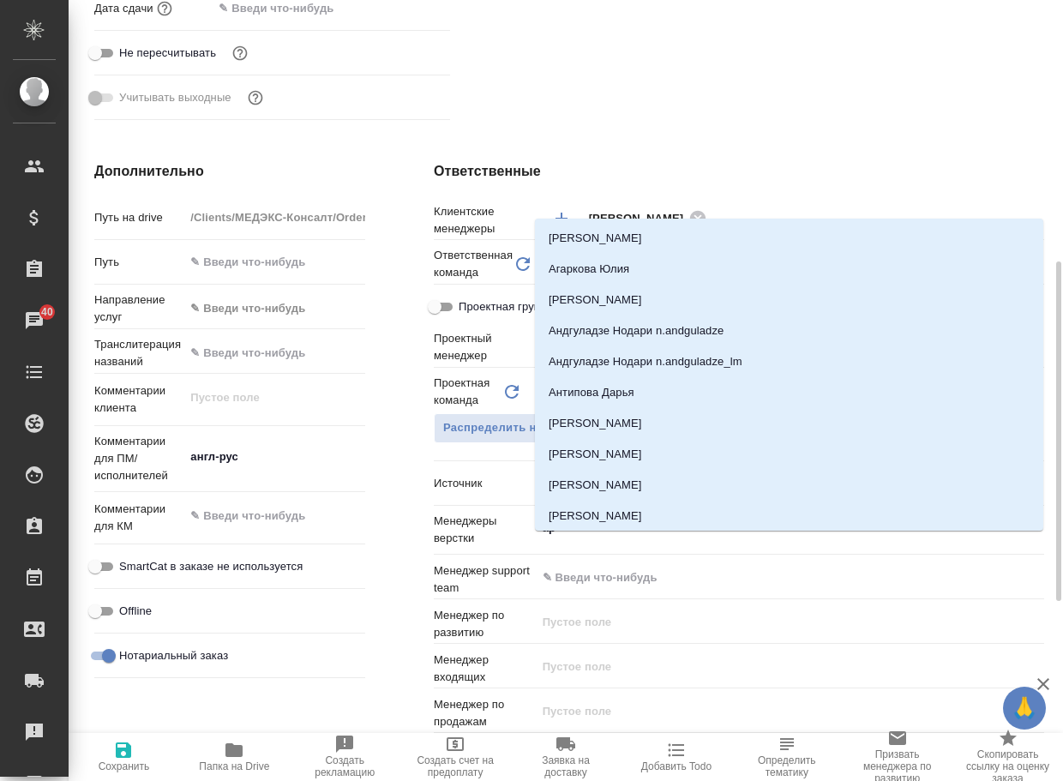
type input "арс"
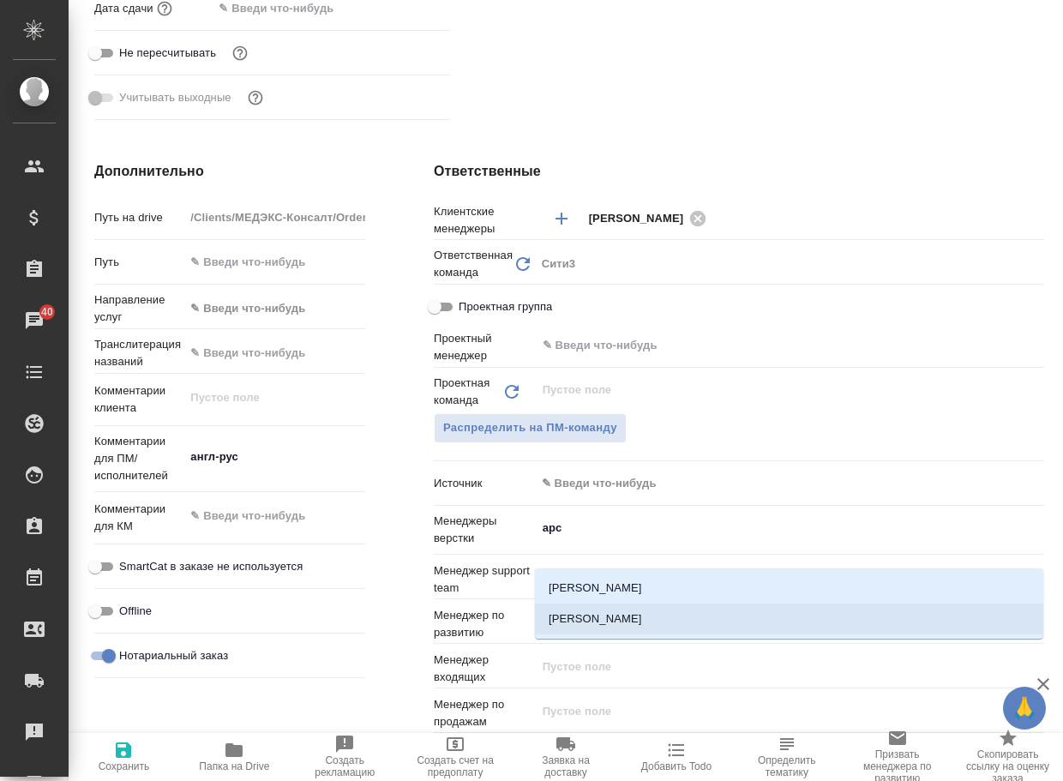
click at [587, 610] on li "[PERSON_NAME]" at bounding box center [789, 618] width 508 height 31
type textarea "x"
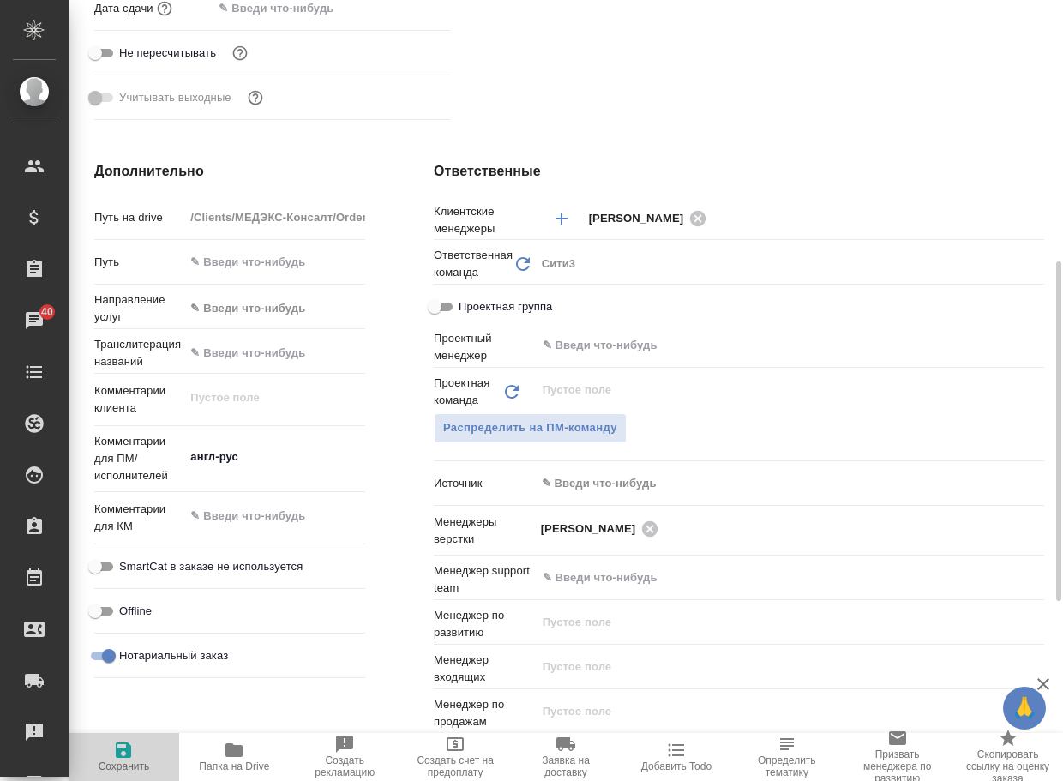
click at [125, 749] on icon "button" at bounding box center [123, 749] width 15 height 15
type textarea "x"
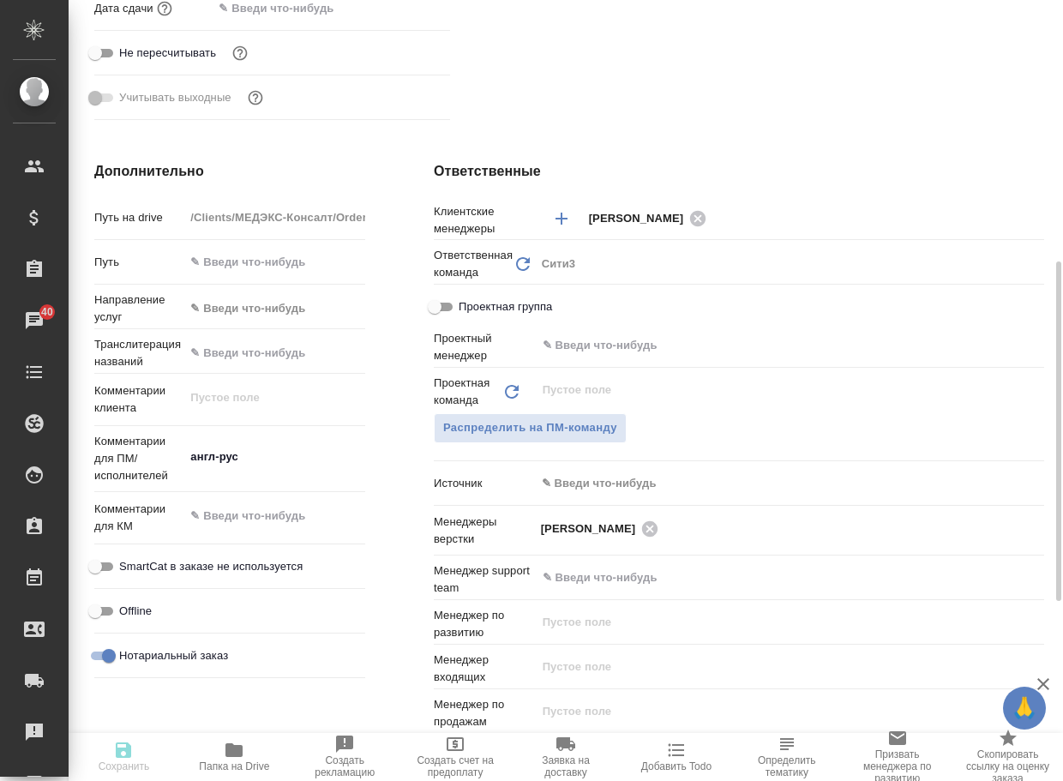
type textarea "x"
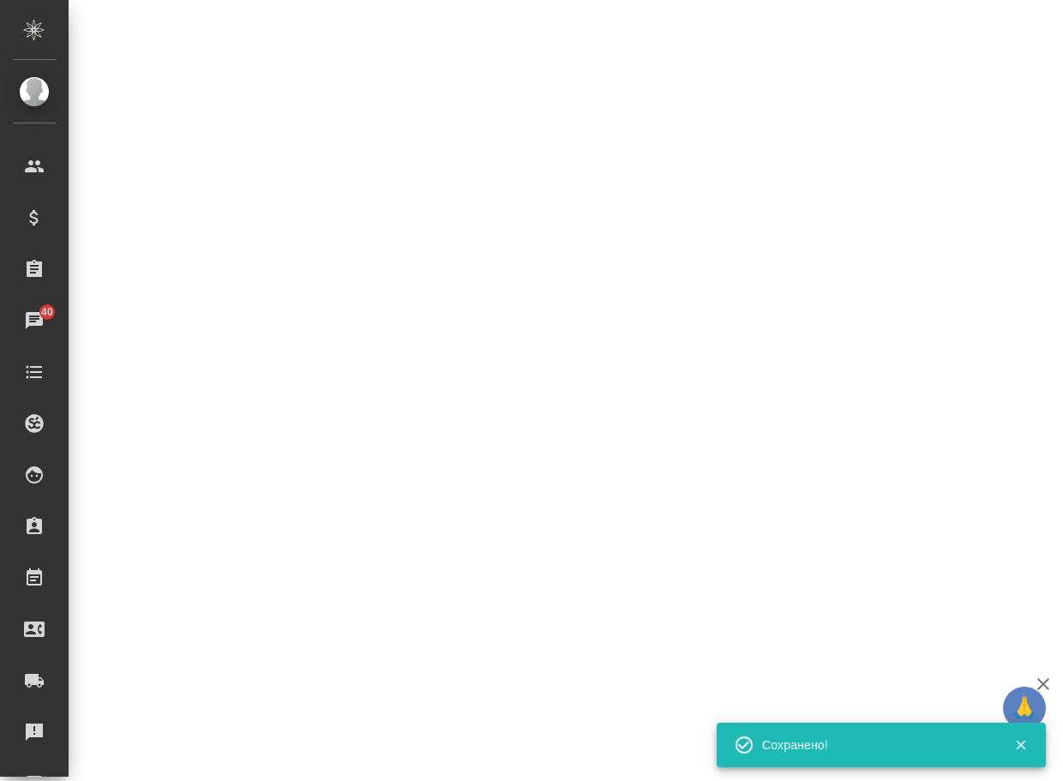
select select "RU"
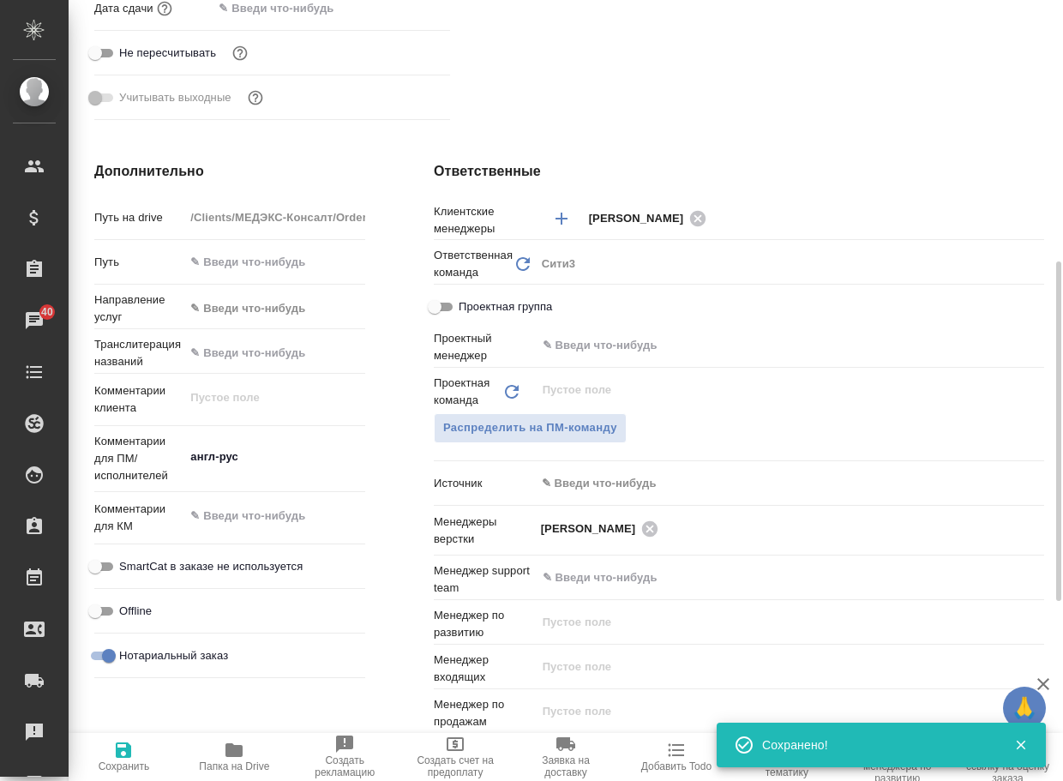
type textarea "x"
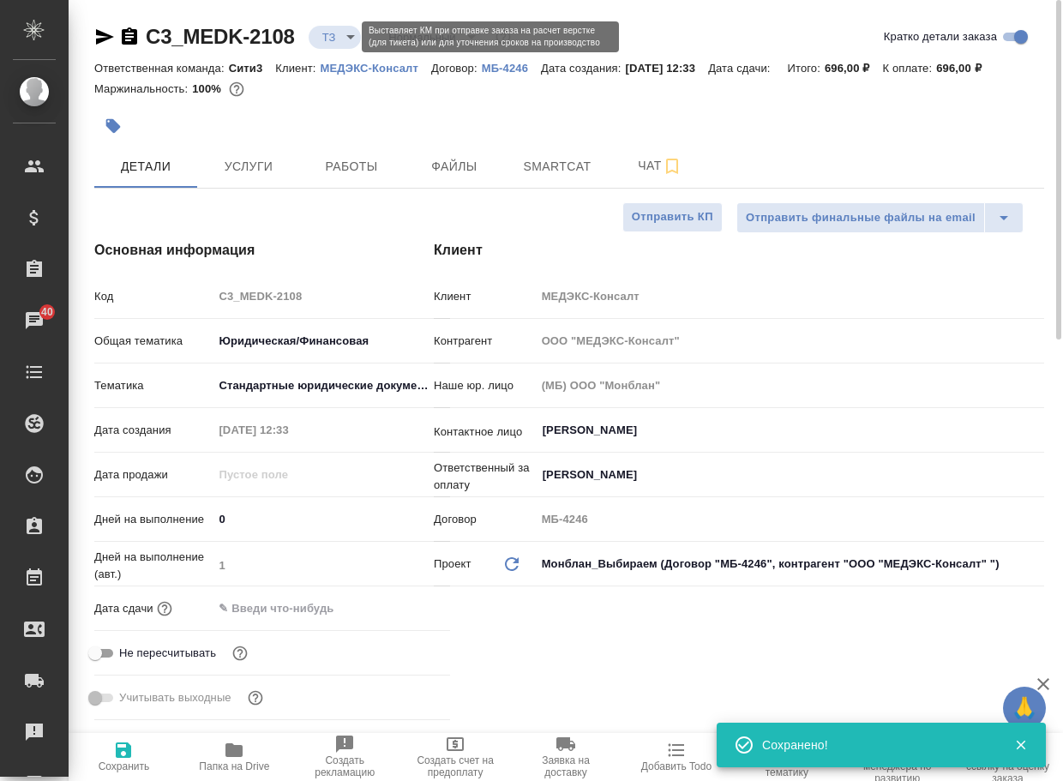
click at [337, 33] on body "🙏 .cls-1 fill:#fff; AWATERA Arsenyeva [PERSON_NAME] Спецификации Заказы 40 Чаты…" at bounding box center [531, 390] width 1063 height 781
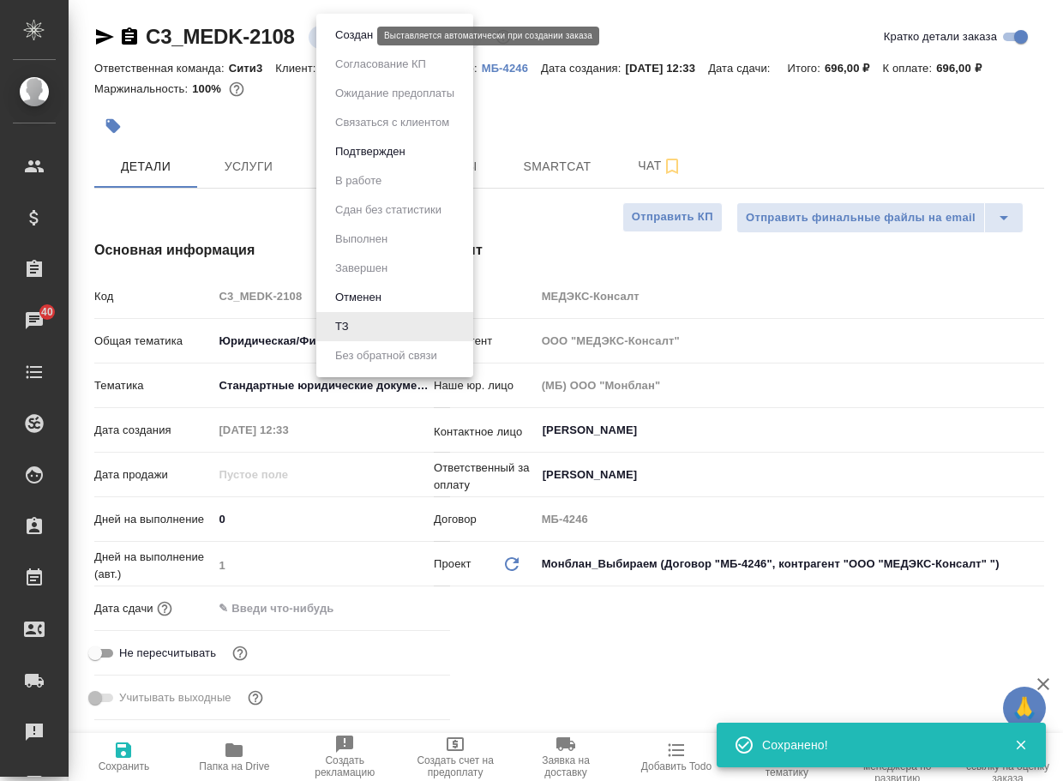
click at [342, 36] on button "Создан" at bounding box center [354, 35] width 48 height 19
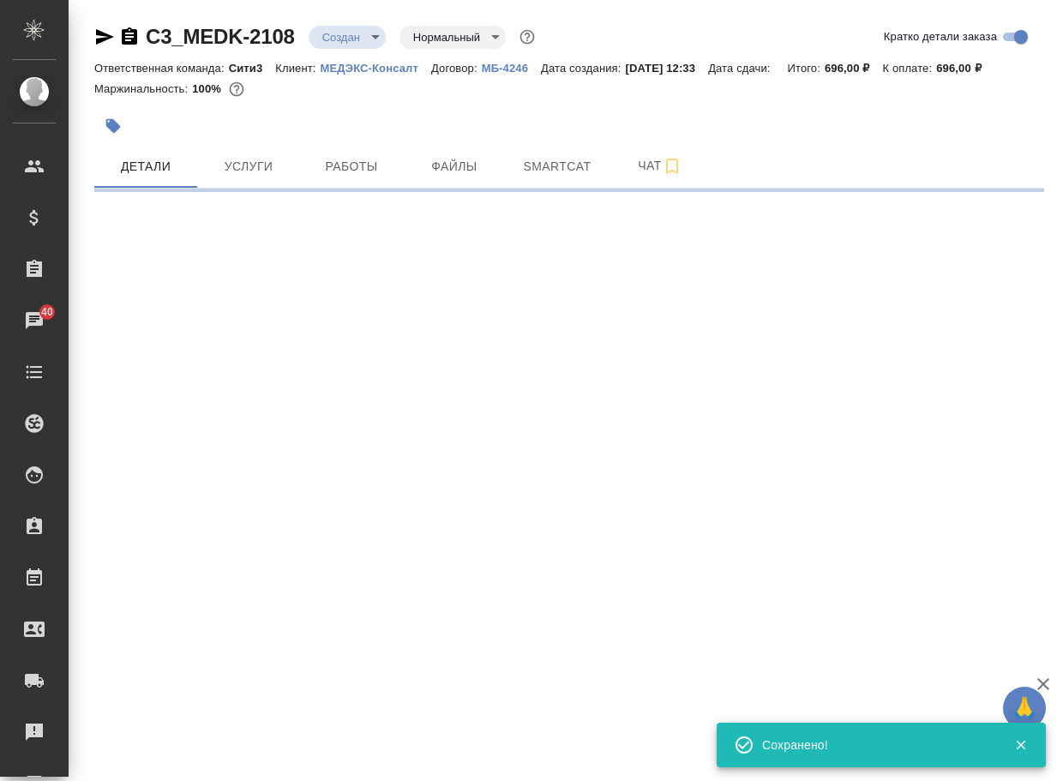
select select "RU"
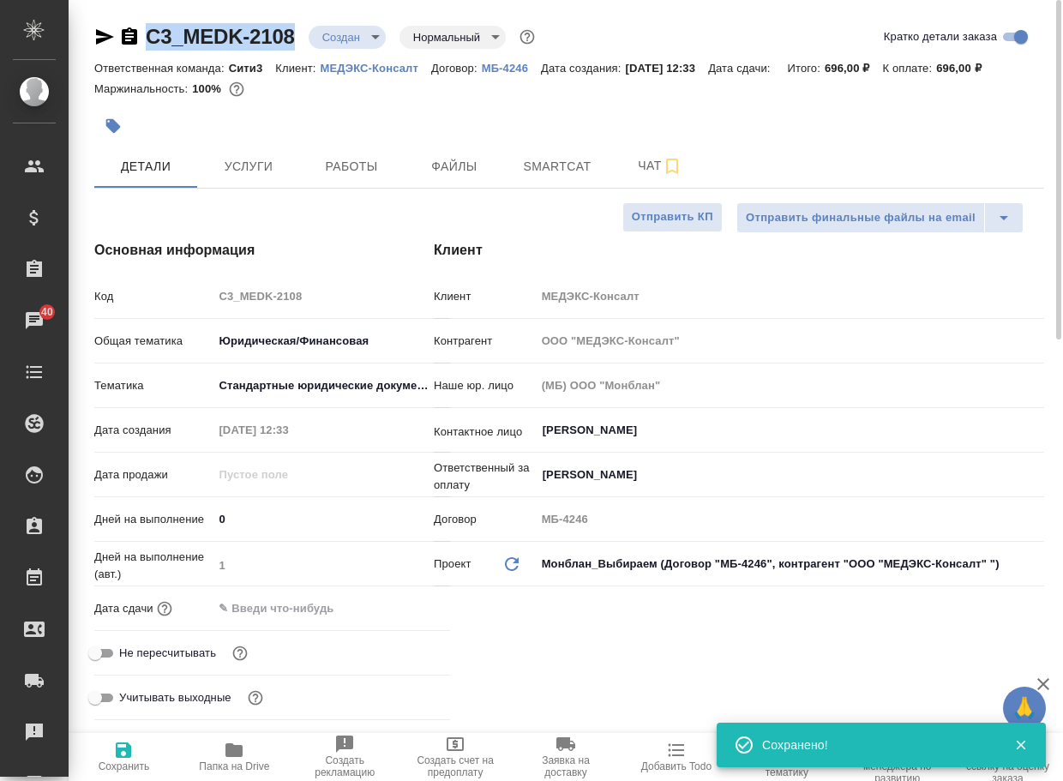
drag, startPoint x: 312, startPoint y: 48, endPoint x: 135, endPoint y: 21, distance: 178.5
copy link "C3_MEDK-2108"
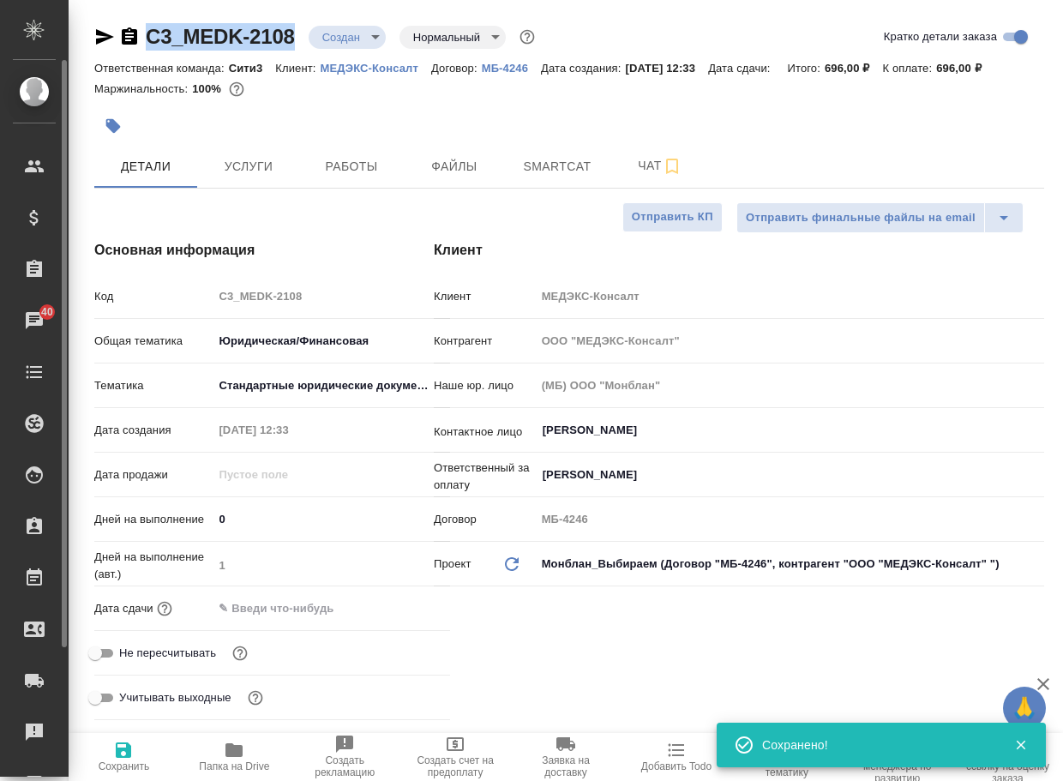
type textarea "x"
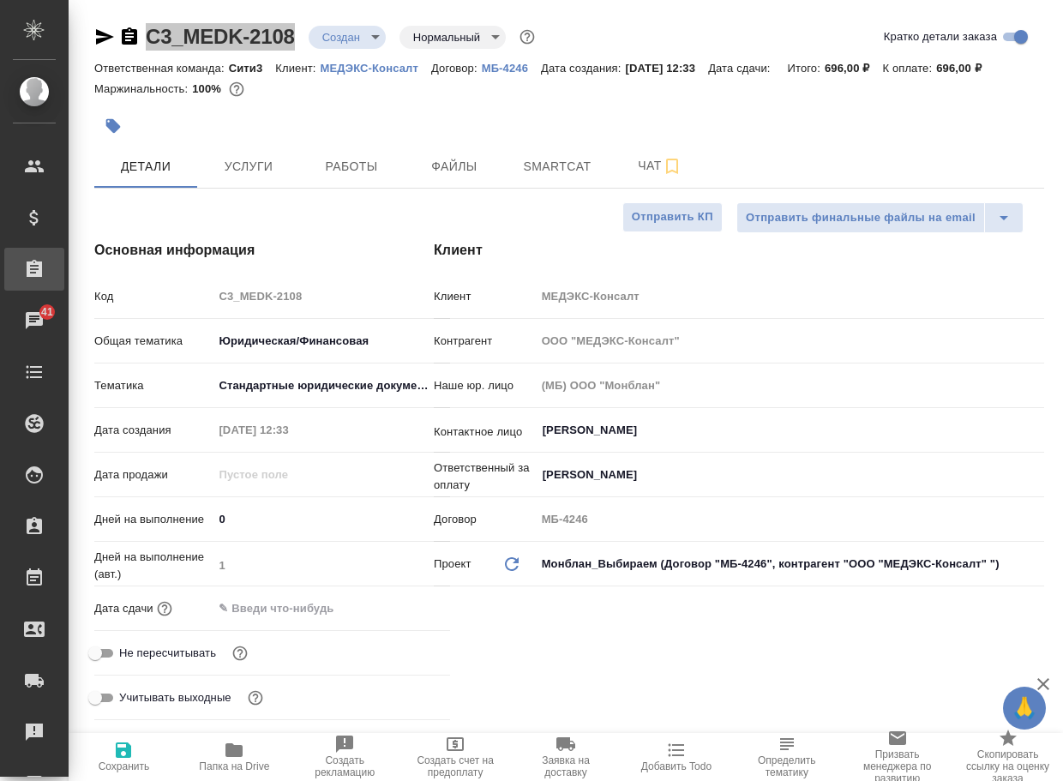
type textarea "x"
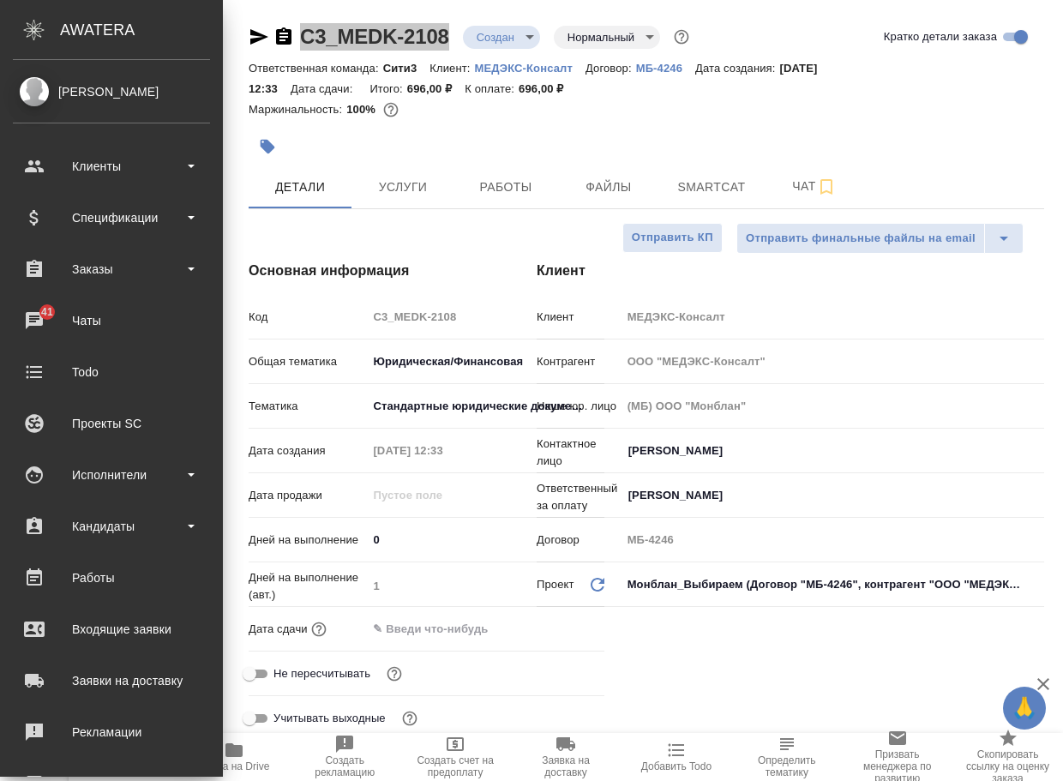
type textarea "x"
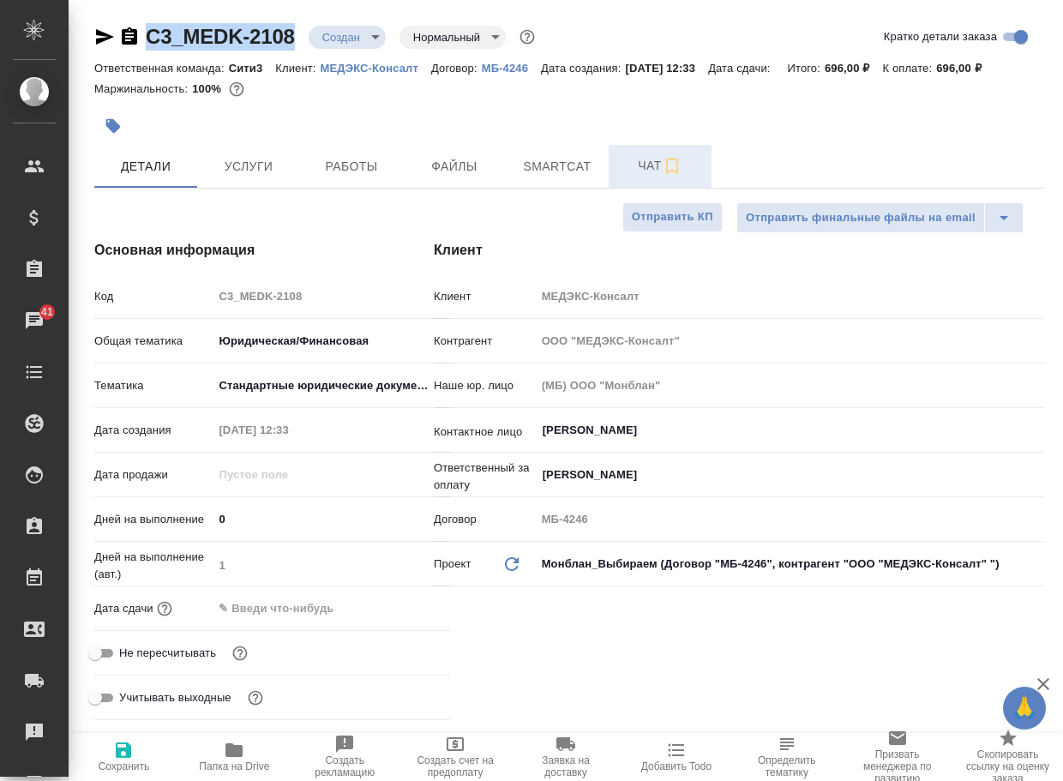
click at [657, 177] on span "Чат" at bounding box center [660, 165] width 82 height 21
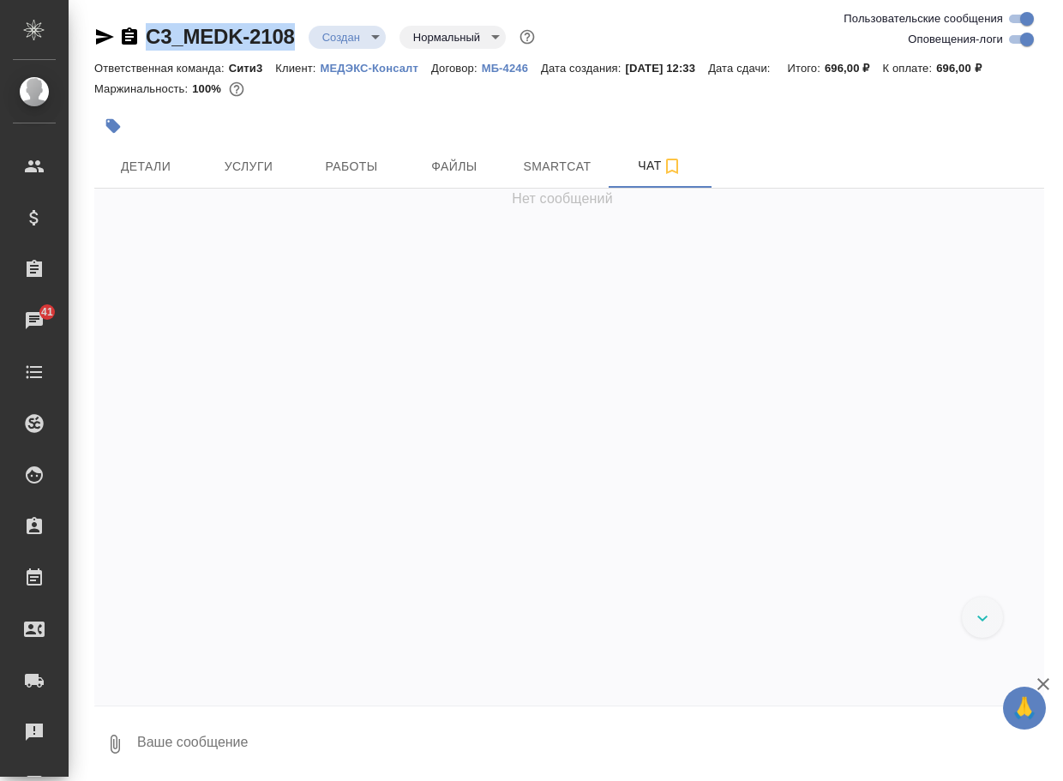
click at [122, 754] on icon "button" at bounding box center [115, 744] width 21 height 21
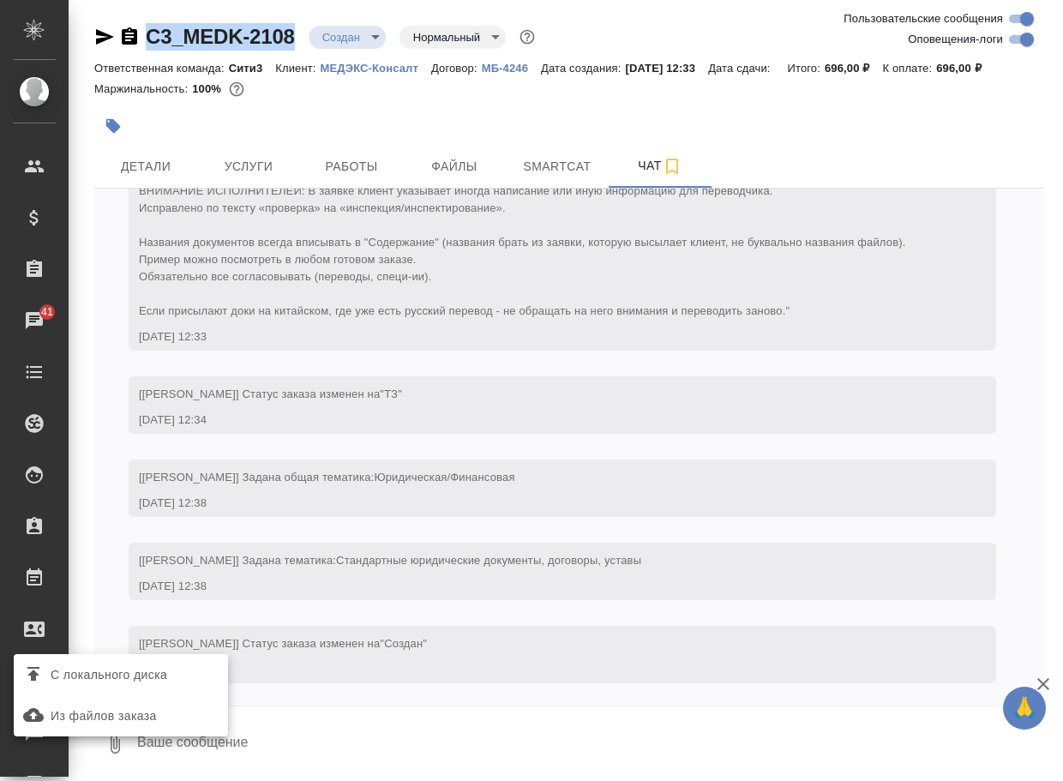
scroll to position [128, 0]
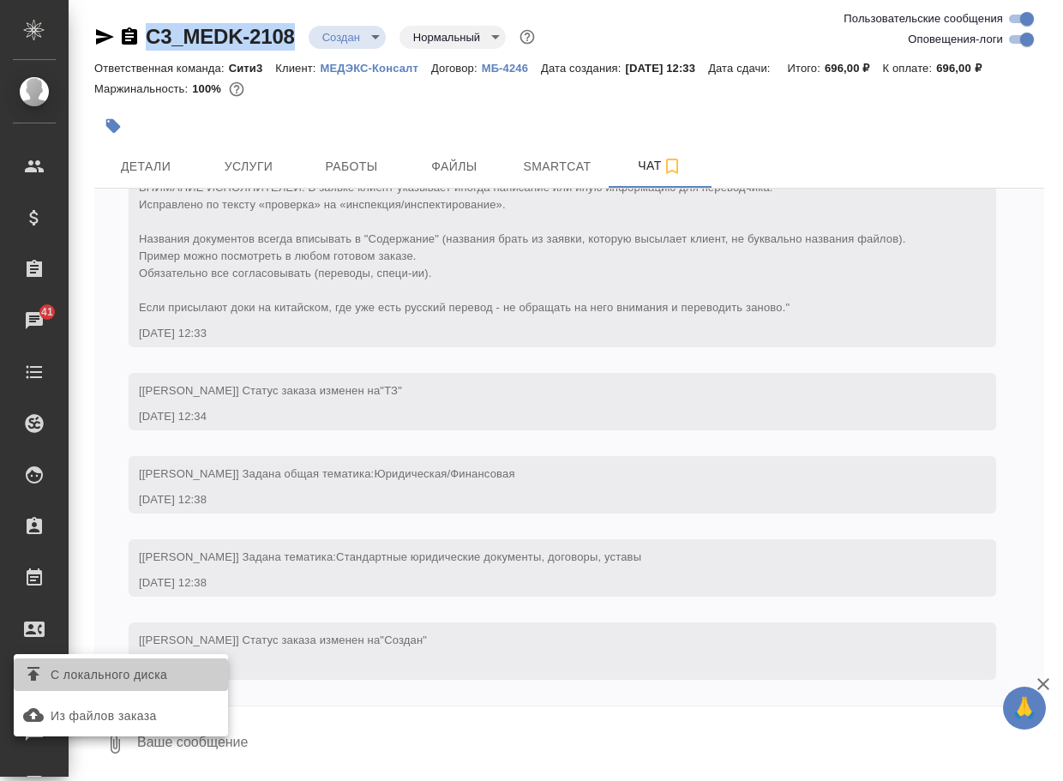
click at [159, 665] on span "С локального диска" at bounding box center [109, 674] width 117 height 21
click at [0, 0] on input "С локального диска" at bounding box center [0, 0] width 0 height 0
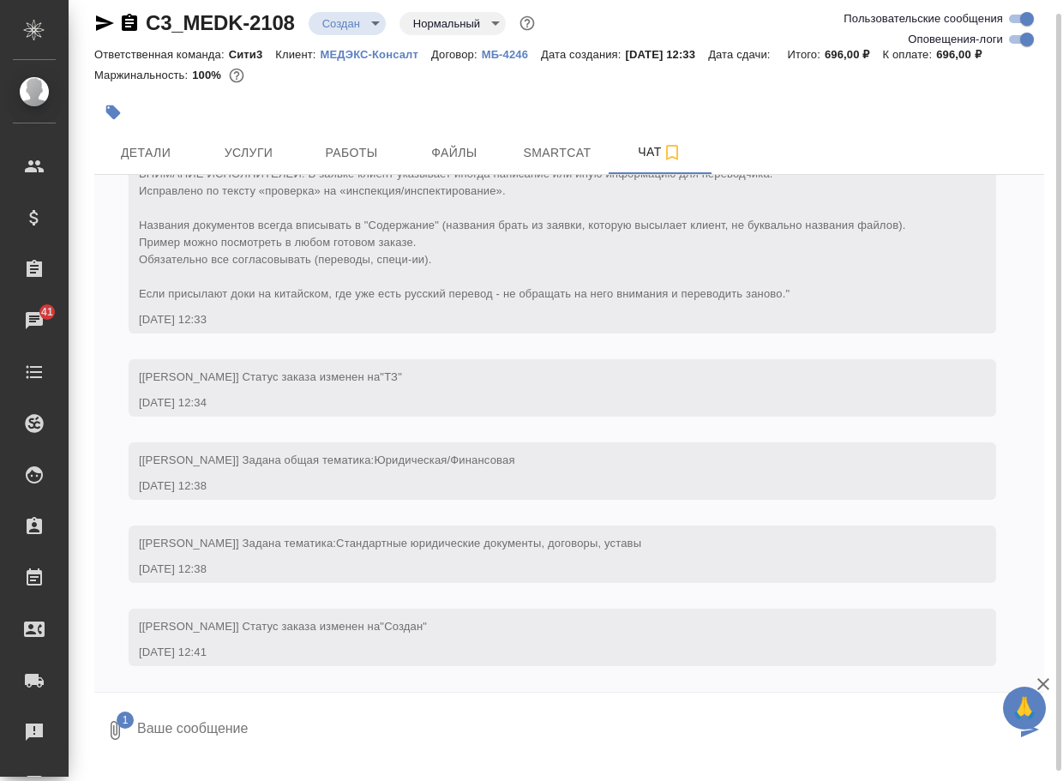
drag, startPoint x: 210, startPoint y: 764, endPoint x: 201, endPoint y: 743, distance: 23.1
click at [210, 759] on textarea at bounding box center [575, 730] width 880 height 58
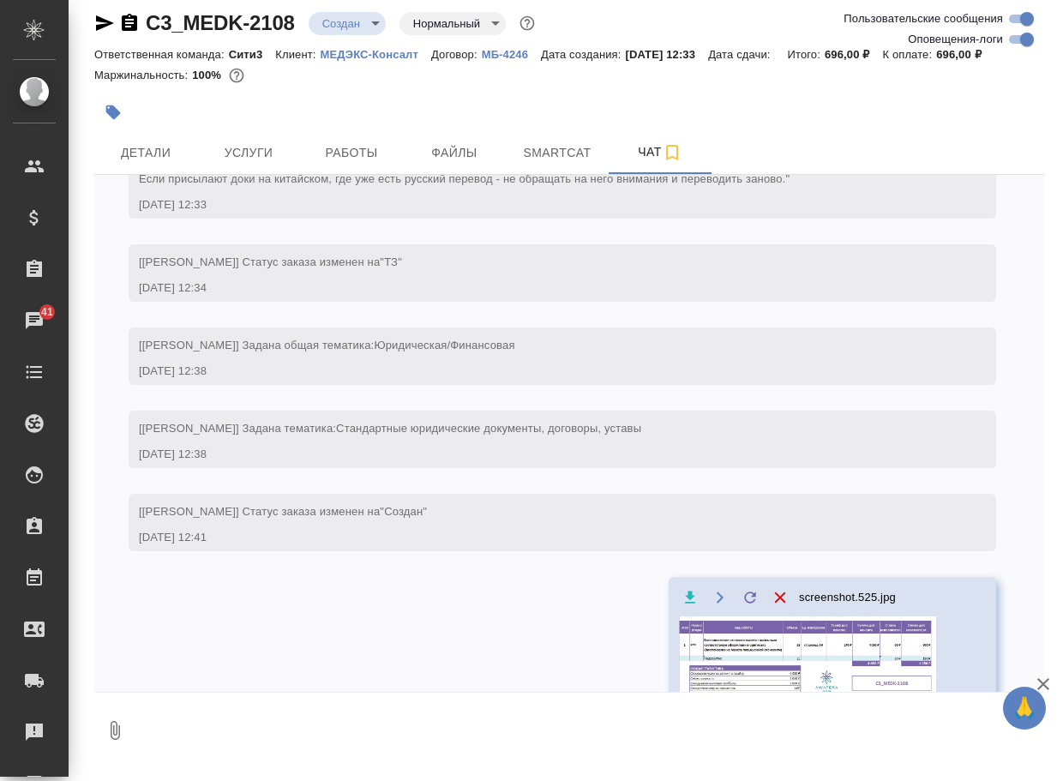
scroll to position [245, 0]
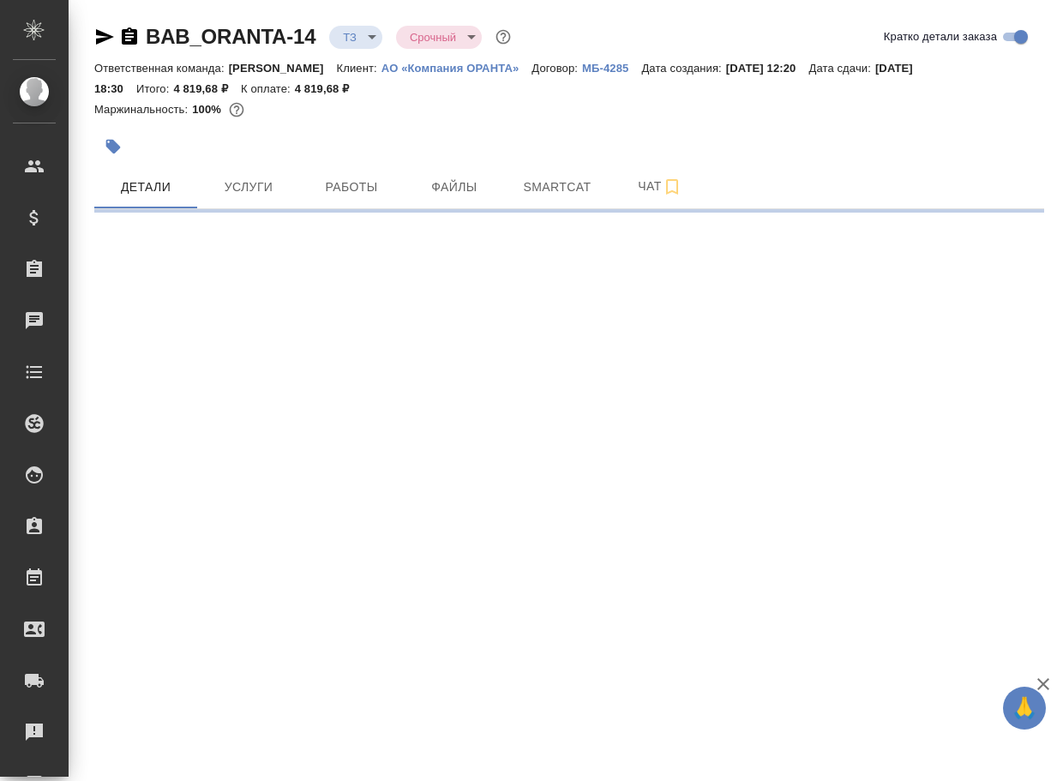
select select "RU"
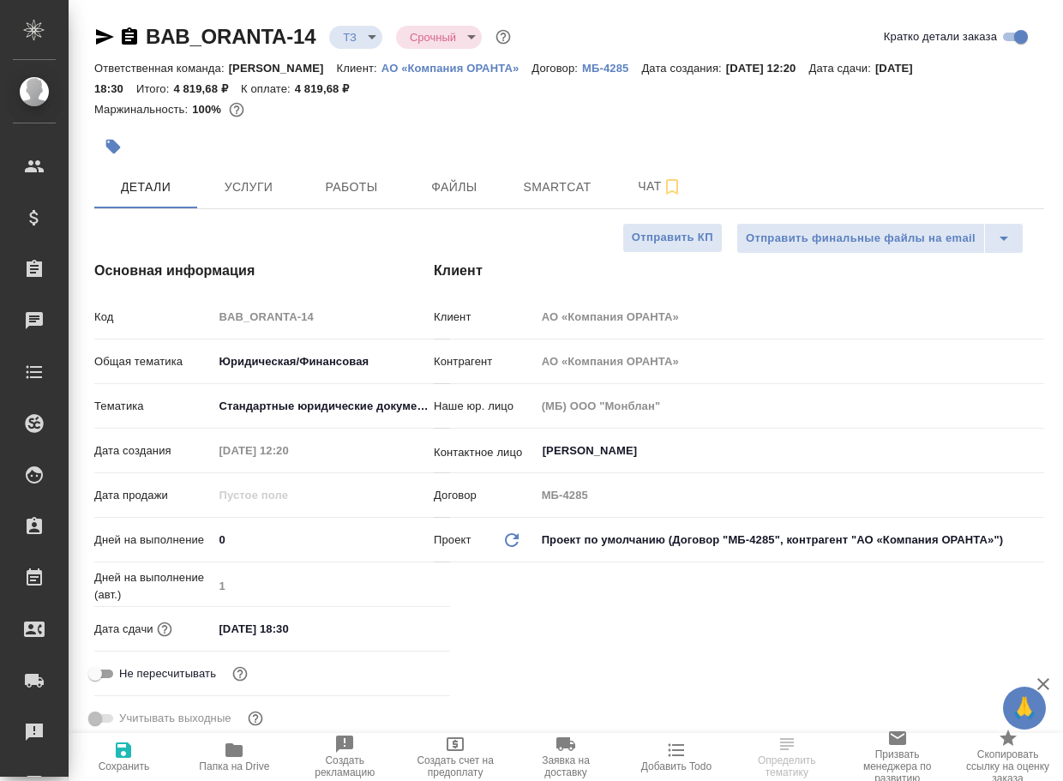
type textarea "x"
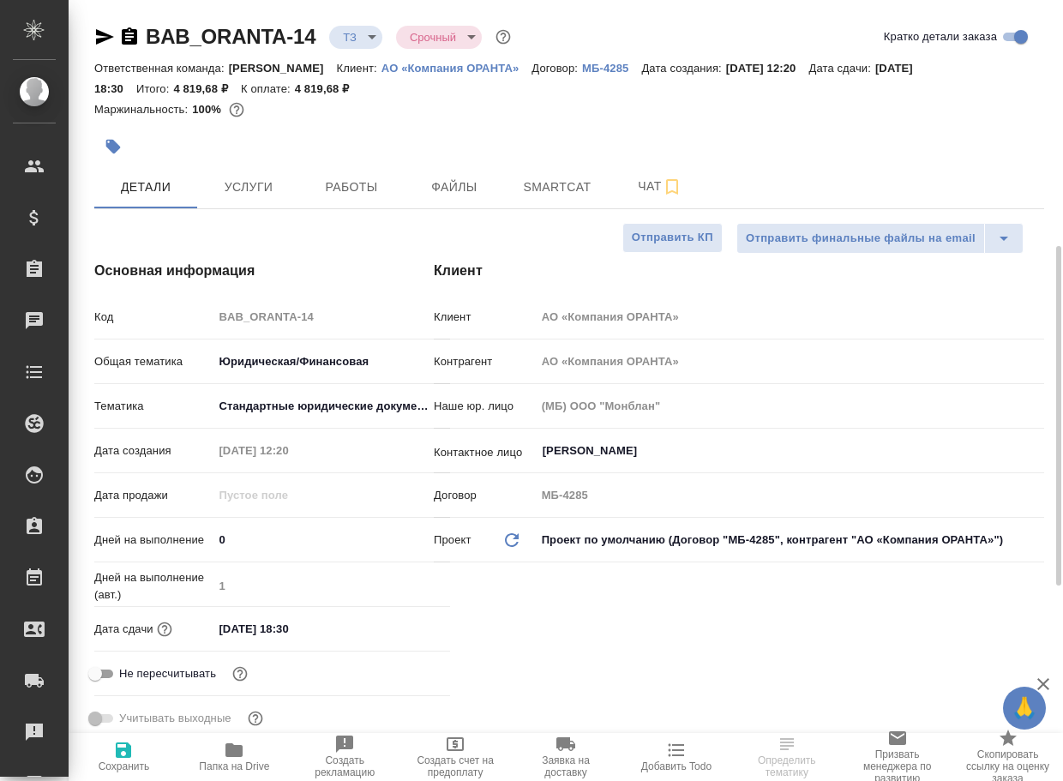
type textarea "x"
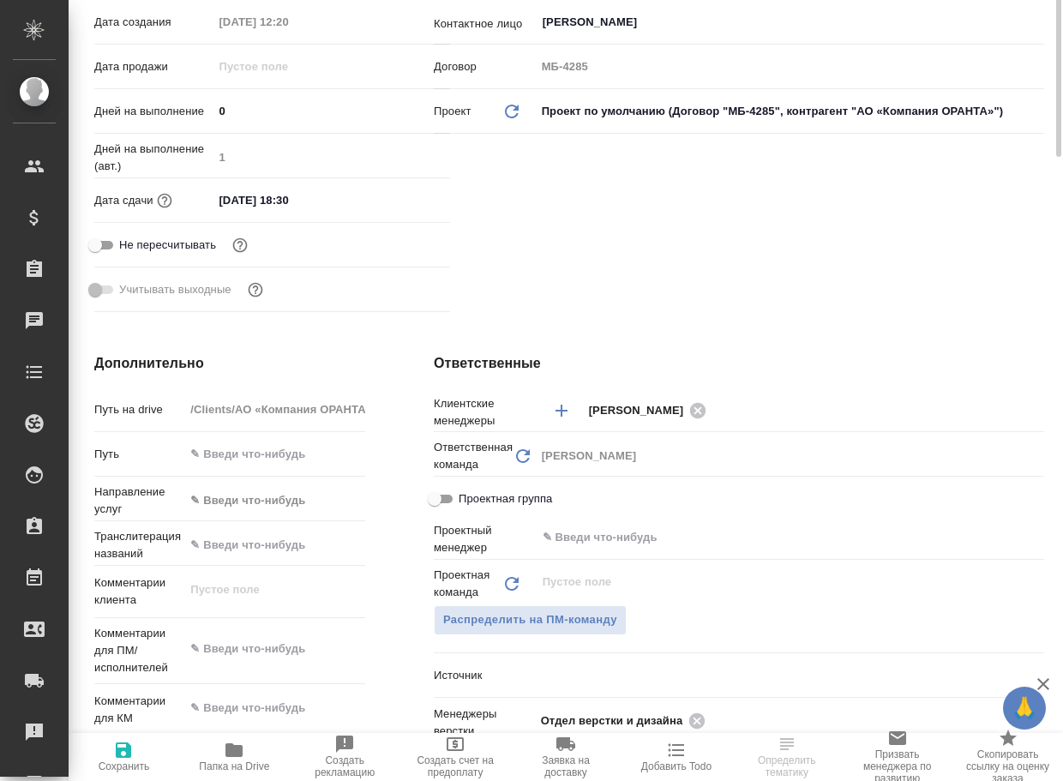
scroll to position [686, 0]
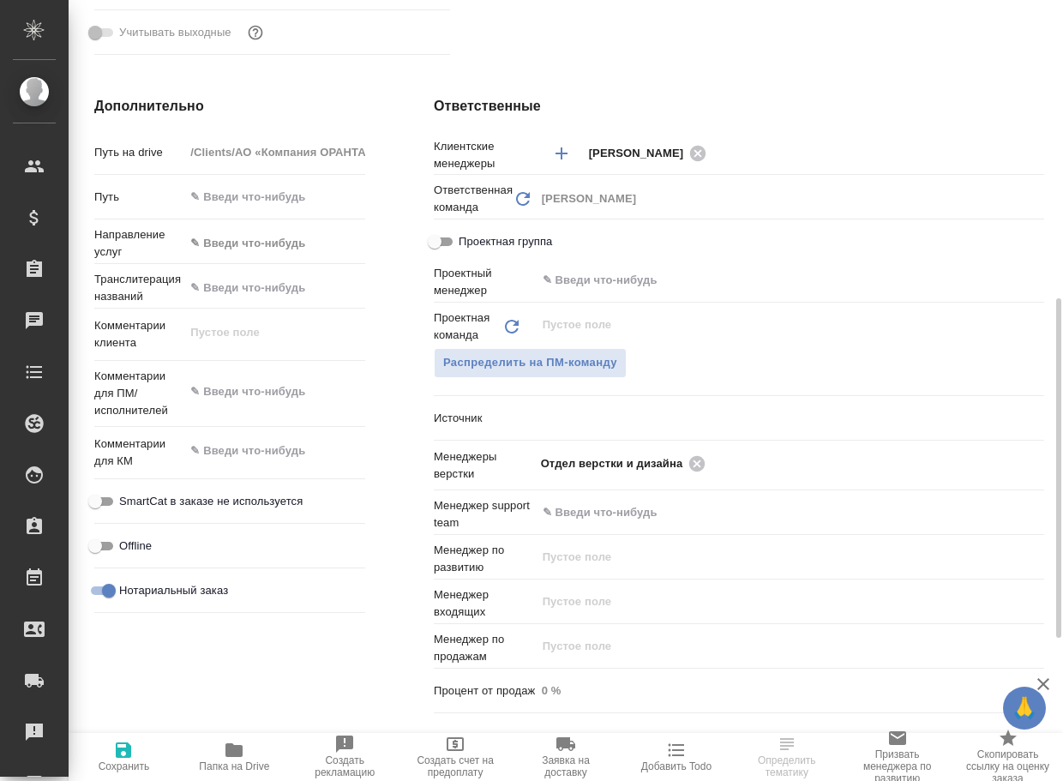
click at [219, 752] on span "Папка на Drive" at bounding box center [234, 756] width 90 height 33
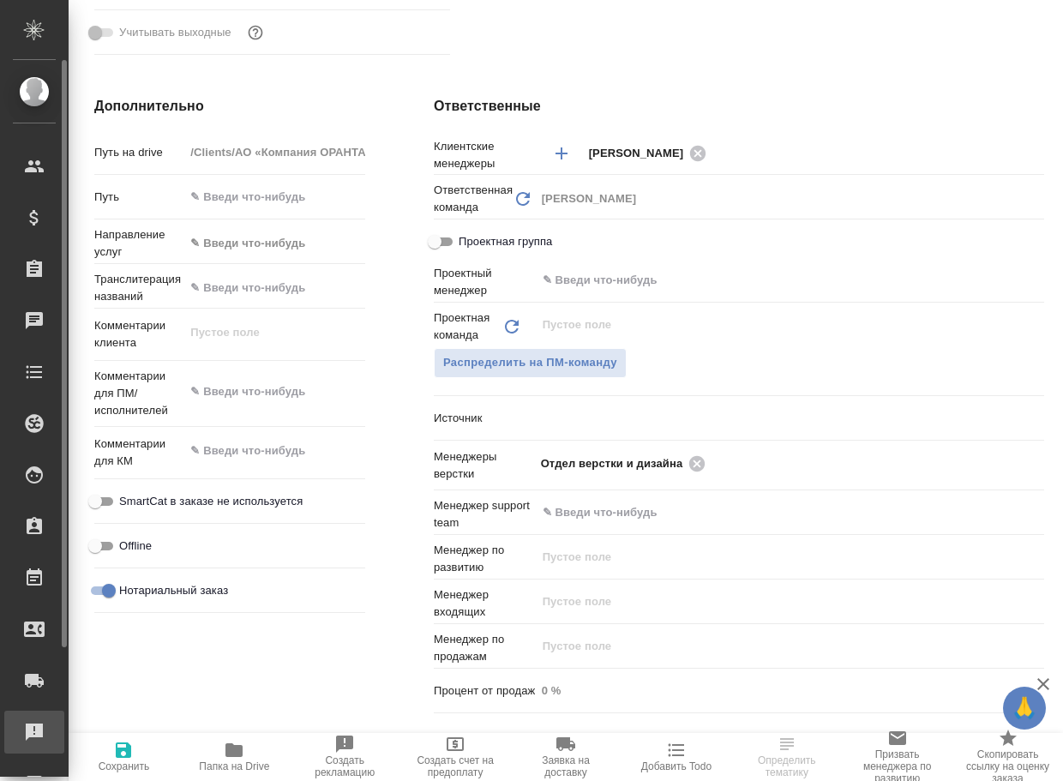
type textarea "x"
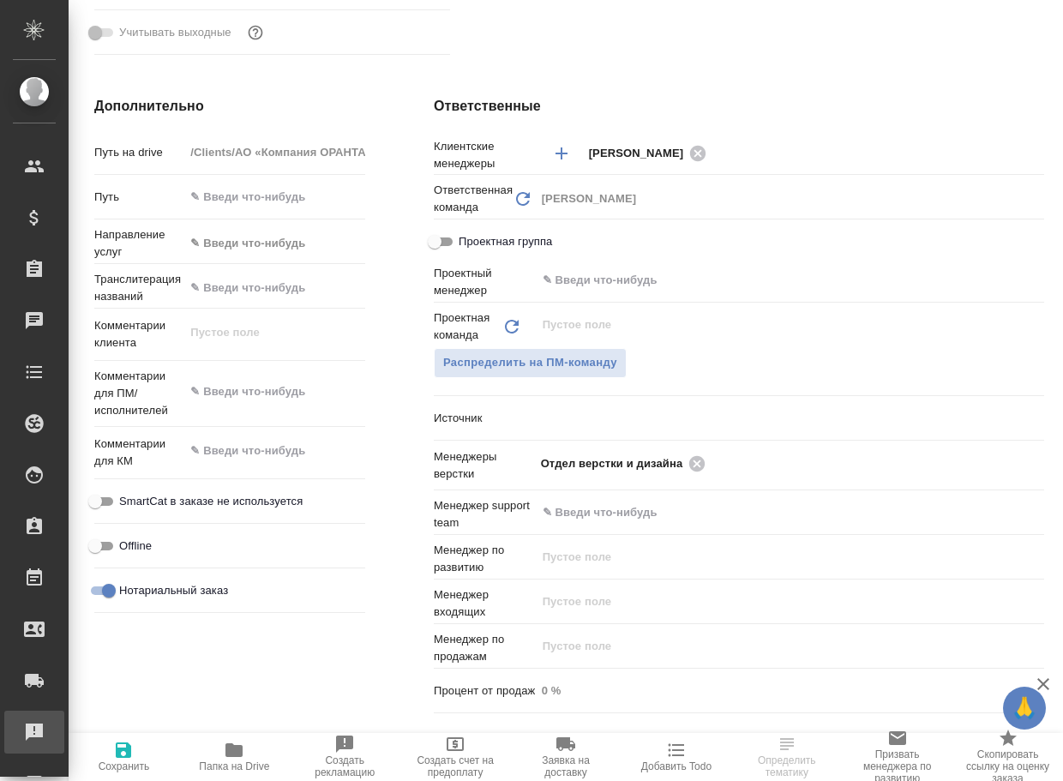
type textarea "x"
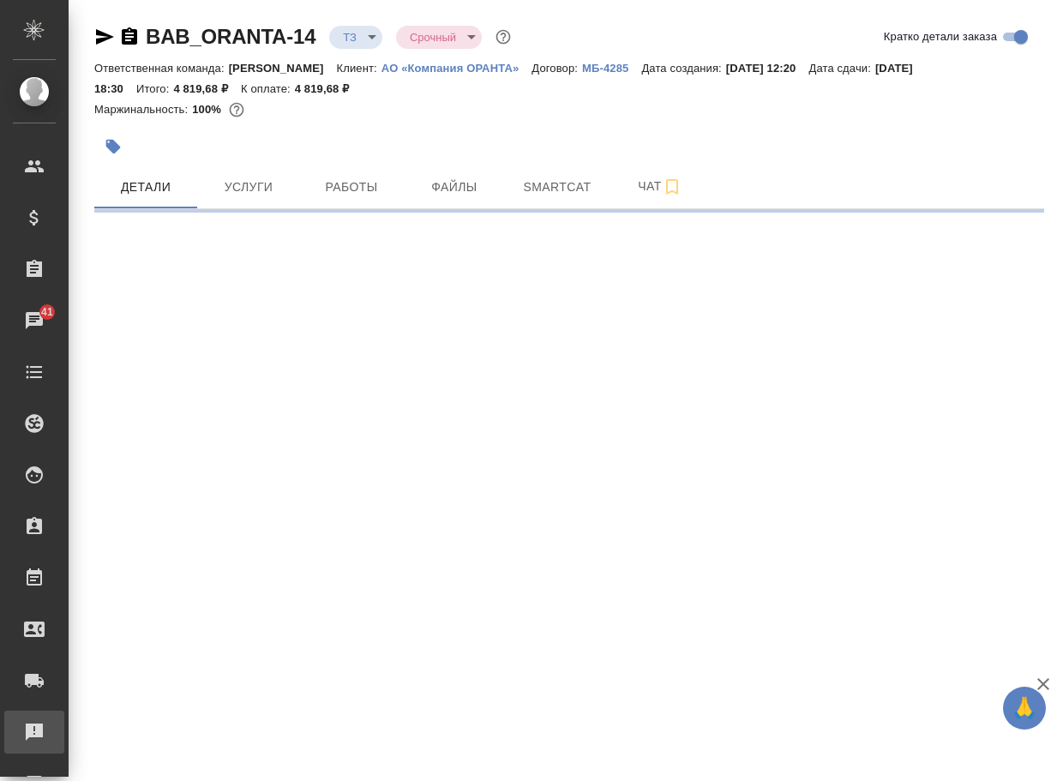
select select "RU"
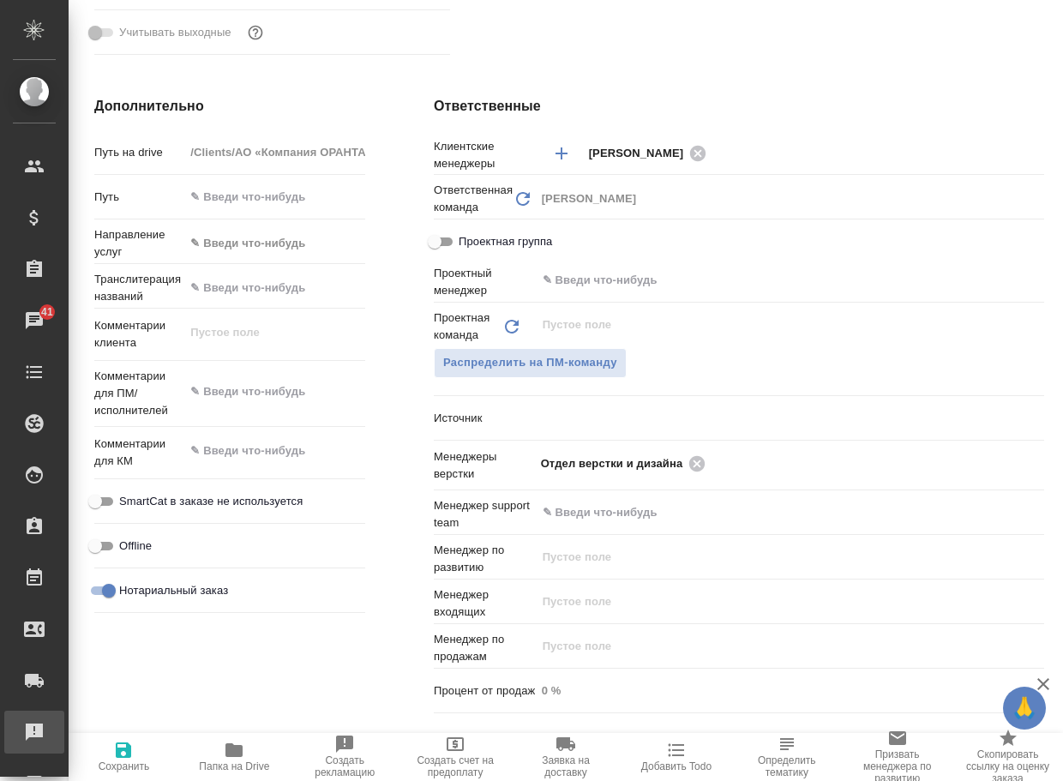
type textarea "x"
click at [696, 465] on icon at bounding box center [696, 462] width 15 height 15
type textarea "x"
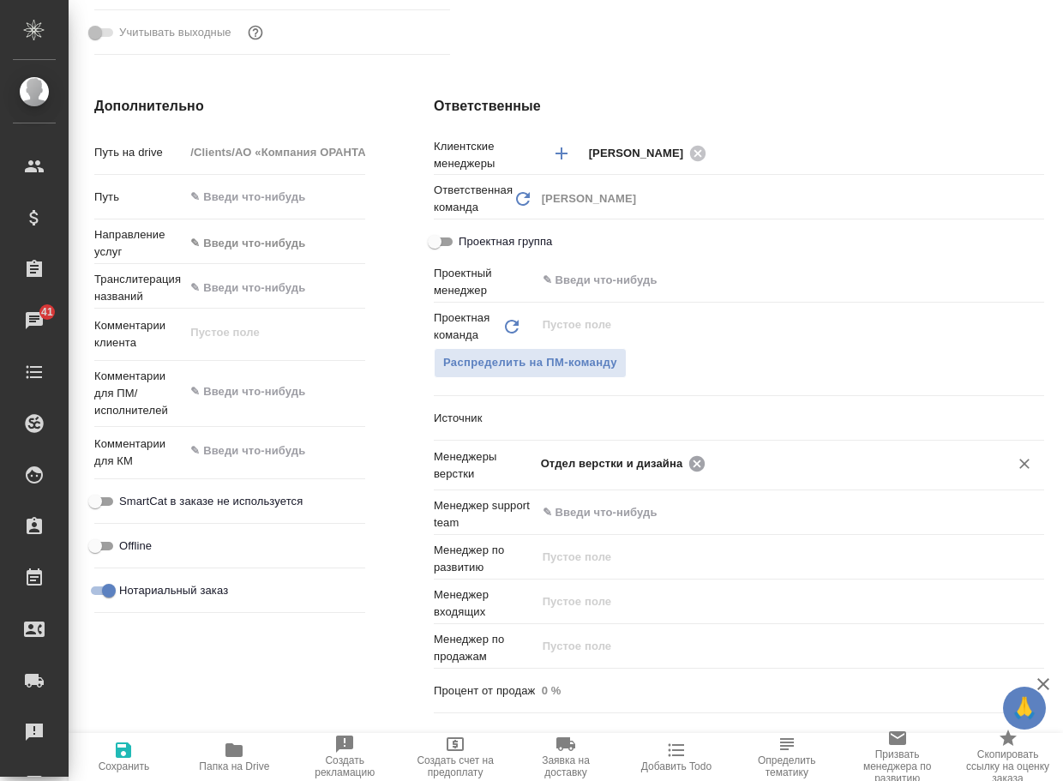
type textarea "x"
click at [696, 465] on input "text" at bounding box center [761, 463] width 441 height 21
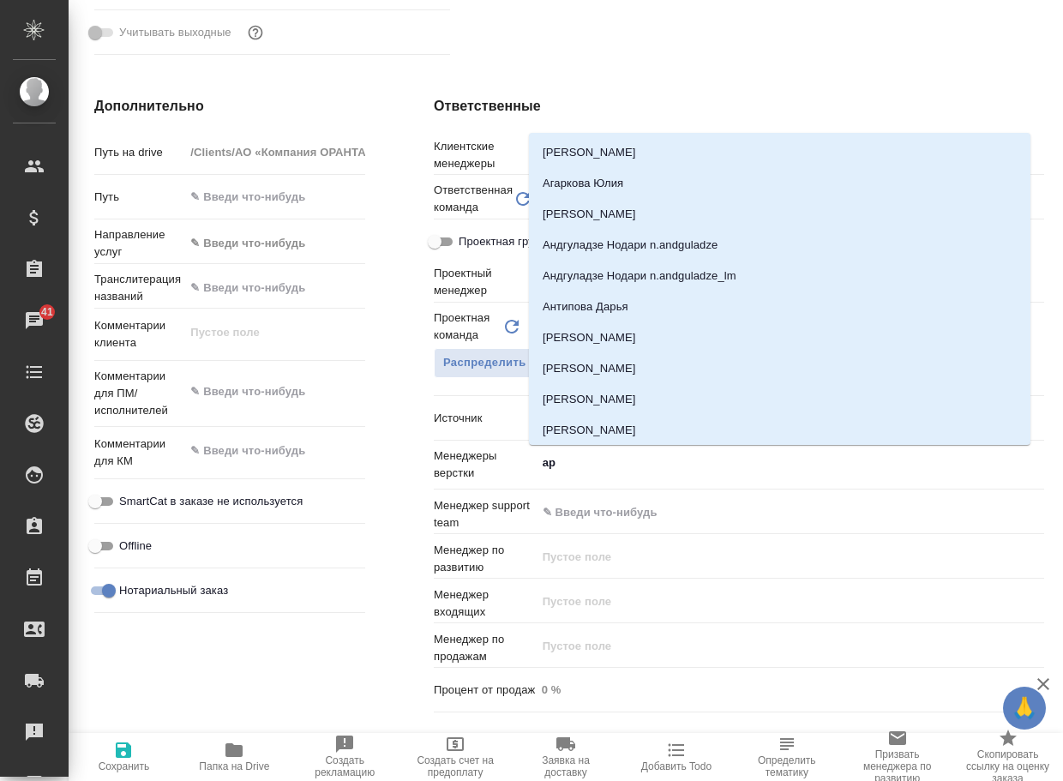
type input "арс"
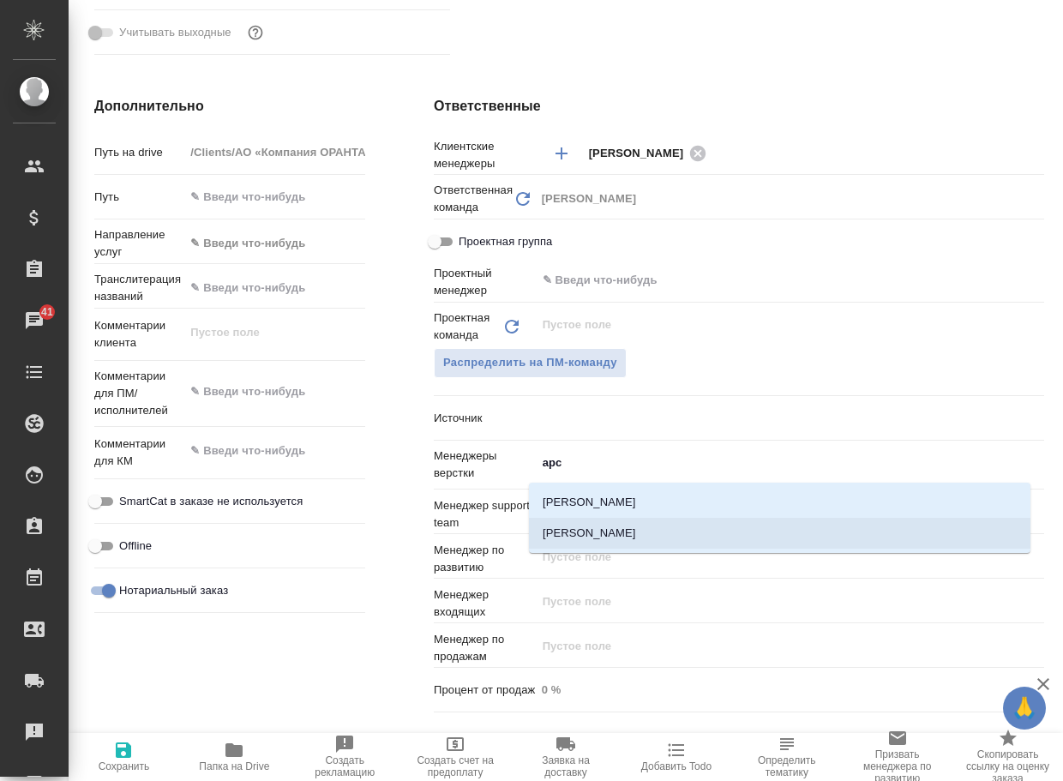
click at [624, 537] on li "[PERSON_NAME]" at bounding box center [779, 533] width 501 height 31
type textarea "x"
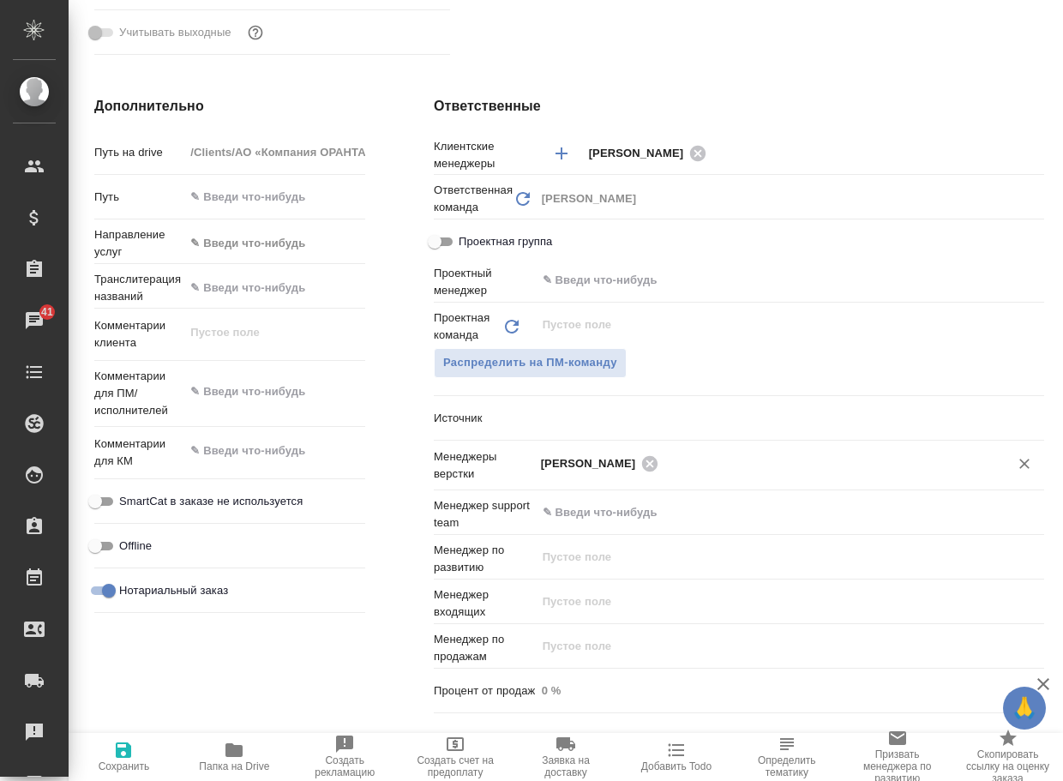
click at [116, 745] on icon "button" at bounding box center [123, 750] width 21 height 21
type textarea "x"
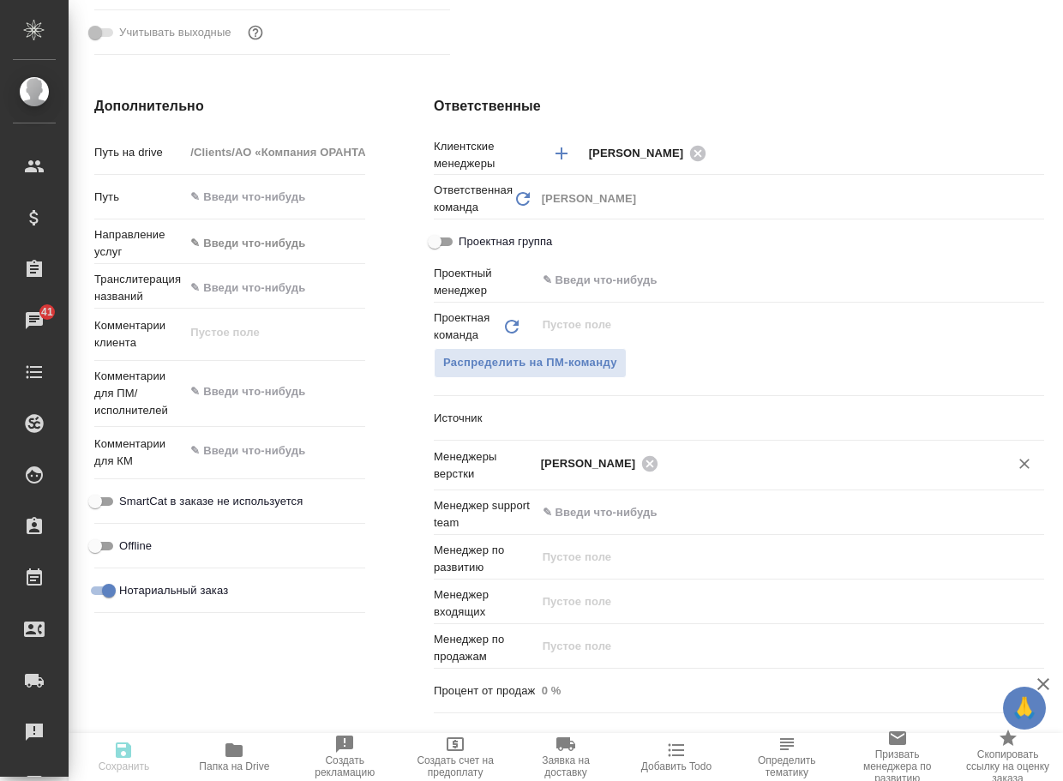
type textarea "x"
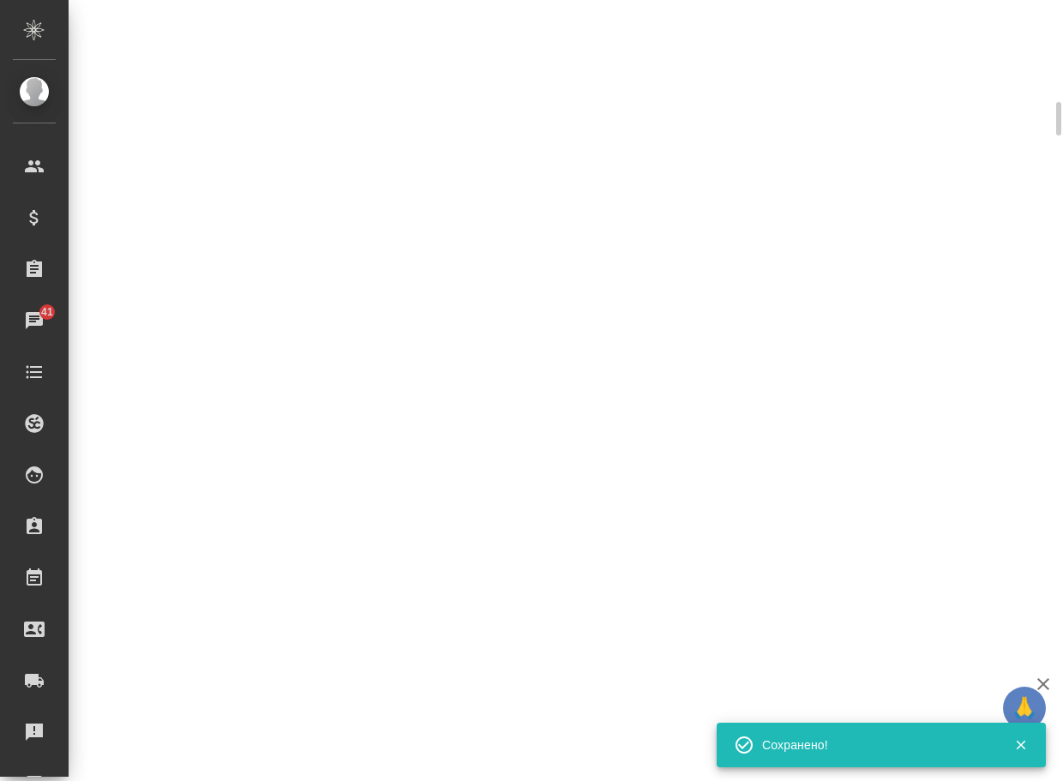
select select "RU"
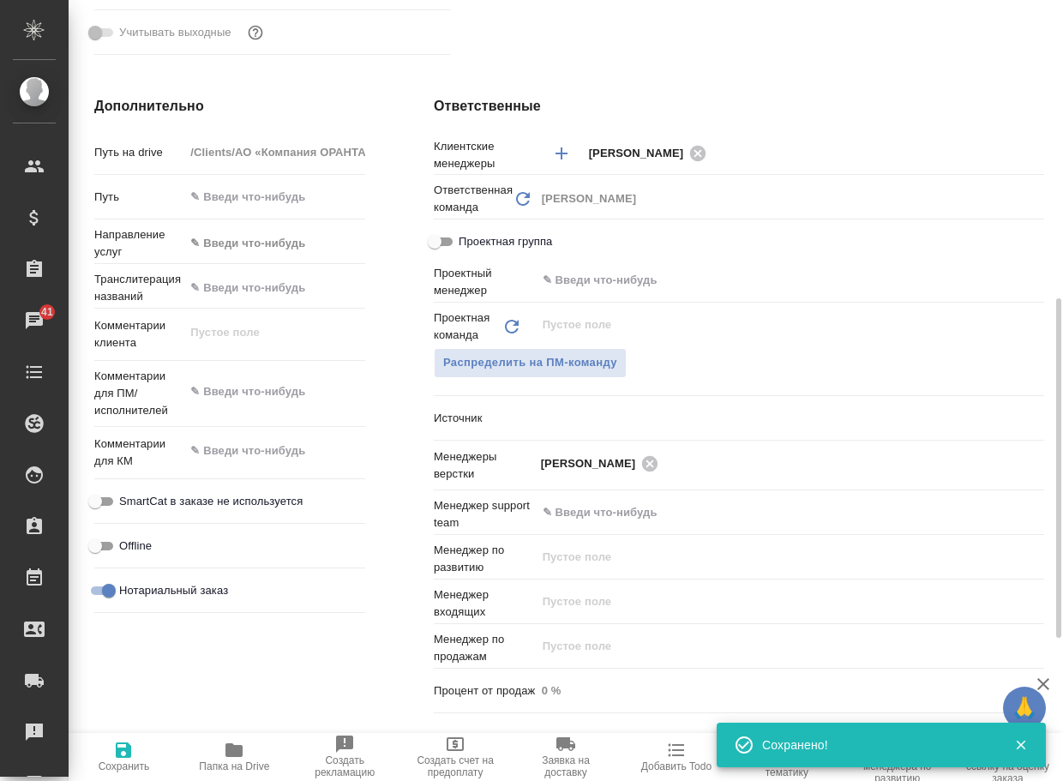
type textarea "x"
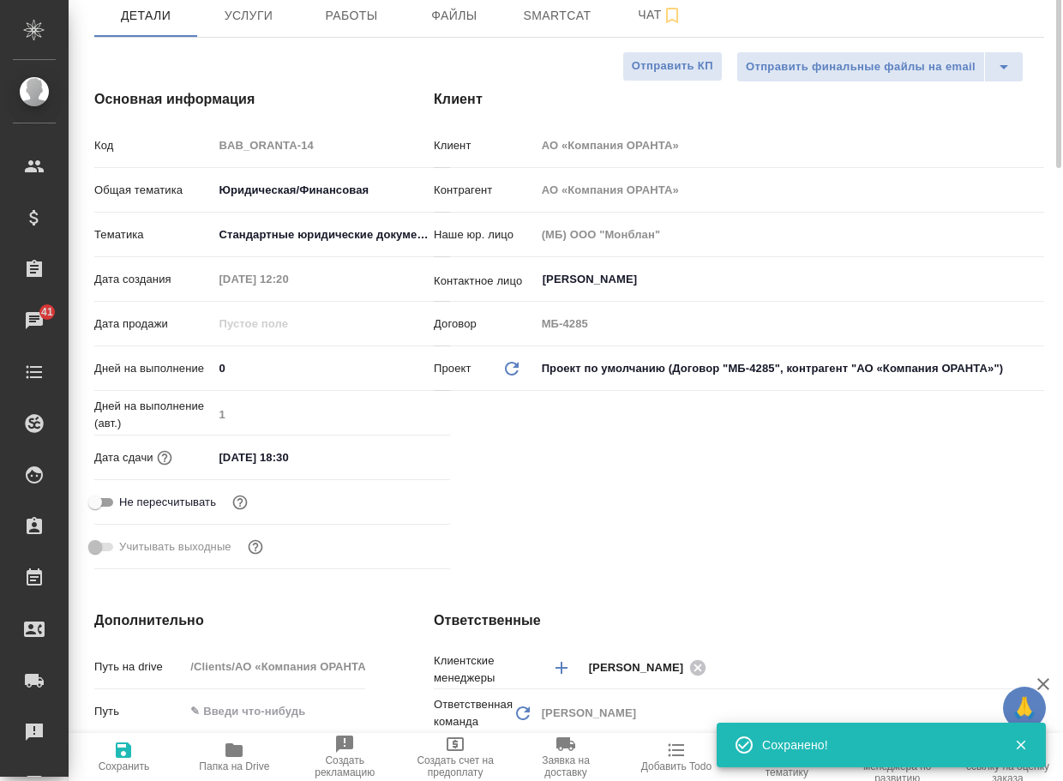
scroll to position [0, 0]
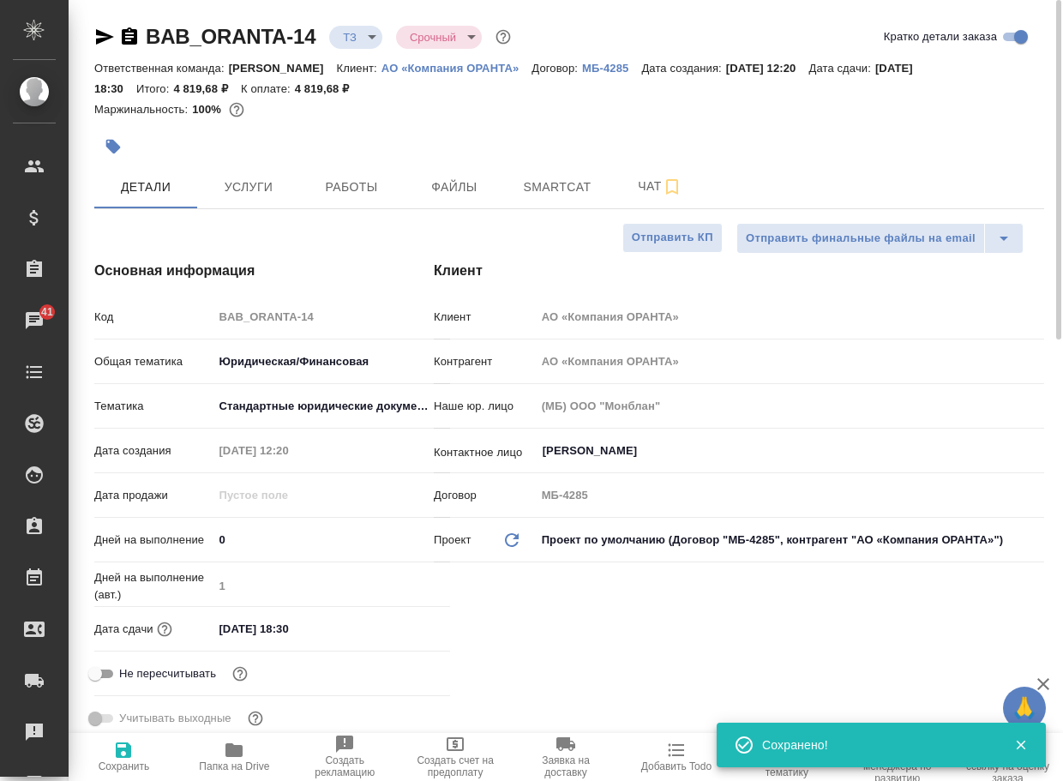
click at [356, 32] on body "🙏 .cls-1 fill:#fff; AWATERA Arsenyeva [PERSON_NAME] Спецификации Заказы 41 Чаты…" at bounding box center [531, 390] width 1063 height 781
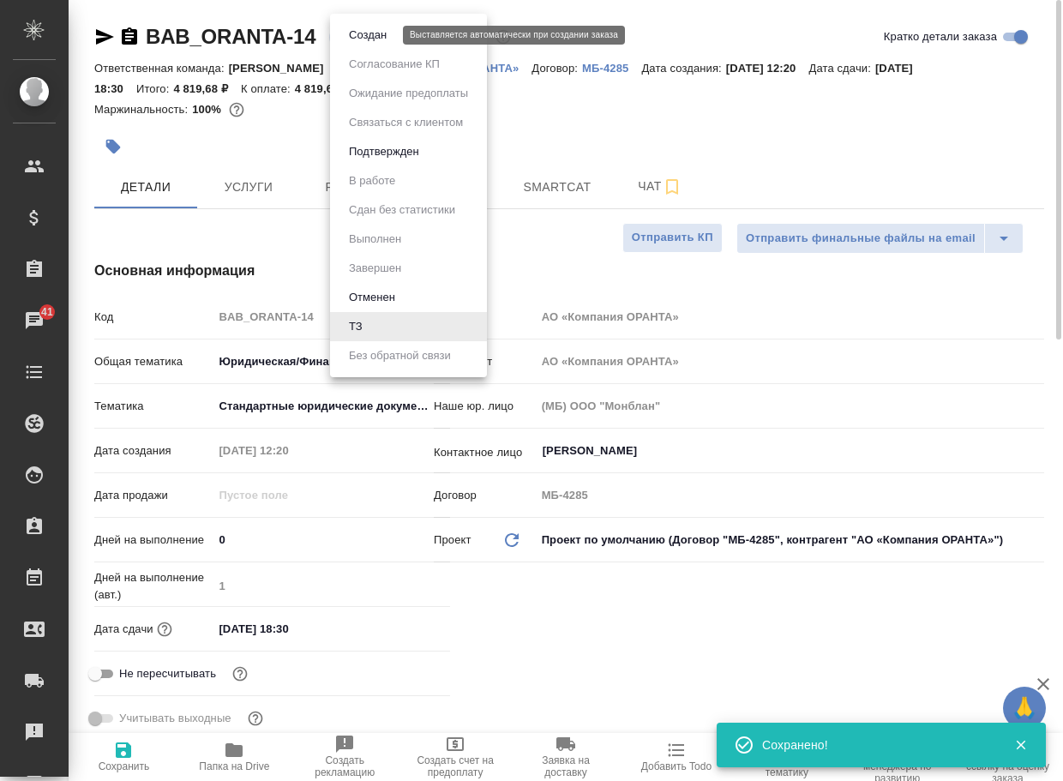
click at [363, 34] on button "Создан" at bounding box center [368, 35] width 48 height 19
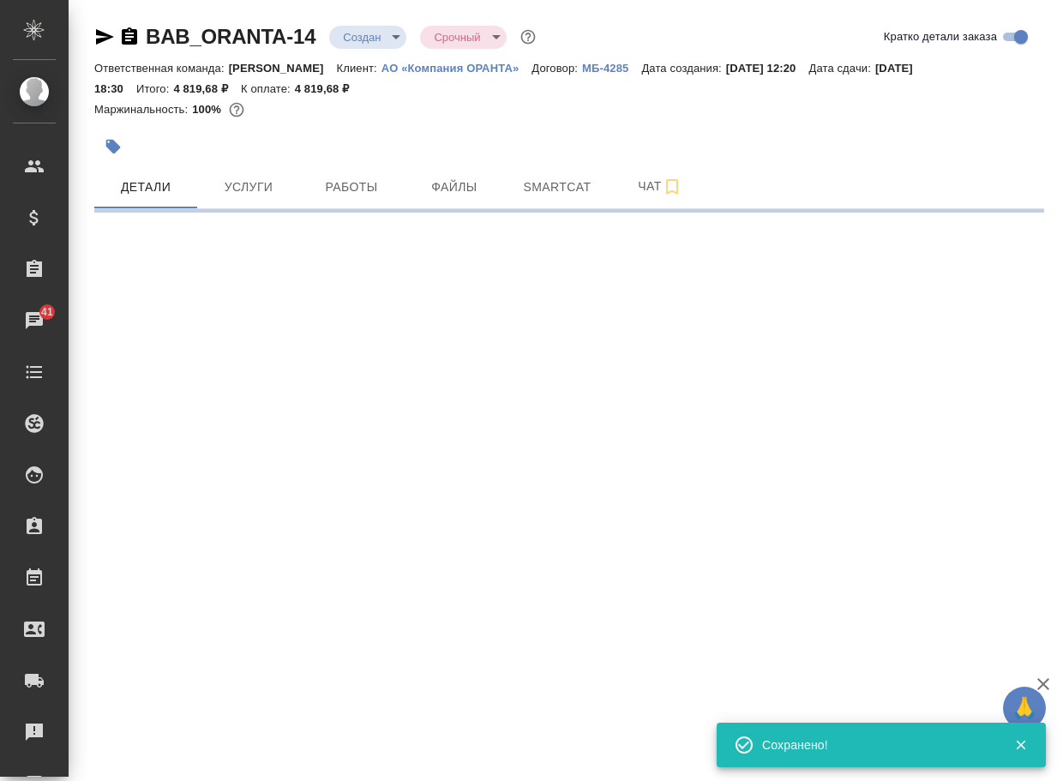
select select "RU"
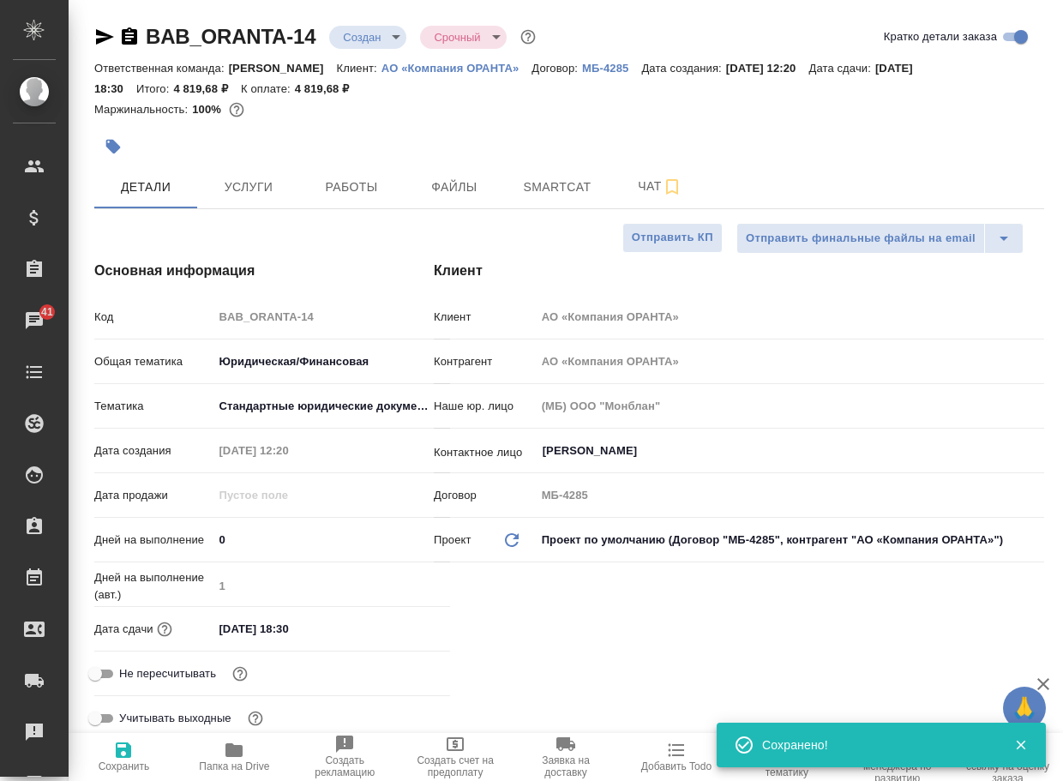
type textarea "x"
drag, startPoint x: 321, startPoint y: 46, endPoint x: 137, endPoint y: 39, distance: 184.4
click at [137, 39] on div "BAB_ORANTA-14 Создан new Срочный urgent" at bounding box center [316, 36] width 445 height 27
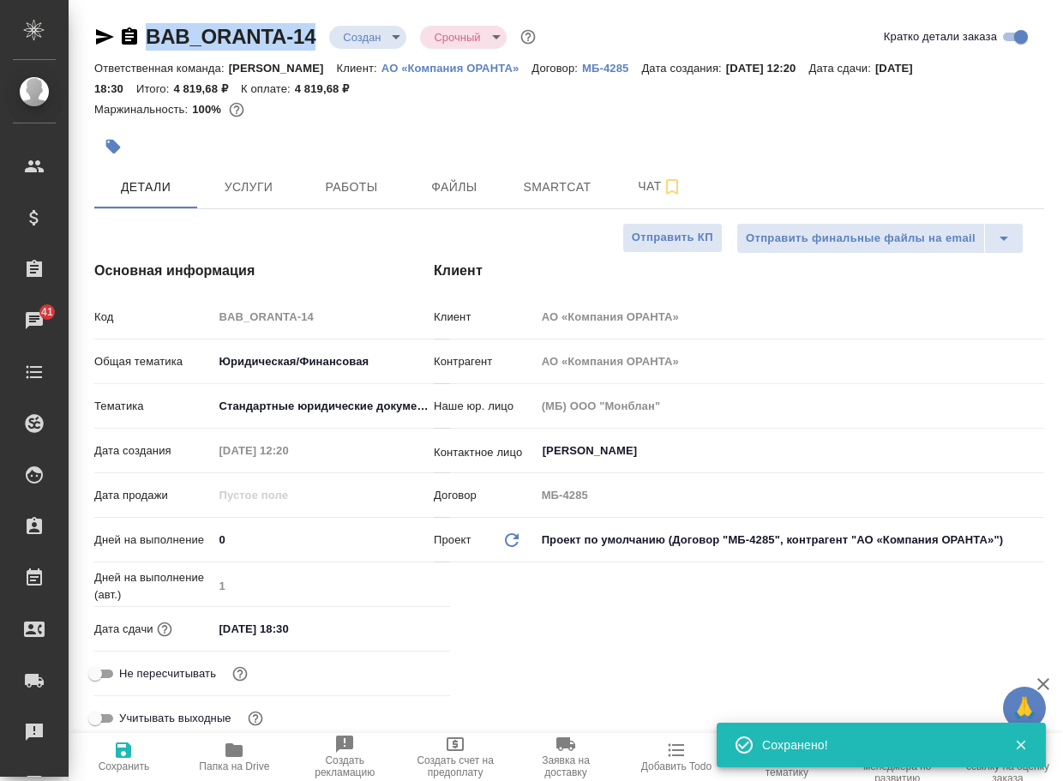
type textarea "x"
copy link "BAB_ORANTA-14"
type textarea "x"
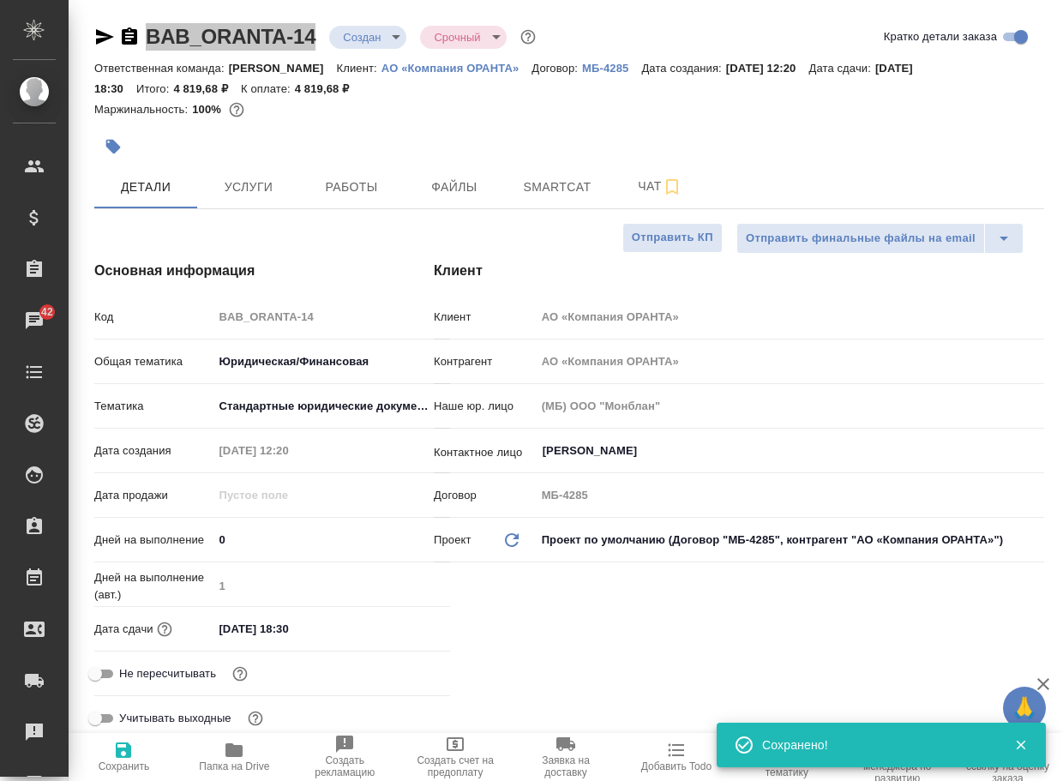
type textarea "x"
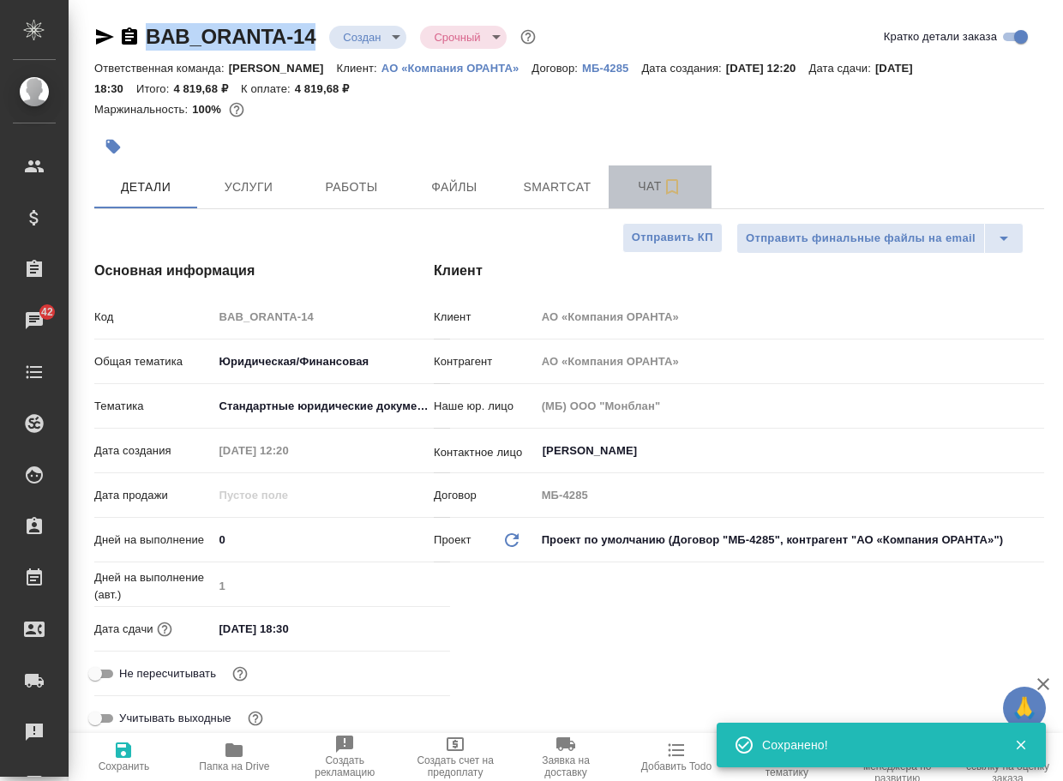
click at [641, 186] on span "Чат" at bounding box center [660, 186] width 82 height 21
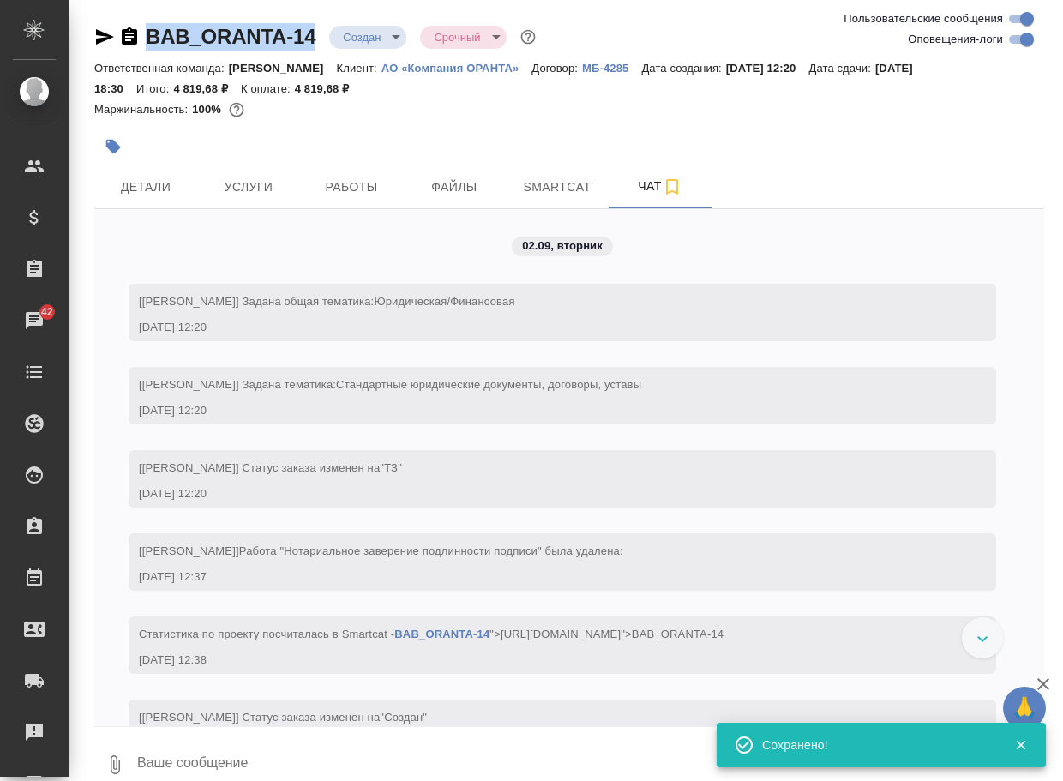
scroll to position [74, 0]
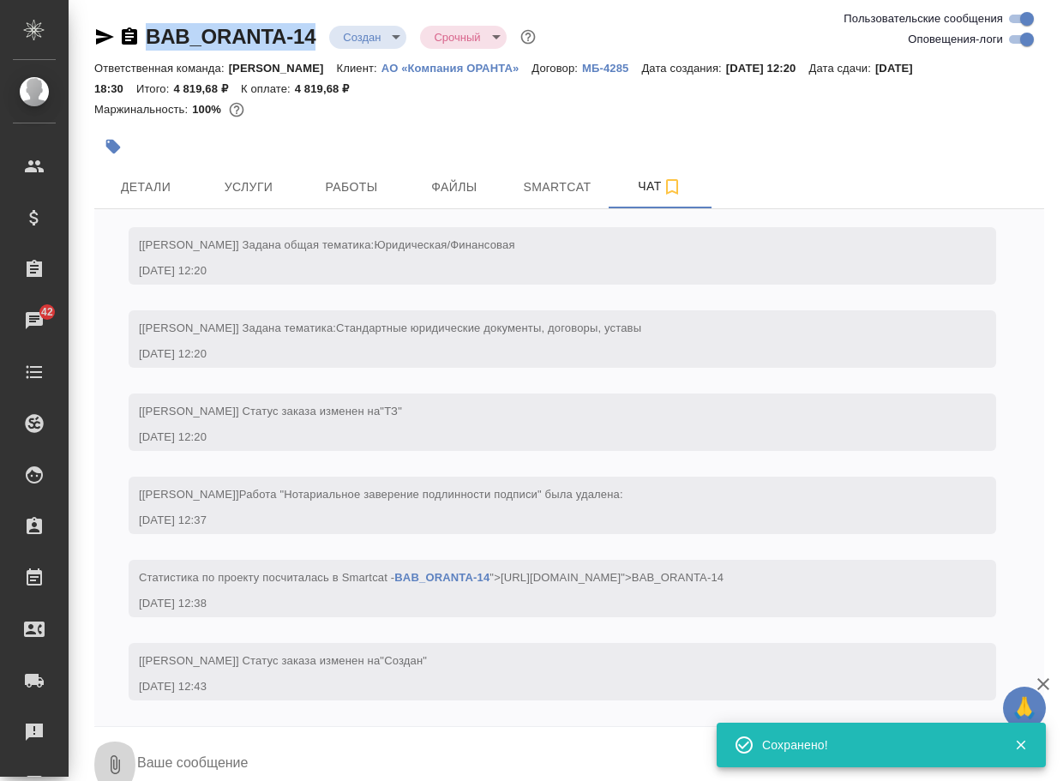
click at [116, 760] on icon "button" at bounding box center [115, 764] width 21 height 21
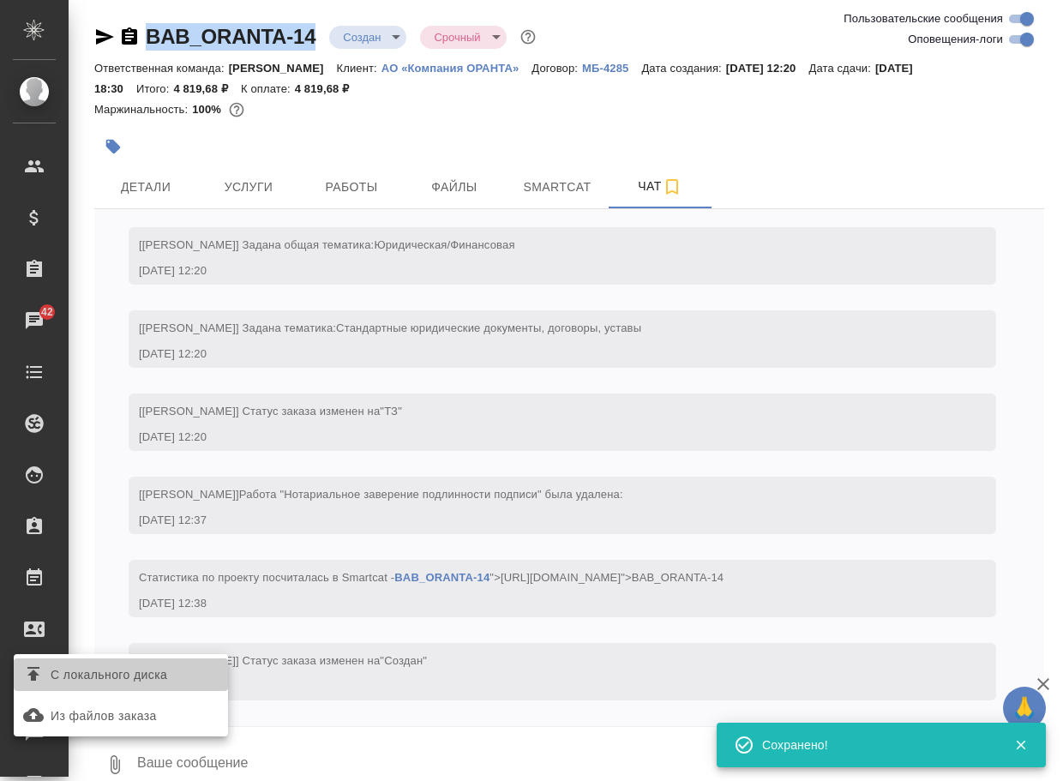
click at [167, 675] on span "С локального диска" at bounding box center [109, 674] width 117 height 21
click at [0, 0] on input "С локального диска" at bounding box center [0, 0] width 0 height 0
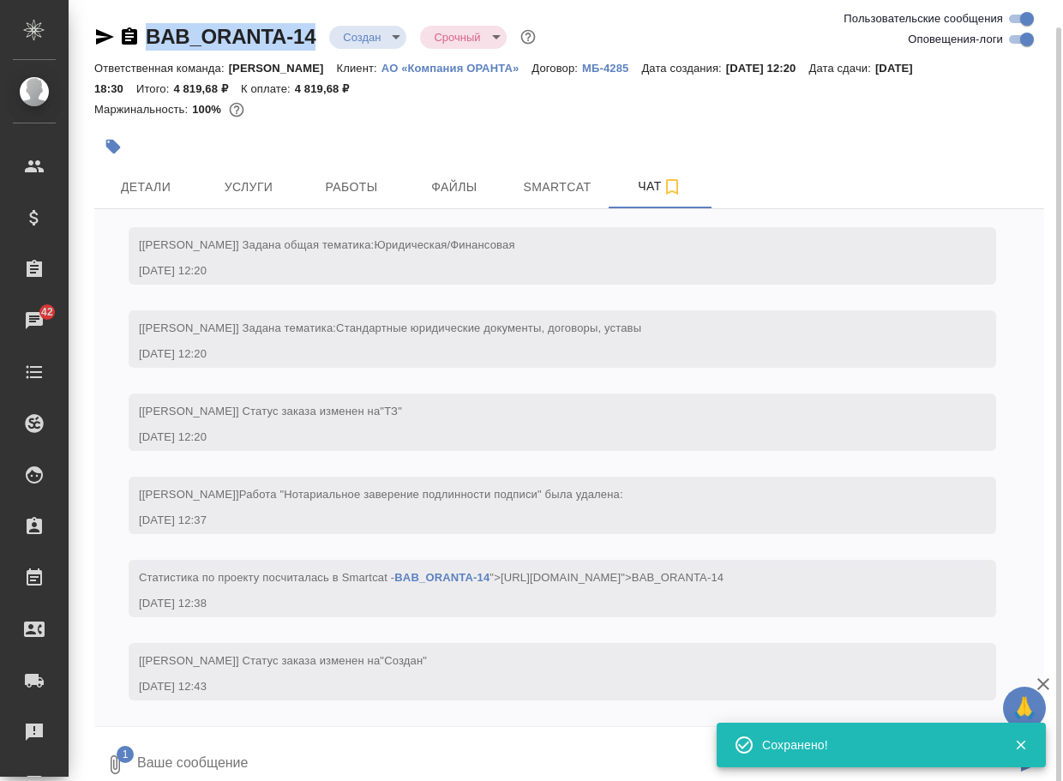
scroll to position [14, 0]
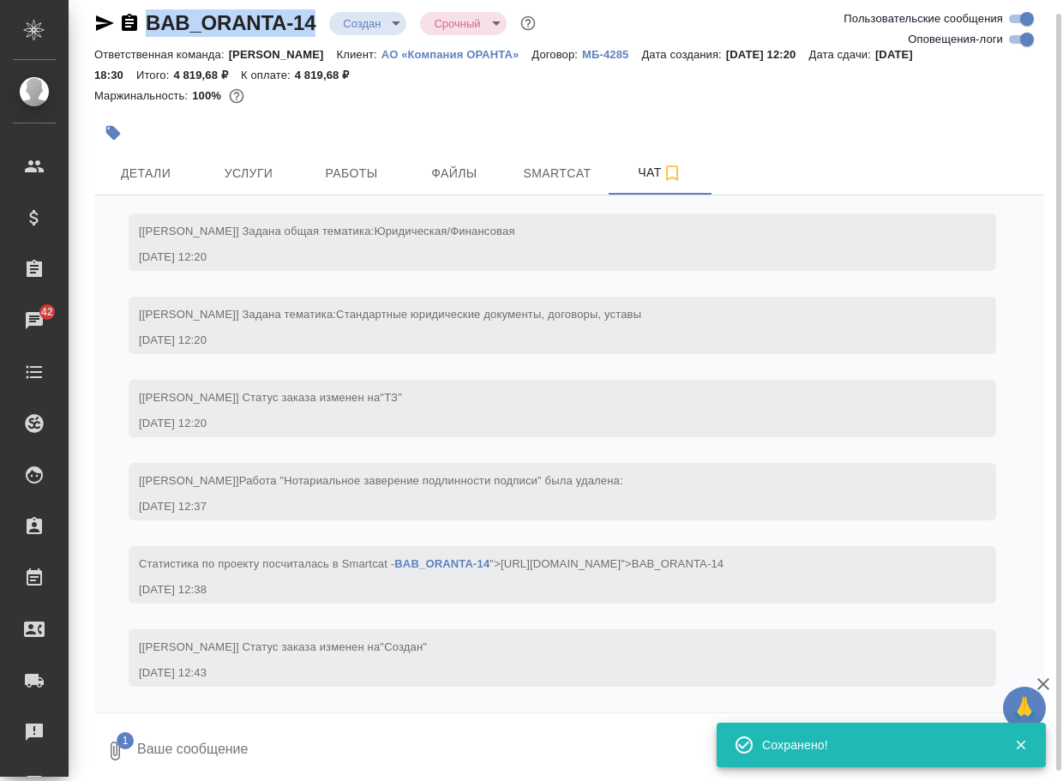
click at [265, 734] on textarea at bounding box center [575, 751] width 880 height 58
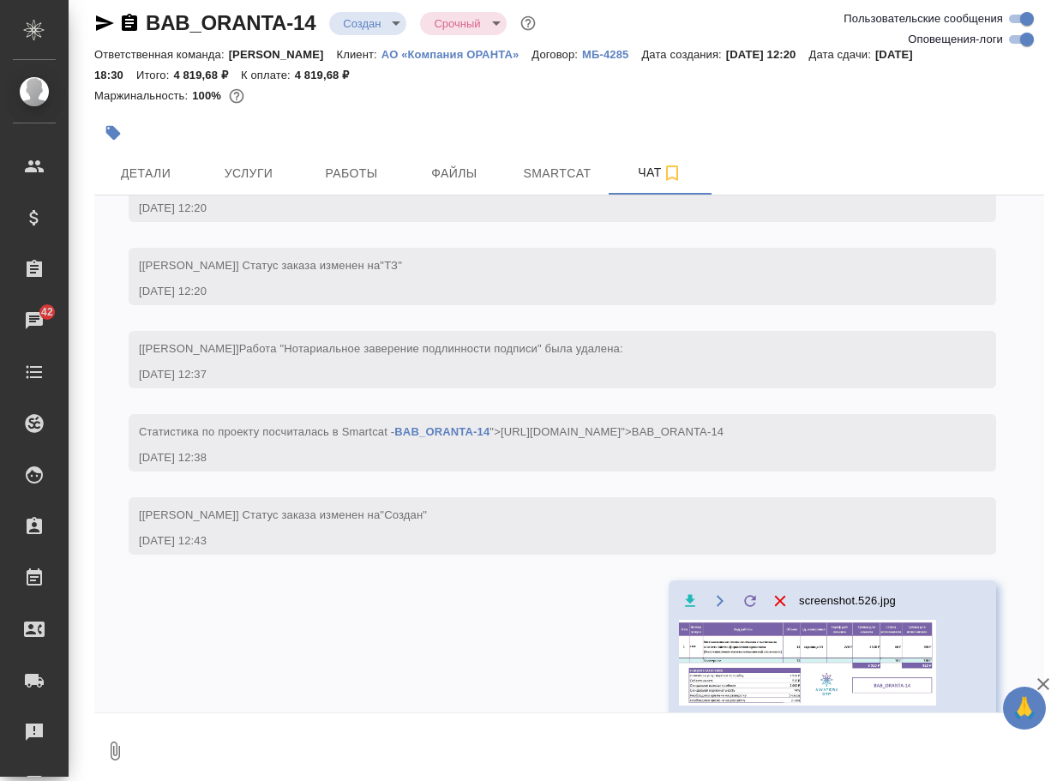
scroll to position [191, 0]
